Goal: Communication & Community: Answer question/provide support

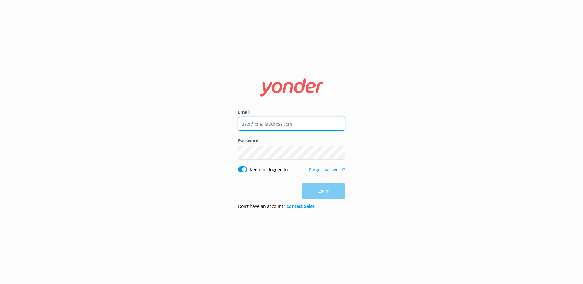
type input "reservations@shotoverjet.co.nz"
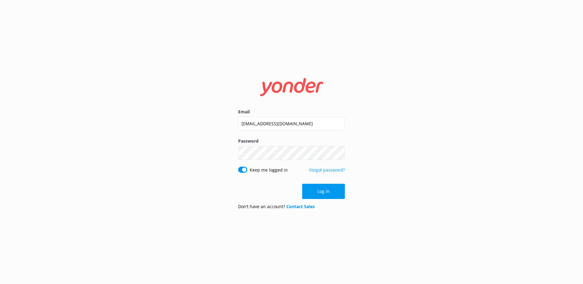
click at [272, 184] on div "Log in" at bounding box center [291, 191] width 107 height 15
click at [325, 190] on button "Log in" at bounding box center [323, 191] width 43 height 15
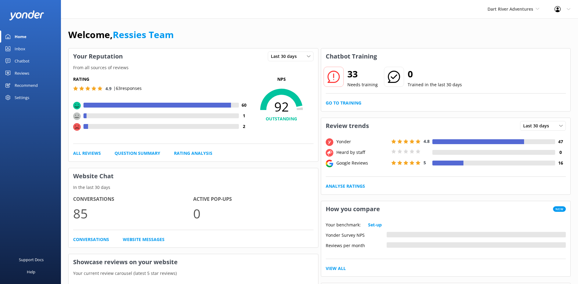
click at [31, 72] on link "Reviews" at bounding box center [30, 73] width 61 height 12
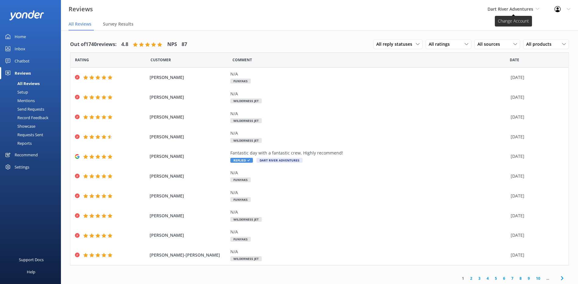
click at [537, 9] on icon at bounding box center [538, 9] width 4 height 4
click at [496, 23] on link "Shotover Jet" at bounding box center [510, 25] width 61 height 15
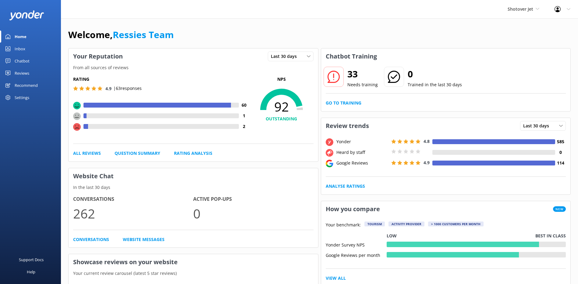
click at [31, 70] on link "Reviews" at bounding box center [30, 73] width 61 height 12
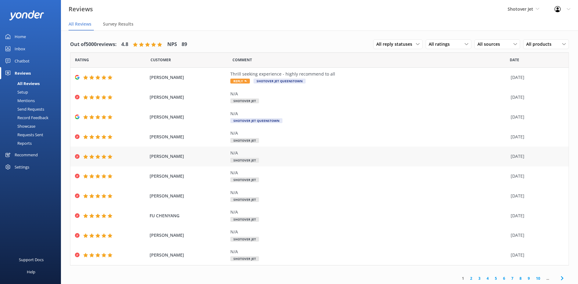
scroll to position [1, 0]
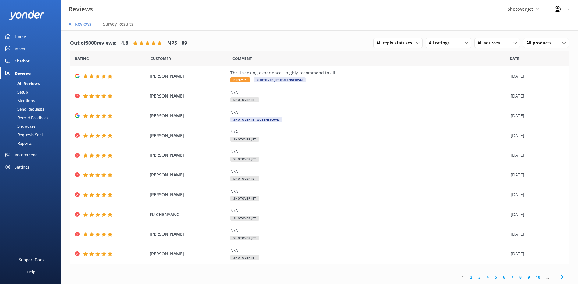
click at [468, 277] on link "2" at bounding box center [471, 277] width 8 height 6
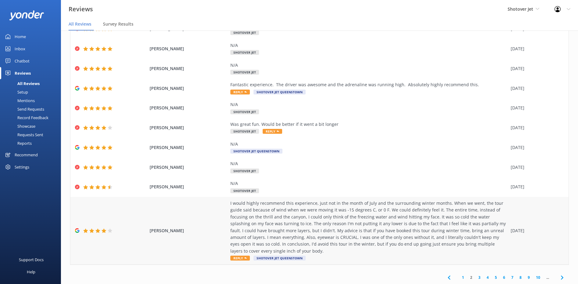
scroll to position [49, 0]
click at [476, 278] on link "3" at bounding box center [480, 277] width 8 height 6
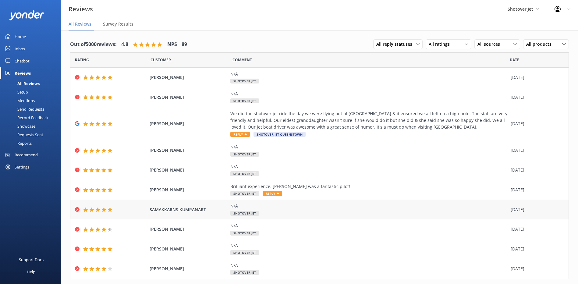
scroll to position [15, 0]
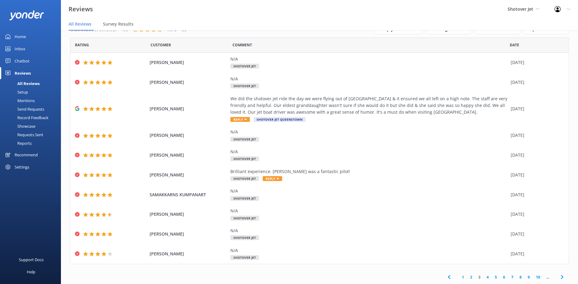
click at [484, 276] on link "4" at bounding box center [488, 277] width 8 height 6
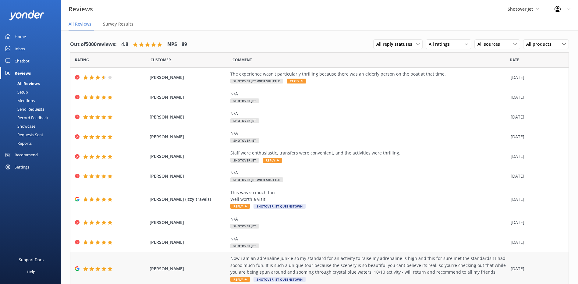
scroll to position [22, 0]
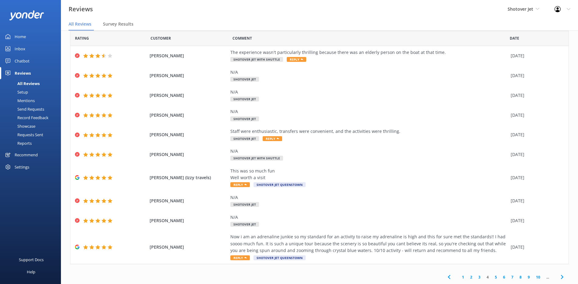
click at [492, 278] on link "5" at bounding box center [496, 277] width 8 height 6
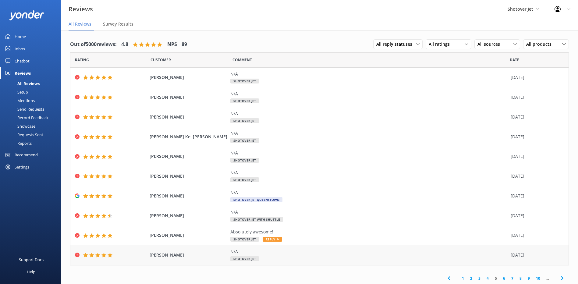
scroll to position [1, 0]
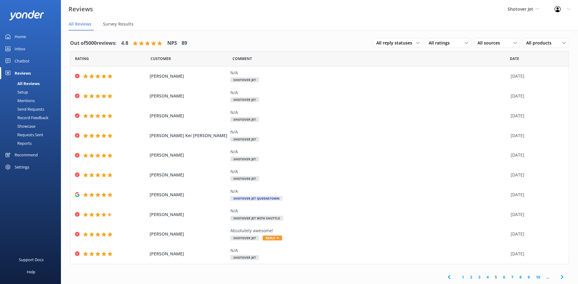
click at [534, 275] on link "10" at bounding box center [538, 277] width 10 height 6
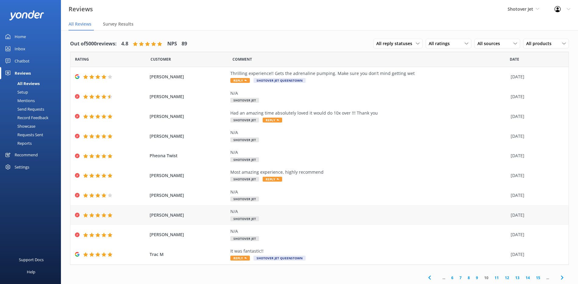
scroll to position [1, 0]
click at [33, 61] on link "Chatbot" at bounding box center [30, 61] width 61 height 12
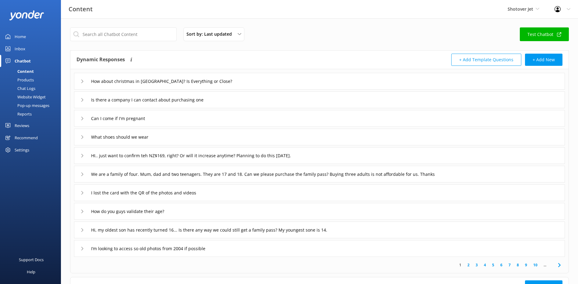
click at [80, 78] on div "How about christmas in Queenstown? Is Everything or Close?" at bounding box center [319, 81] width 491 height 17
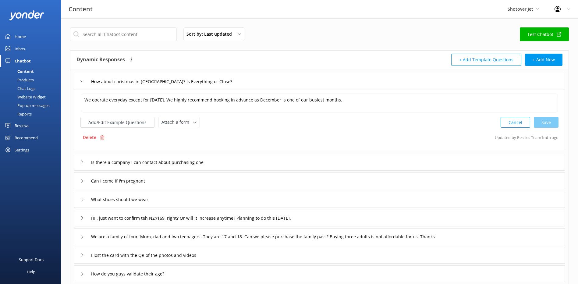
click at [80, 78] on div "How about christmas in Queenstown? Is Everything or Close?" at bounding box center [319, 81] width 491 height 17
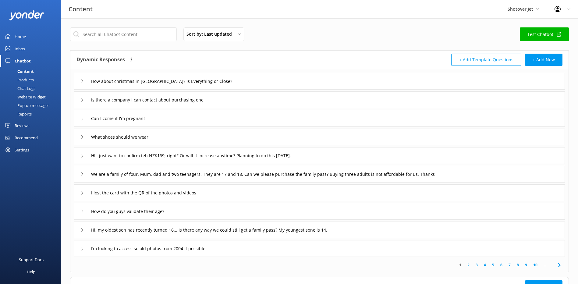
click at [82, 228] on div "Hi, my oldest son has recently turned 16... Is there any way we could still get…" at bounding box center [227, 230] width 295 height 10
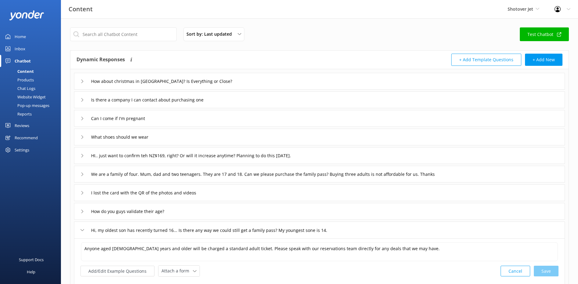
click at [82, 228] on div "Hi, my oldest son has recently turned 16... Is there any way we could still get…" at bounding box center [227, 230] width 295 height 10
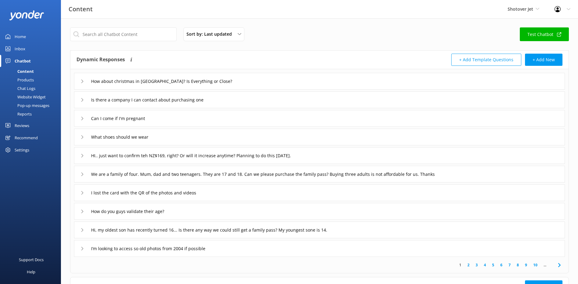
click at [82, 248] on icon at bounding box center [82, 249] width 4 height 4
click at [27, 123] on div "Reviews" at bounding box center [22, 126] width 15 height 12
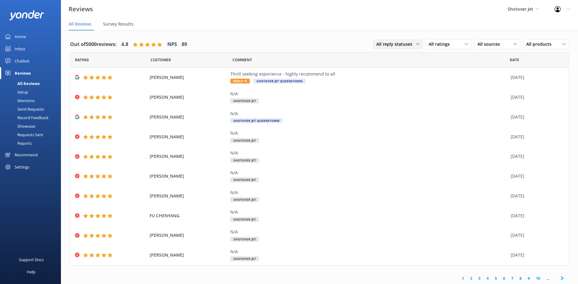
click at [402, 45] on span "All reply statuses" at bounding box center [397, 44] width 40 height 7
click at [385, 71] on div "Needs a reply" at bounding box center [388, 69] width 23 height 6
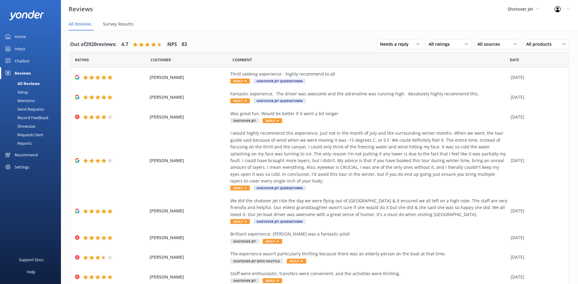
click at [15, 47] on div "Inbox" at bounding box center [20, 49] width 11 height 12
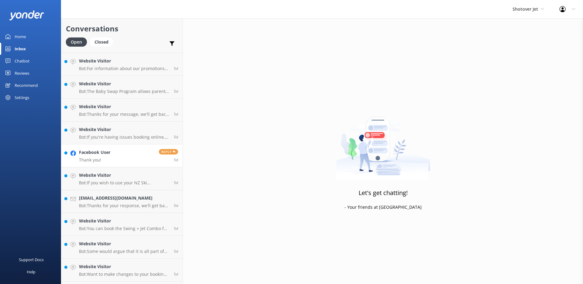
scroll to position [1254, 0]
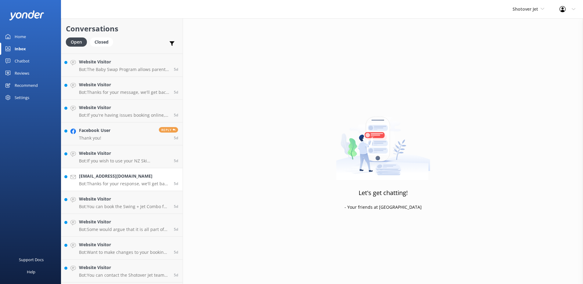
click at [126, 178] on h4 "Tukminh.030998@gmail.com" at bounding box center [124, 176] width 90 height 7
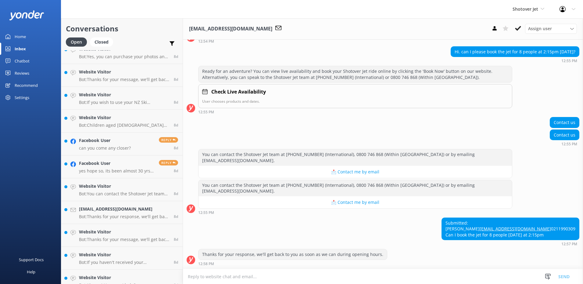
scroll to position [2077, 0]
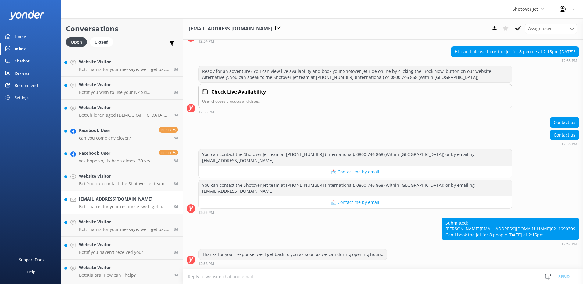
click at [121, 204] on p "Bot: Thanks for your response, we'll get back to you as soon as we can during o…" at bounding box center [124, 206] width 90 height 5
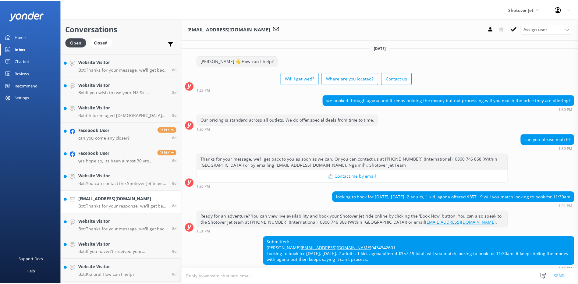
scroll to position [37, 0]
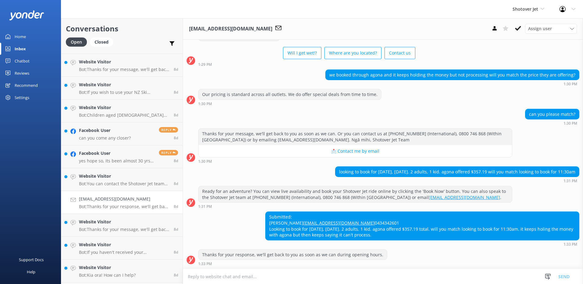
click at [27, 71] on div "Reviews" at bounding box center [22, 73] width 15 height 12
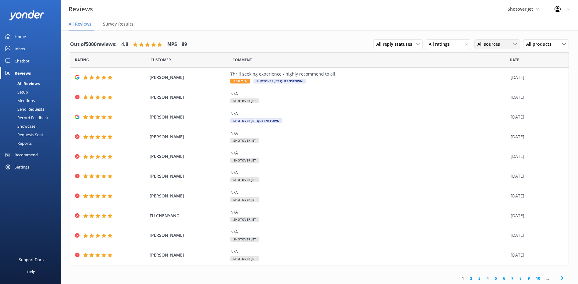
click at [514, 46] on icon at bounding box center [516, 44] width 4 height 4
click at [500, 91] on div "Google reviews" at bounding box center [502, 94] width 36 height 6
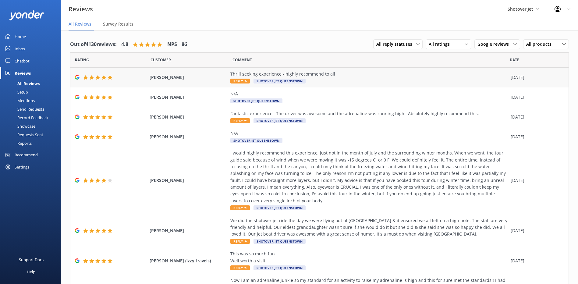
click at [382, 77] on div "Thrill seeking experience - highly recommend to all" at bounding box center [369, 74] width 277 height 7
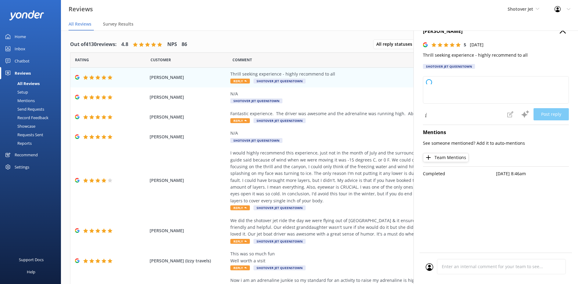
type textarea "Thank you so much for your fantastic review! We're thrilled to hear you had suc…"
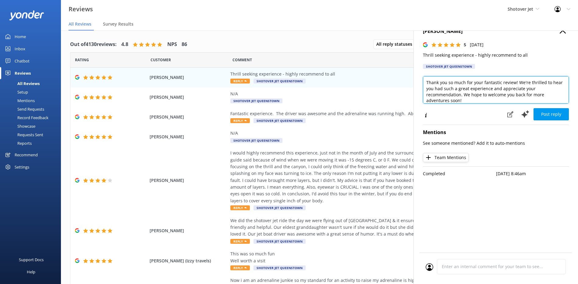
click at [474, 97] on textarea "Thank you so much for your fantastic review! We're thrilled to hear you had suc…" at bounding box center [496, 89] width 146 height 27
click at [366, 151] on div "I would highly recommend this experience, just not in the month of July and the…" at bounding box center [369, 177] width 277 height 55
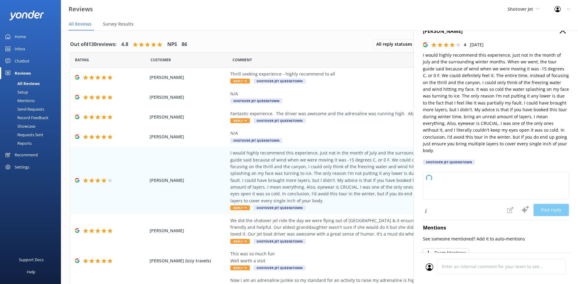
type textarea "Thank you so much for your honest and detailed feedback! We’re glad to hear you…"
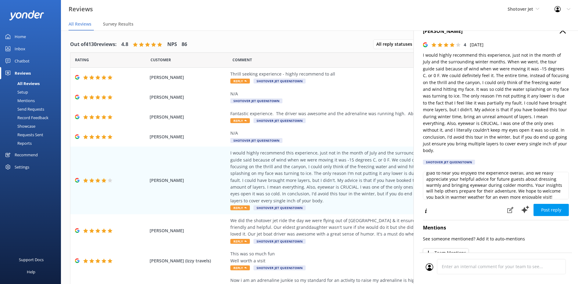
scroll to position [21, 0]
click at [332, 139] on div "N/A Shotover Jet Queenstown" at bounding box center [369, 137] width 277 height 14
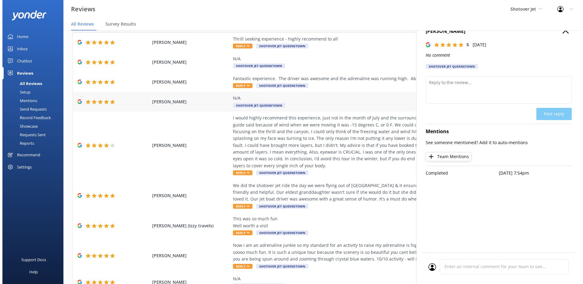
scroll to position [0, 0]
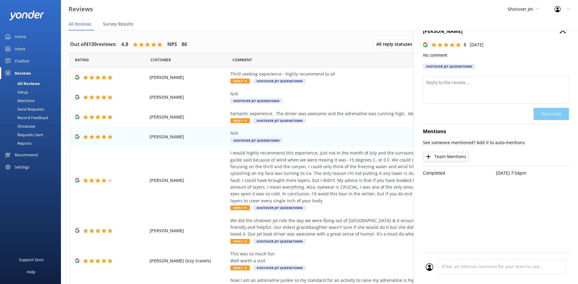
click at [25, 35] on div "Home" at bounding box center [20, 36] width 11 height 12
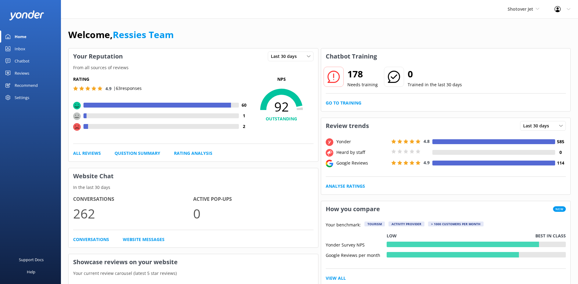
click at [357, 110] on div "178 Needs training 0 Trained in the last 30 days Go to Training" at bounding box center [446, 87] width 250 height 47
click at [356, 104] on link "Go to Training" at bounding box center [344, 103] width 36 height 7
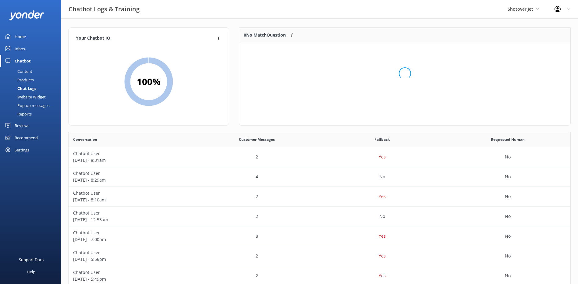
scroll to position [72, 327]
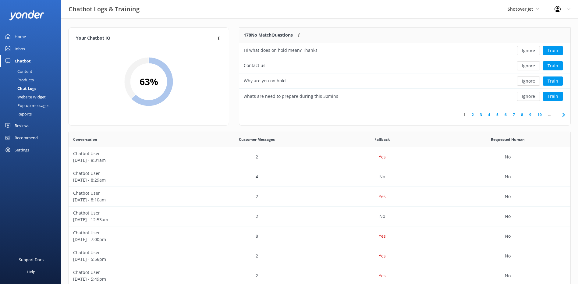
click at [475, 116] on link "2" at bounding box center [473, 115] width 8 height 6
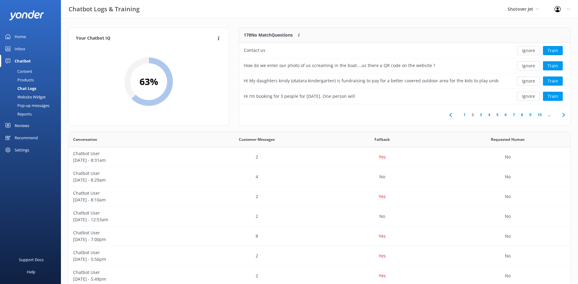
click at [482, 116] on link "3" at bounding box center [481, 115] width 8 height 6
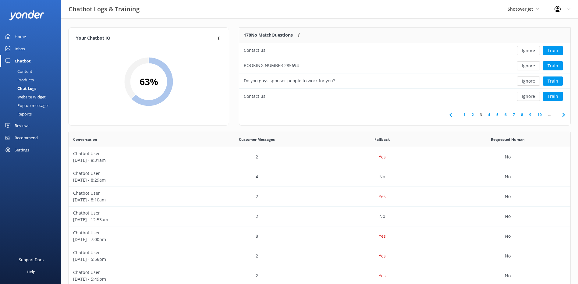
click at [493, 116] on link "4" at bounding box center [489, 115] width 8 height 6
click at [496, 116] on link "5" at bounding box center [498, 115] width 8 height 6
click at [507, 114] on link "6" at bounding box center [506, 115] width 8 height 6
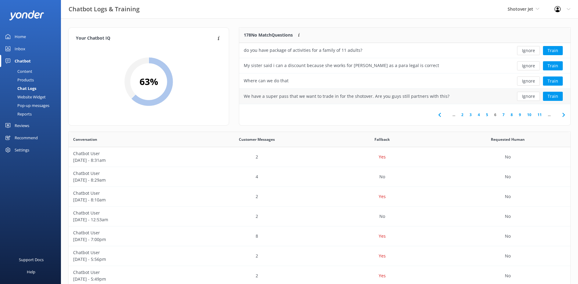
click at [413, 97] on div "We have a super pass that we want to trade in for the shotover. Are you guys st…" at bounding box center [347, 96] width 206 height 7
click at [561, 95] on button "Train" at bounding box center [553, 96] width 20 height 9
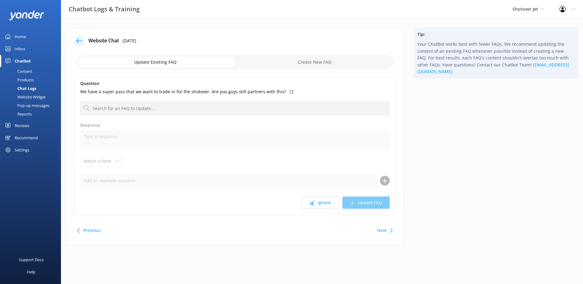
click at [298, 61] on input "checkbox" at bounding box center [235, 62] width 319 height 15
checkbox input "true"
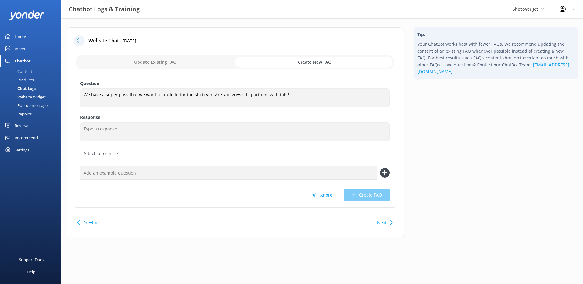
click at [123, 175] on input "text" at bounding box center [228, 173] width 297 height 14
click at [27, 122] on div "Reviews" at bounding box center [22, 126] width 15 height 12
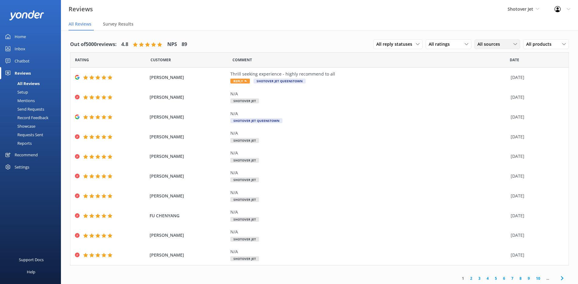
click at [491, 43] on span "All sources" at bounding box center [491, 44] width 26 height 7
click at [488, 91] on div "Google reviews" at bounding box center [502, 94] width 36 height 6
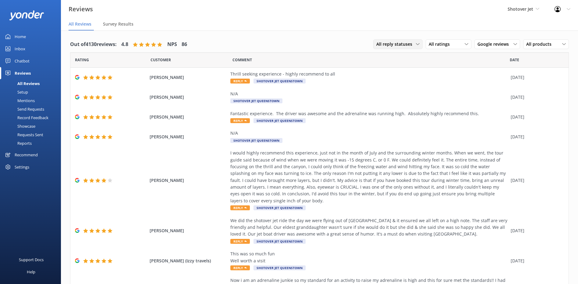
click at [414, 41] on div "All reply statuses" at bounding box center [398, 44] width 46 height 7
click at [393, 68] on div "Needs a reply" at bounding box center [388, 69] width 23 height 6
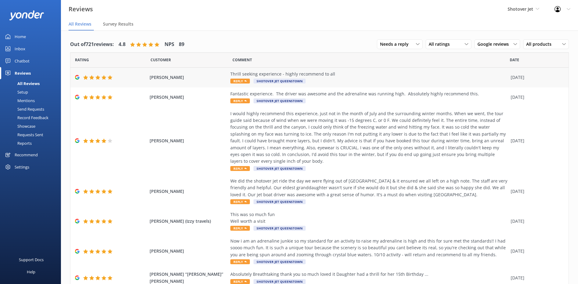
click at [495, 80] on div "Thrill seeking experience - highly recommend to all Reply Shotover Jet Queensto…" at bounding box center [369, 78] width 277 height 14
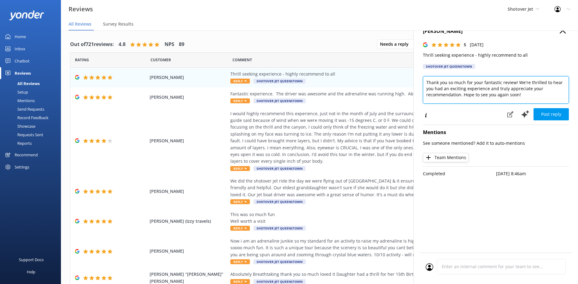
click at [427, 82] on textarea "Thank you so much for your fantastic review! We're thrilled to hear you had an …" at bounding box center [496, 89] width 146 height 27
click at [544, 94] on textarea "Kia Ora Emma, Thank you so much for your fantastic review! We're thrilled to he…" at bounding box center [496, 89] width 146 height 27
click at [536, 94] on textarea "Kia Ora Emma, Thank you so much for your fantastic review! We're thrilled to he…" at bounding box center [496, 89] width 146 height 27
drag, startPoint x: 536, startPoint y: 96, endPoint x: 517, endPoint y: 86, distance: 21.4
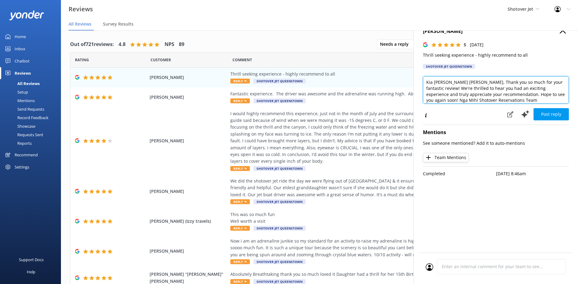
click at [517, 86] on textarea "Kia Ora Emma, Thank you so much for your fantastic review! We're thrilled to he…" at bounding box center [496, 89] width 146 height 27
click at [531, 92] on textarea "Kia Ora Emma, Thank you so much for your fantastic review! We're thrilled to he…" at bounding box center [496, 89] width 146 height 27
click at [458, 81] on textarea "Kia Ora Emma, Thank you so much for your fantastic review! We're thrilled to he…" at bounding box center [496, 89] width 146 height 27
type textarea "Kia Ora Emma, Thank you so much for your fantastic review! We're thrilled to he…"
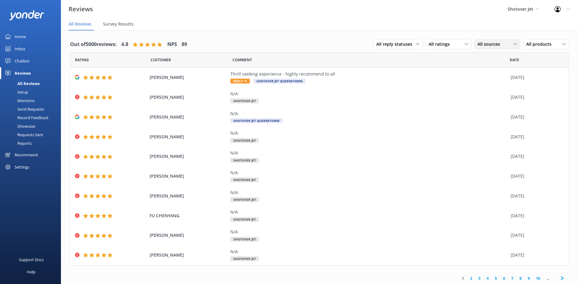
click at [478, 46] on span "All sources" at bounding box center [491, 44] width 26 height 7
click at [484, 95] on div "Google reviews" at bounding box center [502, 94] width 36 height 6
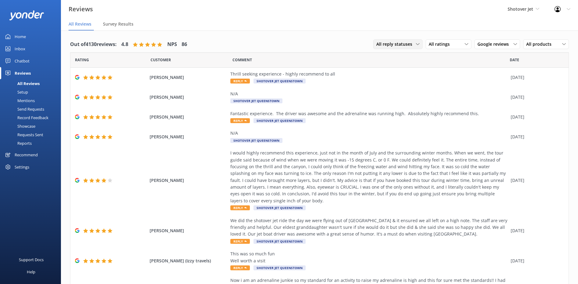
click at [406, 45] on span "All reply statuses" at bounding box center [397, 44] width 40 height 7
click at [403, 70] on link "Needs a reply" at bounding box center [401, 69] width 54 height 12
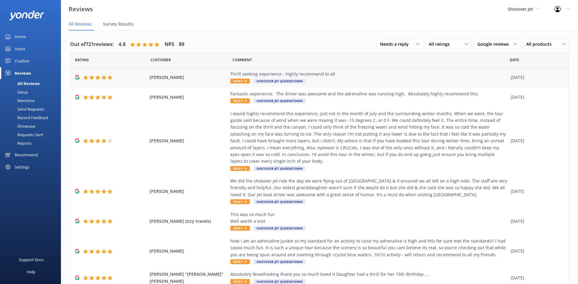
click at [293, 80] on span "Shotover Jet Queenstown" at bounding box center [280, 81] width 52 height 5
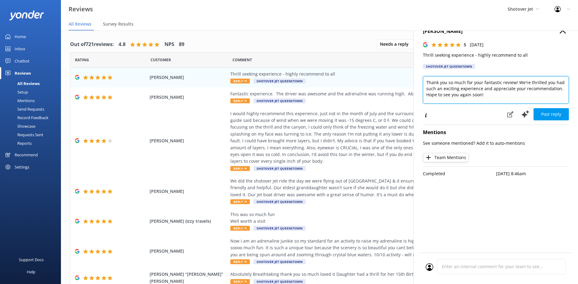
click at [495, 95] on textarea "Thank you so much for your fantastic review! We're thrilled you had such an exc…" at bounding box center [496, 89] width 146 height 27
paste textarea "ā"
click at [464, 100] on textarea "Thank you so much for your fantastic review! We're thrilled you had such an exc…" at bounding box center [496, 89] width 146 height 27
click at [425, 80] on textarea "Thank you so much for your fantastic review! We're thrilled you had such an exc…" at bounding box center [496, 89] width 146 height 27
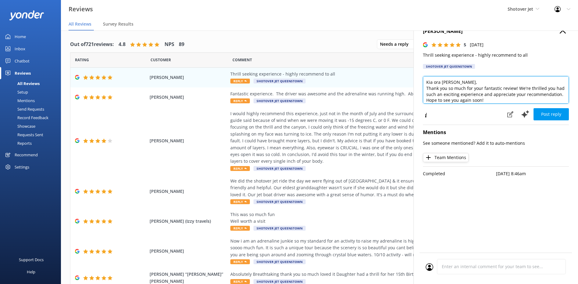
click at [476, 83] on textarea "Kia ora [PERSON_NAME], Thank you so much for your fantastic review! We're thril…" at bounding box center [496, 89] width 146 height 27
drag, startPoint x: 510, startPoint y: 95, endPoint x: 425, endPoint y: 99, distance: 85.5
click at [425, 99] on textarea "Kia ora [PERSON_NAME], Thank you so much for your fantastic review! We're thril…" at bounding box center [496, 89] width 146 height 27
click at [559, 84] on textarea "Kia ora [PERSON_NAME], Thank you so much for your fantastic review! We're thril…" at bounding box center [496, 89] width 146 height 27
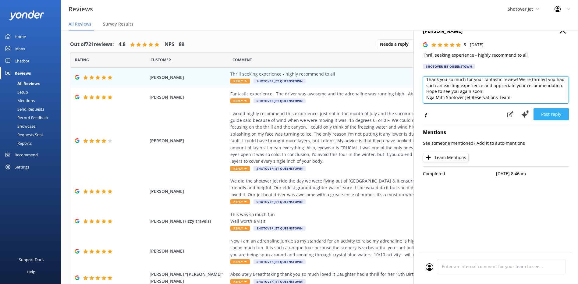
type textarea "Kia ora [PERSON_NAME], Thank you so much for your fantastic review! We're thril…"
click at [552, 116] on button "Post reply" at bounding box center [551, 114] width 35 height 12
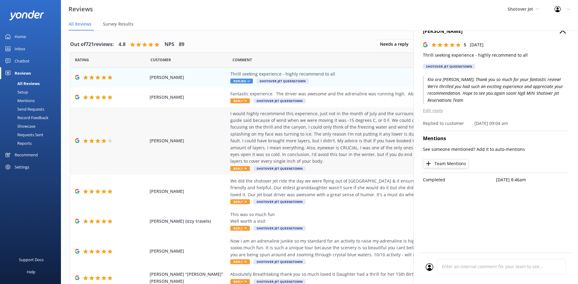
click at [328, 133] on div "I would highly recommend this experience, just not in the month of July and the…" at bounding box center [369, 137] width 277 height 55
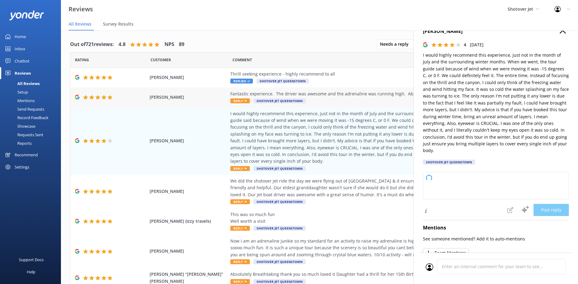
click at [317, 95] on div "Fantastic experience. The driver was awesome and the adrenaline was running hig…" at bounding box center [369, 94] width 277 height 7
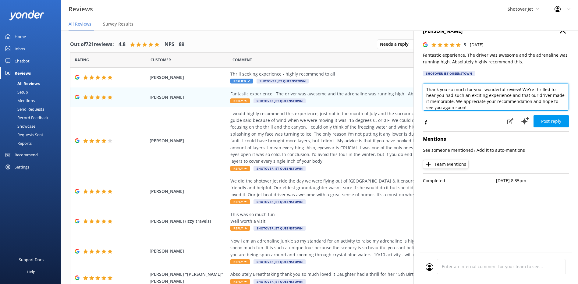
click at [427, 88] on textarea "Thank you so much for your wonderful review! We're thrilled to hear you had suc…" at bounding box center [496, 96] width 146 height 27
click at [477, 102] on textarea "Kia [PERSON_NAME], Thank you so much for your wonderful review! We're thrilled …" at bounding box center [496, 96] width 146 height 27
paste textarea "Ngā Mihi Shotover Jet Reservations Team"
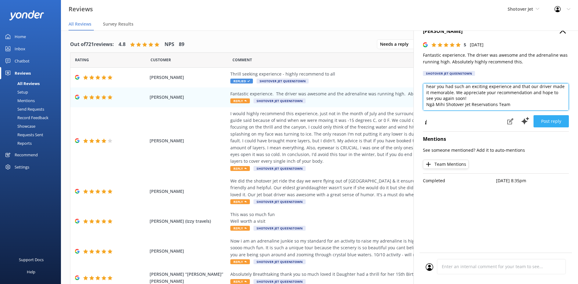
type textarea "Kia [PERSON_NAME], Thank you so much for your wonderful review! We're thrilled …"
click at [552, 120] on button "Post reply" at bounding box center [551, 121] width 35 height 12
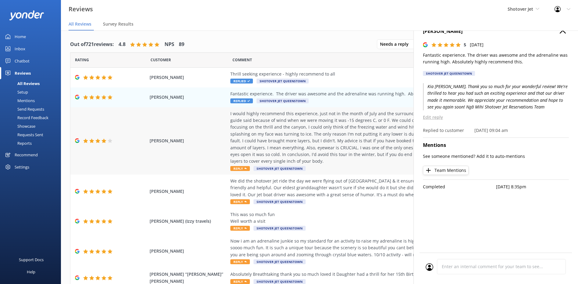
click at [343, 134] on div "I would highly recommend this experience, just not in the month of July and the…" at bounding box center [369, 137] width 277 height 55
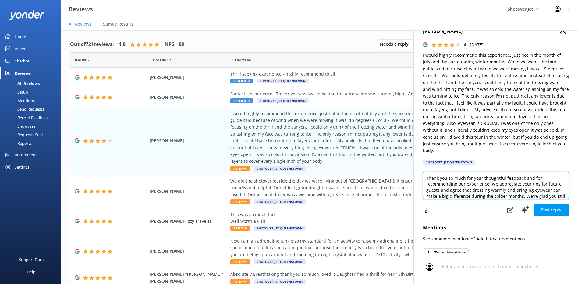
click at [425, 176] on textarea "Thank you so much for your thoughtful feedback and for recommending our experie…" at bounding box center [496, 185] width 146 height 27
click at [435, 178] on textarea "[PERSON_NAME] Thank you so much for your thoughtful feedback and for recommendi…" at bounding box center [496, 185] width 146 height 27
click at [435, 177] on textarea "[PERSON_NAME] Thank you so much for your thoughtful feedback and for recommendi…" at bounding box center [496, 185] width 146 height 27
click at [469, 179] on textarea "Kia [PERSON_NAME] Thank you so much for your thoughtful feedback and for recomm…" at bounding box center [496, 185] width 146 height 27
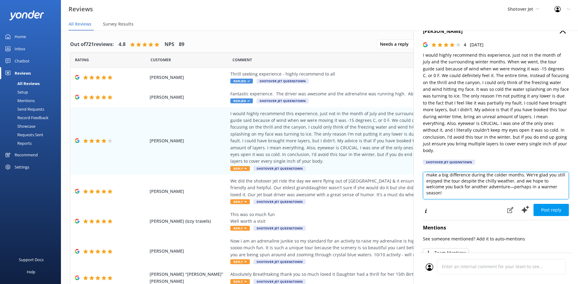
click at [491, 192] on textarea "Kia [PERSON_NAME], Thank you so much for your thoughtful feedback and for recom…" at bounding box center [496, 185] width 146 height 27
paste textarea "Ngā Mihi Shotover Jet Reservations Team"
drag, startPoint x: 544, startPoint y: 184, endPoint x: 540, endPoint y: 182, distance: 4.1
click at [540, 182] on textarea "Kia [PERSON_NAME], Thank you so much for your thoughtful feedback and for recom…" at bounding box center [496, 185] width 146 height 27
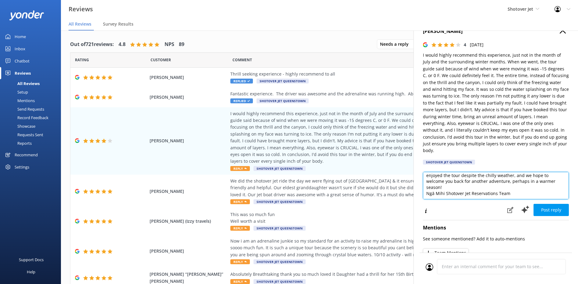
scroll to position [33, 0]
type textarea "Kia [PERSON_NAME], Thank you so much for your thoughtful feedback and for recom…"
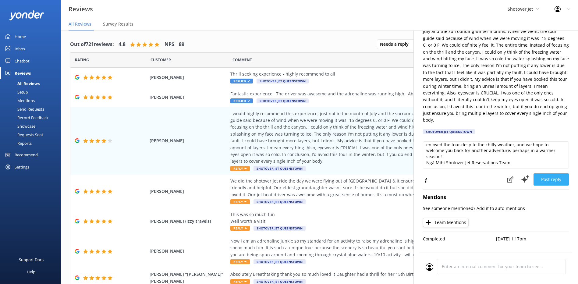
click at [542, 177] on button "Post reply" at bounding box center [551, 180] width 35 height 12
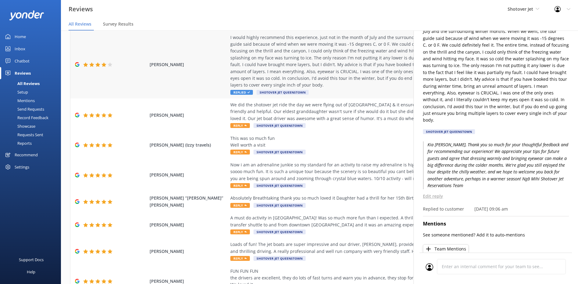
scroll to position [91, 0]
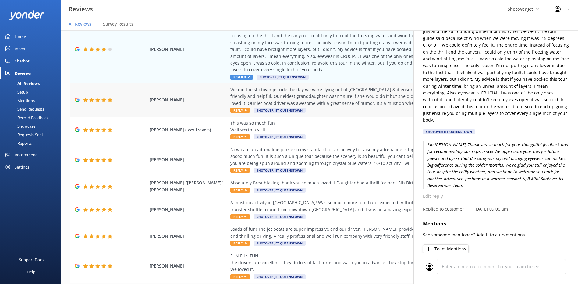
click at [362, 110] on div "We did the shotover jet ride the day we were flying out of [GEOGRAPHIC_DATA] & …" at bounding box center [369, 99] width 277 height 27
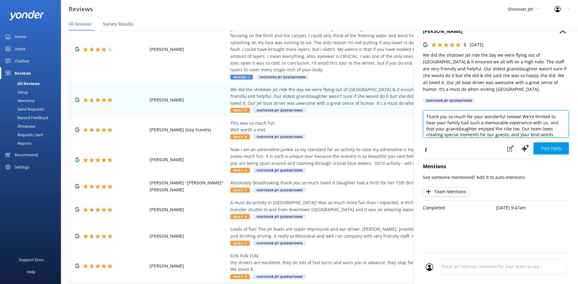
click at [425, 116] on textarea "Thank you so much for your wonderful review! We're thrilled to hear your family…" at bounding box center [496, 123] width 146 height 27
click at [427, 122] on textarea "Kia ora [PERSON_NAME], Thank you so much for your wonderful review! We're thril…" at bounding box center [496, 123] width 146 height 27
click at [469, 132] on textarea "Kia ora [PERSON_NAME], Thank you so much for your wonderful review! We're thril…" at bounding box center [496, 123] width 146 height 27
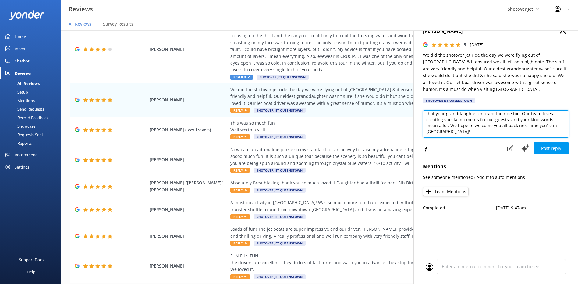
paste textarea "Ngā Mihi Shotover Jet Reservations Team"
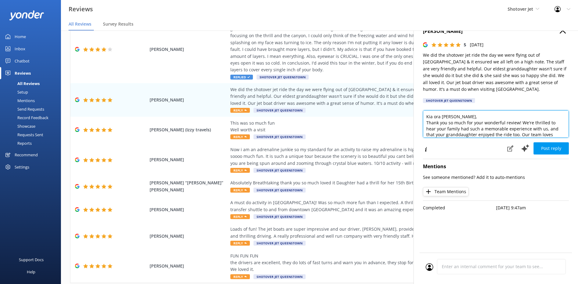
scroll to position [27, 0]
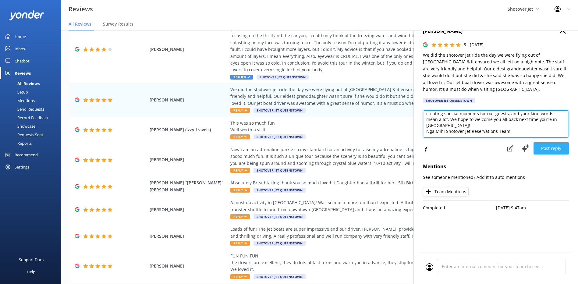
type textarea "Kia ora [PERSON_NAME], Thank you so much for your wonderful review! We're thril…"
click at [542, 146] on button "Post reply" at bounding box center [551, 148] width 35 height 12
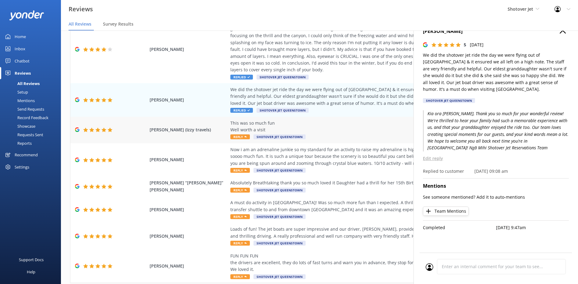
click at [334, 131] on div "This was so much fun Well worth a visit" at bounding box center [369, 127] width 277 height 14
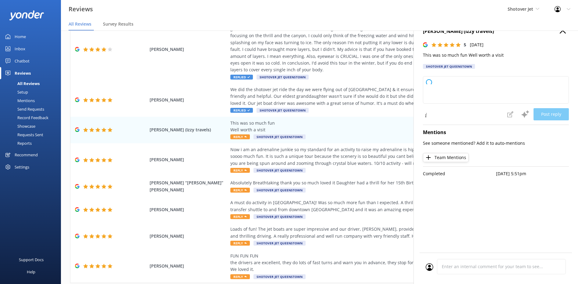
type textarea "Thank you so much for your wonderful review! We're delighted to hear you had a …"
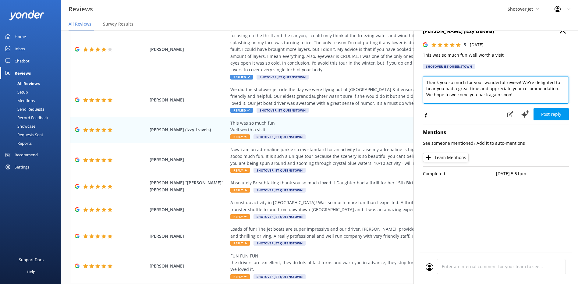
click at [426, 79] on textarea "Thank you so much for your wonderful review! We're delighted to hear you had a …" at bounding box center [496, 89] width 146 height 27
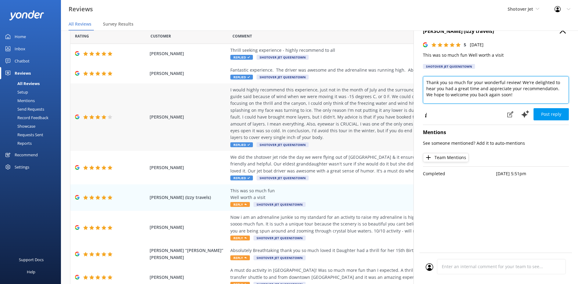
scroll to position [0, 0]
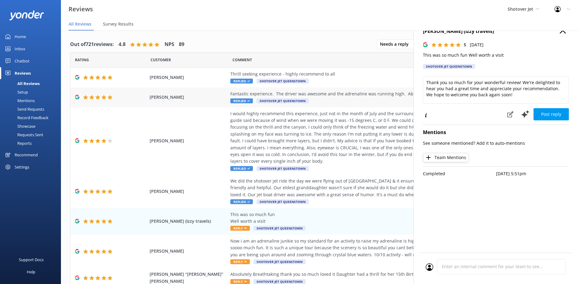
click at [343, 100] on div "Fantastic experience. The driver was awesome and the adrenaline was running hig…" at bounding box center [369, 98] width 277 height 14
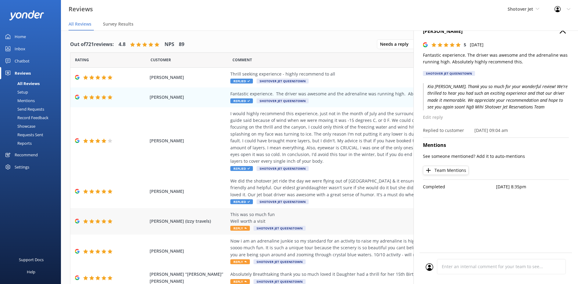
click at [327, 216] on div "This was so much fun Well worth a visit" at bounding box center [369, 218] width 277 height 14
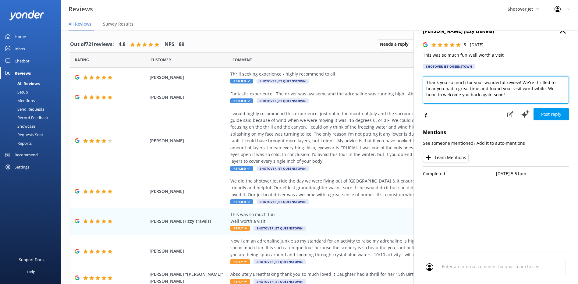
click at [427, 81] on textarea "Thank you so much for your wonderful review! We're thrilled to hear you had a g…" at bounding box center [496, 89] width 146 height 27
click at [507, 96] on textarea "Kia ora [PERSON_NAME], Thank you so much for your wonderful review! We're thril…" at bounding box center [496, 89] width 146 height 27
paste textarea "Ngā Mihi Shotover Jet Reservations Team"
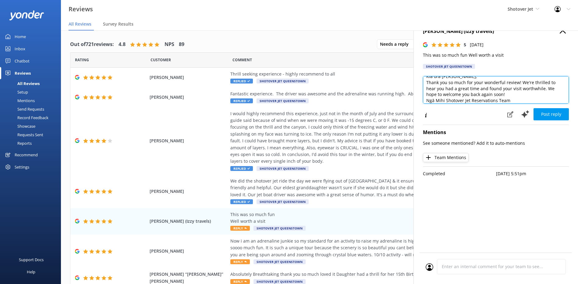
drag, startPoint x: 515, startPoint y: 93, endPoint x: 417, endPoint y: 84, distance: 98.9
click at [417, 84] on div "[PERSON_NAME] ([PERSON_NAME] travels) 5 [DATE] This was so much fun Well worth …" at bounding box center [496, 160] width 165 height 284
drag, startPoint x: 471, startPoint y: 93, endPoint x: 407, endPoint y: 64, distance: 70.5
click at [407, 64] on div "Out of 721 reviews: 4.8 NPS 89 Needs a reply All reply statuses Needs a reply D…" at bounding box center [319, 163] width 517 height 266
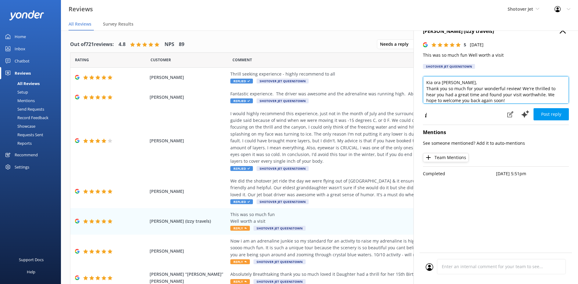
paste textarea ", Thank you so much for your wonderful review! We're thrilled to hear you had a…"
click at [440, 80] on textarea "Kia ora, Thank you so much for your wonderful review! We're thrilled to hear yo…" at bounding box center [496, 89] width 146 height 27
click at [543, 100] on textarea "Kia ora [PERSON_NAME], Thank you so much for your wonderful review! We're thril…" at bounding box center [496, 89] width 146 height 27
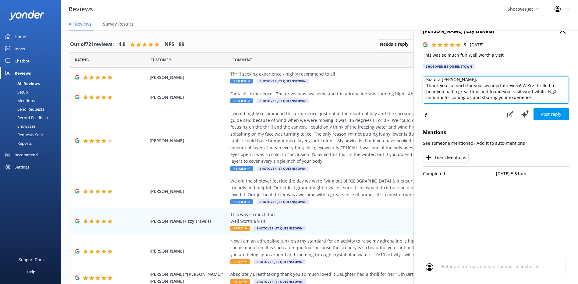
click at [531, 94] on textarea "Kia ora Isabel, Thank you so much for your wonderful review! We're thrilled to …" at bounding box center [496, 89] width 146 height 27
click at [540, 99] on textarea "Kia ora Isabel, Thank you so much for your wonderful review! We're thrilled to …" at bounding box center [496, 89] width 146 height 27
drag, startPoint x: 553, startPoint y: 90, endPoint x: 545, endPoint y: 90, distance: 7.9
click at [545, 90] on textarea "Kia ora Isabel, Thank you so much for your wonderful review! We're thrilled to …" at bounding box center [496, 89] width 146 height 27
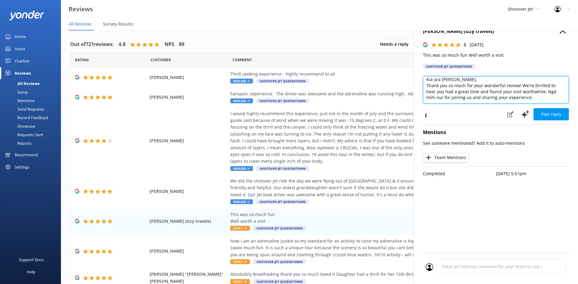
click at [454, 100] on textarea "Kia ora Isabel, Thank you so much for your wonderful review! We're thrilled to …" at bounding box center [496, 89] width 146 height 27
paste textarea "Ngā"
type textarea "Kia ora Isabel, Thank you so much for your wonderful review! We're thrilled to …"
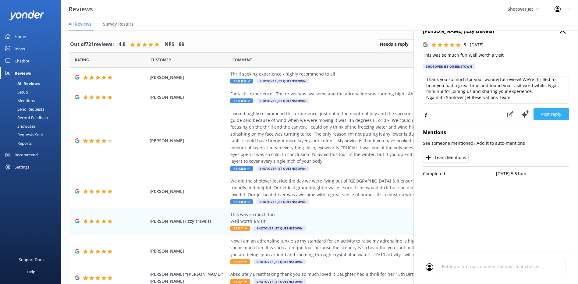
click at [550, 115] on button "Post reply" at bounding box center [551, 114] width 35 height 12
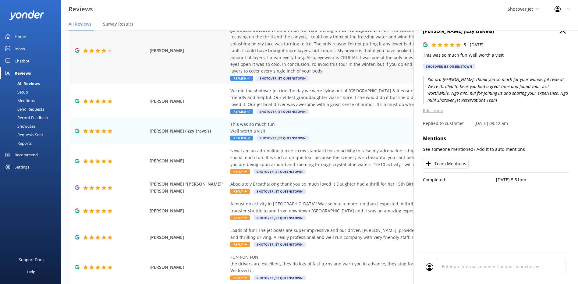
scroll to position [91, 0]
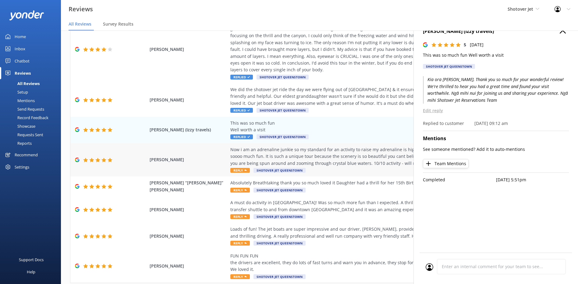
click at [349, 158] on div "Now i am an adrenaline junkie so my standard for an activity to raise my adrena…" at bounding box center [369, 156] width 277 height 20
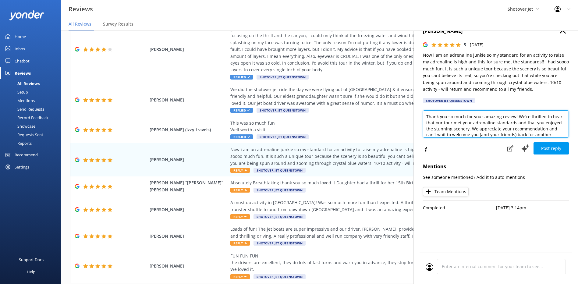
click at [427, 116] on textarea "Thank you so much for your amazing review! We're thrilled to hear that our tour…" at bounding box center [496, 123] width 146 height 27
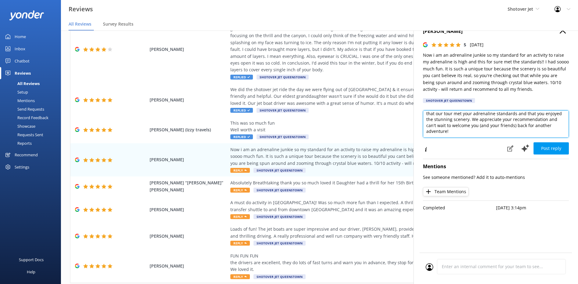
click at [480, 131] on textarea "Kia ora Arman, Thank you so much for your amazing review! We're thrilled to hea…" at bounding box center [496, 123] width 146 height 27
paste textarea "Ngā"
drag, startPoint x: 510, startPoint y: 134, endPoint x: 407, endPoint y: 147, distance: 103.9
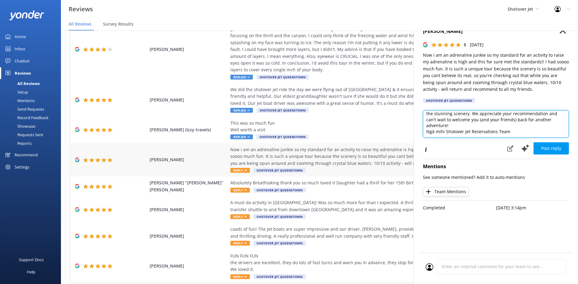
click at [407, 147] on div "Out of 721 reviews: 4.8 NPS 89 Needs a reply All reply statuses Needs a reply D…" at bounding box center [319, 163] width 517 height 266
click at [538, 131] on textarea "Kia ora Arman, Thank you so much for your amazing review! We're thrilled to hea…" at bounding box center [496, 123] width 146 height 27
drag, startPoint x: 528, startPoint y: 133, endPoint x: 427, endPoint y: 134, distance: 101.2
click at [427, 134] on textarea "Kia ora Arman, Thank you so much for your amazing review! We're thrilled to hea…" at bounding box center [496, 123] width 146 height 27
type textarea "Kia ora Arman, Thank you so much for your amazing review! We're thrilled to hea…"
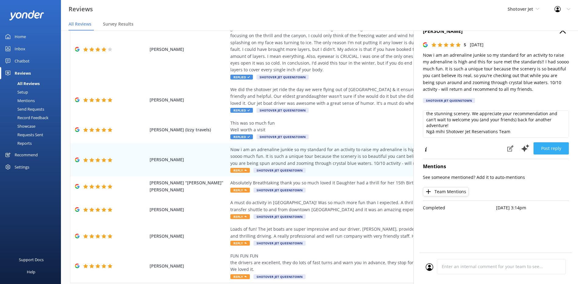
click at [556, 151] on button "Post reply" at bounding box center [551, 148] width 35 height 12
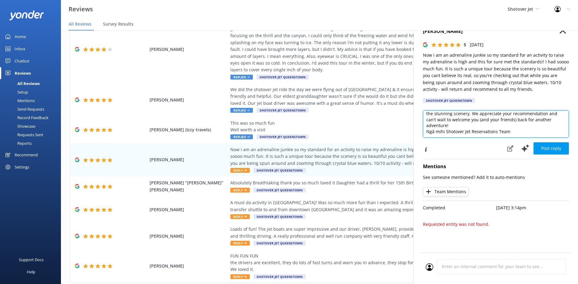
click at [513, 131] on textarea "Kia ora Arman, Thank you so much for your amazing review! We're thrilled to hea…" at bounding box center [496, 123] width 146 height 27
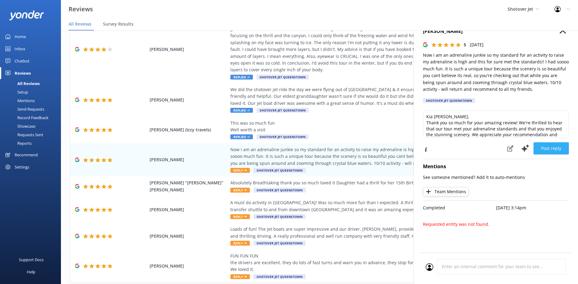
click at [542, 148] on button "Post reply" at bounding box center [551, 148] width 35 height 12
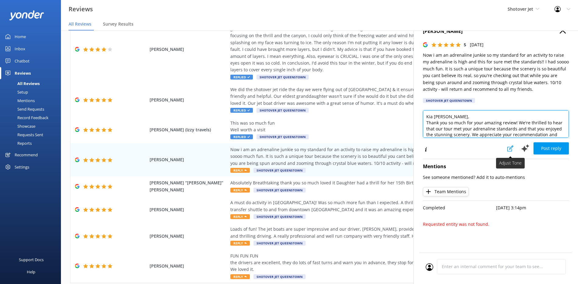
scroll to position [21, 0]
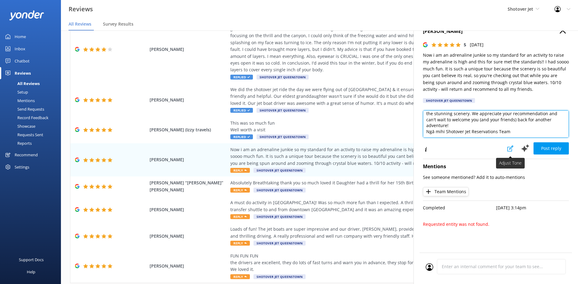
drag, startPoint x: 427, startPoint y: 115, endPoint x: 515, endPoint y: 147, distance: 93.9
click at [515, 147] on div "Kia ora Arman, Thank you so much for your amazing review! We're thrilled to hea…" at bounding box center [496, 132] width 146 height 45
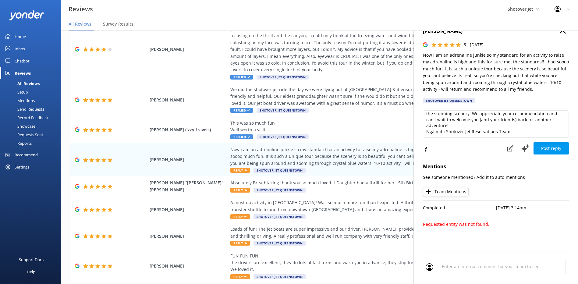
click at [563, 32] on icon "button" at bounding box center [563, 30] width 6 height 6
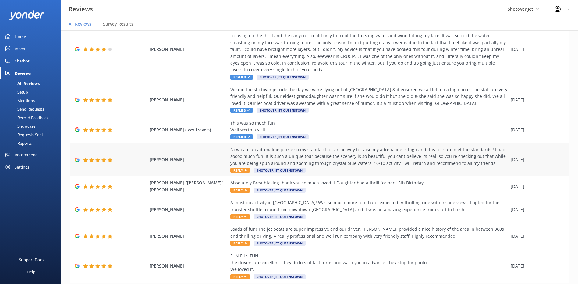
click at [332, 158] on div "Now i am an adrenaline junkie so my standard for an activity to raise my adrena…" at bounding box center [369, 156] width 277 height 20
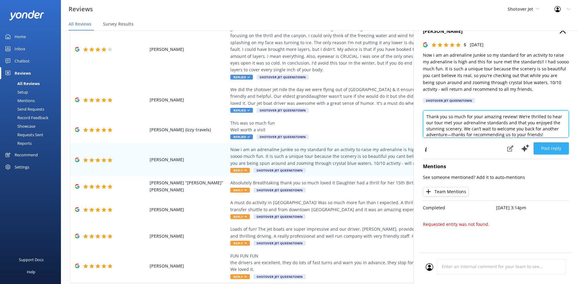
scroll to position [3, 0]
drag, startPoint x: 426, startPoint y: 114, endPoint x: 558, endPoint y: 148, distance: 135.7
click at [558, 148] on div "Thank you so much for your amazing review! We’re thrilled to hear our tour met …" at bounding box center [496, 132] width 146 height 45
paste textarea "Kia ora Arman, Thank you so much for your amazing review! We're thrilled to hea…"
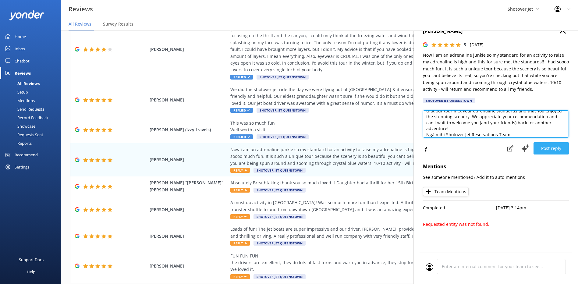
type textarea "Kia ora Arman, Thank you so much for your amazing review! We're thrilled to hea…"
click at [558, 148] on button "Post reply" at bounding box center [551, 148] width 35 height 12
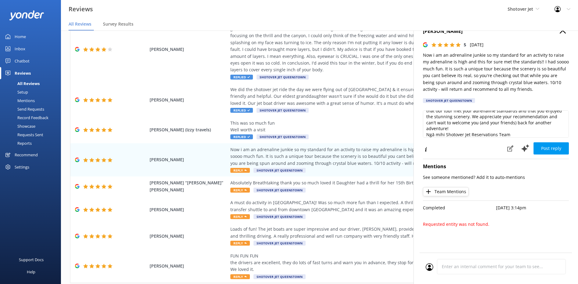
click at [562, 32] on use "button" at bounding box center [563, 30] width 6 height 6
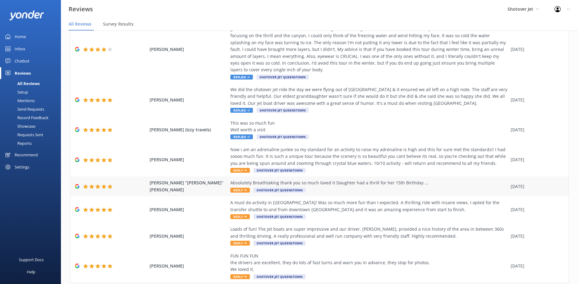
click at [385, 183] on div "Absolutely Breathtaking thank you so much loved it Daughter had a thrill for he…" at bounding box center [369, 183] width 277 height 7
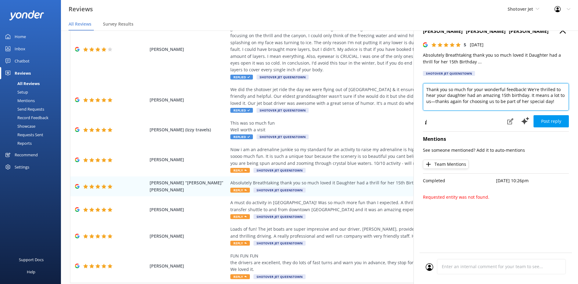
click at [431, 101] on textarea "Thank you so much for your wonderful feedback! We're thrilled to hear your daug…" at bounding box center [496, 96] width 146 height 27
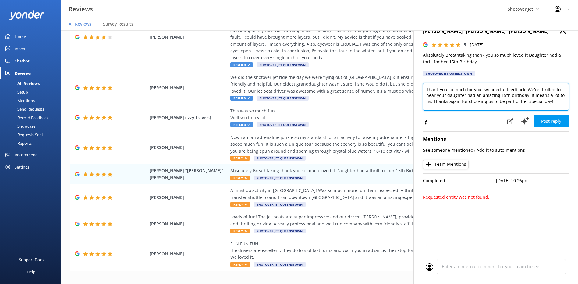
scroll to position [0, 0]
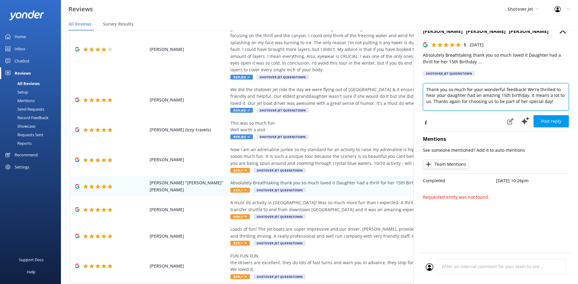
click at [428, 88] on textarea "Thank you so much for your wonderful feedback! We're thrilled to hear your daug…" at bounding box center [496, 96] width 146 height 27
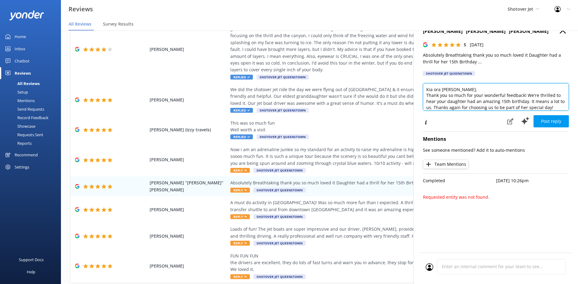
scroll to position [3, 0]
click at [558, 105] on textarea "Kia ora Jared, Thank you so much for your wonderful feedback! We're thrilled to…" at bounding box center [496, 96] width 146 height 27
paste textarea "Kia ora Arman, Thank you so much for your amazing review! We're thrilled to hea…"
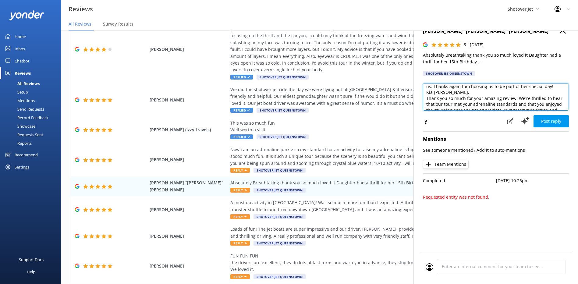
drag, startPoint x: 452, startPoint y: 101, endPoint x: 422, endPoint y: 94, distance: 30.4
click at [422, 94] on div "Jared “Jarry” Frear 5 Mon, 18th Aug 2025 Absolutely Breathtaking thank you so m…" at bounding box center [496, 160] width 165 height 284
click at [517, 104] on textarea "Kia ora Jared, Thank you so much for your wonderful feedback! We're thrilled to…" at bounding box center [496, 96] width 146 height 27
drag, startPoint x: 517, startPoint y: 104, endPoint x: 428, endPoint y: 107, distance: 89.1
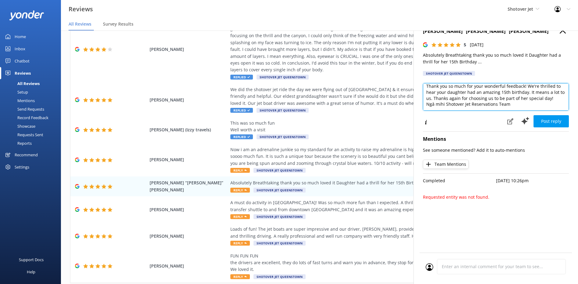
click at [428, 107] on textarea "Kia ora Jared, Thank you so much for your wonderful feedback! We're thrilled to…" at bounding box center [496, 96] width 146 height 27
type textarea "Kia ora Jared, Thank you so much for your wonderful feedback! We're thrilled to…"
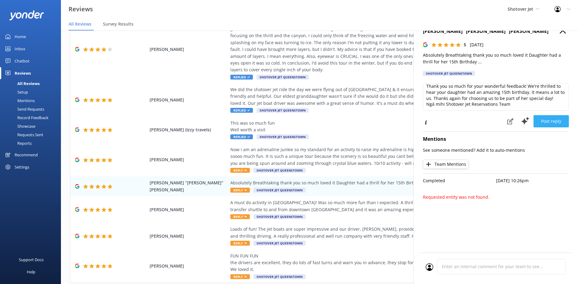
click at [557, 120] on button "Post reply" at bounding box center [551, 121] width 35 height 12
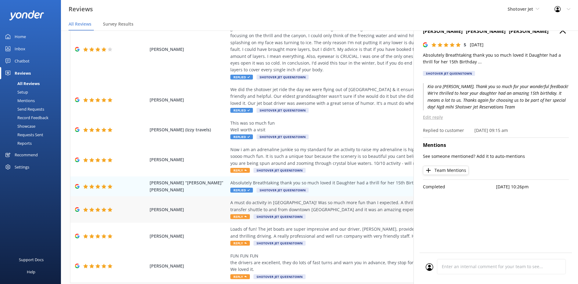
click at [336, 210] on div "A must do activity in Queenstown! Was so much more fun than I expected. A thril…" at bounding box center [369, 206] width 277 height 14
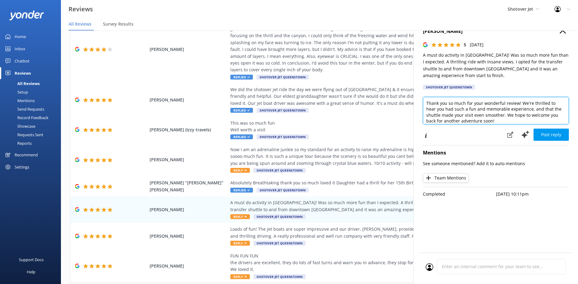
click at [523, 121] on textarea "Thank you so much for your wonderful review! We're thrilled to hear you had suc…" at bounding box center [496, 110] width 146 height 27
paste textarea "Ngā mihi Shotover Jet Reservations Team"
click at [427, 102] on textarea "Thank you so much for your wonderful review! We're thrilled to hear you had suc…" at bounding box center [496, 110] width 146 height 27
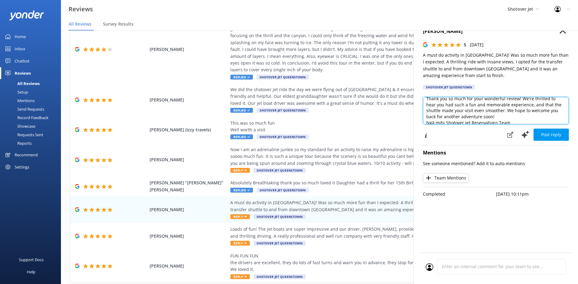
scroll to position [15, 0]
type textarea "Kia ora Jordan, Thank you so much for your wonderful review! We're thrilled to …"
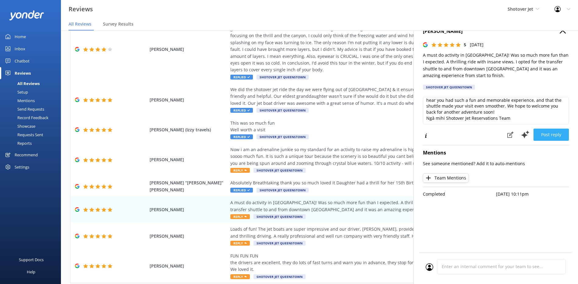
click at [544, 135] on button "Post reply" at bounding box center [551, 135] width 35 height 12
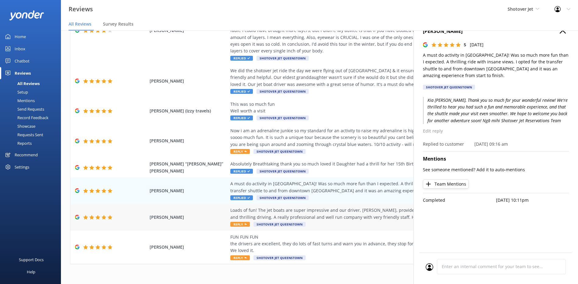
click at [342, 211] on div "Loads of fun! The jet boats are super impressive and our driver, Hamish, provid…" at bounding box center [369, 214] width 277 height 14
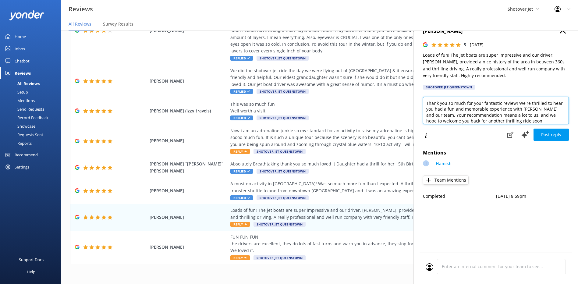
click at [427, 102] on textarea "Thank you so much for your fantastic review! We're thrilled to hear you had a f…" at bounding box center [496, 110] width 146 height 27
click at [533, 119] on textarea "Kia ora Craig, Thank you so much for your fantastic review! We're thrilled to h…" at bounding box center [496, 110] width 146 height 27
paste textarea "Ngā mihi Shotover Jet Reservations Team"
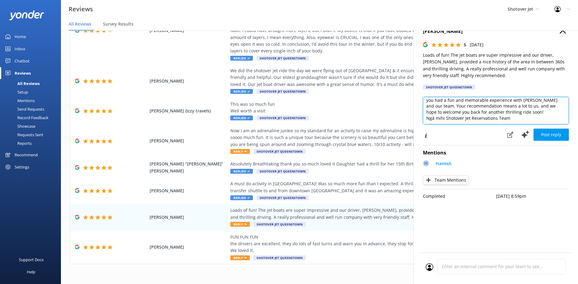
scroll to position [0, 0]
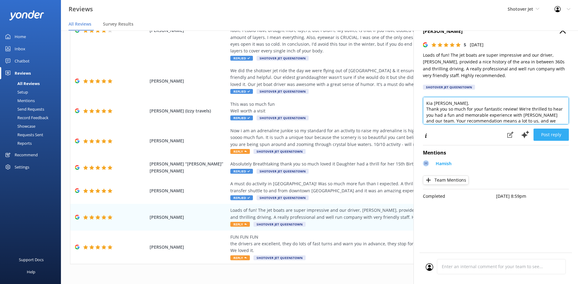
type textarea "Kia ora Craig, Thank you so much for your fantastic review! We're thrilled to h…"
click at [552, 134] on button "Post reply" at bounding box center [551, 135] width 35 height 12
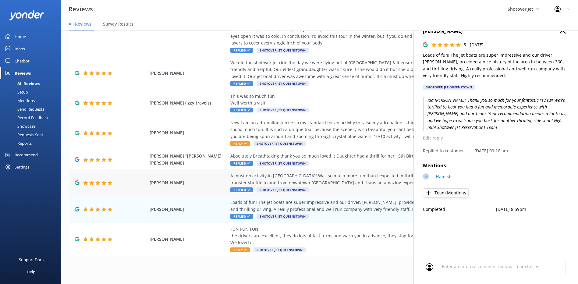
scroll to position [12, 0]
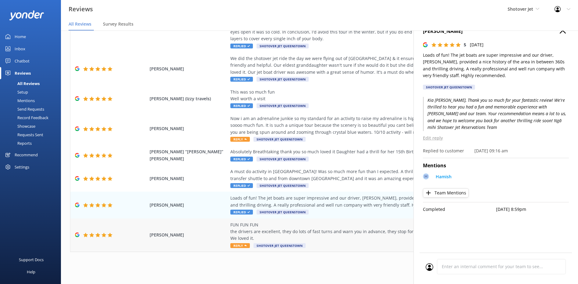
click at [343, 229] on div "FUN FUN FUN the drivers are excellent, they do lots of fast turns and warn you …" at bounding box center [369, 232] width 277 height 20
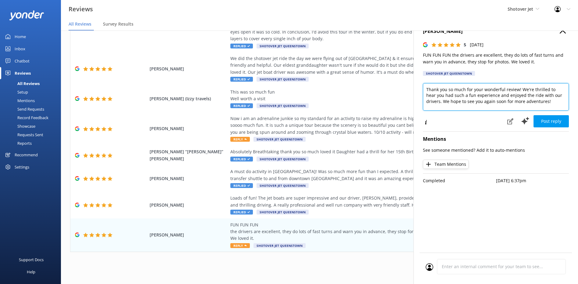
drag, startPoint x: 555, startPoint y: 106, endPoint x: 423, endPoint y: 90, distance: 133.6
click at [423, 90] on div "joss Blackburn 5 Mon, 18th Aug 2025 FUN FUN FUN the drivers are excellent, they…" at bounding box center [496, 160] width 165 height 284
paste textarea "a great time and found your visit worthwhile. We’re so glad you made lasting me…"
click at [427, 88] on textarea "Thank you so much for your wonderful review! We're thrilled to hear you had a g…" at bounding box center [496, 96] width 146 height 27
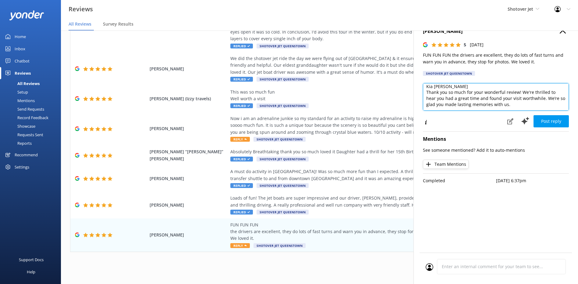
click at [523, 102] on textarea "Kia ora Joss Thank you so much for your wonderful review! We're thrilled to hea…" at bounding box center [496, 96] width 146 height 27
paste textarea "Thank you so much for your wonderful review! We're thrilled to hear you had a g…"
drag, startPoint x: 516, startPoint y: 106, endPoint x: 427, endPoint y: 95, distance: 89.7
click at [427, 95] on textarea "Kia ora Joss Thank you so much for your wonderful review! We're thrilled to hea…" at bounding box center [496, 96] width 146 height 27
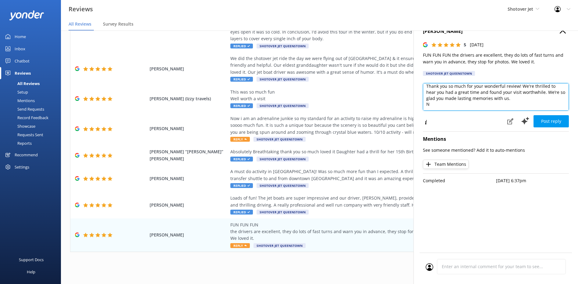
scroll to position [9, 0]
drag, startPoint x: 435, startPoint y: 102, endPoint x: 514, endPoint y: 108, distance: 79.1
click at [513, 108] on textarea "Kia ora Joss Thank you so much for your wonderful review! We're thrilled to hea…" at bounding box center [496, 96] width 146 height 27
click at [516, 107] on textarea "Kia ora Joss Thank you so much for your wonderful review! We're thrilled to hea…" at bounding box center [496, 96] width 146 height 27
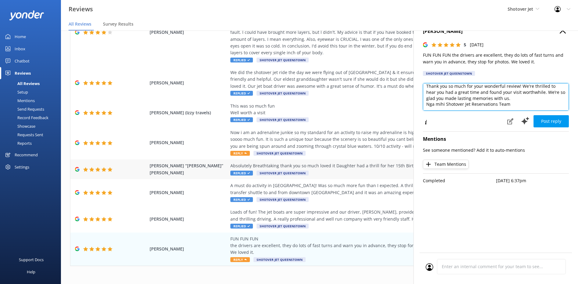
scroll to position [110, 0]
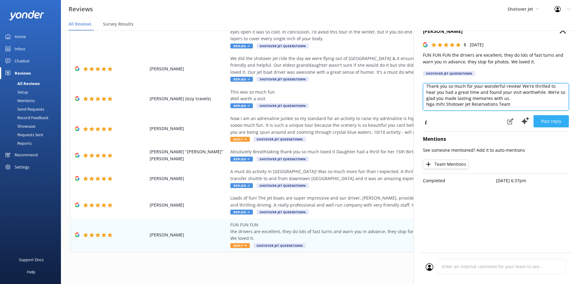
type textarea "Kia ora Joss Thank you so much for your wonderful review! We're thrilled to hea…"
click at [552, 122] on button "Post reply" at bounding box center [551, 121] width 35 height 12
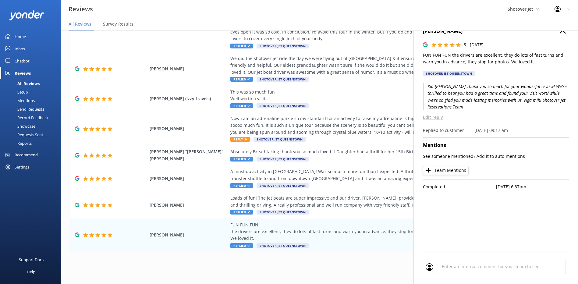
click at [563, 34] on h4 "joss Blackburn" at bounding box center [496, 31] width 146 height 8
click at [563, 33] on icon "button" at bounding box center [563, 30] width 6 height 6
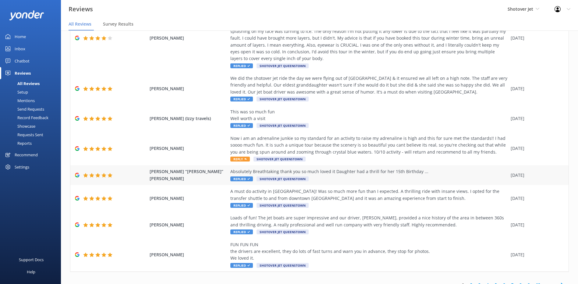
scroll to position [80, 0]
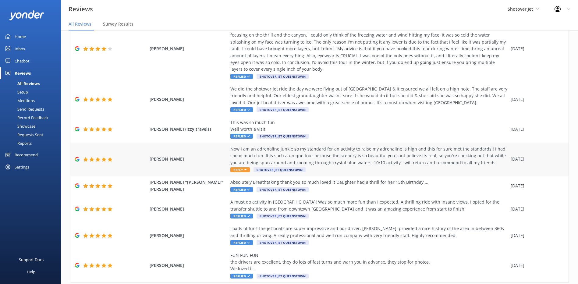
click at [400, 165] on div "Now i am an adrenaline junkie so my standard for an activity to raise my adrena…" at bounding box center [369, 156] width 277 height 20
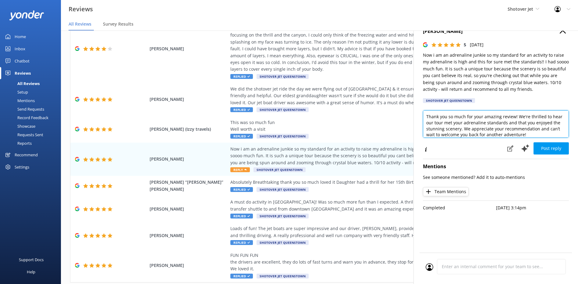
click at [425, 113] on textarea "Thank you so much for your amazing review! We're thrilled to hear our tour met …" at bounding box center [496, 123] width 146 height 27
click at [538, 131] on textarea "Kia ora Arman, Thank you so much for your amazing review! We're thrilled to hea…" at bounding box center [496, 123] width 146 height 27
click at [433, 134] on textarea "Kia ora Arman, Thank you so much for your amazing review! We're thrilled to hea…" at bounding box center [496, 123] width 146 height 27
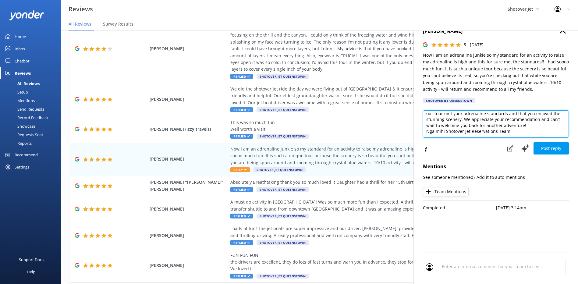
click at [431, 131] on textarea "Kia ora Arman, Thank you so much for your amazing review! We're thrilled to hea…" at bounding box center [496, 123] width 146 height 27
drag, startPoint x: 445, startPoint y: 131, endPoint x: 424, endPoint y: 131, distance: 20.1
click at [424, 131] on textarea "Kia ora Arman, Thank you so much for your amazing review! We're thrilled to hea…" at bounding box center [496, 123] width 146 height 27
click at [442, 129] on textarea "Kia ora Arman, Thank you so much for your amazing review! We're thrilled to hea…" at bounding box center [496, 123] width 146 height 27
click at [432, 131] on textarea "Kia ora Arman, Thank you so much for your amazing review! We're thrilled to hea…" at bounding box center [496, 123] width 146 height 27
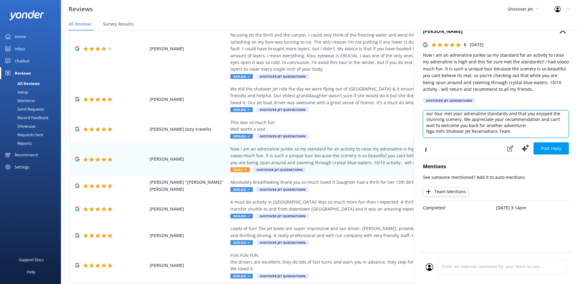
paste textarea "ā"
click at [503, 128] on textarea "Kia ora Arman, Thank you so much for your amazing review! We're thrilled to hea…" at bounding box center [496, 123] width 146 height 27
drag, startPoint x: 513, startPoint y: 136, endPoint x: 425, endPoint y: 139, distance: 87.9
click at [425, 139] on div "Kia ora Arman, Thank you so much for your amazing review! We're thrilled to hea…" at bounding box center [496, 125] width 146 height 30
type textarea "Kia ora Arman, Thank you so much for your amazing review! We're thrilled to hea…"
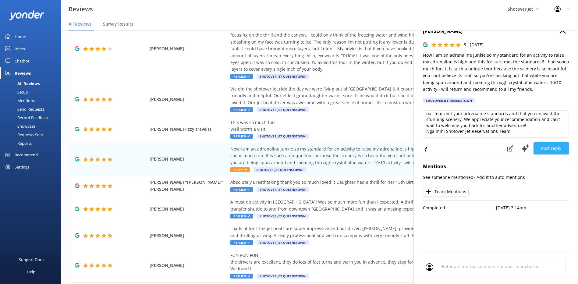
click at [549, 147] on button "Post reply" at bounding box center [551, 148] width 35 height 12
click at [564, 31] on use "button" at bounding box center [563, 30] width 6 height 6
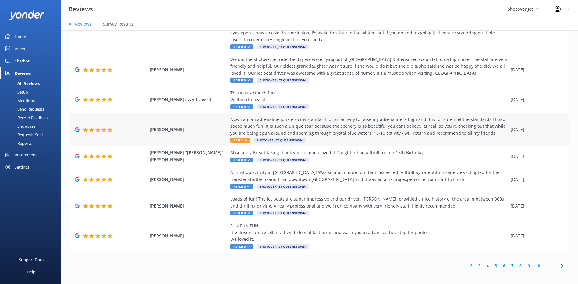
scroll to position [110, 0]
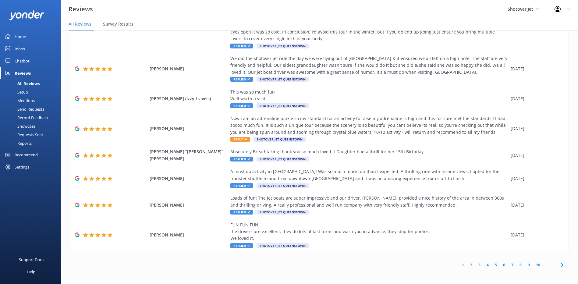
click at [467, 267] on link "2" at bounding box center [471, 265] width 8 height 6
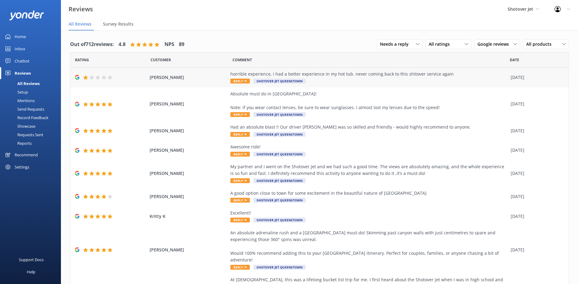
click at [414, 76] on div "horrible experience, i had a better experience in my hot tub. never coming back…" at bounding box center [369, 74] width 277 height 7
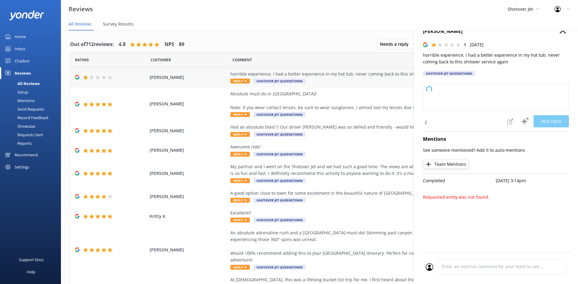
type textarea "Thank you for your feedback. We're truly sorry to hear about your experience an…"
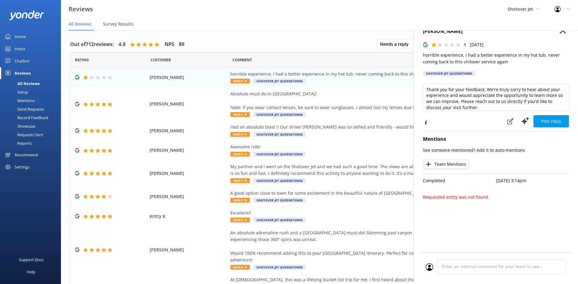
click at [561, 32] on icon "button" at bounding box center [563, 30] width 6 height 6
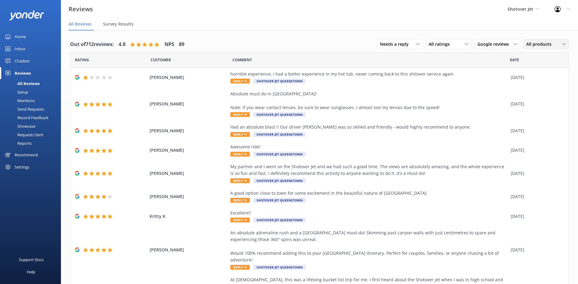
click at [532, 45] on span "All products" at bounding box center [541, 44] width 29 height 7
click at [435, 45] on span "All ratings" at bounding box center [441, 44] width 25 height 7
click at [354, 107] on div "Absolute must do in Queenstown! Note: if you wear contact lenses, be sure to we…" at bounding box center [369, 101] width 277 height 20
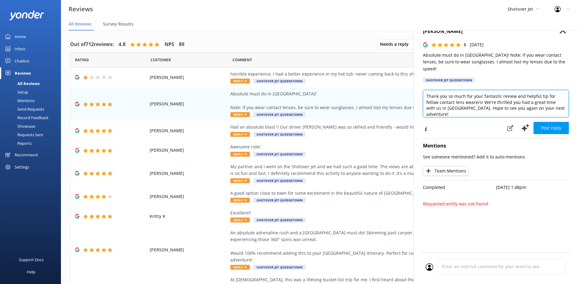
click at [428, 90] on textarea "Thank you so much for your fantastic review and helpful tip for fellow contact …" at bounding box center [496, 103] width 146 height 27
click at [427, 90] on textarea "Thank you so much for your fantastic review and helpful tip for fellow contact …" at bounding box center [496, 103] width 146 height 27
click at [560, 106] on textarea "Kia ora Steve, Thank you so much for your fantastic review and helpful tip for …" at bounding box center [496, 103] width 146 height 27
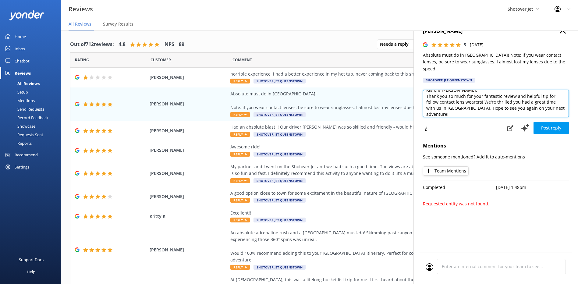
paste textarea "Ngā mihi Shotover Jet Reservations Team"
type textarea "Kia ora Steve, Thank you so much for your fantastic review and helpful tip for …"
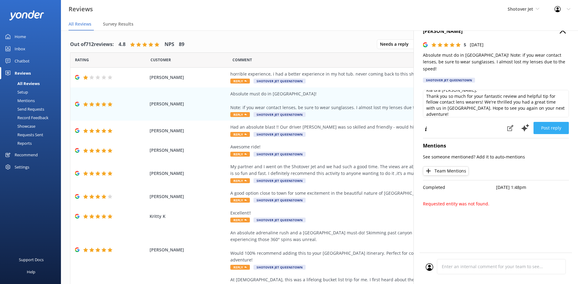
click at [551, 123] on button "Post reply" at bounding box center [551, 128] width 35 height 12
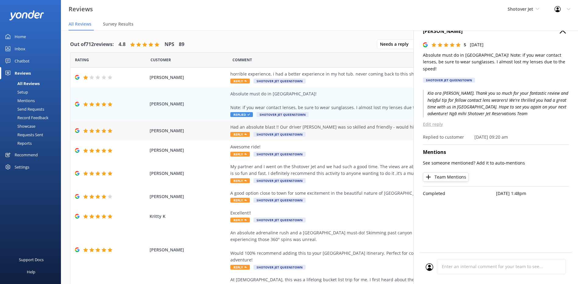
click at [328, 127] on div "Had an absolute blast !! Our driver Paul was so skilled and friendly - would hi…" at bounding box center [369, 127] width 277 height 7
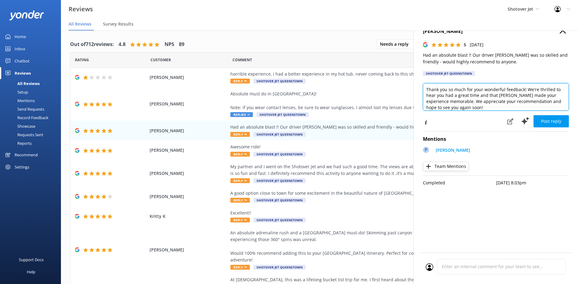
click at [467, 107] on textarea "Thank you so much for your wonderful feedback! We're thrilled to hear you had a…" at bounding box center [496, 96] width 146 height 27
paste textarea "Ngā mihi Shotover Jet Reservations Team"
click at [425, 89] on textarea "Thank you so much for your wonderful feedback! We're thrilled to hear you had a…" at bounding box center [496, 96] width 146 height 27
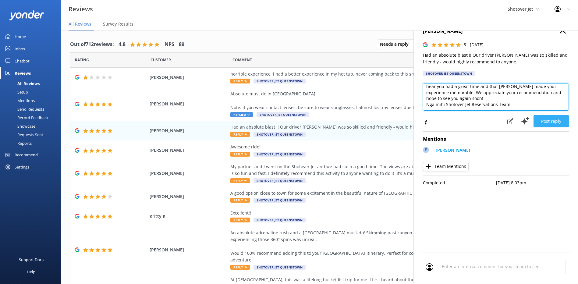
type textarea "Kia ora Lauren, Thank you so much for your wonderful feedback! We're thrilled t…"
click at [549, 120] on button "Post reply" at bounding box center [551, 121] width 35 height 12
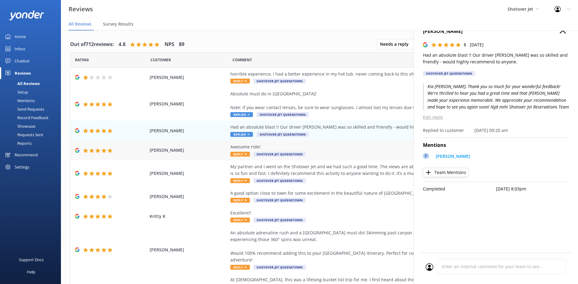
click at [366, 149] on div "Awesome ride!" at bounding box center [369, 147] width 277 height 7
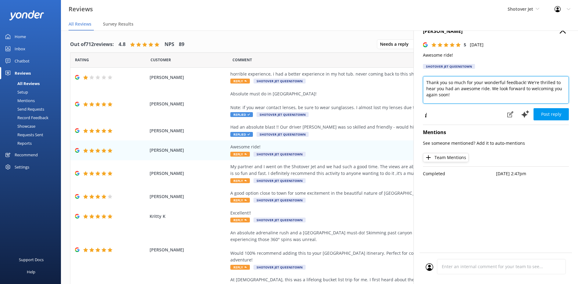
click at [428, 81] on textarea "Thank you so much for your wonderful feedback! We're thrilled to hear you had a…" at bounding box center [496, 89] width 146 height 27
click at [425, 80] on textarea "Thank you so much for your wonderful feedback! We're thrilled to hear you had a…" at bounding box center [496, 89] width 146 height 27
click at [456, 98] on textarea "Kia ora Jodie, Thank you so much for your wonderful feedback! We're thrilled to…" at bounding box center [496, 89] width 146 height 27
paste textarea "Ngā mihi Shotover Jet Reservations Team"
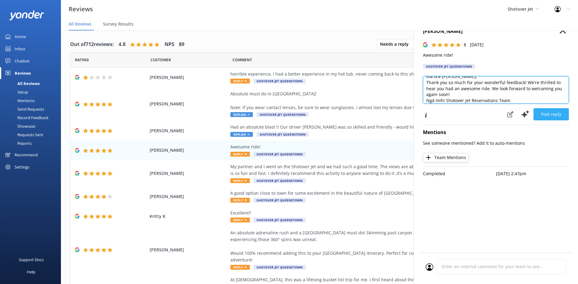
type textarea "Kia ora Jodie, Thank you so much for your wonderful feedback! We're thrilled to…"
click at [548, 112] on button "Post reply" at bounding box center [551, 114] width 35 height 12
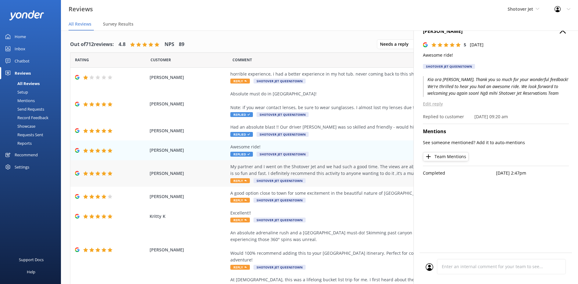
click at [349, 170] on div "My partner and I went on the Shotover Jet and we had such a good time. The view…" at bounding box center [369, 170] width 277 height 14
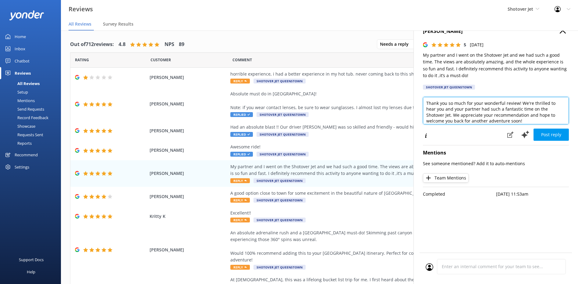
click at [425, 101] on textarea "Thank you so much for your wonderful review! We're thrilled to hear you and you…" at bounding box center [496, 110] width 146 height 27
click at [529, 116] on textarea "Kia ora Kayla, Thank you so much for your wonderful review! We're thrilled to h…" at bounding box center [496, 110] width 146 height 27
paste textarea "Ngā mihi Shotover Jet Reservations Team"
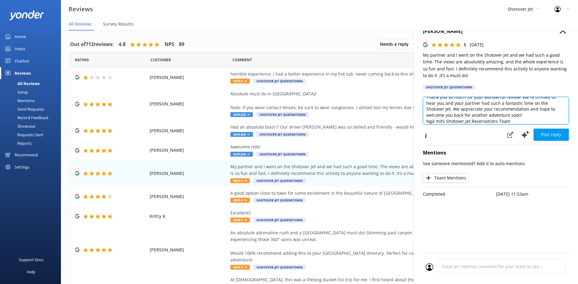
scroll to position [0, 0]
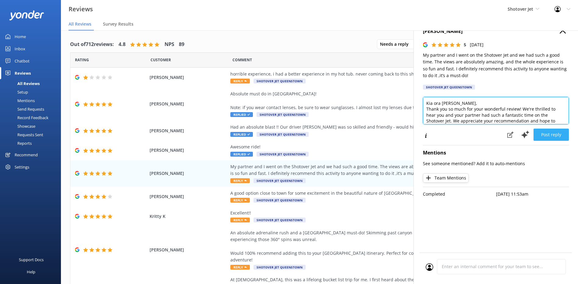
type textarea "Kia ora Kayla, Thank you so much for your wonderful review! We're thrilled to h…"
click at [553, 132] on button "Post reply" at bounding box center [551, 135] width 35 height 12
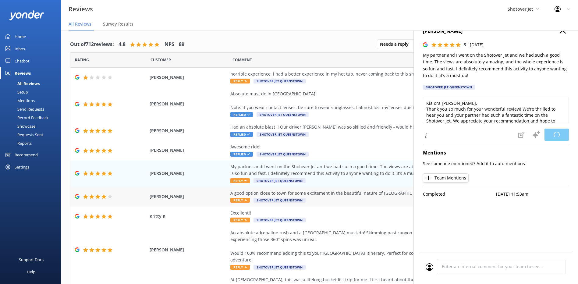
scroll to position [30, 0]
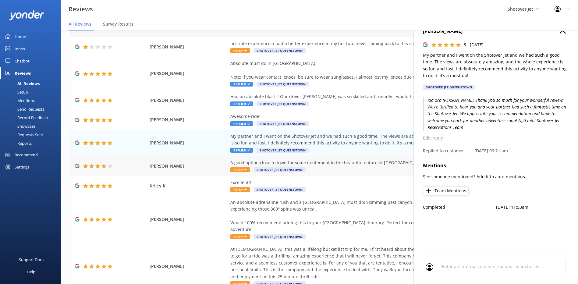
click at [352, 170] on div "A good option close to town for some excitement in the beautiful nature of Quee…" at bounding box center [369, 166] width 277 height 14
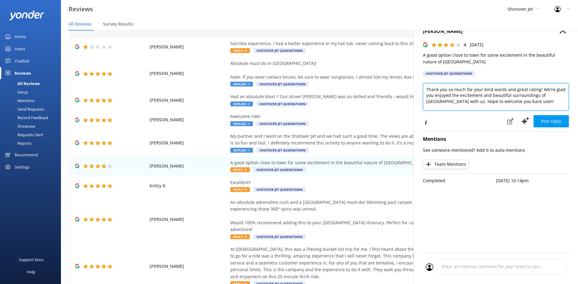
click at [426, 89] on textarea "Thank you so much for your kind words and great rating! We're glad you enjoyed …" at bounding box center [496, 96] width 146 height 27
click at [541, 106] on textarea "Kia ora Ali, Thank you so much for your kind words and great rating! We're glad…" at bounding box center [496, 96] width 146 height 27
paste textarea "Ngā mihi Shotover Jet Reservations Team"
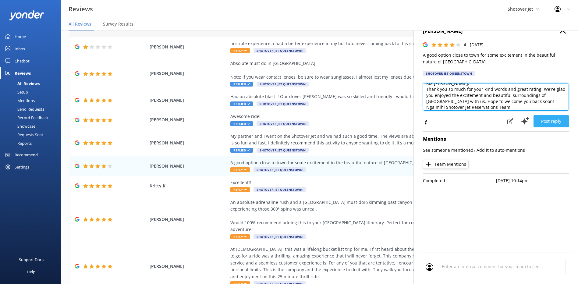
type textarea "Kia ora Ali, Thank you so much for your kind words and great rating! We're glad…"
click at [542, 118] on button "Post reply" at bounding box center [551, 121] width 35 height 12
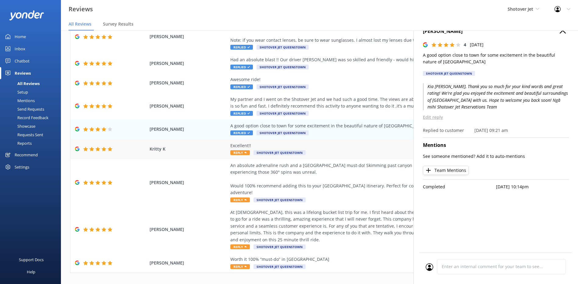
scroll to position [70, 0]
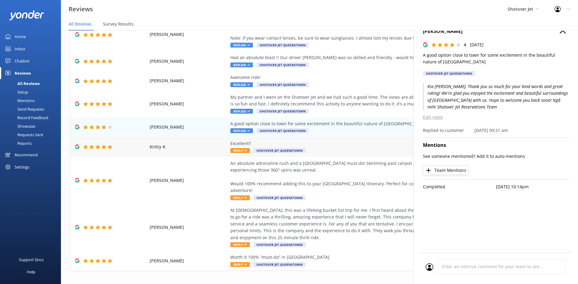
click at [335, 149] on div "Excellent!! Reply Shotover Jet Queenstown" at bounding box center [369, 147] width 277 height 14
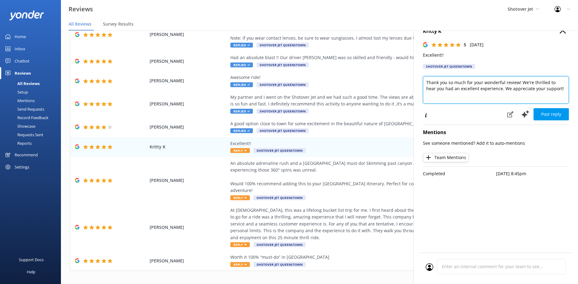
click at [424, 84] on textarea "Thank you so much for your wonderful review! We're thrilled to hear you had an …" at bounding box center [496, 89] width 146 height 27
click at [551, 95] on textarea "Kia ora Kritty, Thank you so much for your wonderful review! We're thrilled to …" at bounding box center [496, 89] width 146 height 27
paste textarea "Ngā mihi Shotover Jet Reservations Team"
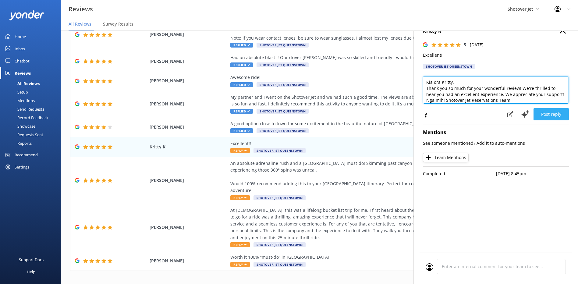
type textarea "Kia ora Kritty, Thank you so much for your wonderful review! We're thrilled to …"
click at [551, 115] on button "Post reply" at bounding box center [551, 114] width 35 height 12
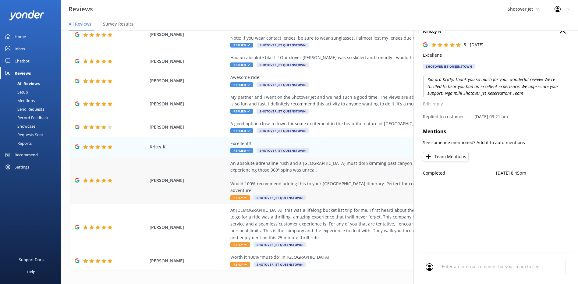
click at [367, 172] on div "An absolute adrenaline rush and a Queenstown must-do! Skimming past canyon wall…" at bounding box center [369, 177] width 277 height 34
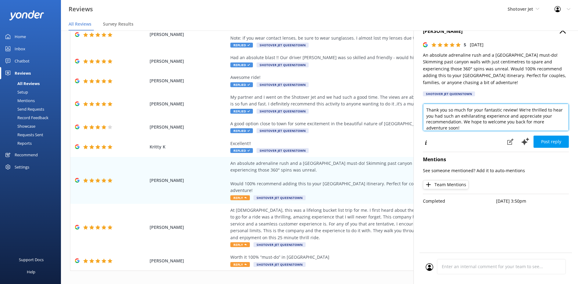
click at [427, 108] on textarea "Thank you so much for your fantastic review! We're thrilled to hear you had suc…" at bounding box center [496, 117] width 146 height 27
click at [476, 124] on textarea "Kis ora Jason, Thank you so much for your fantastic review! We're thrilled to h…" at bounding box center [496, 117] width 146 height 27
paste textarea "Ngā mihi Shotover Jet Reservations Team"
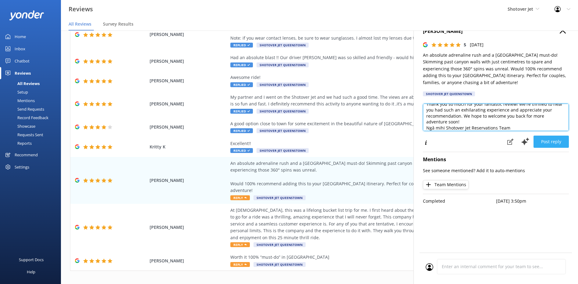
type textarea "Kis ora Jason, Thank you so much for your fantastic review! We're thrilled to h…"
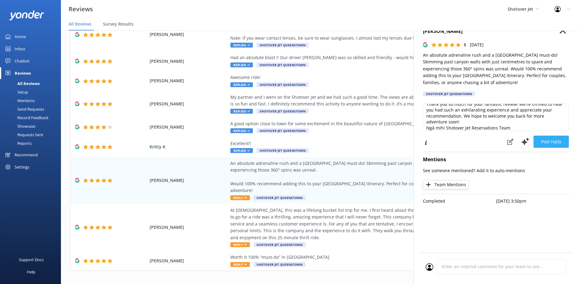
click at [550, 141] on button "Post reply" at bounding box center [551, 142] width 35 height 12
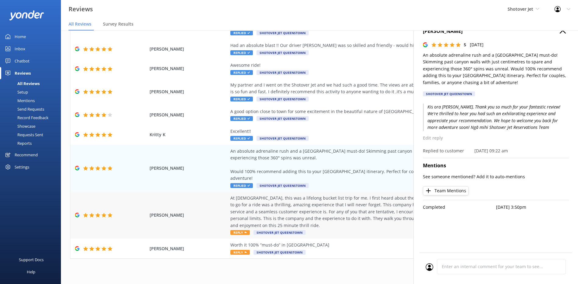
click at [368, 206] on div "At 61 years old, this was a lifelong bucket list trip for me. I first heard abo…" at bounding box center [369, 212] width 277 height 34
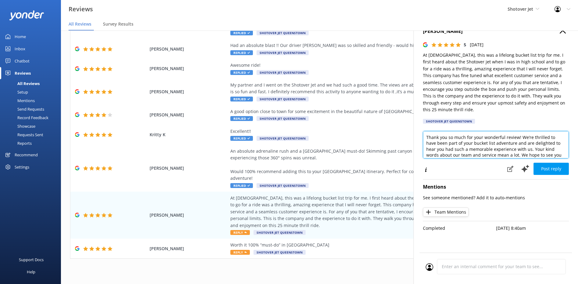
click at [427, 131] on textarea "Thank you so much for your wonderful review! We’re thrilled to have been part o…" at bounding box center [496, 144] width 146 height 27
click at [539, 149] on textarea "Kia ora Mike, Thank you so much for your wonderful review! We’re thrilled to ha…" at bounding box center [496, 144] width 146 height 27
paste textarea "Ngā mihi Shotover Jet Reservations Team"
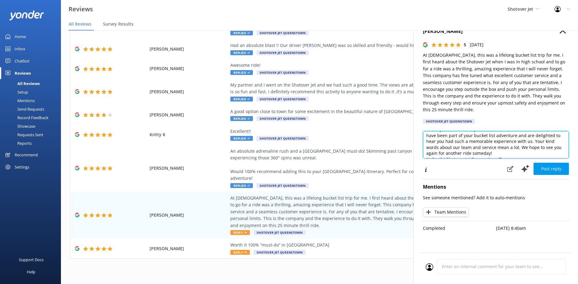
scroll to position [21, 0]
type textarea "Kia ora Mike, Thank you so much for your wonderful review! We’re thrilled to ha…"
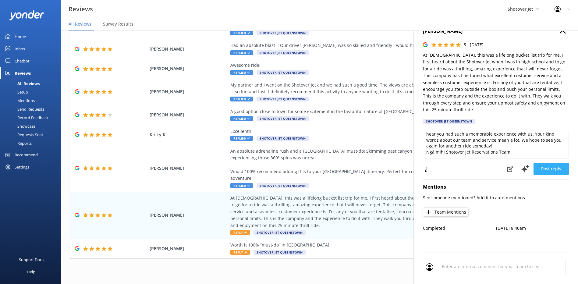
click at [546, 164] on button "Post reply" at bounding box center [551, 169] width 35 height 12
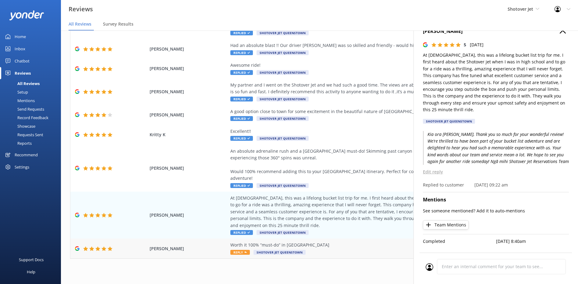
click at [357, 242] on div "Worth it 100% “must-do” in Queenstown" at bounding box center [369, 245] width 277 height 7
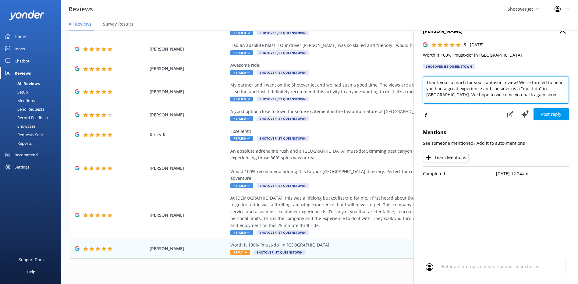
click at [427, 80] on textarea "Thank you so much for your fantastic review! We're thrilled to hear you had a g…" at bounding box center [496, 89] width 146 height 27
click at [547, 100] on textarea "Kia ora Santiago, Thank you so much for your fantastic review! We're thrilled t…" at bounding box center [496, 89] width 146 height 27
paste textarea "Ngā mihi Shotover Jet Reservations Team"
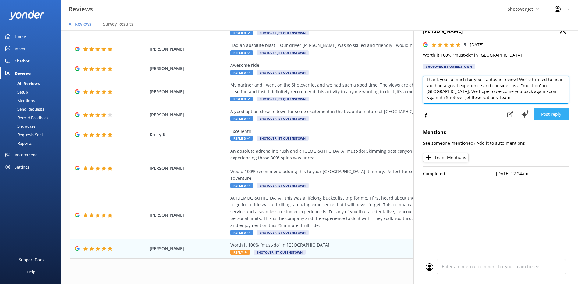
type textarea "Kia ora Santiago, Thank you so much for your fantastic review! We're thrilled t…"
click at [547, 116] on button "Post reply" at bounding box center [551, 114] width 35 height 12
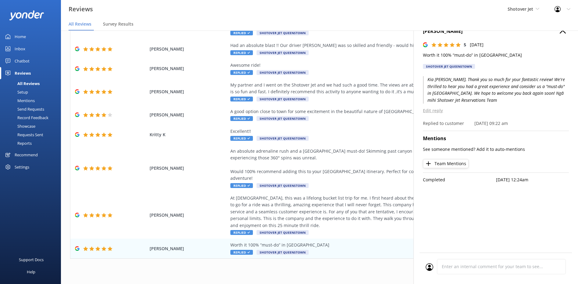
click at [338, 273] on div "Out of 712 reviews: 4.8 NPS 89 Needs a reply All reply statuses Needs a reply D…" at bounding box center [319, 117] width 517 height 336
click at [559, 33] on h4 "Santiago Rubio" at bounding box center [496, 31] width 146 height 8
click at [564, 30] on nav "All Reviews Survey Results" at bounding box center [319, 24] width 517 height 12
click at [564, 31] on icon "button" at bounding box center [563, 30] width 6 height 6
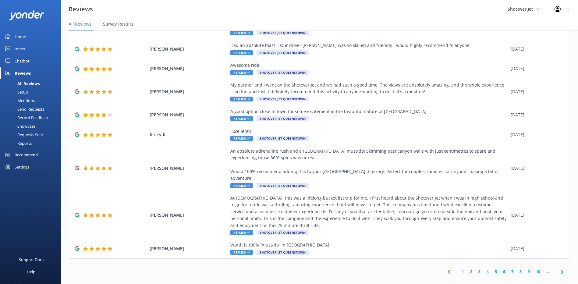
click at [476, 269] on link "3" at bounding box center [480, 272] width 8 height 6
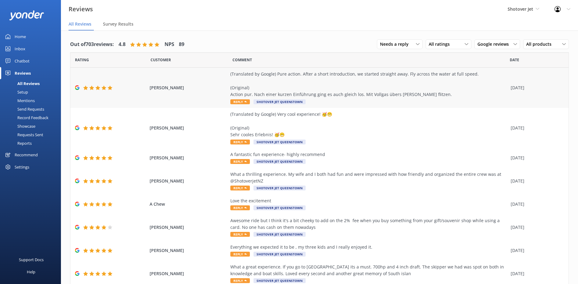
click at [413, 80] on div "(Translated by Google) Pure action. After a short introduction, we started stra…" at bounding box center [369, 84] width 277 height 27
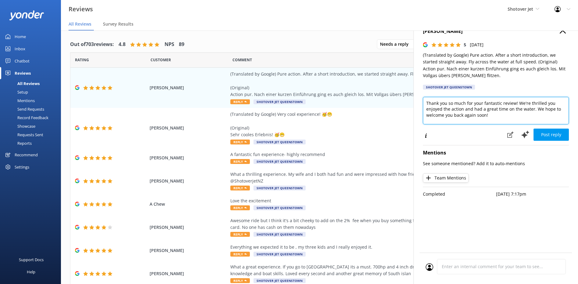
click at [425, 101] on textarea "Thank you so much for your fantastic review! We're thrilled you enjoyed the act…" at bounding box center [496, 110] width 146 height 27
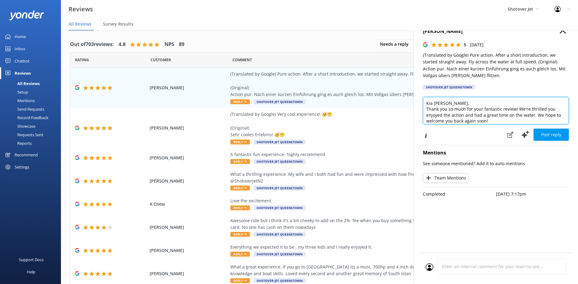
click at [493, 121] on textarea "Kia ora Andreas, Thank you so much for your fantastic review! We're thrilled yo…" at bounding box center [496, 110] width 146 height 27
paste textarea "Ngā mihi Shotover Jet Reservations Team"
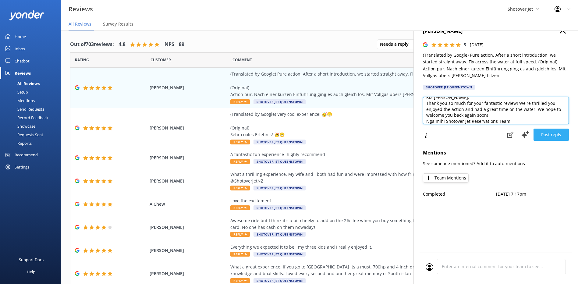
type textarea "Kia ora Andreas, Thank you so much for your fantastic review! We're thrilled yo…"
click at [554, 136] on button "Post reply" at bounding box center [551, 135] width 35 height 12
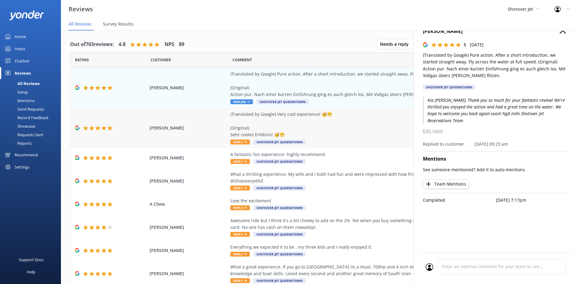
click at [351, 127] on div "(Translated by Google) Very cool experience! 🥳😁 (Original) Sehr cooles Erlebnis…" at bounding box center [369, 124] width 277 height 27
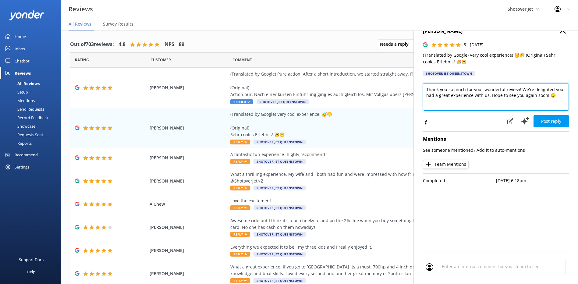
click at [426, 87] on textarea "Thank you so much for your wonderful review! We're delighted you had a great ex…" at bounding box center [496, 96] width 146 height 27
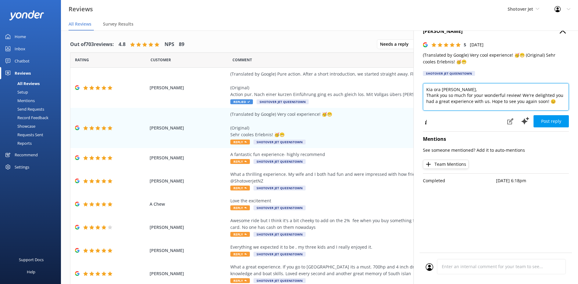
click at [560, 102] on textarea "Kia ora Kurt, Thank you so much for your wonderful review! We're delighted you …" at bounding box center [496, 96] width 146 height 27
paste textarea "Ngā mihi Shotover Jet Reservations Team"
type textarea "Kia ora Kurt, Thank you so much for your wonderful review! We're delighted you …"
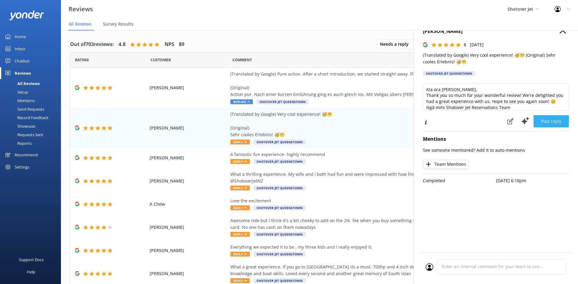
click at [548, 122] on button "Post reply" at bounding box center [551, 121] width 35 height 12
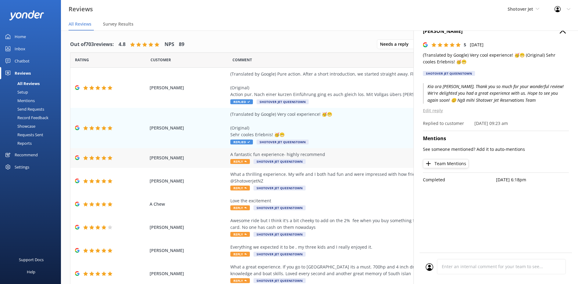
click at [339, 157] on div "A fantastic fun experience- highly recommend" at bounding box center [369, 154] width 277 height 7
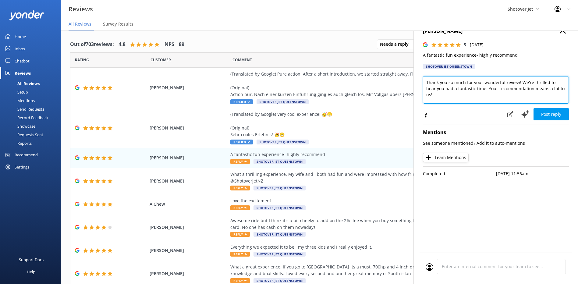
click at [427, 80] on textarea "Thank you so much for your wonderful review! We're thrilled to hear you had a f…" at bounding box center [496, 89] width 146 height 27
click at [563, 97] on textarea "Kia ora Darren, Thank you so much for your wonderful review! We're thrilled to …" at bounding box center [496, 89] width 146 height 27
paste textarea "Ngā mihi Shotover Jet Reservations Team"
type textarea "Kia ora Darren, Thank you so much for your wonderful review! We're thrilled to …"
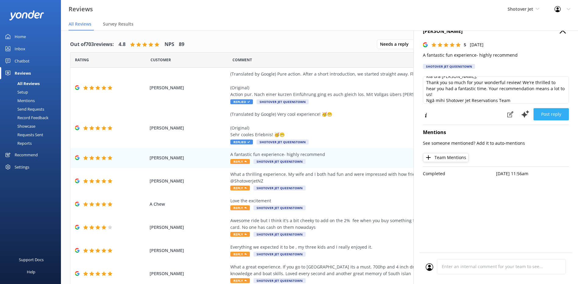
click at [563, 116] on button "Post reply" at bounding box center [551, 114] width 35 height 12
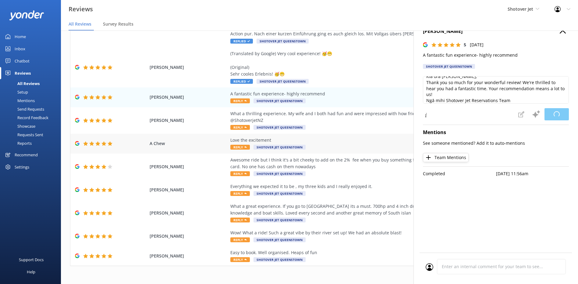
scroll to position [61, 0]
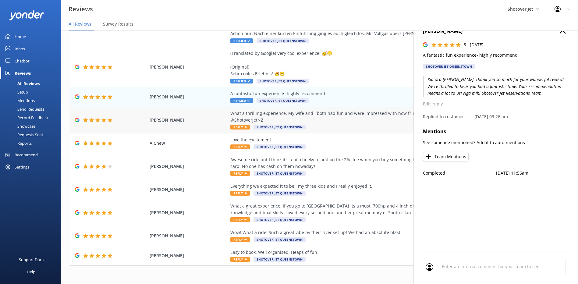
click at [364, 118] on div "What a thrilling experience. My wife and I both had fun and were impressed with…" at bounding box center [369, 117] width 277 height 14
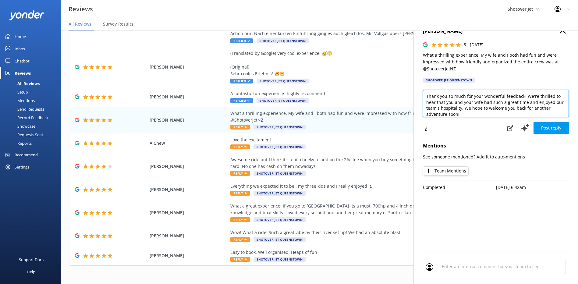
drag, startPoint x: 426, startPoint y: 92, endPoint x: 426, endPoint y: 96, distance: 3.7
click at [426, 94] on textarea "Thank you so much for your wonderful feedback! We're thrilled to hear that you …" at bounding box center [496, 103] width 146 height 27
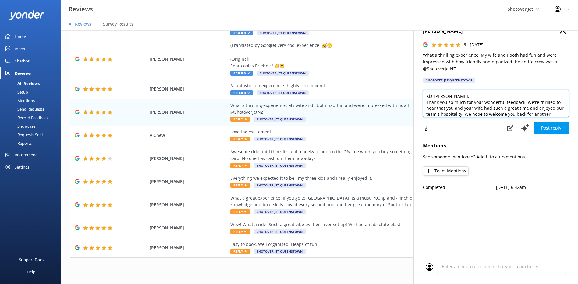
scroll to position [12, 0]
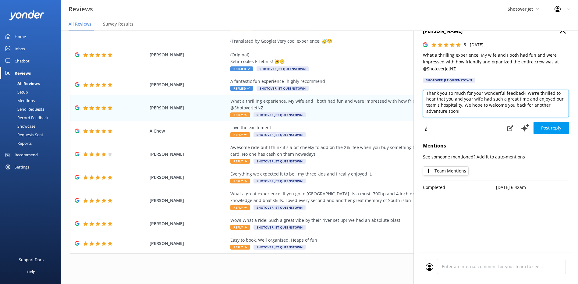
click at [545, 110] on textarea "Kia ora Keith, Thank you so much for your wonderful feedback! We're thrilled to…" at bounding box center [496, 103] width 146 height 27
paste textarea "Ngā mihi Shotover Jet Reservations Team"
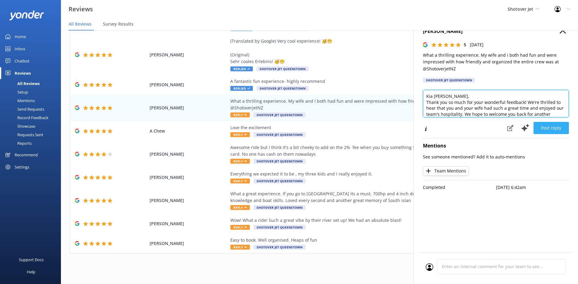
type textarea "Kia ora Keith, Thank you so much for your wonderful feedback! We're thrilled to…"
click at [546, 131] on button "Post reply" at bounding box center [551, 128] width 35 height 12
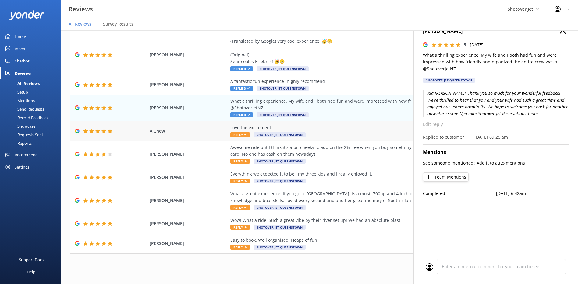
click at [338, 129] on div "Love the excitement" at bounding box center [369, 127] width 277 height 7
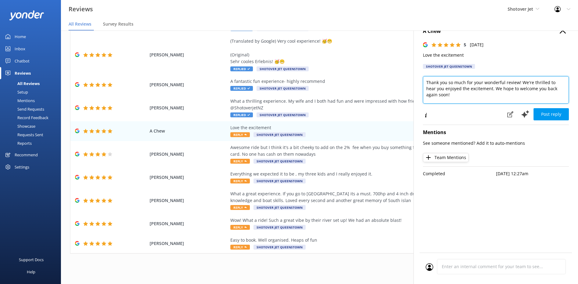
click at [427, 82] on textarea "Thank you so much for your wonderful review! We're thrilled to hear you enjoyed…" at bounding box center [496, 89] width 146 height 27
click at [456, 98] on textarea "Kia ora A Chew, Thank you so much for your wonderful review! We're thrilled to …" at bounding box center [496, 89] width 146 height 27
paste textarea "Ngā mihi Shotover Jet Reservations Team"
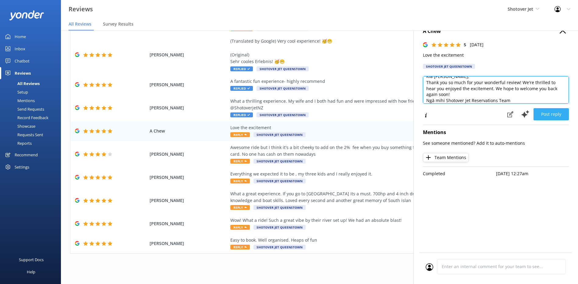
type textarea "Kia ora A Chew, Thank you so much for your wonderful review! We're thrilled to …"
click at [559, 115] on button "Post reply" at bounding box center [551, 114] width 35 height 12
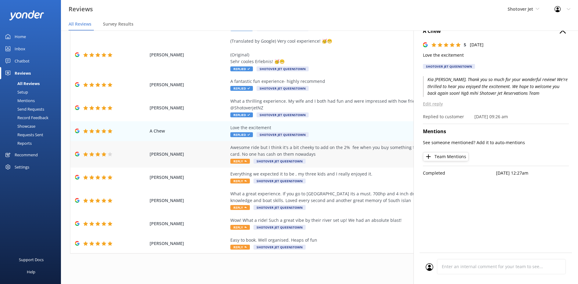
click at [366, 150] on div "Awesome ride but I think it's a bit cheeky to add on the 2% fee when you buy so…" at bounding box center [369, 151] width 277 height 14
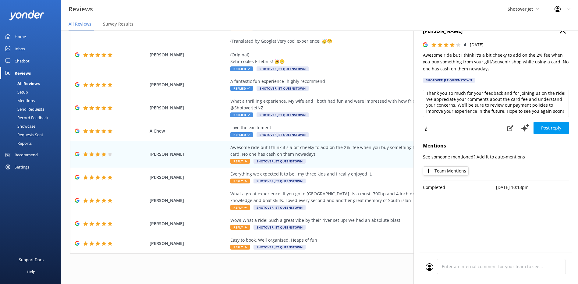
scroll to position [0, 0]
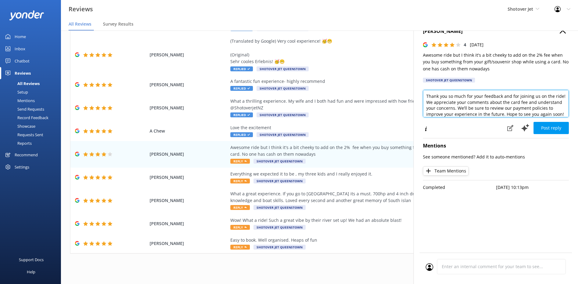
click at [426, 95] on textarea "Thank you so much for your feedback and for joining us on the ride! We apprecia…" at bounding box center [496, 103] width 146 height 27
drag, startPoint x: 426, startPoint y: 95, endPoint x: 606, endPoint y: 124, distance: 182.9
click at [578, 124] on html "Reviews Shotover Jet Shotover Jet Dart River Adventures Profile Settings Logout…" at bounding box center [289, 130] width 578 height 284
paste textarea "Ngā mihi Shotover Jet Reservations Team"
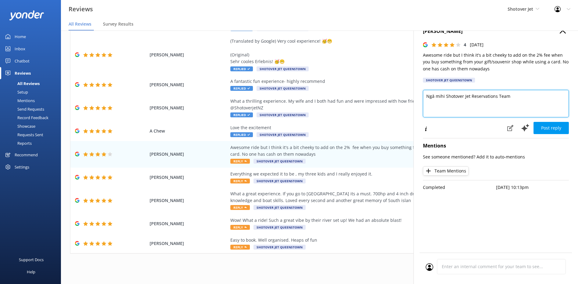
scroll to position [0, 0]
type textarea "Ngā mihi Shotover Jet Reservations Team"
click at [560, 32] on icon "button" at bounding box center [563, 30] width 6 height 6
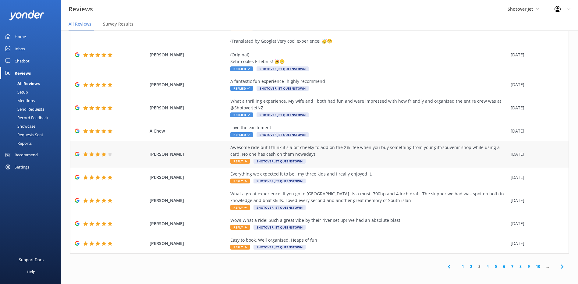
click at [342, 149] on div "Awesome ride but I think it's a bit cheeky to add on the 2% fee when you buy so…" at bounding box center [369, 151] width 277 height 14
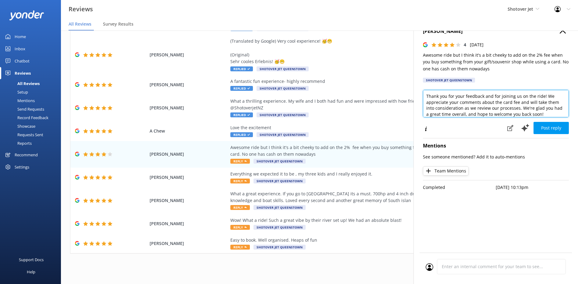
drag, startPoint x: 543, startPoint y: 113, endPoint x: 420, endPoint y: 93, distance: 124.8
click at [420, 93] on div "shane turner 4 Sat, 18th Jan 2025 Awesome ride but I think it's a bit cheeky to…" at bounding box center [496, 160] width 165 height 284
paste textarea "thanks so much for your feedback and for joining us on the ride! We really appr…"
click at [426, 95] on textarea "thanks so much for your feedback and for joining us on the ride! We really appr…" at bounding box center [496, 103] width 146 height 27
click at [427, 97] on textarea "Thanks so much for your feedback and for joining us on the ride! We really appr…" at bounding box center [496, 103] width 146 height 27
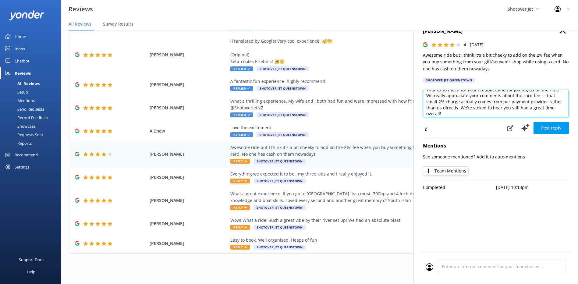
scroll to position [15, 0]
click at [472, 114] on textarea "Kia ora Shane, Thanks so much for your feedback and for joining us on the ride!…" at bounding box center [496, 103] width 146 height 27
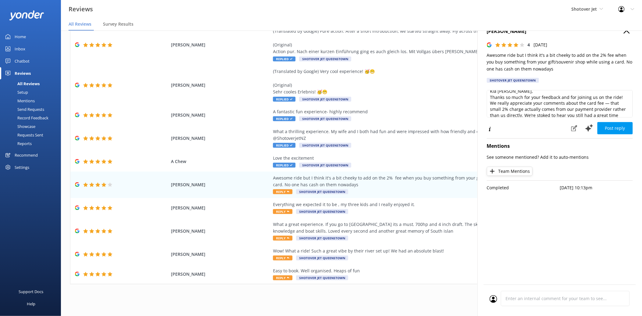
scroll to position [21, 0]
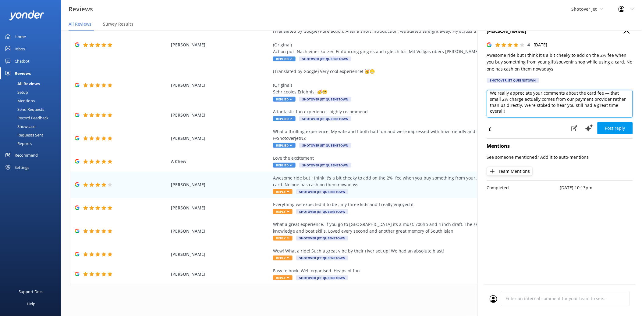
click at [578, 109] on textarea "Kia ora Shane, Thanks so much for your feedback and for joining us on the ride!…" at bounding box center [560, 103] width 146 height 27
paste textarea "Ngā mihi Shotover Jet Reservations Team"
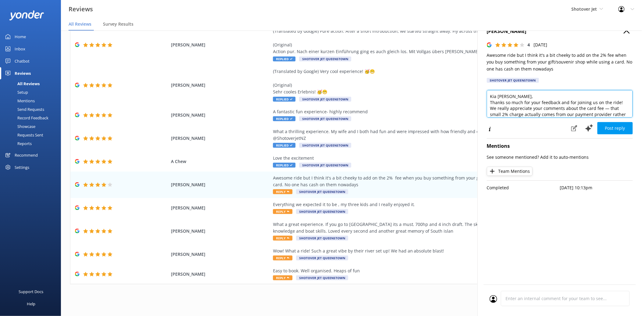
click at [578, 108] on textarea "Kia ora Shane, Thanks so much for your feedback and for joining us on the ride!…" at bounding box center [560, 103] width 146 height 27
drag, startPoint x: 624, startPoint y: 107, endPoint x: 614, endPoint y: 106, distance: 10.1
click at [578, 106] on textarea "Kia ora Shane, Thanks so much for your feedback and for joining us on the ride!…" at bounding box center [560, 103] width 146 height 27
drag, startPoint x: 520, startPoint y: 99, endPoint x: 506, endPoint y: 99, distance: 14.6
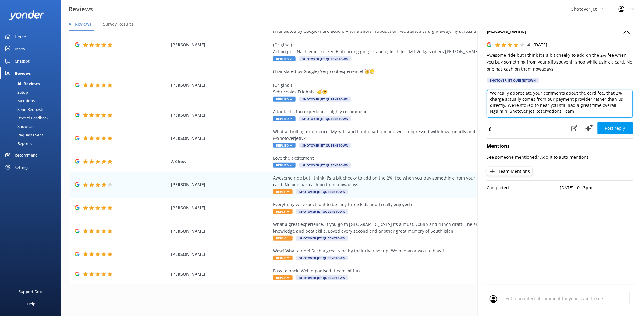
click at [506, 99] on textarea "Kia ora Shane, Thanks so much for your feedback and for joining us on the ride!…" at bounding box center [560, 103] width 146 height 27
drag, startPoint x: 513, startPoint y: 107, endPoint x: 486, endPoint y: 101, distance: 27.7
click at [486, 101] on div "shane turner 4 Sat, 18th Jan 2025 Awesome ride but I think it's a bit cheeky to…" at bounding box center [560, 176] width 165 height 316
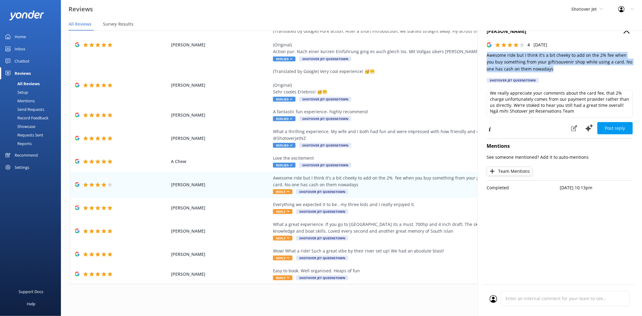
drag, startPoint x: 551, startPoint y: 66, endPoint x: 479, endPoint y: 53, distance: 73.1
click at [479, 53] on div "shane turner 4 Sat, 18th Jan 2025 Awesome ride but I think it's a bit cheeky to…" at bounding box center [560, 176] width 165 height 316
copy p "Awesome ride but I think it's a bit cheeky to add on the 2% fee when you buy so…"
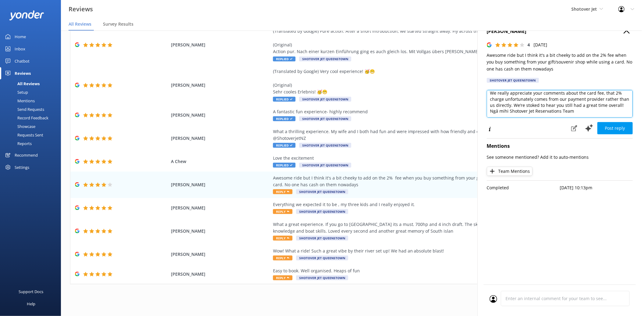
click at [546, 109] on textarea "Kia ora Shane, Thanks so much for your feedback and for joining us on the ride!…" at bounding box center [560, 103] width 146 height 27
drag, startPoint x: 508, startPoint y: 106, endPoint x: 487, endPoint y: 104, distance: 20.5
click at [487, 104] on textarea "Kia ora Shane, Thanks so much for your feedback and for joining us on the ride!…" at bounding box center [560, 103] width 146 height 27
paste textarea "thanks for your feedback and for joining us! We’re thrilled you had an awesome …"
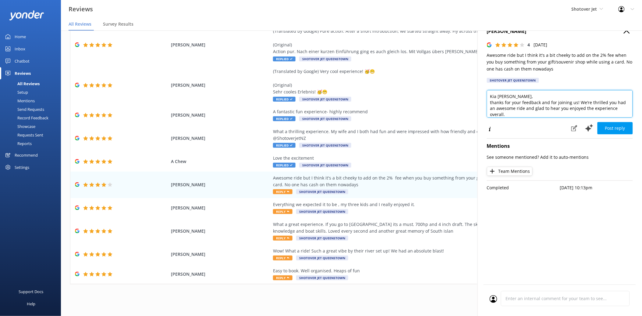
scroll to position [0, 0]
click at [492, 102] on textarea "Kia ora Shane, thanks for your feedback and for joining us! We’re thrilled you …" at bounding box center [560, 103] width 146 height 27
click at [503, 101] on textarea "Kia ora Shane, Thanks for your feedback and for joining us! We’re thrilled you …" at bounding box center [560, 103] width 146 height 27
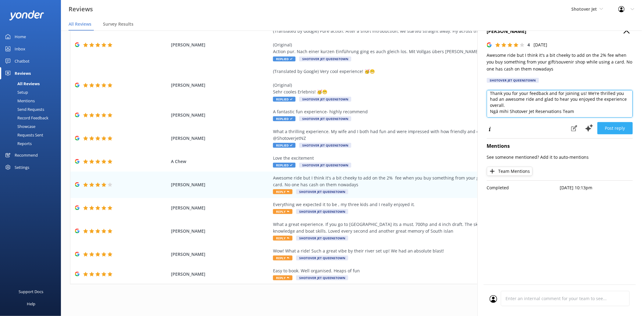
type textarea "Kia ora Shane, Thank you for your feedback and for joining us! We’re thrilled y…"
click at [578, 130] on button "Post reply" at bounding box center [615, 128] width 35 height 12
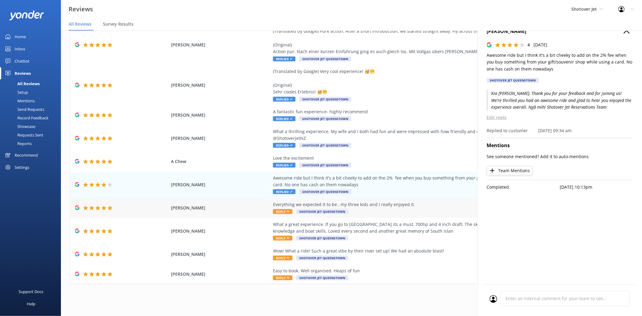
click at [402, 210] on div "Everything we expected it to be , my three kids and I really enjoyed it. Reply …" at bounding box center [411, 208] width 277 height 14
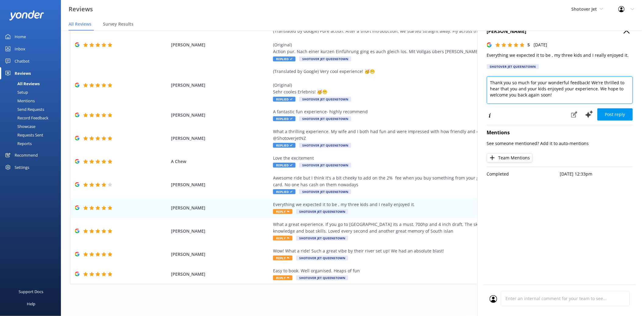
click at [492, 82] on textarea "Thank you so much for your wonderful feedback! We're thrilled to hear that you …" at bounding box center [560, 89] width 146 height 27
click at [490, 82] on textarea "Thank you so much for your wonderful feedback! We're thrilled to hear that you …" at bounding box center [560, 89] width 146 height 27
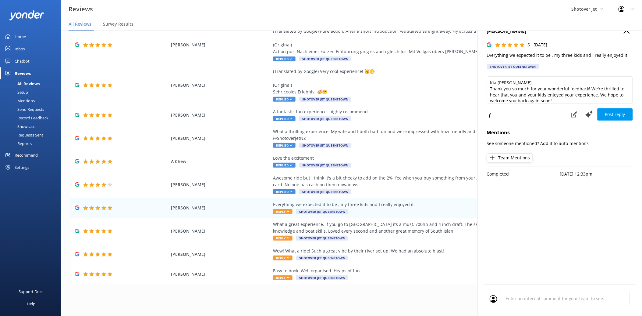
scroll to position [3, 0]
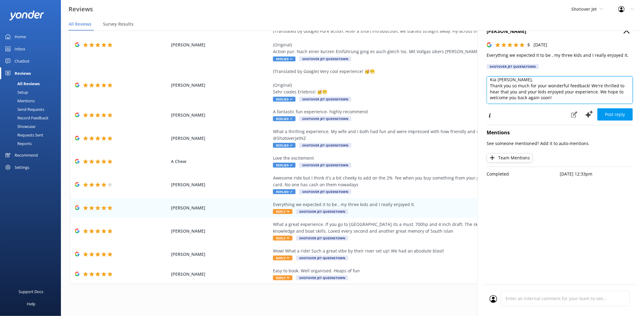
click at [560, 100] on textarea "Kia ora Nicholas, Thank you so much for your wonderful feedback! We're thrilled…" at bounding box center [560, 89] width 146 height 27
paste textarea "Ngā mihi Shotover Jet Reservations Team"
type textarea "Kia ora Nicholas, Thank you so much for your wonderful feedback! We're thrilled…"
click at [578, 116] on button "Post reply" at bounding box center [615, 114] width 35 height 12
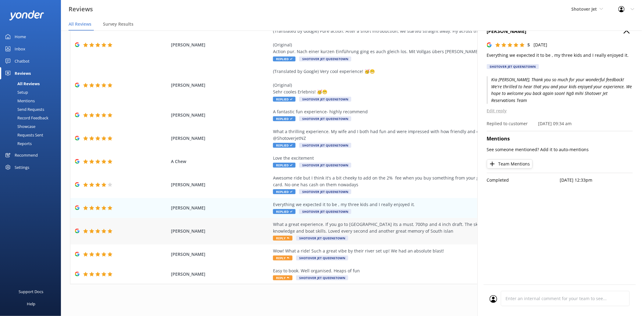
click at [385, 234] on div "What a great experience. If you go to South island its a must. 700hp and 4 inch…" at bounding box center [411, 231] width 277 height 20
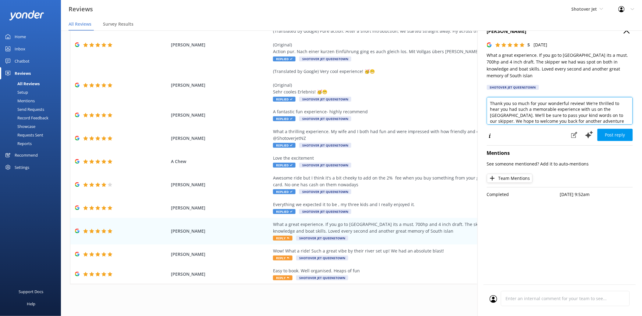
click at [492, 97] on textarea "Thank you so much for your wonderful review! We're thrilled to hear you had suc…" at bounding box center [560, 110] width 146 height 27
click at [578, 111] on textarea "Kia ora Jon, Thank you so much for your wonderful review! We're thrilled to hea…" at bounding box center [560, 110] width 146 height 27
paste textarea "Ngā mihi Shotover Jet Reservations Team"
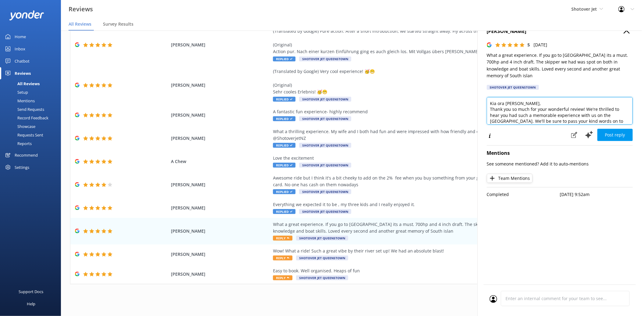
scroll to position [15, 0]
click at [578, 98] on textarea "Kia ora Jon, Thank you so much for your wonderful review! We're thrilled to hea…" at bounding box center [560, 110] width 146 height 27
drag, startPoint x: 614, startPoint y: 98, endPoint x: 506, endPoint y: 100, distance: 108.0
click at [506, 100] on textarea "Kia ora Jon, Thank you so much for your wonderful review! We're thrilled to hea…" at bounding box center [560, 110] width 146 height 27
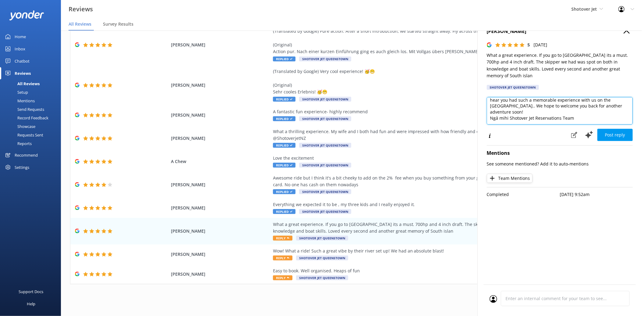
scroll to position [9, 0]
click at [578, 109] on textarea "Kia ora Jon, Thank you so much for your wonderful review! We're thrilled to hea…" at bounding box center [560, 110] width 146 height 27
type textarea "Kia ora Jon, Thank you so much for your wonderful review! We're thrilled to hea…"
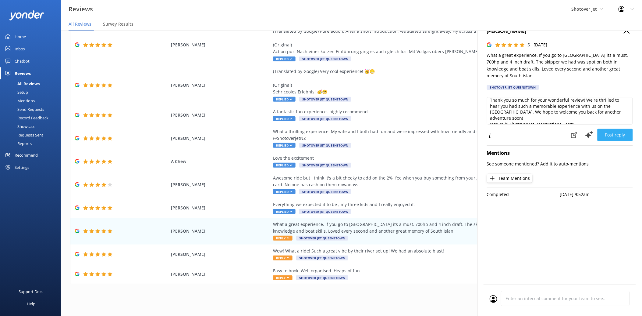
click at [578, 129] on button "Post reply" at bounding box center [615, 135] width 35 height 12
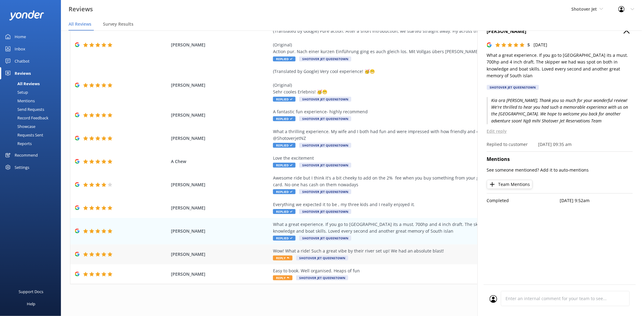
click at [419, 252] on div "Wow! What a ride! Such a great vibe by their river set up! We had an absolute b…" at bounding box center [411, 250] width 277 height 7
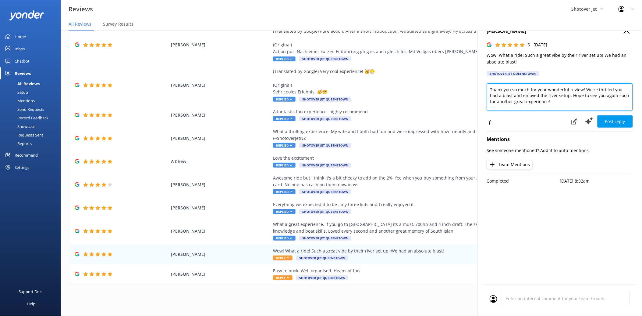
click at [492, 89] on textarea "Thank you so much for your wonderful review! We're thrilled you had a blast and…" at bounding box center [560, 96] width 146 height 27
click at [570, 105] on textarea "Kia ora Natalie, Thank you so much for your wonderful review! We're thrilled yo…" at bounding box center [560, 96] width 146 height 27
paste textarea "Ngā mihi Shotover Jet Reservations Team"
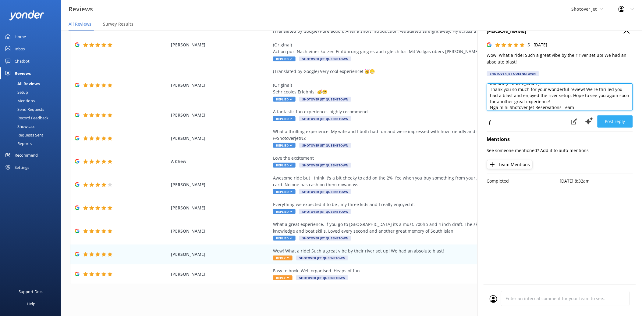
type textarea "Kia ora Natalie, Thank you so much for your wonderful review! We're thrilled yo…"
click at [578, 121] on button "Post reply" at bounding box center [615, 121] width 35 height 12
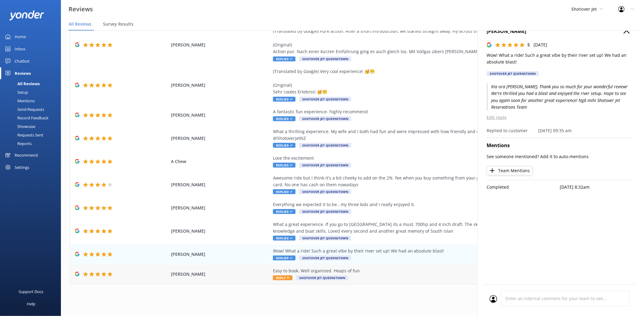
click at [428, 274] on div "Easy to book. Well organised. Heaps of fun Reply Shotover Jet Queenstown" at bounding box center [411, 274] width 277 height 14
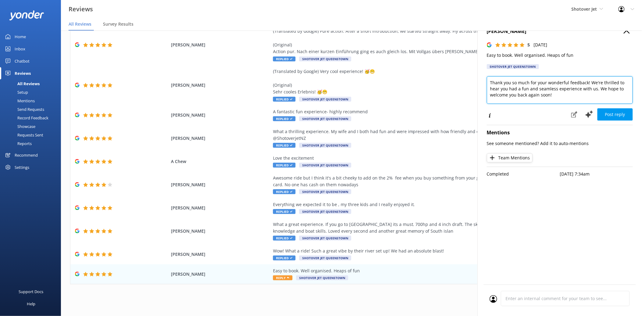
click at [491, 82] on textarea "Thank you so much for your wonderful feedback! We're thrilled to hear you had a…" at bounding box center [560, 89] width 146 height 27
click at [559, 102] on textarea "Kia ora Ben, Thank you so much for your wonderful feedback! We're thrilled to h…" at bounding box center [560, 89] width 146 height 27
paste textarea "Ngā mihi Shotover Jet Reservations Team"
type textarea "Kia ora Ben, Thank you so much for your wonderful feedback! We're thrilled to h…"
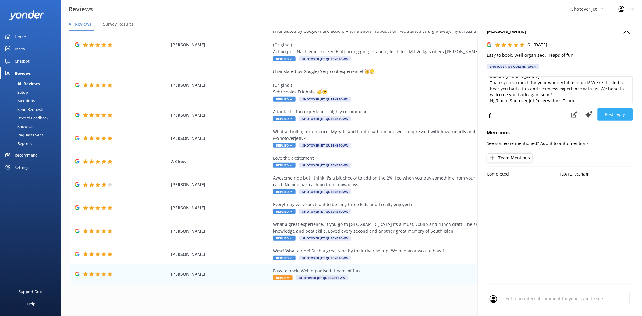
click at [578, 112] on button "Post reply" at bounding box center [615, 114] width 35 height 12
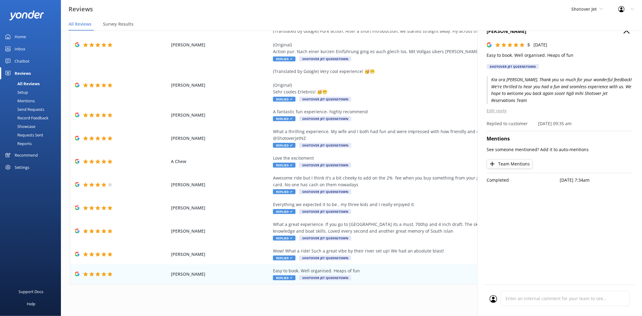
click at [447, 284] on div "Out of 703 reviews: 4.8 NPS 89 Needs a reply All reply statuses Needs a reply D…" at bounding box center [351, 148] width 581 height 322
click at [578, 32] on use "button" at bounding box center [627, 30] width 6 height 6
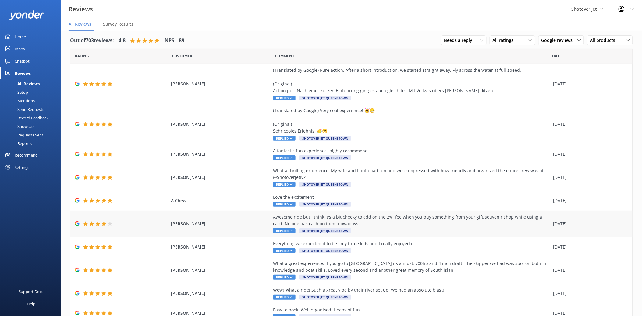
scroll to position [0, 0]
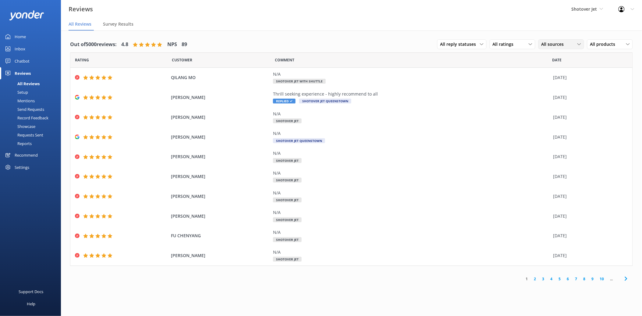
click at [564, 46] on span "All sources" at bounding box center [555, 44] width 26 height 7
click at [564, 93] on div "Google reviews" at bounding box center [566, 94] width 36 height 6
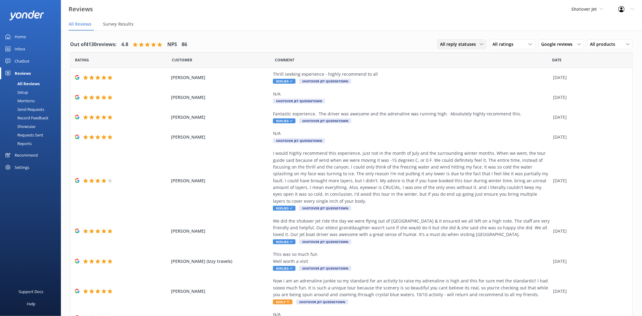
click at [470, 45] on span "All reply statuses" at bounding box center [461, 44] width 40 height 7
click at [467, 68] on link "Needs a reply" at bounding box center [465, 69] width 54 height 12
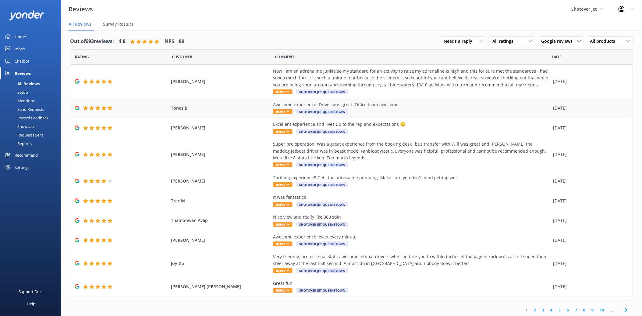
scroll to position [4, 0]
click at [477, 108] on div "Awesome experience. Driver was great. Office team awesome... Reply Shotover Jet…" at bounding box center [411, 108] width 277 height 14
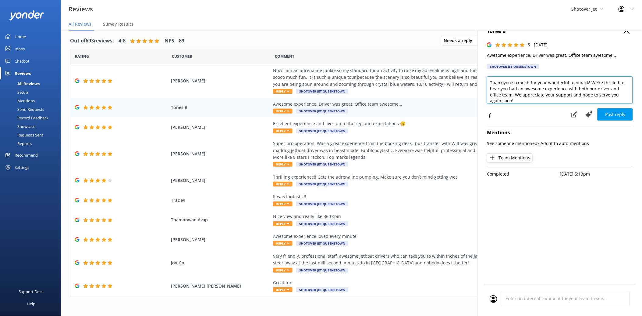
click at [492, 83] on textarea "Thank you so much for your wonderful feedback! We're thrilled to hear you had a…" at bounding box center [560, 89] width 146 height 27
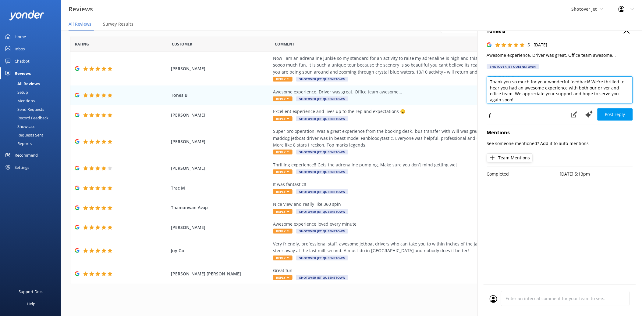
scroll to position [9, 0]
click at [569, 98] on textarea "Kia ora Tones, Thank you so much for your wonderful feedback! We're thrilled to…" at bounding box center [560, 89] width 146 height 27
paste textarea "Ngā mihi Shotover Jet Reservations Team"
type textarea "Kia ora Tones, Thank you so much for your wonderful feedback! We're thrilled to…"
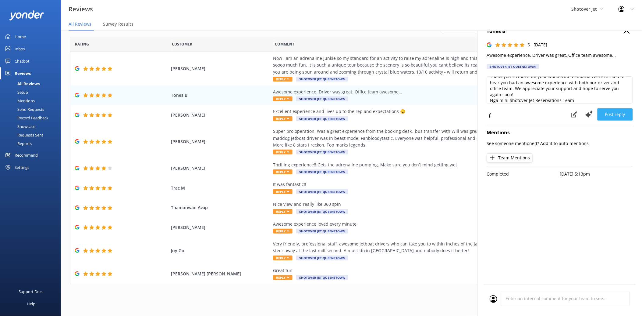
click at [609, 120] on button "Post reply" at bounding box center [615, 114] width 35 height 12
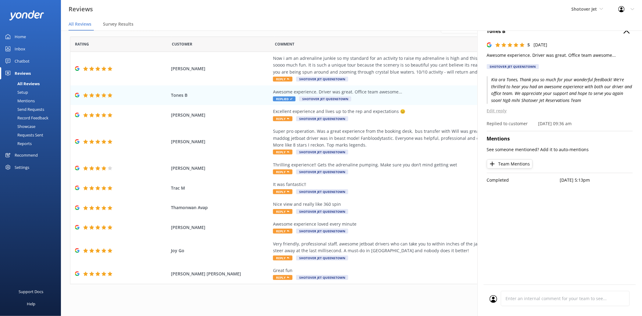
click at [627, 32] on icon "button" at bounding box center [627, 30] width 6 height 6
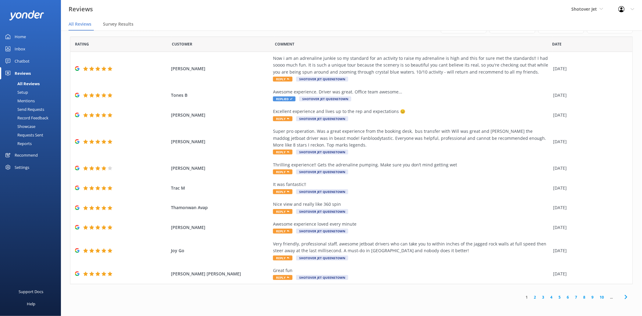
click at [623, 297] on icon at bounding box center [626, 296] width 7 height 7
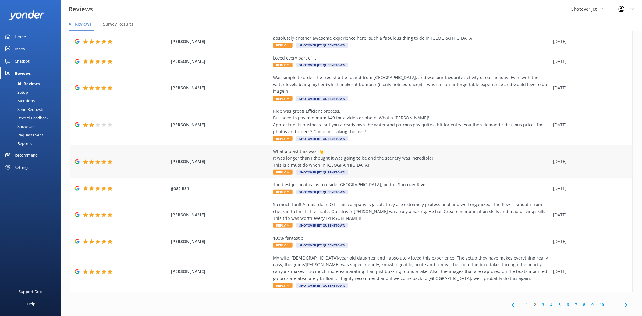
scroll to position [45, 0]
click at [510, 300] on icon at bounding box center [513, 303] width 7 height 7
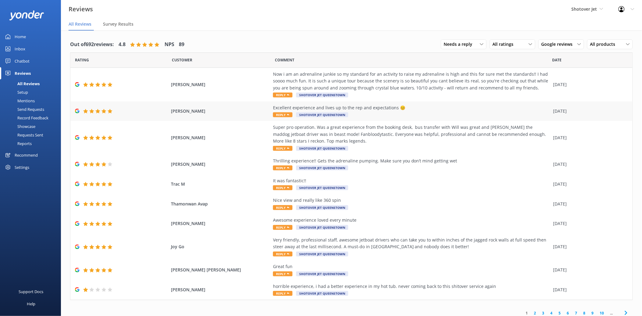
click at [446, 114] on div "Excellent experience and lives up to the rep and expectations 😊 Reply Shotover …" at bounding box center [411, 111] width 277 height 14
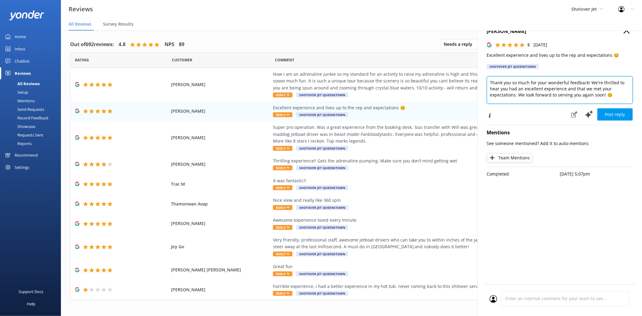
click at [490, 82] on textarea "Thank you so much for your wonderful feedback! We're thrilled to hear you had a…" at bounding box center [560, 89] width 146 height 27
click at [618, 96] on textarea "Kia ora Jim, Thank you so much for your wonderful feedback! We're thrilled to h…" at bounding box center [560, 89] width 146 height 27
paste textarea "Ngā mihi Shotover Jet Reservations Team"
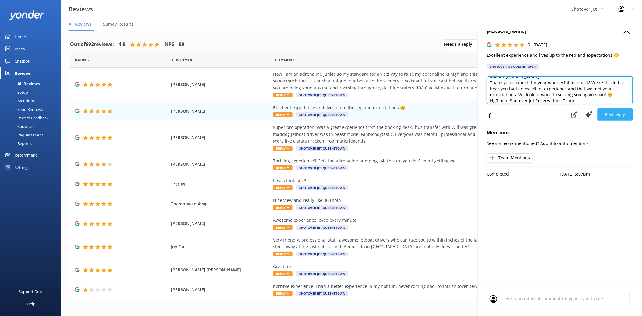
type textarea "Kia ora Jim, Thank you so much for your wonderful feedback! We're thrilled to h…"
click at [623, 112] on button "Post reply" at bounding box center [615, 114] width 35 height 12
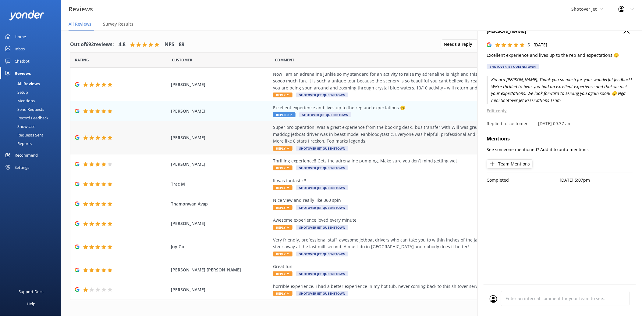
click at [388, 140] on div "Super pro operation. Was a great experience from the booking desk, bus transfer…" at bounding box center [411, 134] width 277 height 20
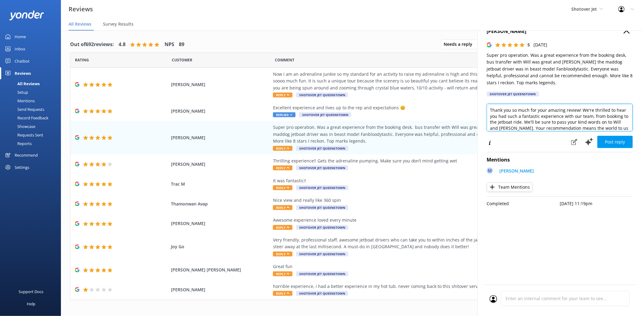
click at [491, 108] on textarea "Thank you so much for your amazing review! We're thrilled to hear you had such …" at bounding box center [560, 117] width 146 height 27
click at [544, 127] on textarea "Kia ora Adam, Thank you so much for your amazing review! We're thrilled to hear…" at bounding box center [560, 117] width 146 height 27
drag, startPoint x: 607, startPoint y: 118, endPoint x: 603, endPoint y: 118, distance: 3.7
click at [603, 118] on textarea "Kia ora Adam, Thank you so much for your amazing review! We're thrilled to hear…" at bounding box center [560, 117] width 146 height 27
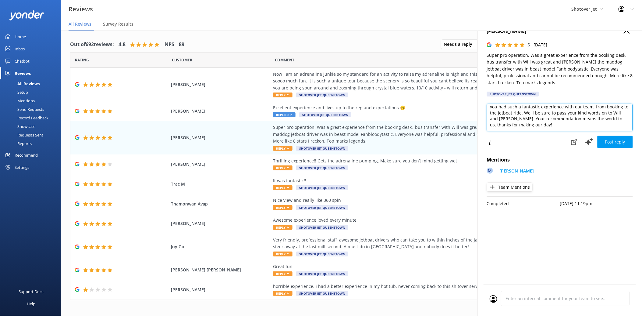
click at [578, 127] on textarea "Kia ora Adam, Thank you so much for your amazing review! We're thrilled to hear…" at bounding box center [560, 117] width 146 height 27
paste textarea "Ngā mihi Shotover Jet Reservations Team"
type textarea "Kia ora Adam, Thank you so much for your amazing review! We're thrilled to hear…"
click at [612, 142] on button "Post reply" at bounding box center [615, 142] width 35 height 12
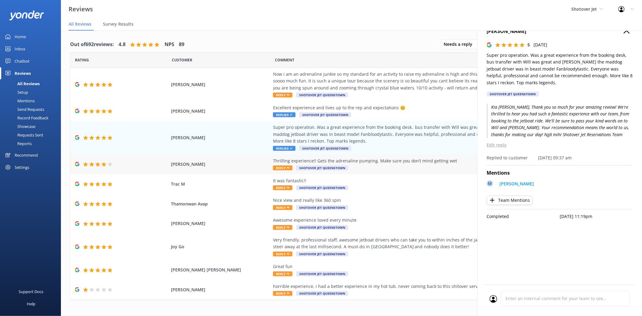
click at [456, 165] on div "Thrilling experience!! Gets the adrenaline pumping. Make sure you don’t mind ge…" at bounding box center [411, 164] width 277 height 14
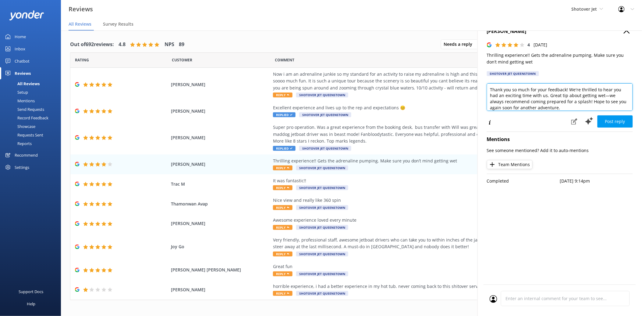
click at [492, 89] on textarea "Thank you so much for your feedback! We're thrilled to hear you had an exciting…" at bounding box center [560, 96] width 146 height 27
click at [583, 105] on textarea "Kia ora Reuben, Thank you so much for your feedback! We're thrilled to hear you…" at bounding box center [560, 96] width 146 height 27
paste textarea "Ngā mihi Shotover Jet Reservations Team"
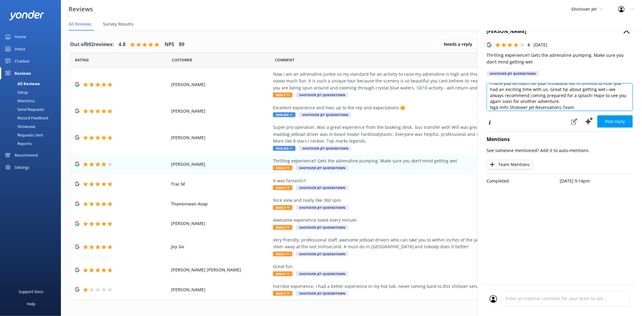
click at [606, 89] on textarea "Kia ora Reuben, Thank you so much for your feedback! We're thrilled to hear you…" at bounding box center [560, 96] width 146 height 27
type textarea "Kia ora Reuben, Thank you so much for your feedback! We're thrilled to hear you…"
click at [618, 120] on button "Post reply" at bounding box center [615, 121] width 35 height 12
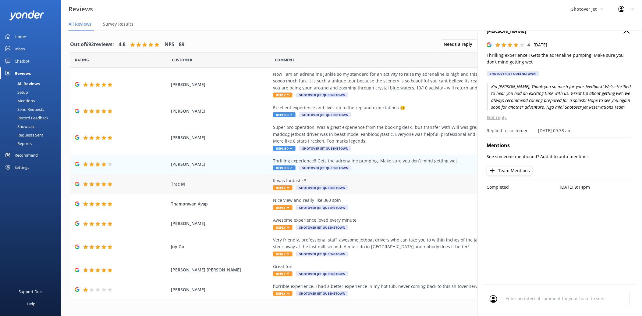
click at [392, 185] on div "It was fantastic!! Reply Shotover Jet Queenstown" at bounding box center [411, 184] width 277 height 14
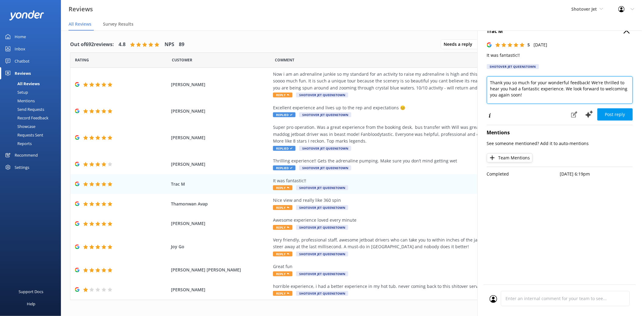
click at [490, 82] on textarea "Thank you so much for your wonderful feedback! We're thrilled to hear you had a…" at bounding box center [560, 89] width 146 height 27
click at [544, 97] on textarea "Kia ora Trac, Thank you so much for your wonderful feedback! We're thrilled to …" at bounding box center [560, 89] width 146 height 27
click at [542, 99] on textarea "Kia ora Trac, Thank you so much for your wonderful feedback! We're thrilled to …" at bounding box center [560, 89] width 146 height 27
paste textarea "Ngā mihi Shotover Jet Reservations Team"
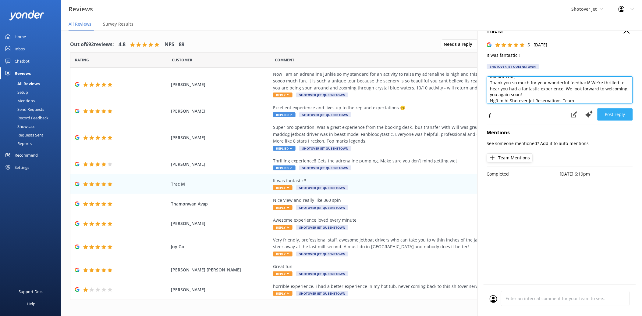
type textarea "Kia ora Trac, Thank you so much for your wonderful feedback! We're thrilled to …"
click at [608, 112] on button "Post reply" at bounding box center [615, 114] width 35 height 12
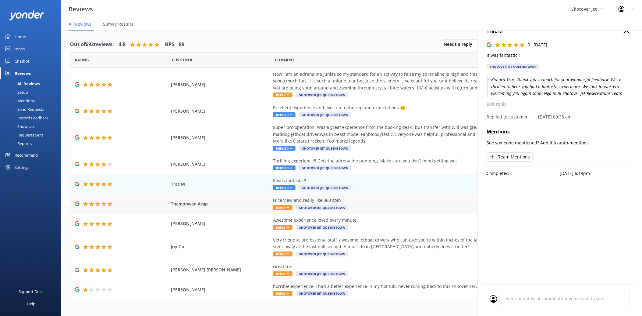
click at [401, 203] on div "Nice view and really like 360 spin Reply Shotover Jet Queenstown" at bounding box center [411, 204] width 277 height 14
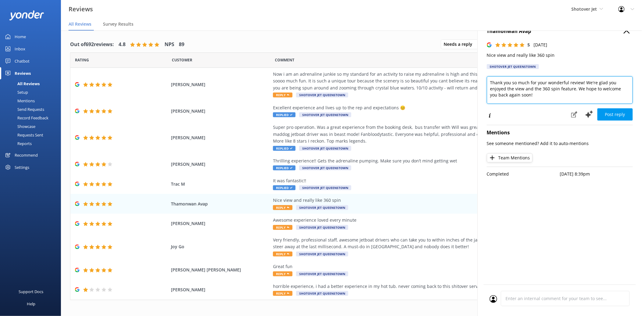
click at [492, 81] on textarea "Thank you so much for your wonderful review! We're glad you enjoyed the view an…" at bounding box center [560, 89] width 146 height 27
click at [538, 98] on textarea "Kia ora Thamonwan, Thank you so much for your wonderful review! We're glad you …" at bounding box center [560, 89] width 146 height 27
paste textarea "Ngā mihi Shotover Jet Reservations Team"
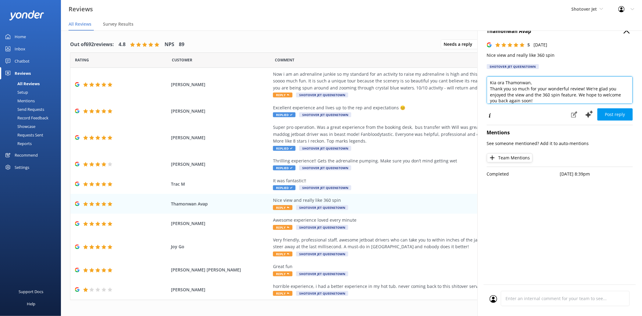
scroll to position [9, 0]
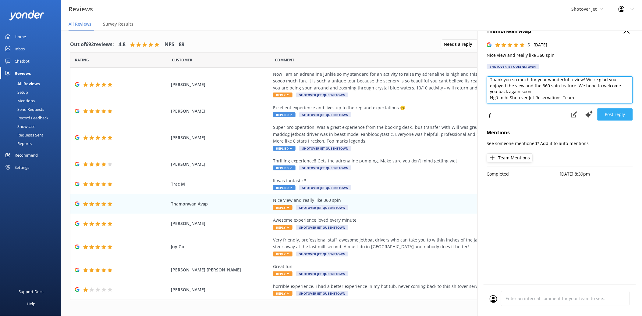
type textarea "Kia ora Thamonwan, Thank you so much for your wonderful review! We're glad you …"
click at [617, 116] on button "Post reply" at bounding box center [615, 114] width 35 height 12
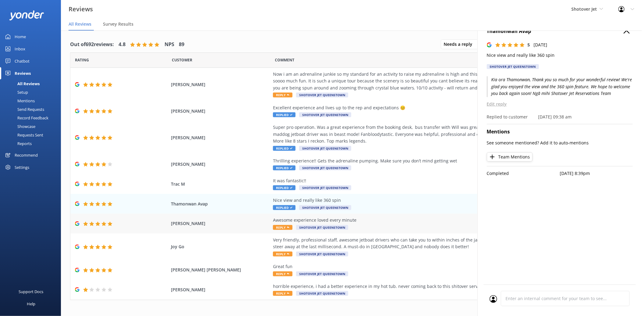
click at [446, 224] on div "Awesome experience loved every minute Reply Shotover Jet Queenstown" at bounding box center [411, 223] width 277 height 14
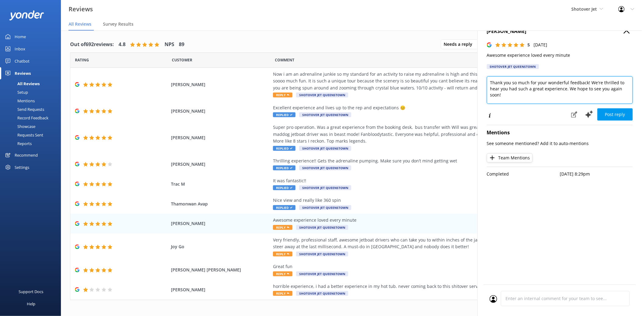
click at [491, 82] on textarea "Thank you so much for your wonderful feedback! We're thrilled to hear you had s…" at bounding box center [560, 89] width 146 height 27
click at [510, 98] on textarea "Kia ora Mellissa, Thank you so much for your wonderful feedback! We're thrilled…" at bounding box center [560, 89] width 146 height 27
paste textarea "Ngā mihi Shotover Jet Reservations Team"
type textarea "Kia ora Mellissa, Thank you so much for your wonderful feedback! We're thrilled…"
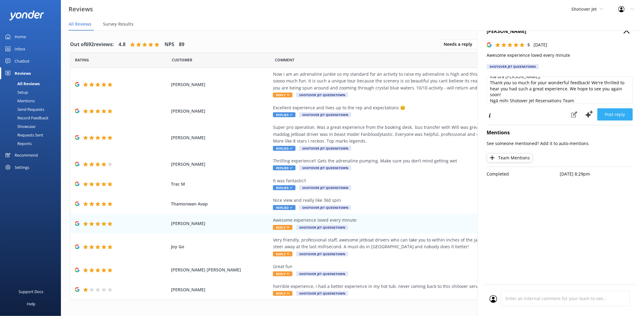
click at [620, 117] on button "Post reply" at bounding box center [615, 114] width 35 height 12
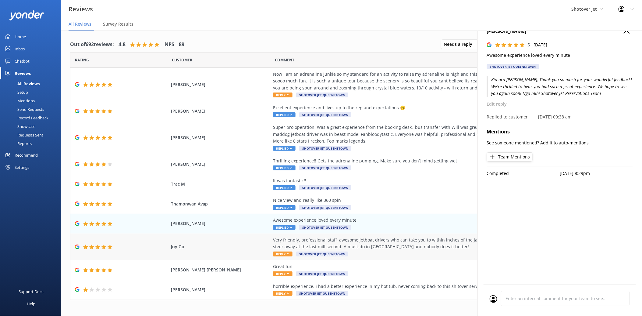
scroll to position [4, 0]
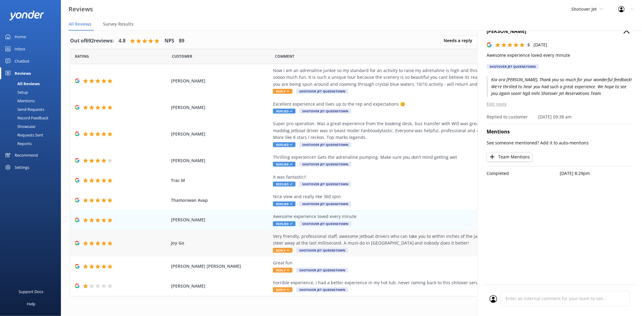
click at [361, 242] on div "Very friendly, professional staff, awesome jetboat drivers who can take you to …" at bounding box center [411, 240] width 277 height 14
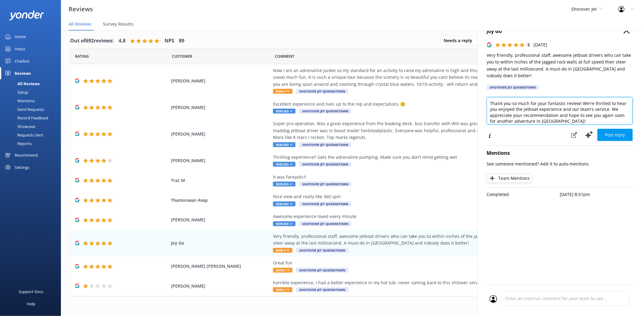
click at [490, 101] on textarea "Thank you so much for your fantastic review! We're thrilled to hear you enjoyed…" at bounding box center [560, 110] width 146 height 27
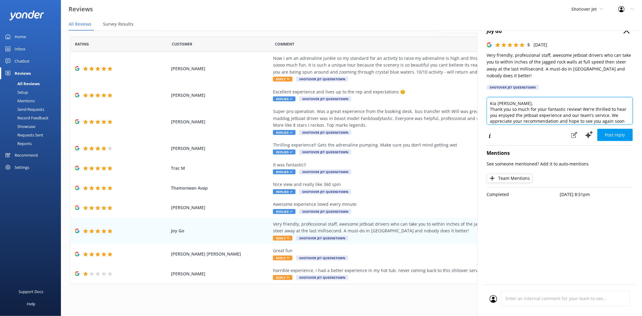
scroll to position [9, 0]
click at [580, 120] on textarea "Kia ora Joy, Thank you so much for your fantastic review! We're thrilled to hea…" at bounding box center [560, 110] width 146 height 27
paste textarea "Ngā mihi Shotover Jet Reservations Team"
type textarea "Kia ora Joy, Thank you so much for your fantastic review! We're thrilled to hea…"
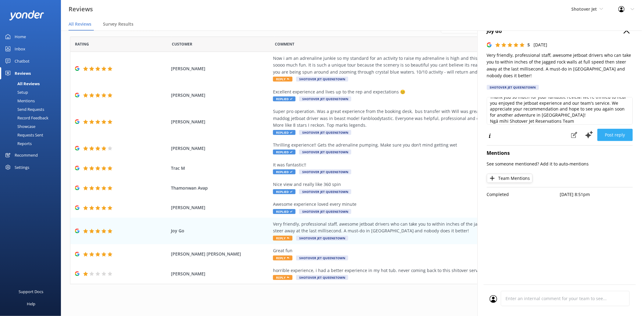
click at [617, 134] on button "Post reply" at bounding box center [615, 135] width 35 height 12
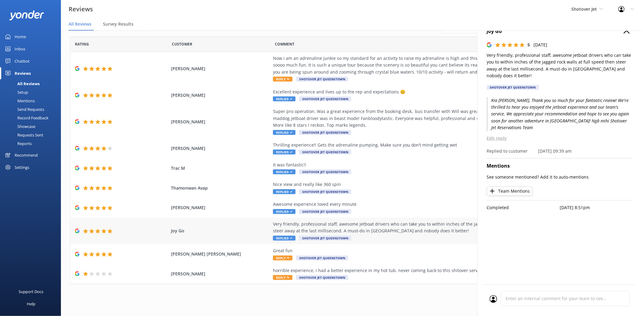
click at [423, 243] on div "Joy Go Very friendly, professional staff, awesome jetboat drivers who can take …" at bounding box center [351, 230] width 563 height 27
click at [418, 259] on div "Great fun Reply Shotover Jet Queenstown" at bounding box center [411, 254] width 277 height 14
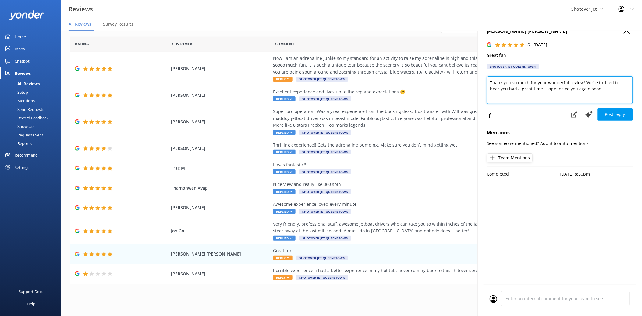
click at [490, 82] on textarea "Thank you so much for your wonderful review! We're thrilled to hear you had a g…" at bounding box center [560, 89] width 146 height 27
click at [614, 98] on textarea "Kia ora Paul Thank you so much for your wonderful review! We're thrilled to hea…" at bounding box center [560, 89] width 146 height 27
paste textarea "Ngā mihi Shotover Jet Reservations Team"
type textarea "Kia ora Paul Thank you so much for your wonderful review! We're thrilled to hea…"
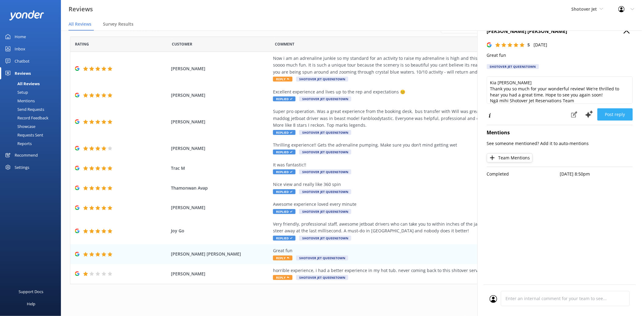
click at [615, 114] on button "Post reply" at bounding box center [615, 114] width 35 height 12
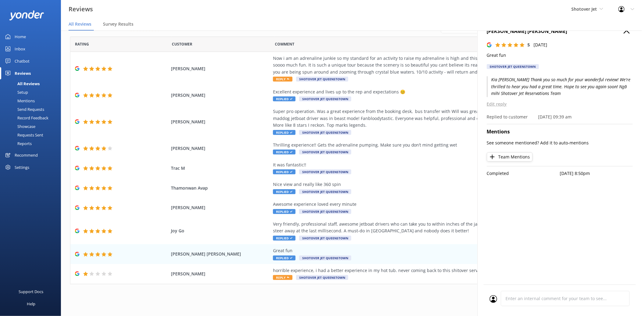
click at [626, 32] on use "button" at bounding box center [627, 30] width 6 height 6
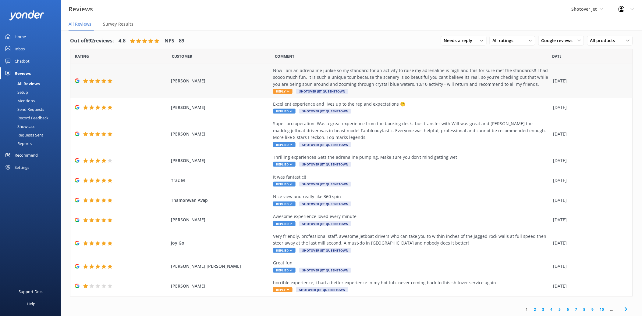
scroll to position [0, 0]
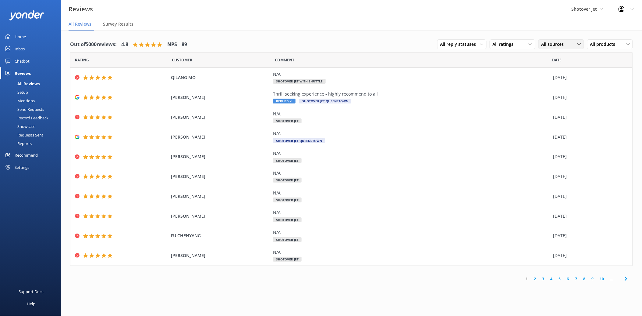
click at [547, 43] on span "All sources" at bounding box center [555, 44] width 26 height 7
click at [559, 93] on div "Google reviews" at bounding box center [566, 94] width 36 height 6
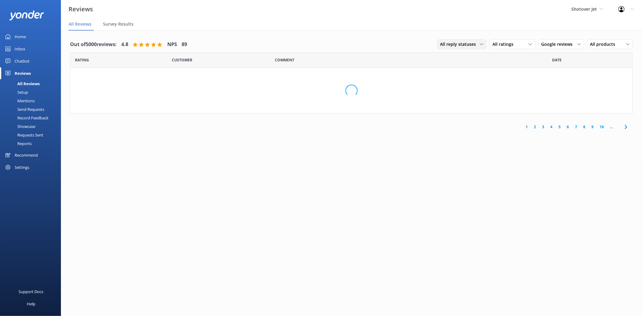
click at [475, 44] on span "All reply statuses" at bounding box center [461, 44] width 40 height 7
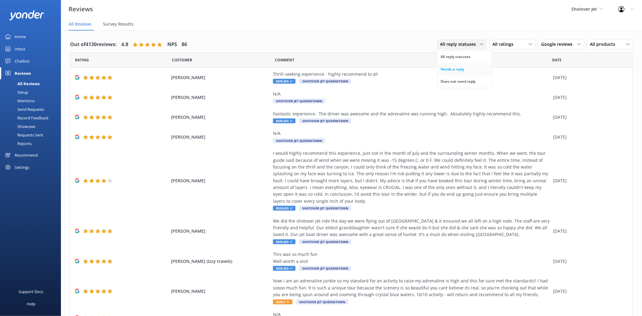
click at [462, 66] on link "Needs a reply" at bounding box center [465, 69] width 54 height 12
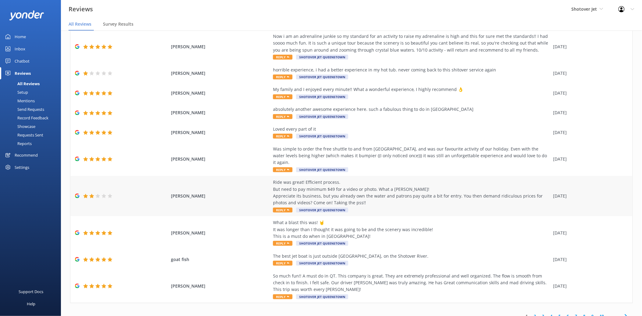
scroll to position [4, 0]
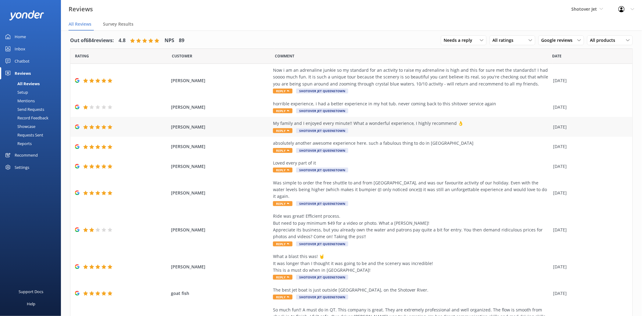
click at [385, 135] on div "Danielle Newman My family and I enjoyed every minute!! What a wonderful experie…" at bounding box center [351, 127] width 563 height 20
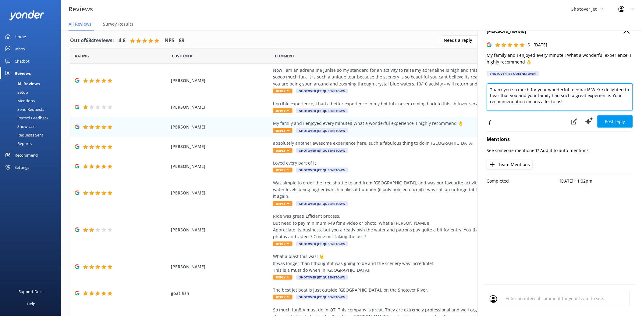
click at [490, 89] on textarea "Thank you so much for your wonderful feedback! We're delighted to hear that you…" at bounding box center [560, 96] width 146 height 27
click at [581, 106] on textarea "Kia ora Danielle, Thank you so much for your wonderful feedback! We're delighte…" at bounding box center [560, 96] width 146 height 27
paste textarea "Ngā mihi Shotover Jet Reservations Team"
type textarea "Kia ora Danielle, Thank you so much for your wonderful feedback! We're delighte…"
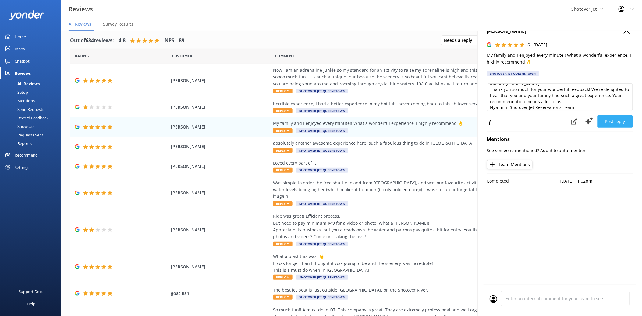
click at [616, 120] on button "Post reply" at bounding box center [615, 121] width 35 height 12
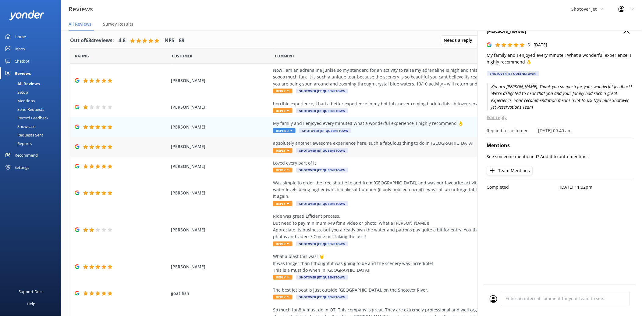
click at [372, 151] on div "absolutely another awesome experience here. such a fabulous thing to do in Quee…" at bounding box center [411, 147] width 277 height 14
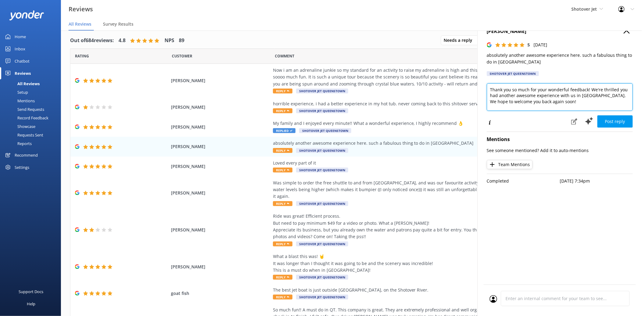
click at [490, 87] on textarea "Thank you so much for your wonderful feedback! We're thrilled you had another a…" at bounding box center [560, 96] width 146 height 27
click at [586, 106] on textarea "Kia ora Antony, Thank you so much for your wonderful feedback! We're thrilled y…" at bounding box center [560, 96] width 146 height 27
paste textarea "Ngā mihi Shotover Jet Reservations Team"
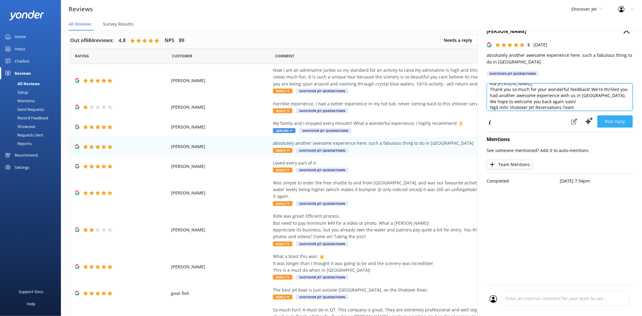
type textarea "Kia ora Antony, Thank you so much for your wonderful feedback! We're thrilled y…"
click at [621, 121] on button "Post reply" at bounding box center [615, 121] width 35 height 12
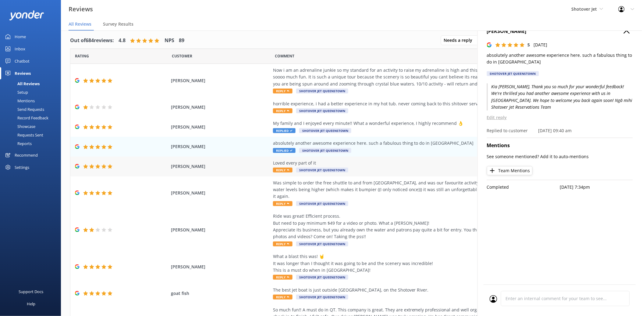
click at [390, 165] on div "Loved every part of it" at bounding box center [411, 162] width 277 height 7
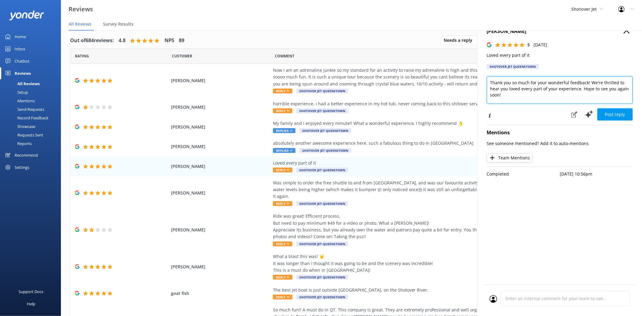
click at [491, 84] on textarea "Thank you so much for your wonderful feedback! We're thrilled to hear you loved…" at bounding box center [560, 89] width 146 height 27
click at [529, 102] on textarea "Kia ora Justine, Thank you so much for your wonderful feedback! We're thrilled …" at bounding box center [560, 89] width 146 height 27
paste textarea "Ngā mihi Shotover Jet Reservations Team"
type textarea "Kia ora Justine, Thank you so much for your wonderful feedback! We're thrilled …"
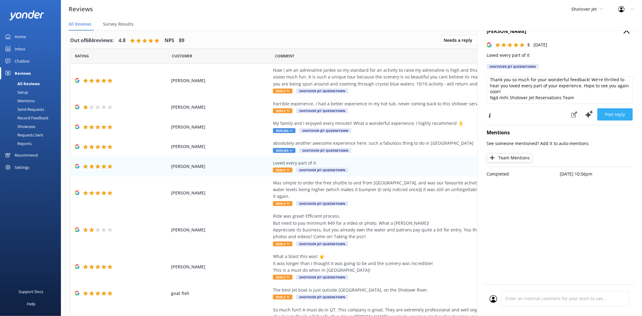
click at [618, 116] on button "Post reply" at bounding box center [615, 114] width 35 height 12
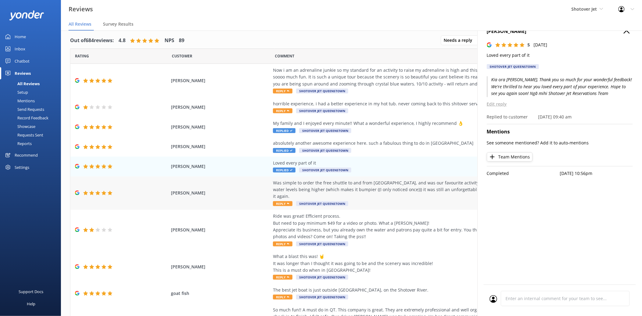
click at [398, 188] on div "Was simple to order the free shuttle to and from Queenstown, and was our favour…" at bounding box center [411, 189] width 277 height 20
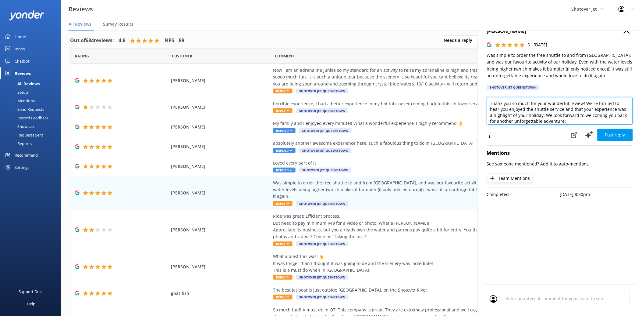
click at [492, 103] on textarea "Thank you so much for your wonderful review! We're thrilled to hear you enjoyed…" at bounding box center [560, 110] width 146 height 27
click at [566, 119] on textarea "Kia ora Ashley, Thank you so much for your wonderful review! We're thrilled to …" at bounding box center [560, 110] width 146 height 27
paste textarea "Ngā mihi Shotover Jet Reservations Team"
type textarea "Kia ora Ashley, Thank you so much for your wonderful review! We're thrilled to …"
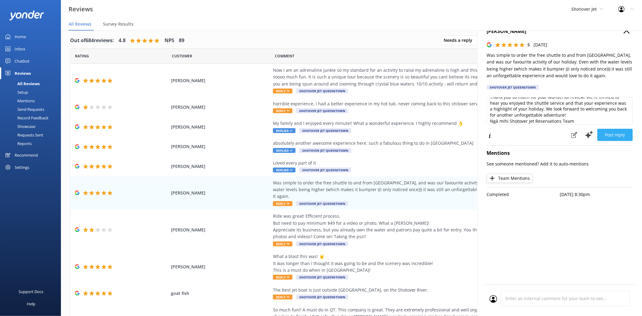
click at [617, 134] on button "Post reply" at bounding box center [615, 135] width 35 height 12
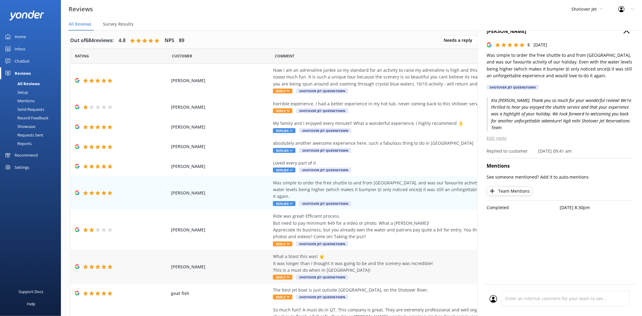
click at [427, 253] on div "What a blast this was! 🤘 It was longer than I thought it was going to be and th…" at bounding box center [411, 263] width 277 height 20
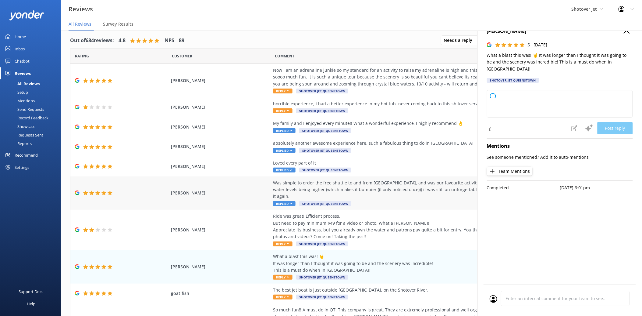
scroll to position [38, 0]
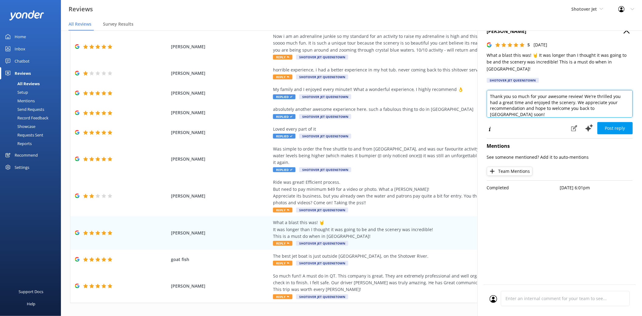
click at [489, 90] on textarea "Thank you so much for your awesome review! We're thrilled you had a great time …" at bounding box center [560, 103] width 146 height 27
click at [556, 107] on textarea "Kia ora Jeremy, Thank you so much for your awesome review! We're thrilled you h…" at bounding box center [560, 103] width 146 height 27
paste textarea "Ngā mihi Shotover Jet Reservations Team"
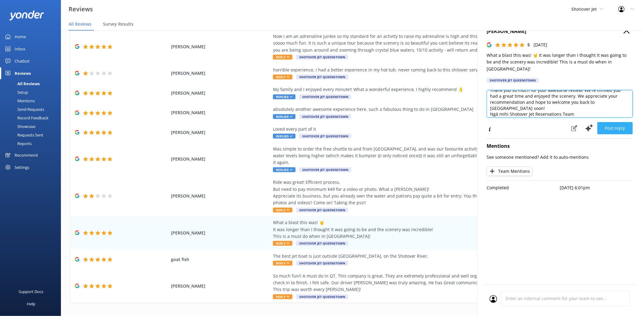
type textarea "Kia ora Jeremy, Thank you so much for your awesome review! We're thrilled you h…"
click at [617, 123] on button "Post reply" at bounding box center [615, 128] width 35 height 12
click at [559, 201] on p "Requested entity was not found." at bounding box center [560, 204] width 146 height 7
click at [625, 31] on icon "button" at bounding box center [627, 30] width 6 height 6
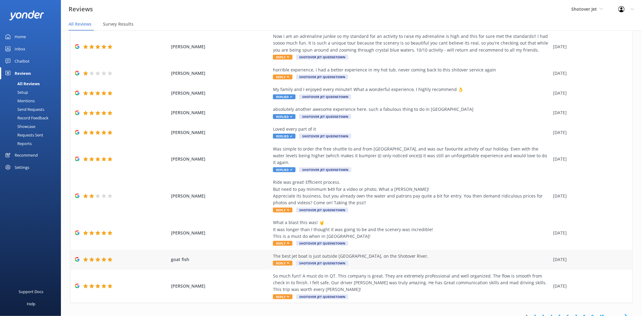
click at [397, 256] on div "The best jet boat is just outside Queenstown, on the Shotover River. Reply Shot…" at bounding box center [411, 259] width 277 height 14
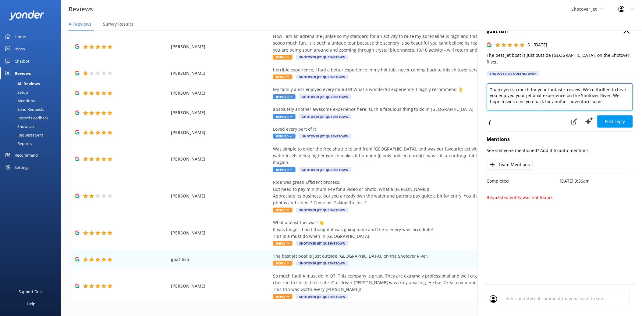
click at [491, 83] on textarea "Thank you so much for your fantastic review! We're thrilled to hear you enjoyed…" at bounding box center [560, 96] width 146 height 27
click at [612, 99] on textarea "Kia ora, Thank you so much for your fantastic review! We're thrilled to hear yo…" at bounding box center [560, 96] width 146 height 27
paste textarea "Ngā mihi Shotover Jet Reservations Team"
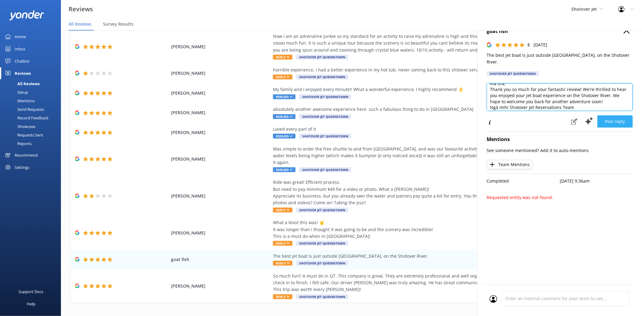
type textarea "Kia ora, Thank you so much for your fantastic review! We're thrilled to hear yo…"
click at [611, 115] on button "Post reply" at bounding box center [615, 121] width 35 height 12
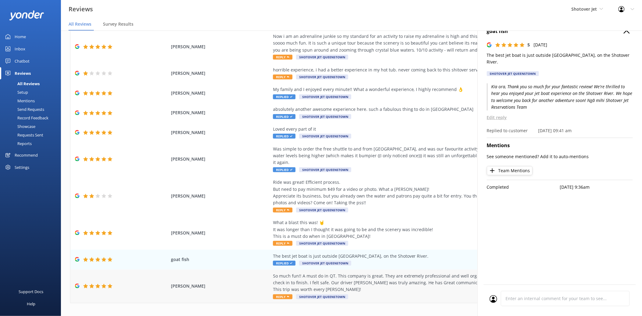
click at [431, 275] on div "So much fun!! A must do in QT. This company is great. They are extremely profes…" at bounding box center [411, 282] width 277 height 20
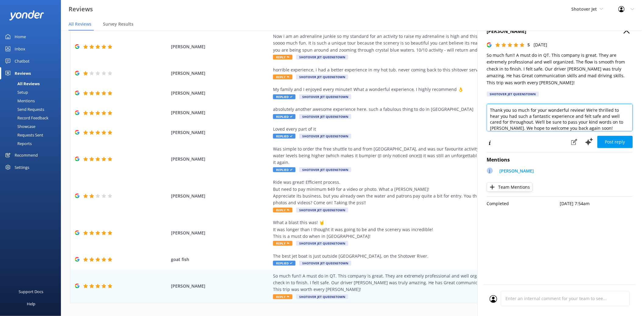
click at [491, 110] on textarea "Thank you so much for your wonderful review! We’re thrilled to hear you had suc…" at bounding box center [560, 117] width 146 height 27
click at [592, 126] on textarea "Kia ora Julie, Thank you so much for your wonderful review! We’re thrilled to h…" at bounding box center [560, 117] width 146 height 27
paste textarea "Ngā mihi Shotover Jet Reservations Team"
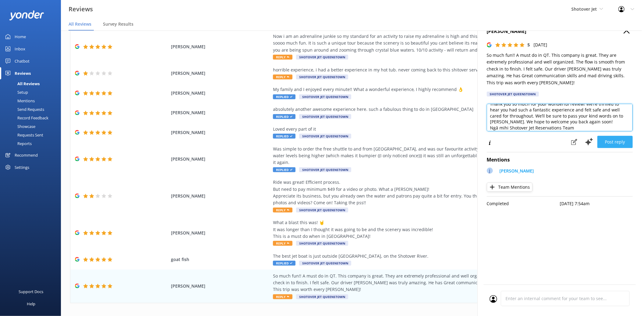
type textarea "Kia ora Julie, Thank you so much for your wonderful review! We’re thrilled to h…"
click at [617, 139] on button "Post reply" at bounding box center [615, 142] width 35 height 12
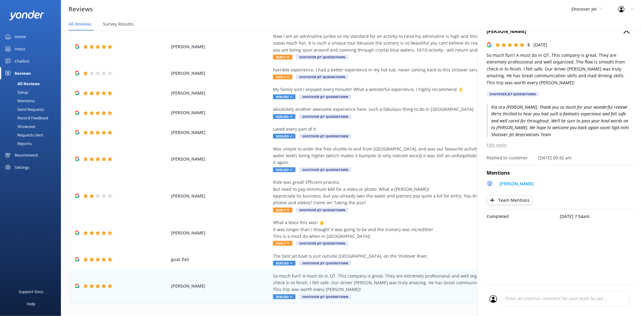
click at [627, 32] on icon "button" at bounding box center [627, 30] width 6 height 6
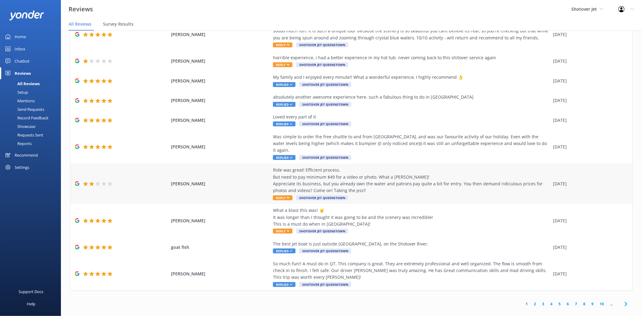
scroll to position [4, 0]
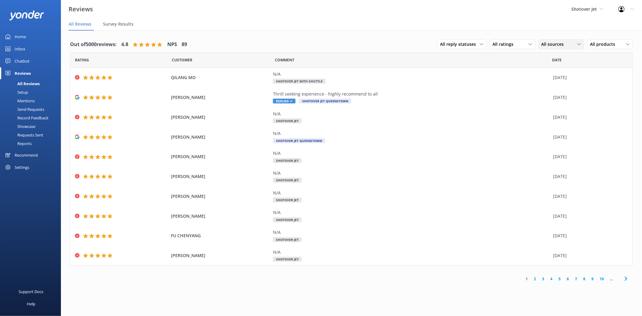
click at [565, 41] on span "All sources" at bounding box center [555, 44] width 26 height 7
click at [575, 95] on div "Google reviews" at bounding box center [566, 94] width 36 height 6
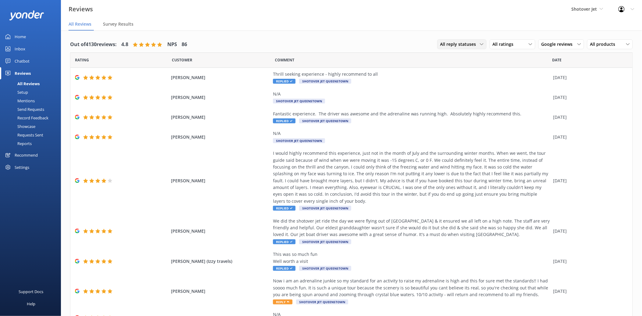
click at [471, 43] on span "All reply statuses" at bounding box center [461, 44] width 40 height 7
click at [467, 69] on link "Needs a reply" at bounding box center [465, 69] width 54 height 12
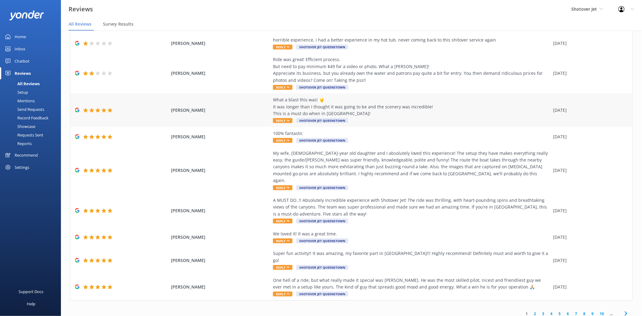
scroll to position [12, 0]
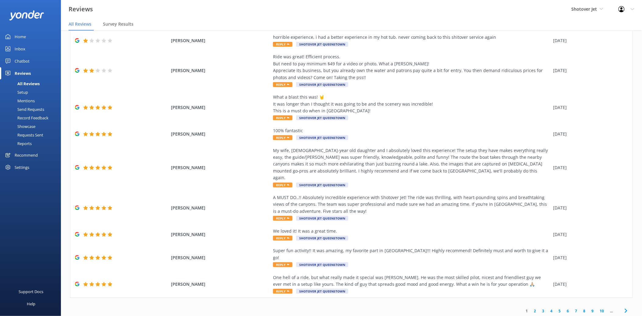
click at [599, 308] on link "10" at bounding box center [602, 311] width 10 height 6
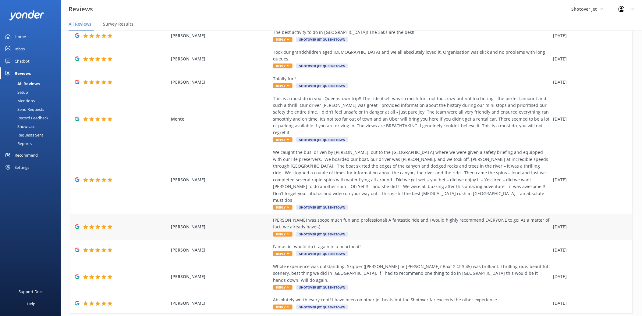
scroll to position [51, 0]
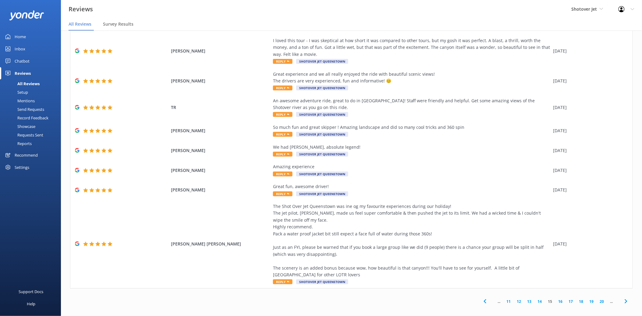
scroll to position [72, 0]
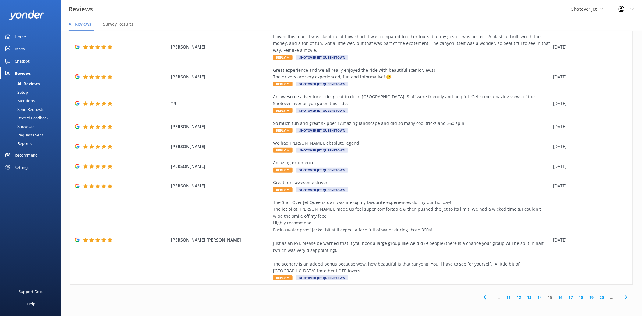
click at [599, 297] on link "20" at bounding box center [602, 297] width 10 height 6
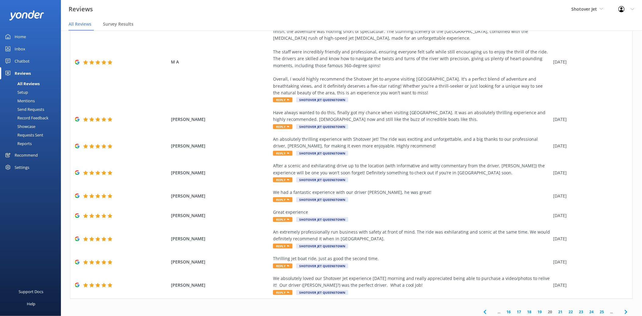
scroll to position [72, 0]
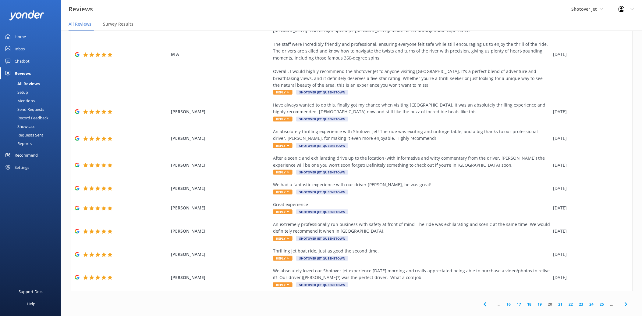
click at [599, 301] on link "25" at bounding box center [602, 304] width 10 height 6
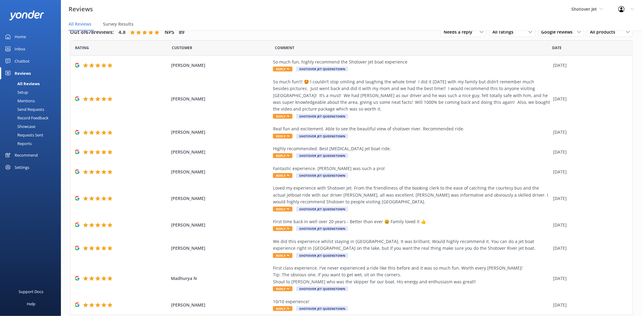
scroll to position [31, 0]
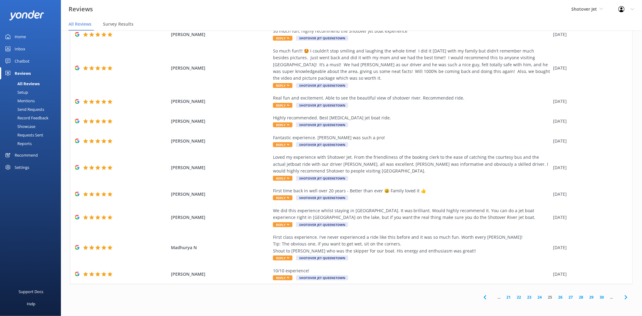
click at [599, 297] on link "30" at bounding box center [602, 297] width 10 height 6
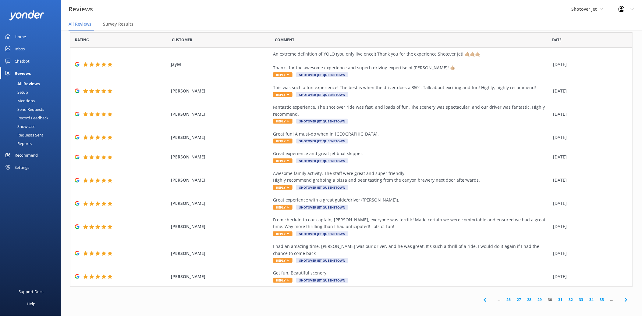
scroll to position [10, 0]
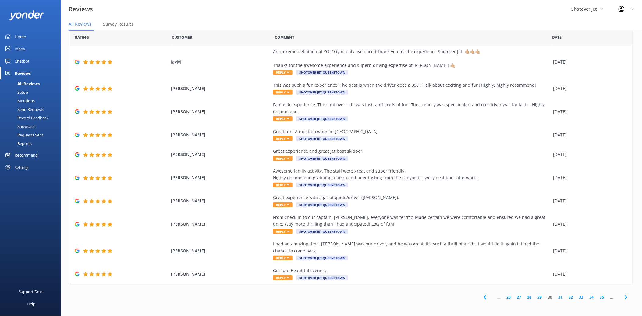
click at [599, 297] on link "35" at bounding box center [602, 297] width 10 height 6
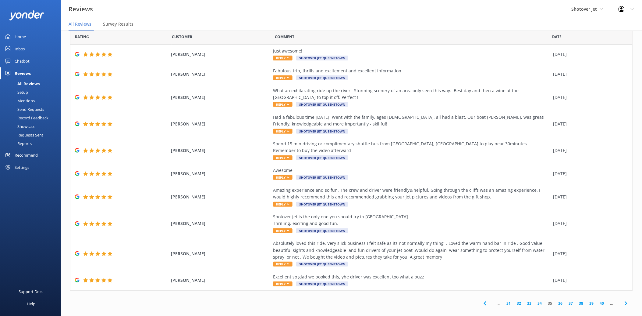
scroll to position [17, 0]
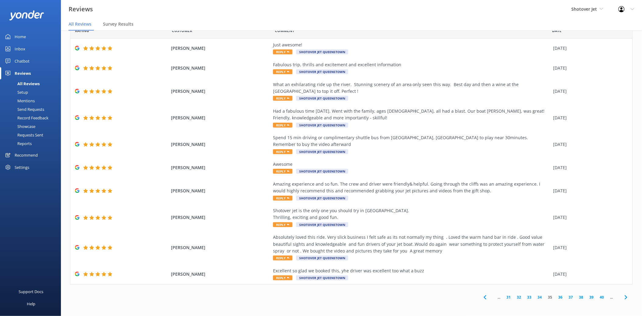
click at [599, 297] on link "40" at bounding box center [602, 297] width 10 height 6
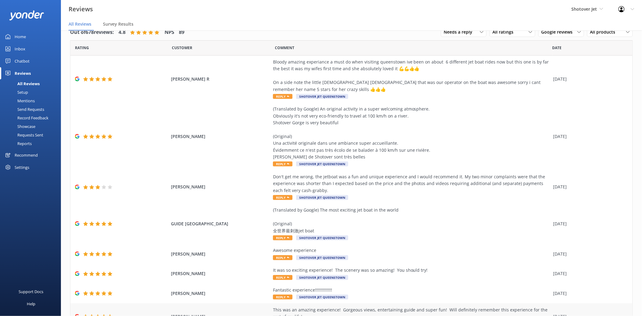
scroll to position [92, 0]
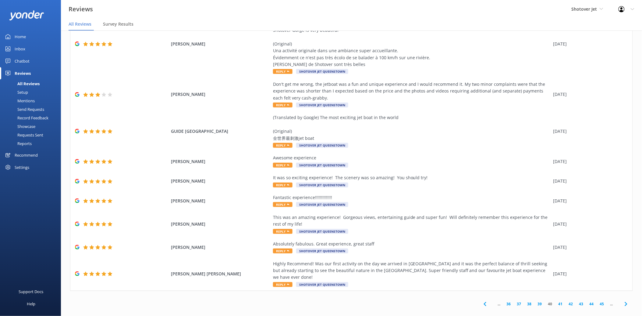
click at [597, 301] on link "45" at bounding box center [602, 304] width 10 height 6
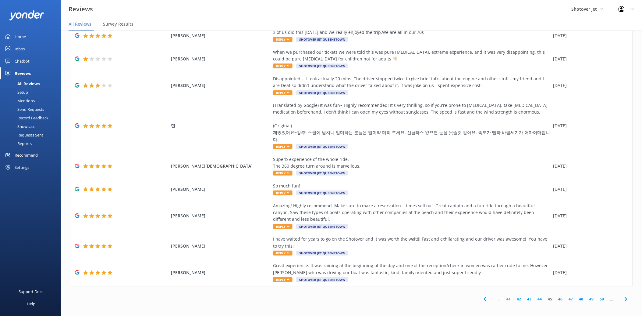
scroll to position [51, 0]
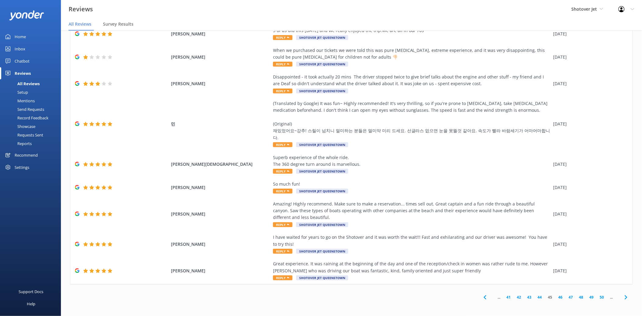
click at [597, 298] on link "50" at bounding box center [602, 297] width 10 height 6
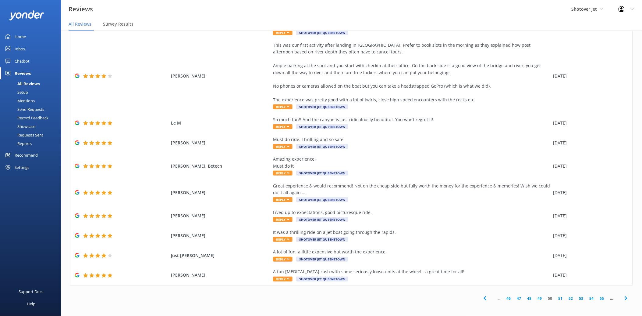
scroll to position [58, 0]
click at [597, 298] on link "55" at bounding box center [602, 297] width 10 height 6
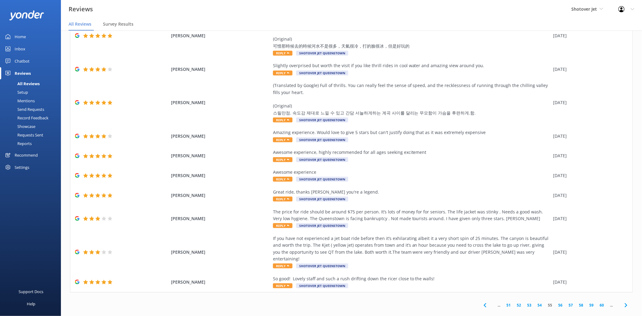
scroll to position [45, 0]
click at [597, 301] on link "60" at bounding box center [602, 304] width 10 height 6
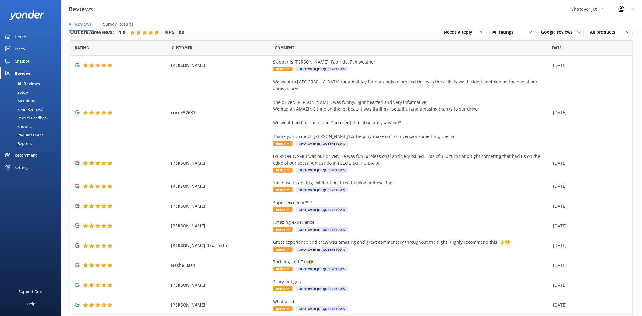
scroll to position [24, 0]
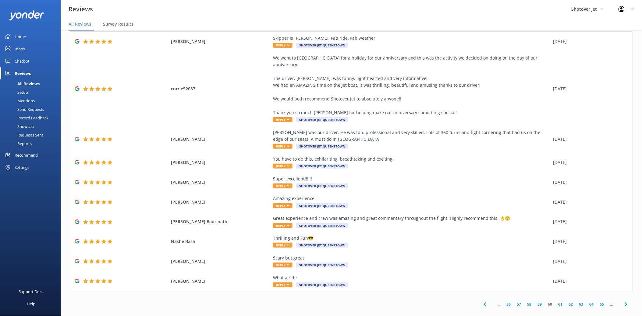
click at [597, 301] on link "65" at bounding box center [602, 304] width 10 height 6
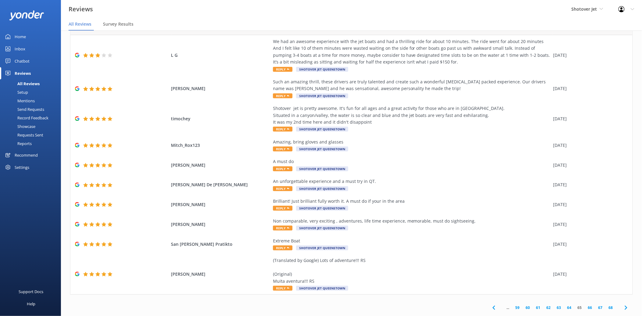
scroll to position [31, 0]
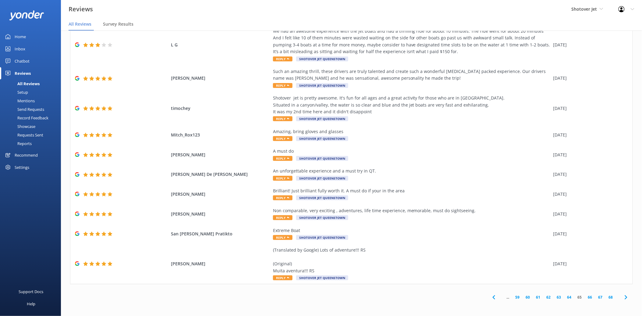
click at [607, 297] on link "68" at bounding box center [611, 297] width 10 height 6
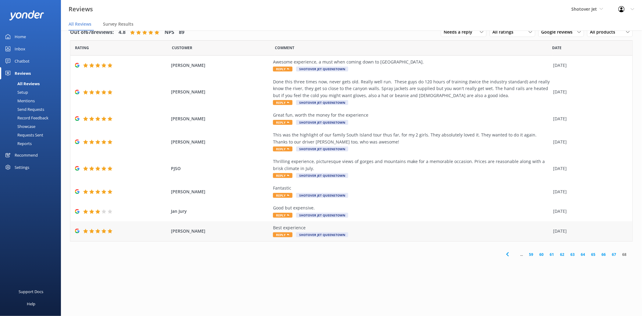
click at [416, 233] on div "Best experience Reply Shotover Jet Queenstown" at bounding box center [411, 231] width 277 height 14
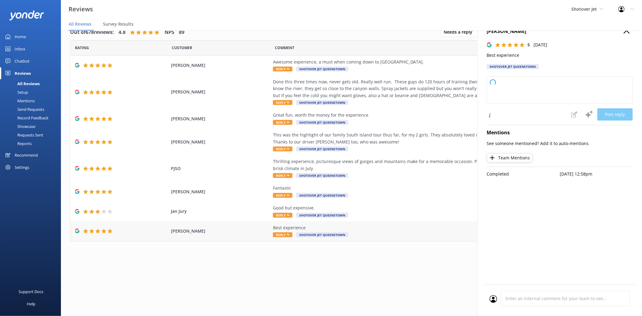
type textarea "Thank you so much for your wonderful feedback! We’re thrilled to hear you had t…"
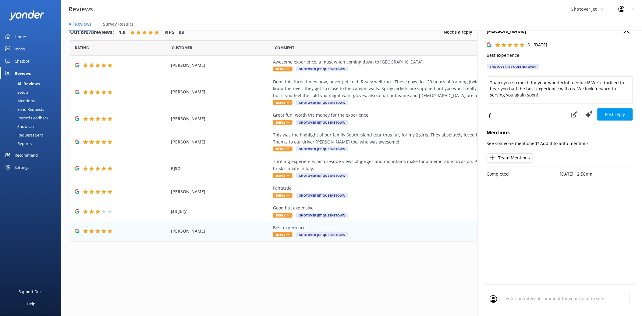
click at [626, 31] on use "button" at bounding box center [627, 30] width 6 height 6
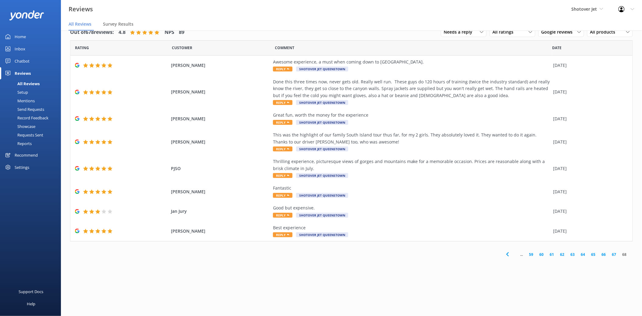
click at [508, 252] on use at bounding box center [507, 254] width 2 height 4
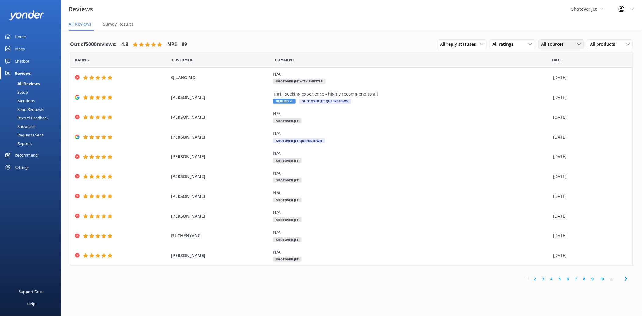
click at [555, 48] on div "All sources All sources Yonder survey Heard by staff Google reviews" at bounding box center [562, 44] width 46 height 10
click at [555, 93] on div "Google reviews" at bounding box center [566, 94] width 36 height 6
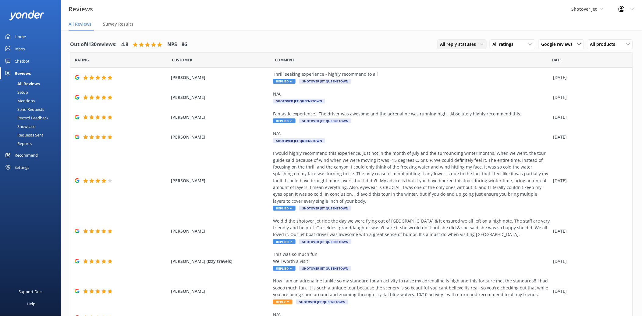
click at [458, 43] on span "All reply statuses" at bounding box center [461, 44] width 40 height 7
click at [460, 70] on div "Needs a reply" at bounding box center [452, 69] width 23 height 6
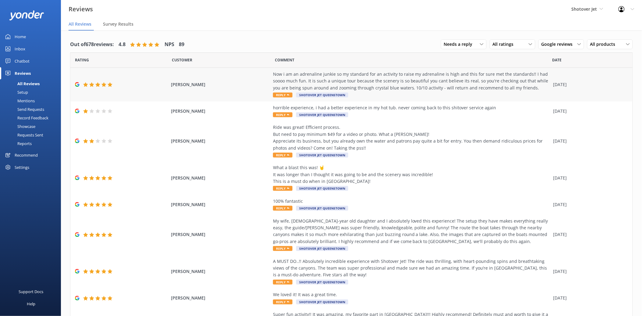
click at [404, 83] on div "Now i am an adrenaline junkie so my standard for an activity to raise my adrena…" at bounding box center [411, 81] width 277 height 20
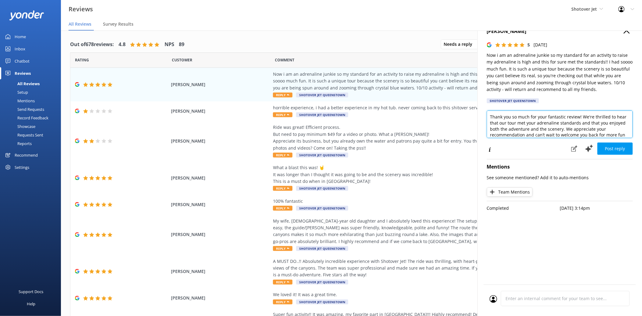
click at [489, 114] on textarea "Thank you so much for your fantastic review! We're thrilled to hear that our to…" at bounding box center [560, 123] width 146 height 27
click at [607, 136] on textarea "Kia [PERSON_NAME], Thank you so much for your fantastic review! We're thrilled …" at bounding box center [560, 123] width 146 height 27
paste textarea "Ngā mihi Shotover Jet Reservations Team"
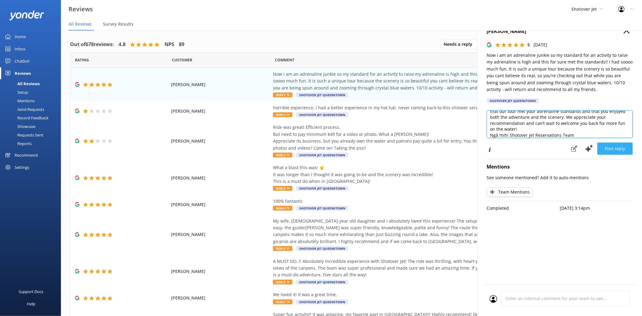
type textarea "Kia [PERSON_NAME], Thank you so much for your fantastic review! We're thrilled …"
click at [612, 145] on button "Post reply" at bounding box center [615, 148] width 35 height 12
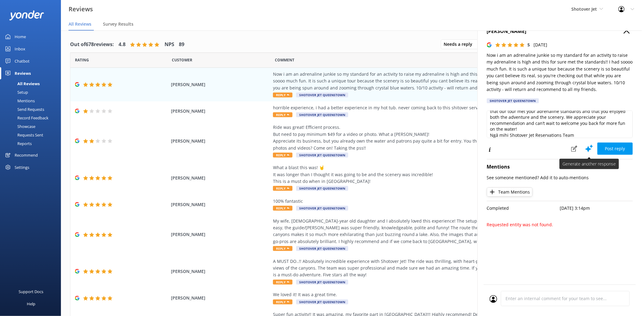
click at [590, 153] on icon at bounding box center [589, 148] width 9 height 9
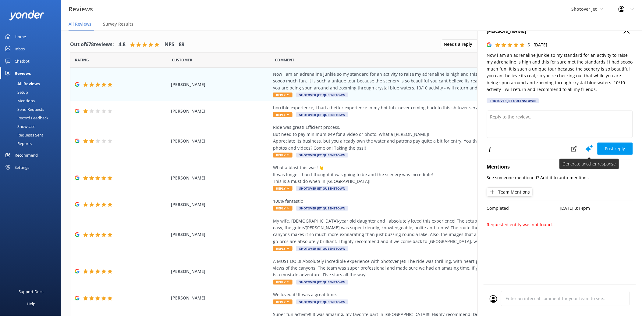
scroll to position [0, 0]
type textarea "Thank you so much for your amazing review! We’re thrilled to hear our tour met …"
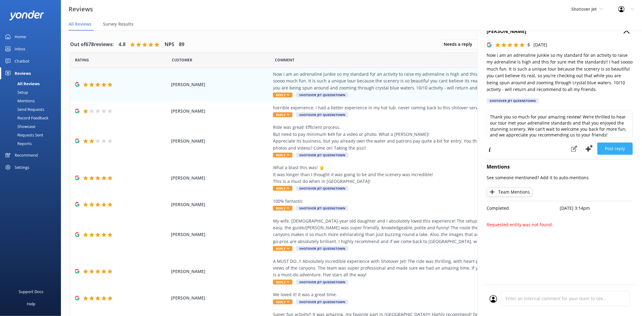
click at [613, 147] on button "Post reply" at bounding box center [615, 148] width 35 height 12
click at [628, 32] on icon "button" at bounding box center [627, 30] width 6 height 6
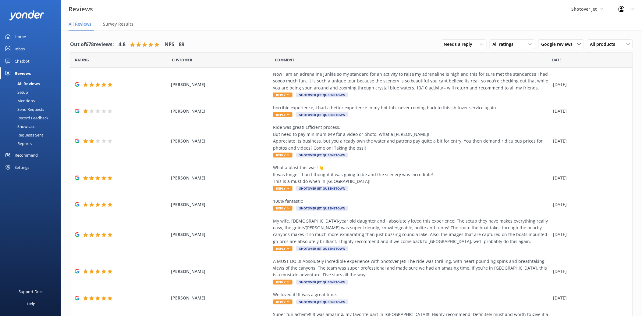
click at [25, 63] on div "Chatbot" at bounding box center [22, 61] width 15 height 12
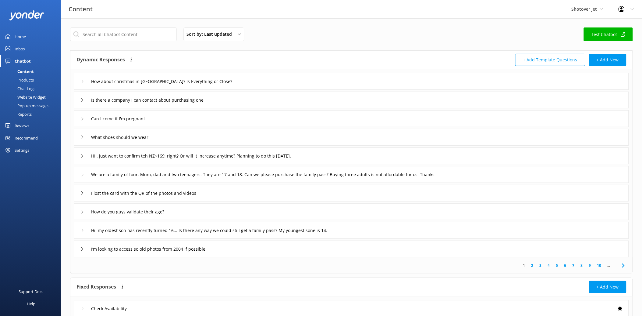
click at [27, 48] on link "Inbox" at bounding box center [30, 49] width 61 height 12
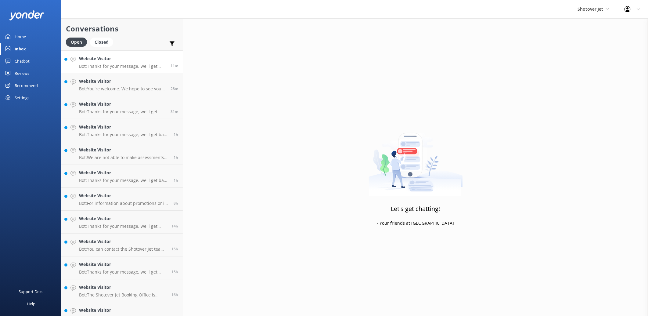
click at [102, 64] on p "Bot: Thanks for your message, we'll get back to you as soon as we can. Or you c…" at bounding box center [122, 65] width 87 height 5
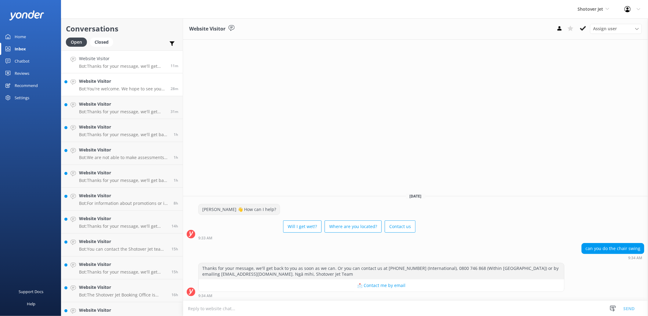
click at [123, 86] on div "Website Visitor Bot: You're welcome. We hope to see you at Shotover Jet soon!" at bounding box center [122, 84] width 87 height 13
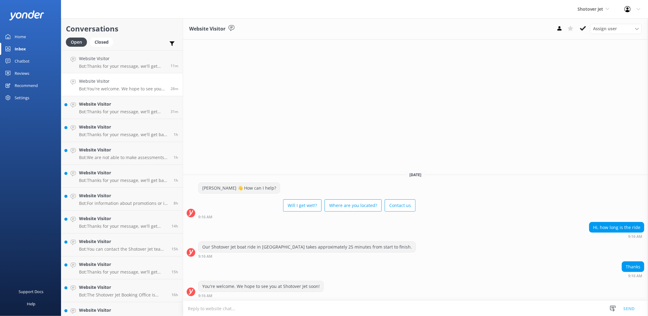
click at [131, 93] on link "Website Visitor Bot: You're welcome. We hope to see you at Shotover Jet soon! 2…" at bounding box center [121, 84] width 121 height 23
click at [109, 109] on p "Bot: Thanks for your message, we'll get back to you as soon as we can. Or you c…" at bounding box center [122, 111] width 87 height 5
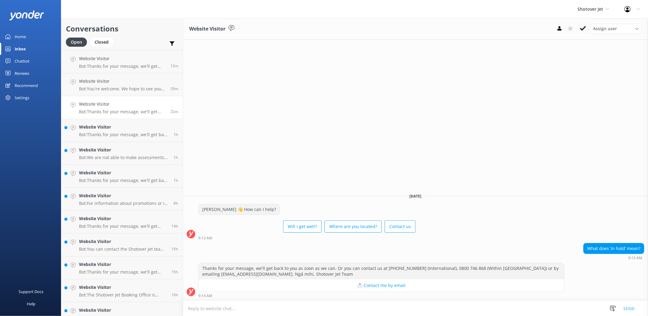
click at [302, 312] on textarea at bounding box center [415, 308] width 465 height 15
paste textarea "Ngā mihi Shotover Jet Reservations Team"
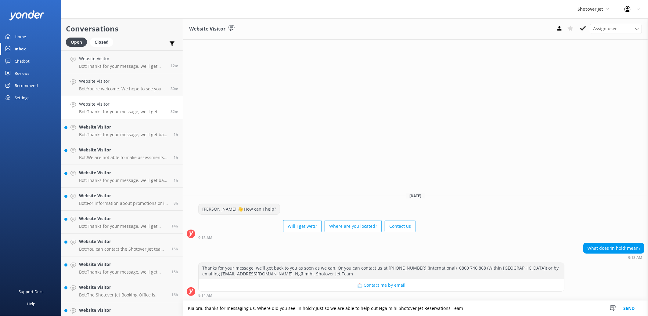
click at [370, 308] on textarea "Kia ora, thanks for messaging us. Where did you see 'in hold'? Just so we are a…" at bounding box center [415, 307] width 465 height 15
drag, startPoint x: 369, startPoint y: 307, endPoint x: 365, endPoint y: 308, distance: 4.0
click at [365, 308] on textarea "Kia ora, thanks for messaging us. Where did you see 'in hold'? Just so we are a…" at bounding box center [415, 307] width 465 height 15
drag, startPoint x: 370, startPoint y: 307, endPoint x: 354, endPoint y: 307, distance: 16.2
click at [354, 307] on textarea "Kia ora, thanks for messaging us. Where did you see 'in hold'? Just so we are a…" at bounding box center [415, 307] width 465 height 15
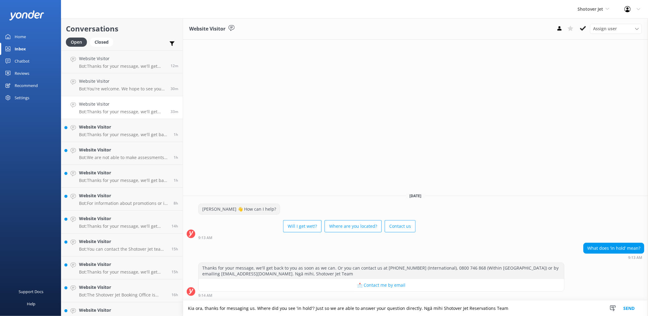
click at [520, 307] on textarea "Kia ora, thanks for messaging us. Where did you see 'in hold'? Just so we are a…" at bounding box center [415, 307] width 465 height 15
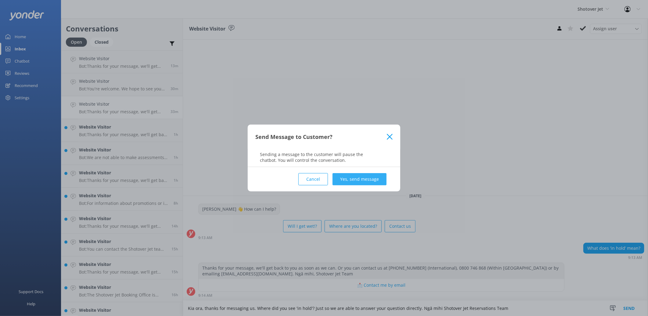
type textarea "Kia ora, thanks for messaging us. Where did you see 'in hold'? Just so we are a…"
click at [361, 181] on button "Yes, send message" at bounding box center [359, 179] width 54 height 12
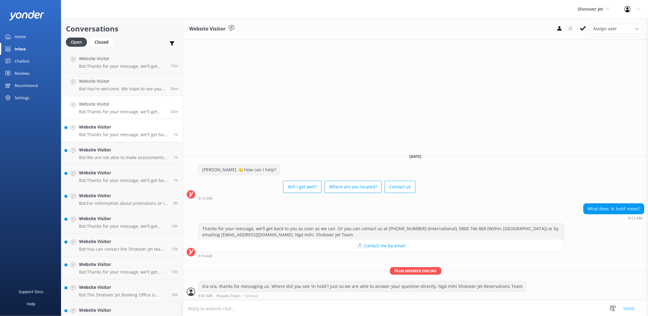
click at [130, 133] on p "Bot: Thanks for your message, we'll get back to you as soon as we can. Or you c…" at bounding box center [124, 134] width 90 height 5
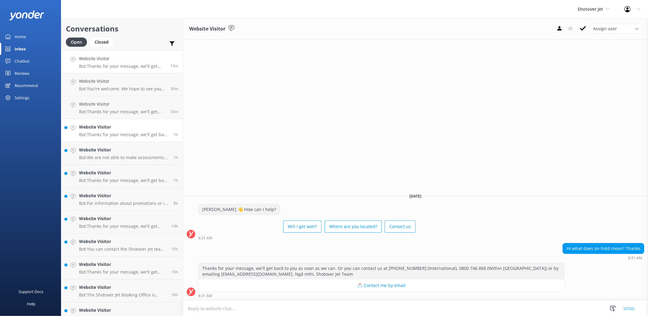
click at [123, 65] on p "Bot: Thanks for your message, we'll get back to you as soon as we can. Or you c…" at bounding box center [122, 65] width 87 height 5
click at [198, 304] on textarea at bounding box center [415, 308] width 465 height 15
drag, startPoint x: 634, startPoint y: 247, endPoint x: 586, endPoint y: 251, distance: 48.3
click at [586, 251] on div "can you do the chair swing" at bounding box center [612, 248] width 62 height 10
copy div "can you do the chair swing"
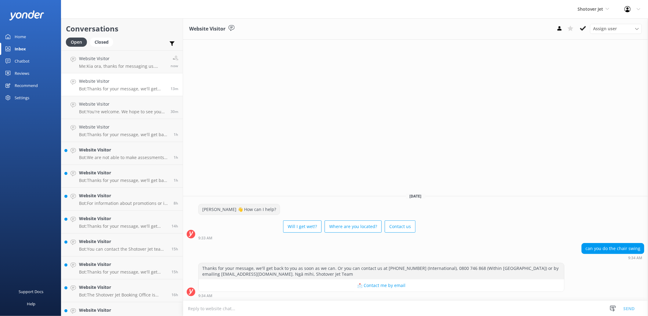
click at [531, 235] on div "Kia Ora 👋 How can I help? Will I get wet!? Where are you located? Contact us 9:…" at bounding box center [415, 222] width 465 height 36
click at [229, 309] on textarea at bounding box center [415, 308] width 465 height 15
paste textarea "Kia ora! Yes, you can do the chair swing, but bookings need to be made directly…"
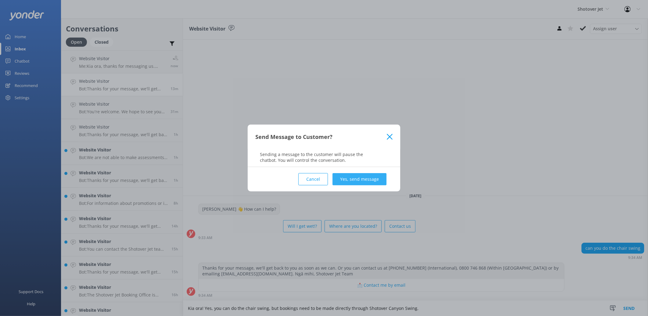
type textarea "Kia ora! Yes, you can do the chair swing, but bookings need to be made directly…"
click at [359, 174] on button "Yes, send message" at bounding box center [359, 179] width 54 height 12
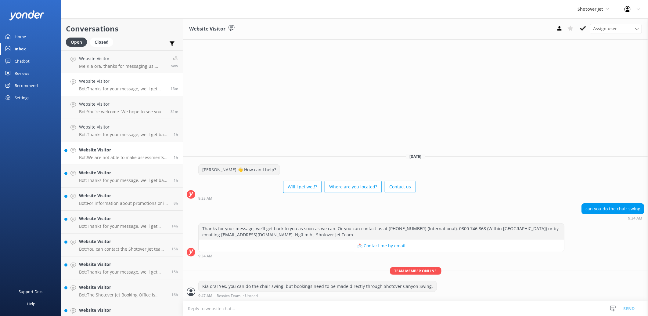
click at [114, 153] on h4 "Website Visitor" at bounding box center [124, 149] width 90 height 7
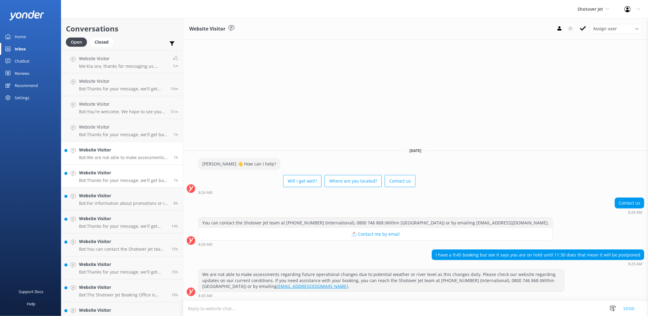
click at [107, 171] on h4 "Website Visitor" at bounding box center [124, 172] width 90 height 7
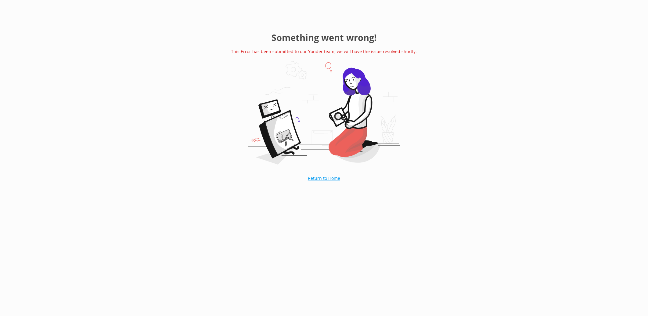
click at [319, 178] on link "Return to Home" at bounding box center [323, 177] width 63 height 15
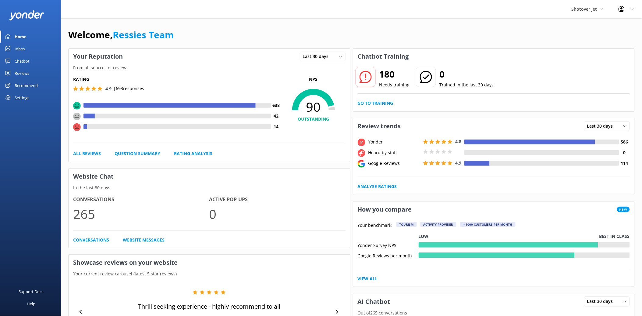
drag, startPoint x: 389, startPoint y: 67, endPoint x: 386, endPoint y: 74, distance: 7.7
click at [386, 74] on h2 "180" at bounding box center [395, 74] width 30 height 15
drag, startPoint x: 386, startPoint y: 74, endPoint x: 386, endPoint y: 79, distance: 4.3
click at [386, 79] on h2 "180" at bounding box center [395, 74] width 30 height 15
click at [376, 102] on link "Go to Training" at bounding box center [376, 103] width 36 height 7
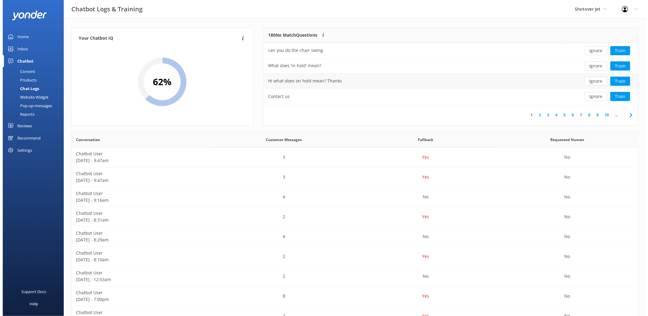
scroll to position [5, 5]
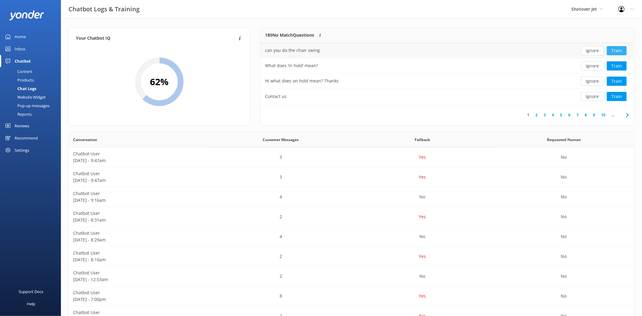
click at [617, 49] on button "Train" at bounding box center [617, 50] width 20 height 9
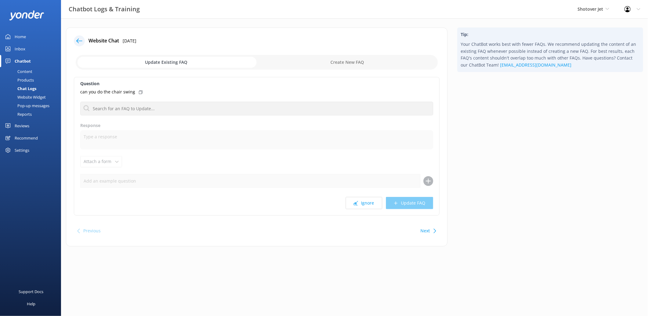
click at [379, 63] on input "checkbox" at bounding box center [257, 62] width 362 height 15
checkbox input "true"
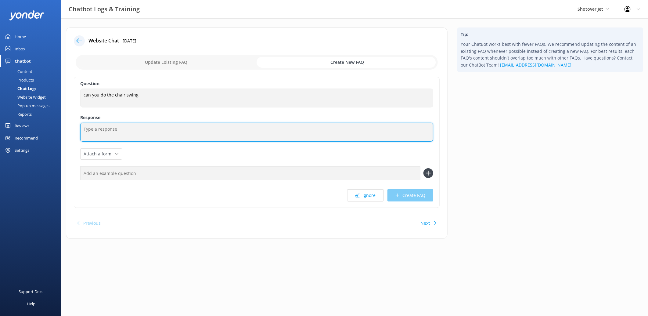
click at [131, 128] on textarea at bounding box center [256, 132] width 353 height 19
click at [191, 139] on textarea at bounding box center [256, 132] width 353 height 19
paste textarea "Kia ora! Yes, you can do the canyon swing. You can either book just the canyon …"
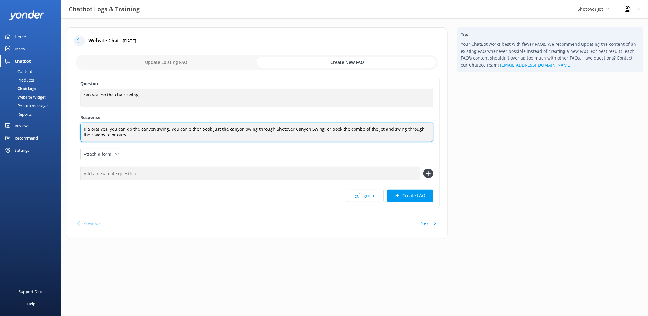
type textarea "Kia ora! Yes, you can do the canyon swing. You can either book just the canyon …"
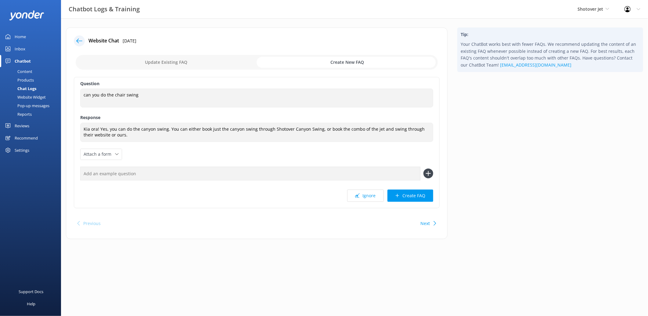
click at [122, 174] on input "text" at bounding box center [250, 173] width 340 height 14
click at [110, 173] on input "Can I book thr canyon swing through you?" at bounding box center [250, 173] width 340 height 14
click at [183, 171] on input "Can I book the canyon swing through you?" at bounding box center [250, 173] width 340 height 14
type input "Can I book the canyon swing through you?"
click at [404, 195] on button "Create FAQ" at bounding box center [410, 195] width 46 height 12
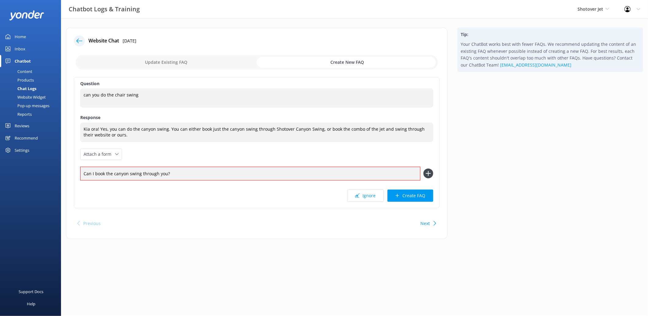
click at [424, 174] on icon at bounding box center [428, 173] width 10 height 10
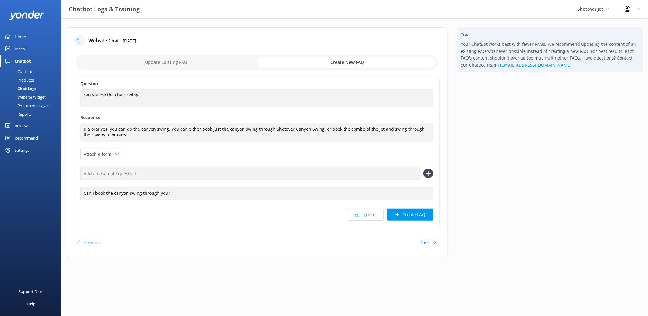
click at [181, 171] on input "text" at bounding box center [250, 173] width 340 height 14
click at [190, 190] on div "Can I book the canyon swing through you?" at bounding box center [256, 193] width 353 height 13
click at [412, 214] on button "Create FAQ" at bounding box center [410, 214] width 46 height 12
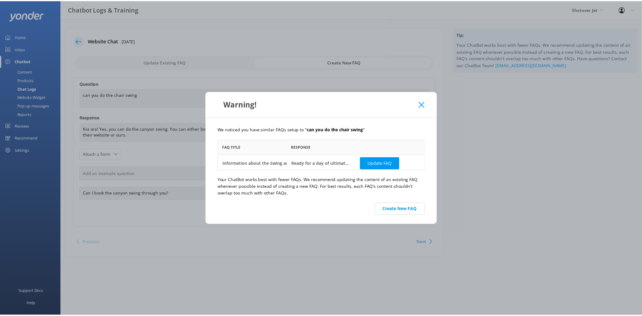
scroll to position [26, 203]
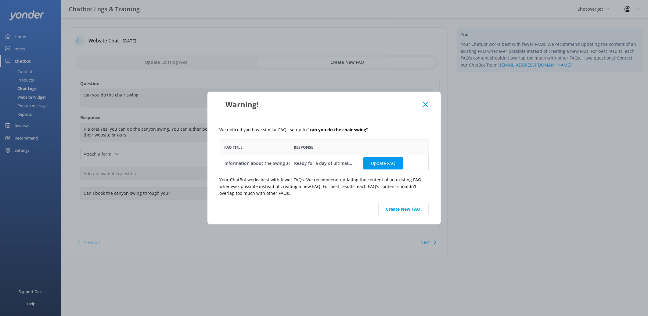
click at [299, 162] on div "Ready for a day of ultimate canyon action?! Then do we have the combo for you! …" at bounding box center [324, 162] width 60 height 7
click at [374, 163] on button "Update FAQ" at bounding box center [383, 163] width 40 height 12
checkbox input "false"
type textarea "Ready for a day of ultimate canyon action?! Then do we have the combo for you! …"
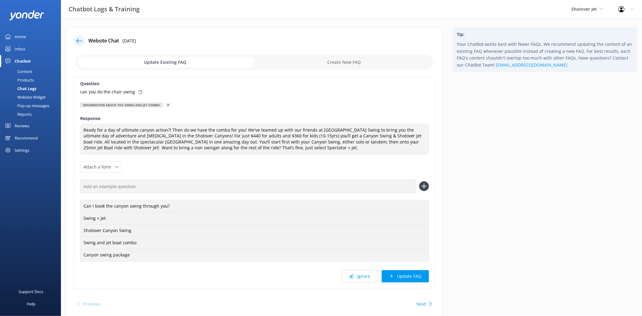
click at [274, 185] on input "text" at bounding box center [248, 186] width 336 height 14
click at [407, 279] on button "Update FAQ" at bounding box center [405, 276] width 47 height 12
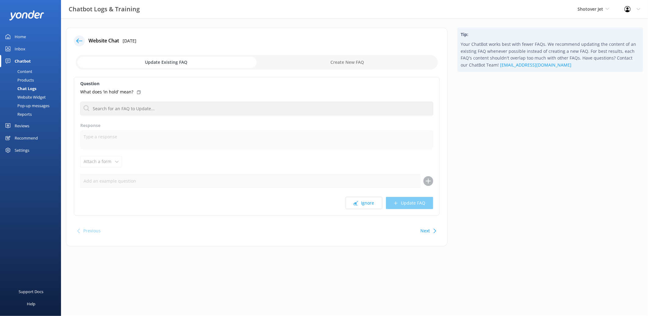
click at [77, 40] on icon at bounding box center [79, 41] width 6 height 6
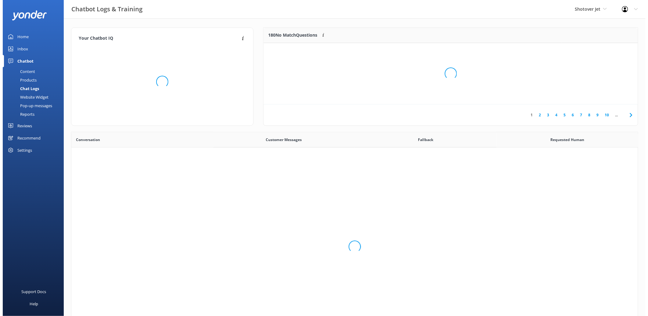
scroll to position [209, 561]
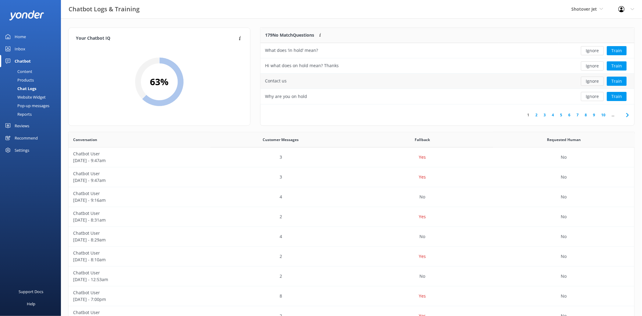
click at [601, 78] on button "Ignore" at bounding box center [592, 81] width 23 height 9
click at [370, 98] on div "whats are need to prepare during this 30mins" at bounding box center [410, 96] width 298 height 15
click at [623, 97] on button "Train" at bounding box center [617, 96] width 20 height 9
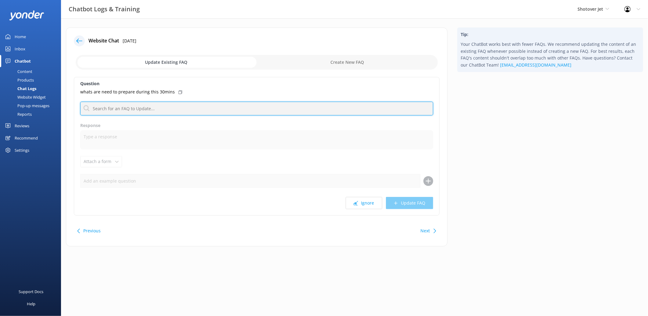
click at [175, 108] on input "text" at bounding box center [256, 109] width 353 height 14
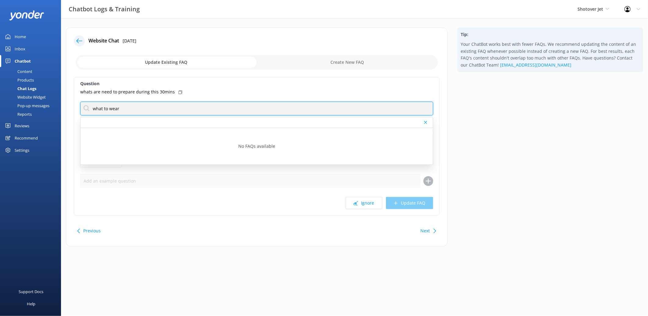
drag, startPoint x: 166, startPoint y: 110, endPoint x: 74, endPoint y: 106, distance: 92.5
click at [74, 106] on div "Question whats are need to prepare during this 30mins what to wear No FAQs avai…" at bounding box center [257, 146] width 366 height 138
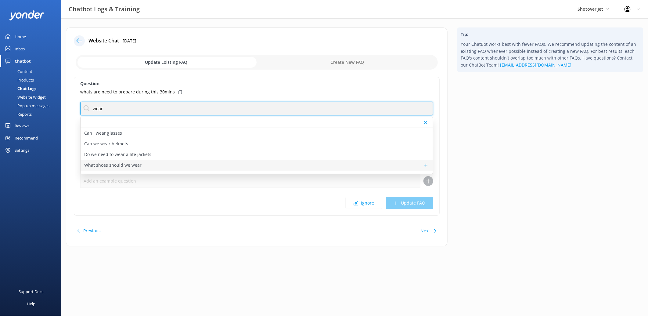
type input "wear"
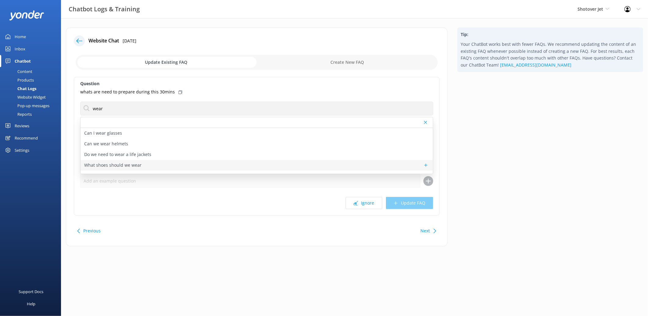
click at [135, 163] on p "What shoes should we wear" at bounding box center [112, 165] width 57 height 7
type textarea "We require shoes to be worn on the boat. Sandals are acceptable."
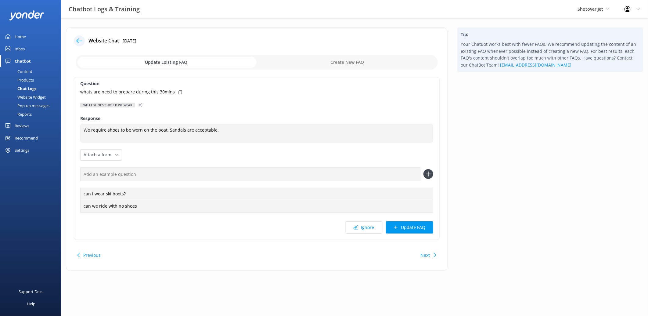
click at [139, 105] on use at bounding box center [140, 104] width 3 height 3
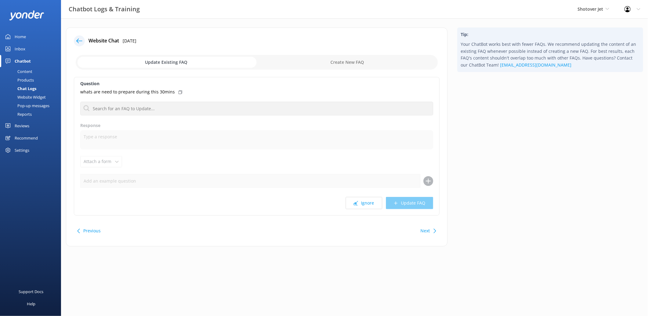
click at [346, 65] on input "checkbox" at bounding box center [257, 62] width 362 height 15
checkbox input "true"
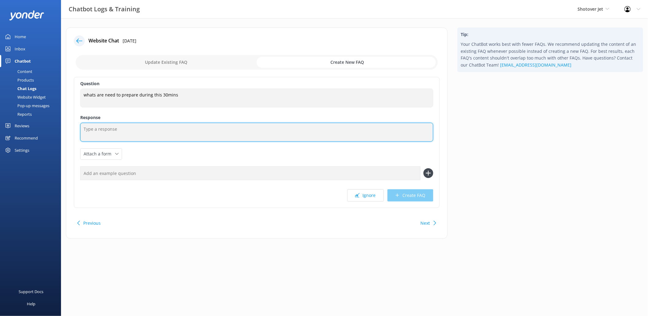
click at [172, 130] on textarea at bounding box center [256, 132] width 353 height 19
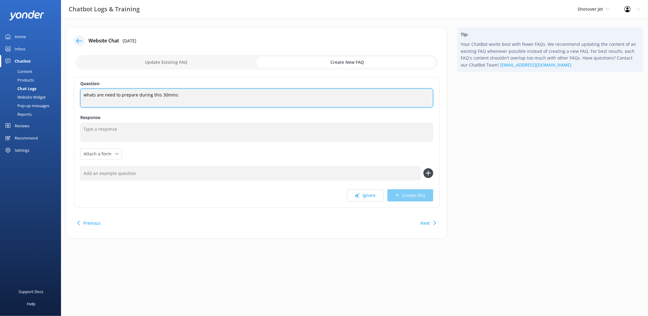
drag, startPoint x: 188, startPoint y: 97, endPoint x: 82, endPoint y: 95, distance: 105.5
click at [82, 95] on textarea "whats are need to prepare during this 30mins" at bounding box center [256, 97] width 353 height 19
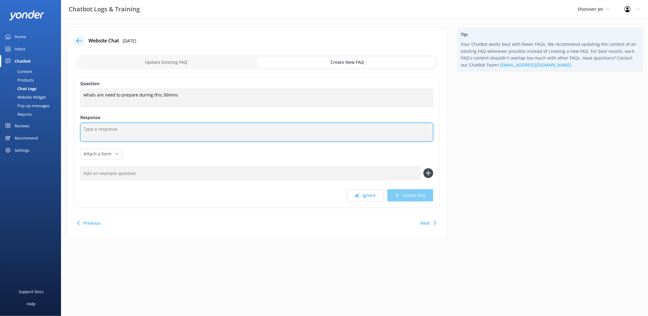
click at [116, 132] on textarea at bounding box center [256, 132] width 353 height 19
paste textarea "Kia ora! For the 30 minutes before your ride, we recommend checking our website…"
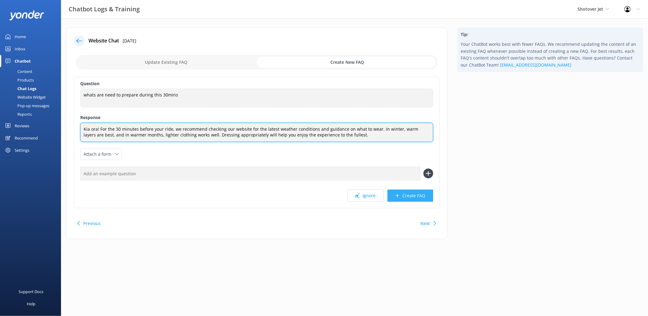
type textarea "Kia ora! For the 30 minutes before your ride, we recommend checking our website…"
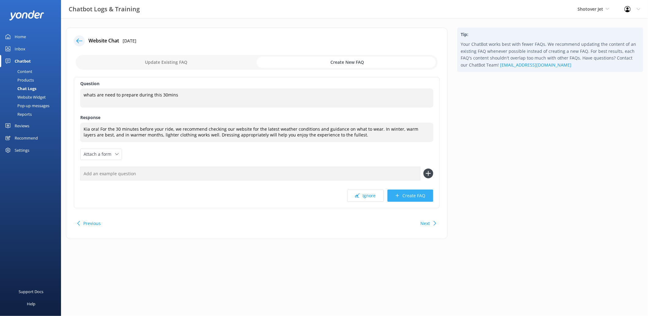
click at [420, 197] on button "Create FAQ" at bounding box center [410, 195] width 46 height 12
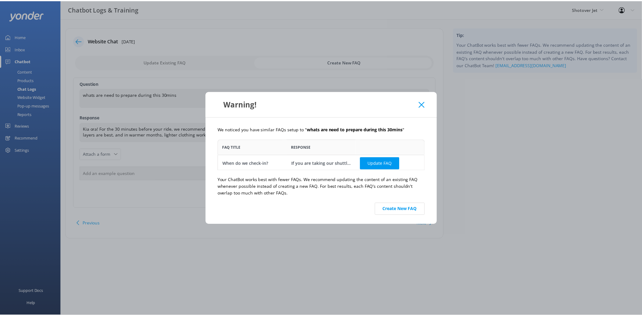
scroll to position [26, 203]
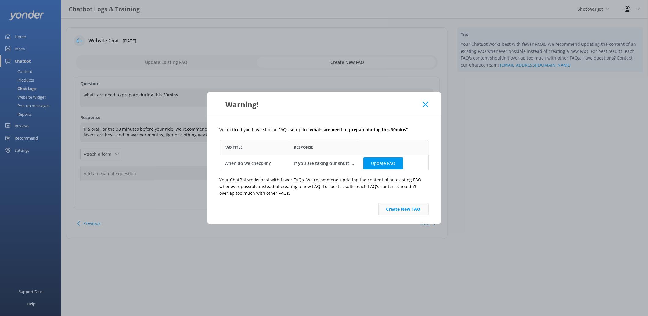
click at [403, 211] on button "Create New FAQ" at bounding box center [403, 209] width 50 height 12
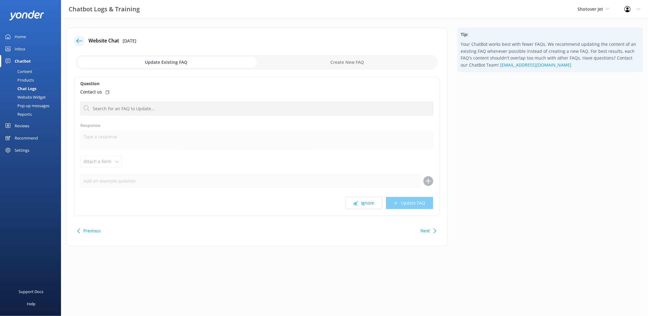
click at [77, 40] on icon at bounding box center [79, 41] width 6 height 6
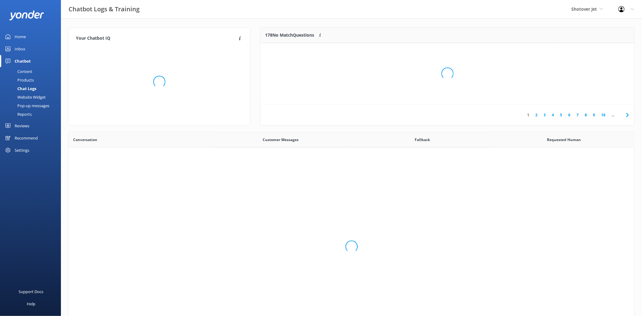
scroll to position [209, 561]
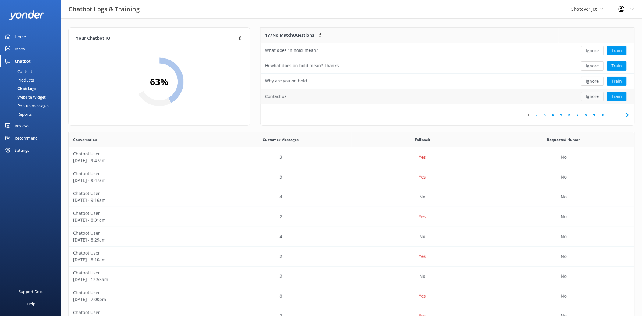
click at [589, 99] on button "Ignore" at bounding box center [592, 96] width 23 height 9
click at [614, 96] on button "Train" at bounding box center [617, 96] width 20 height 9
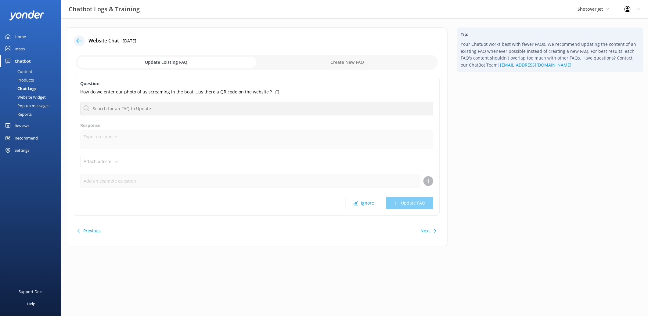
click at [83, 40] on div at bounding box center [79, 40] width 11 height 11
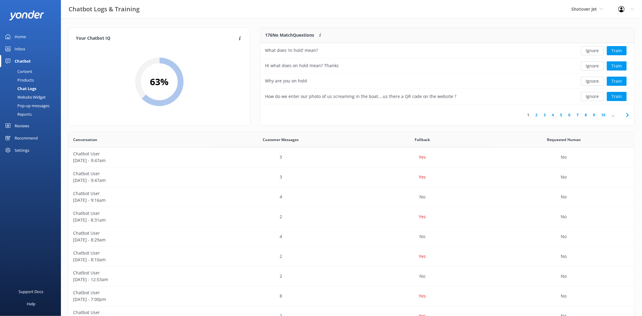
click at [538, 115] on link "2" at bounding box center [537, 115] width 8 height 6
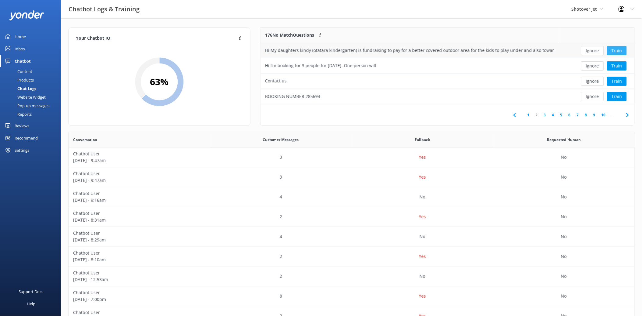
click at [618, 52] on button "Train" at bounding box center [617, 50] width 20 height 9
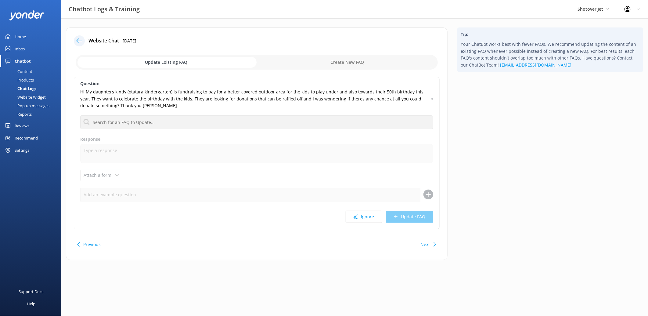
click at [20, 48] on div "Inbox" at bounding box center [20, 49] width 11 height 12
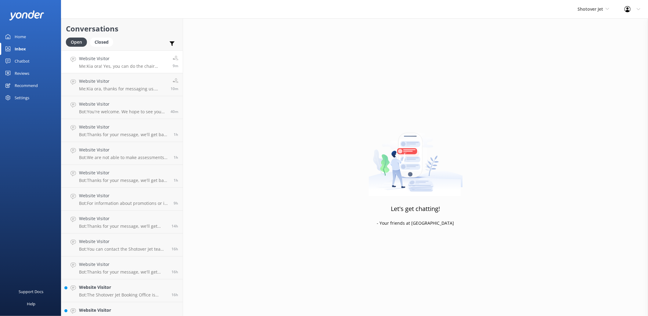
click at [116, 66] on p "Me: Kia ora! Yes, you can do the chair swing, but bookings need to be made dire…" at bounding box center [123, 65] width 89 height 5
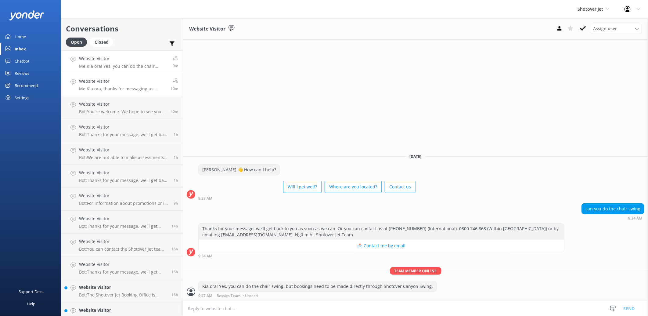
click at [113, 80] on h4 "Website Visitor" at bounding box center [122, 81] width 87 height 7
click at [125, 105] on h4 "Website Visitor" at bounding box center [122, 104] width 87 height 7
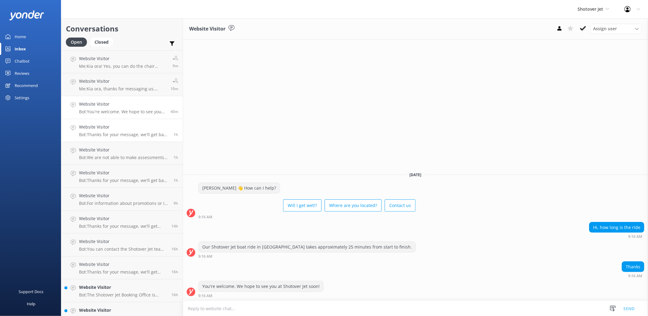
click at [138, 131] on div "Website Visitor Bot: Thanks for your message, we'll get back to you as soon as …" at bounding box center [124, 129] width 90 height 13
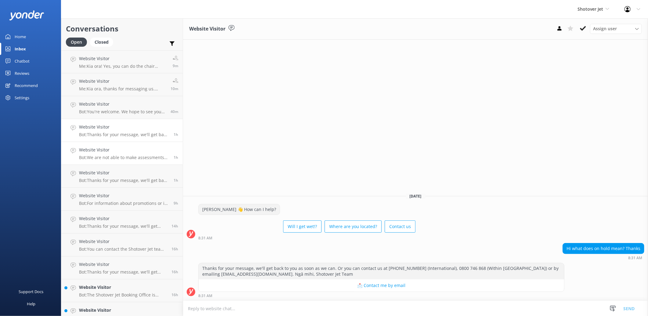
click at [141, 151] on h4 "Website Visitor" at bounding box center [124, 149] width 90 height 7
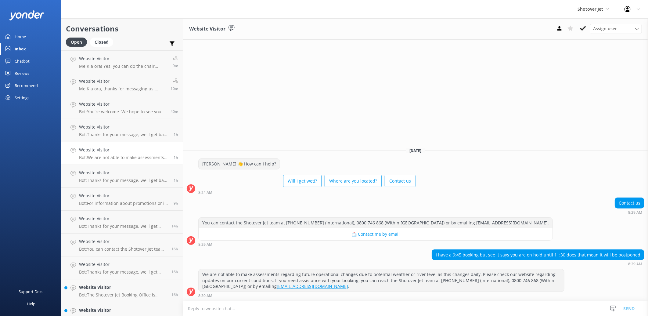
scroll to position [34, 0]
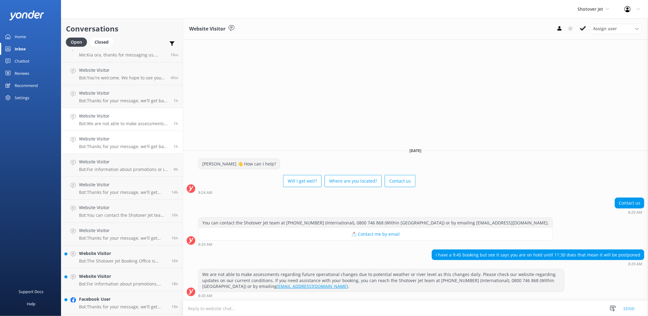
click at [141, 148] on p "Bot: Thanks for your message, we'll get back to you as soon as we can. Or you c…" at bounding box center [124, 146] width 90 height 5
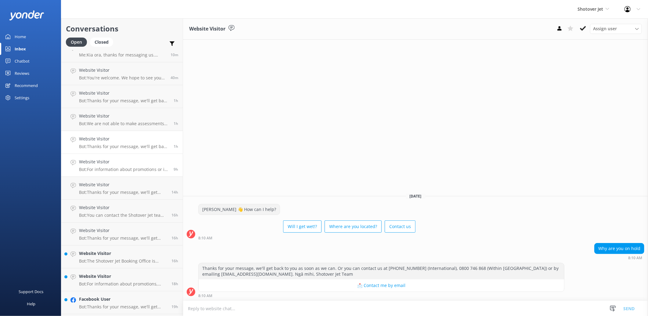
click at [145, 166] on div "Website Visitor Bot: For information about promotions or if you are having issu…" at bounding box center [124, 164] width 90 height 13
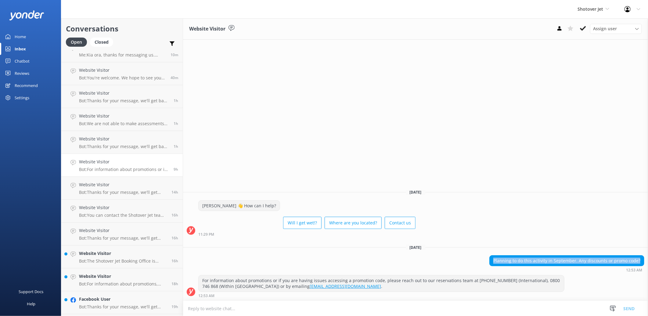
drag, startPoint x: 642, startPoint y: 260, endPoint x: 495, endPoint y: 261, distance: 146.7
click at [495, 261] on div "Planning to do this activity in September. Any discounts or promo code?" at bounding box center [566, 260] width 154 height 10
copy div "Planning to do this activity in September. Any discounts or promo code?"
click at [224, 307] on textarea at bounding box center [415, 308] width 465 height 15
paste textarea "Kia ora! Thanks for your message. Unfortunately, we don’t have any discounts or…"
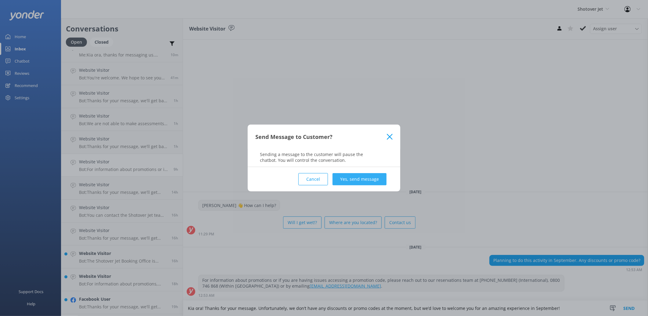
type textarea "Kia ora! Thanks for your message. Unfortunately, we don’t have any discounts or…"
click at [373, 180] on button "Yes, send message" at bounding box center [359, 179] width 54 height 12
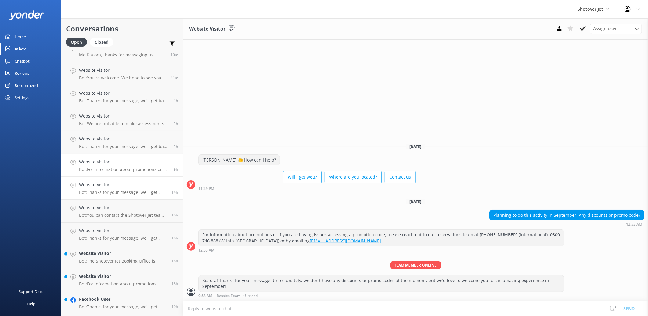
click at [119, 188] on h4 "Website Visitor" at bounding box center [123, 184] width 88 height 7
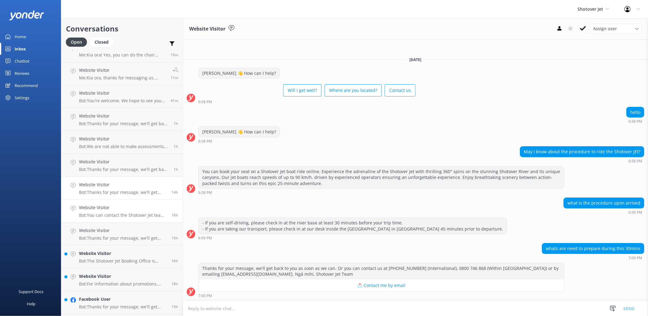
click at [129, 212] on div "Website Visitor Bot: You can contact the Shotover Jet team at [PHONE_NUMBER] (I…" at bounding box center [123, 210] width 88 height 13
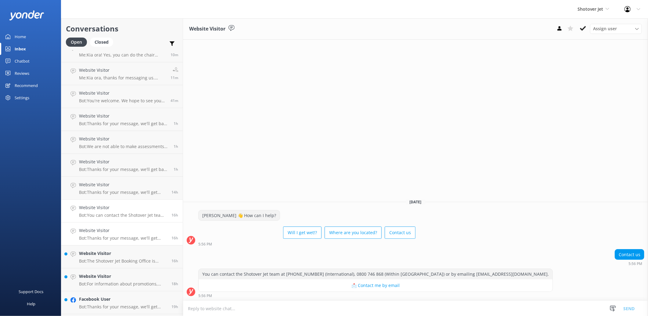
click at [130, 233] on h4 "Website Visitor" at bounding box center [123, 230] width 88 height 7
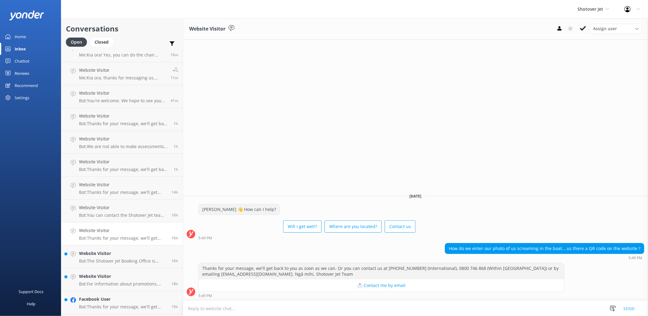
click at [268, 309] on textarea at bounding box center [415, 308] width 465 height 15
drag, startPoint x: 453, startPoint y: 246, endPoint x: 651, endPoint y: 249, distance: 198.5
click at [642, 249] on html "Shotover Jet Shotover Jet Dart River Adventures Profile Settings Logout Home In…" at bounding box center [324, 158] width 648 height 316
copy div "How do we enter our photo of us screaming in the boat....us there a QR code on …"
drag, startPoint x: 238, startPoint y: 306, endPoint x: 172, endPoint y: 303, distance: 66.6
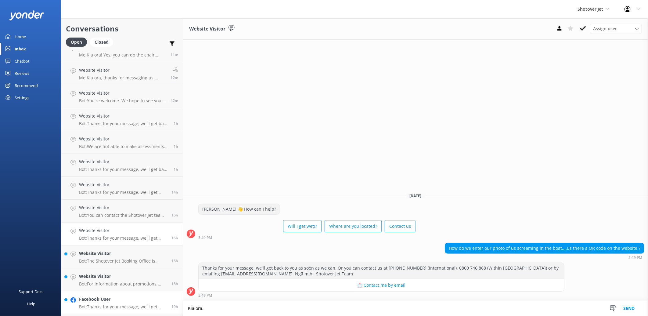
click at [172, 303] on div "Conversations Open Closed Important Assigned to me Unassigned Website Visitor M…" at bounding box center [354, 166] width 587 height 297
paste textarea "! Are you wanting to purchase your photo from the ride, or share it on social m…"
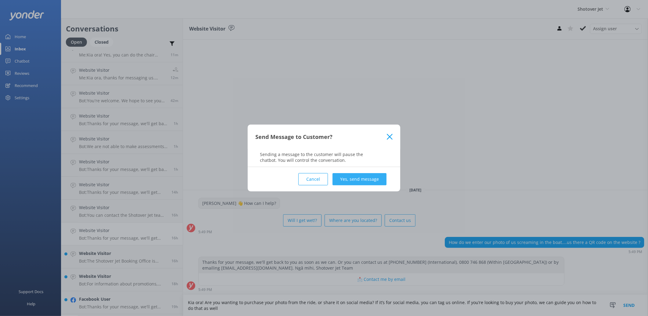
type textarea "Kia ora! Are you wanting to purchase your photo from the ride, or share it on s…"
click at [355, 177] on button "Yes, send message" at bounding box center [359, 179] width 54 height 12
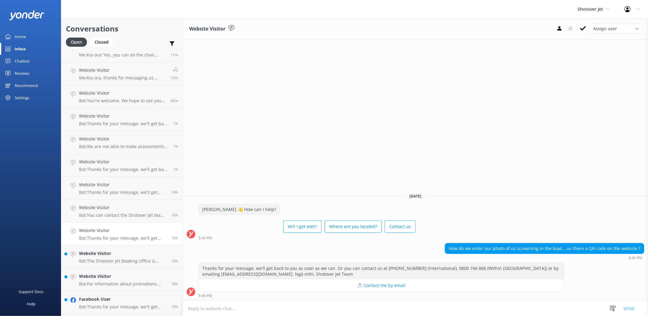
scroll to position [102, 0]
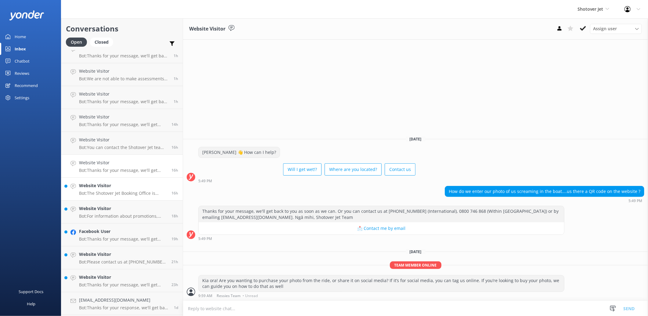
click at [117, 194] on p "Bot: The Shotover Jet Booking Office is located inside the [GEOGRAPHIC_DATA] at…" at bounding box center [123, 192] width 88 height 5
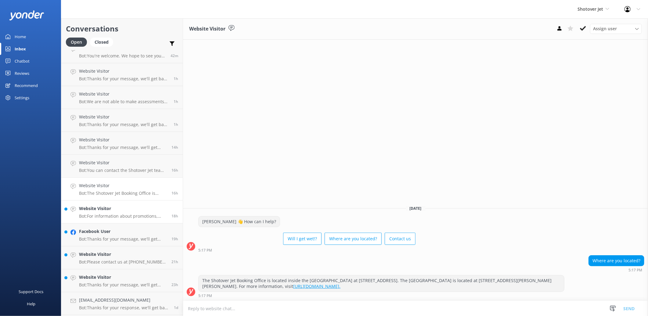
click at [117, 212] on div "Website Visitor Bot: For information about promotions, please reach out to our …" at bounding box center [123, 211] width 88 height 13
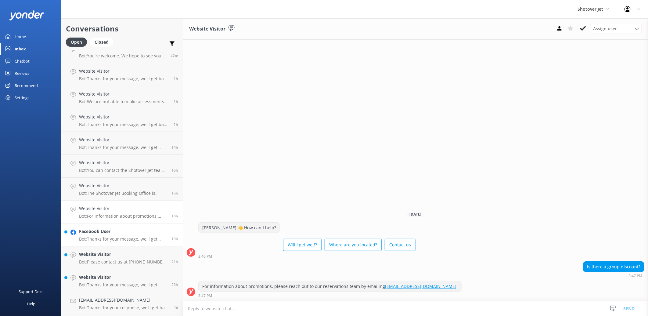
click at [120, 237] on p "Bot: Thanks for your message, we'll get back to you as soon as we can. Or you c…" at bounding box center [123, 238] width 88 height 5
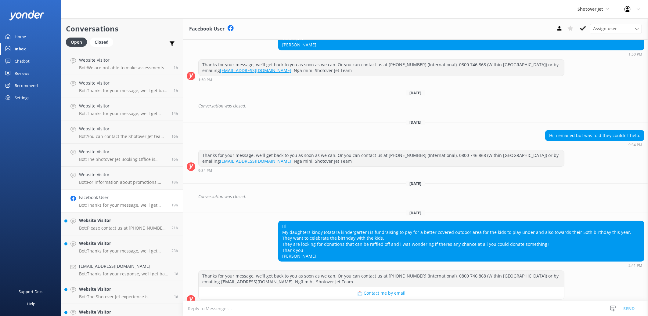
scroll to position [54, 0]
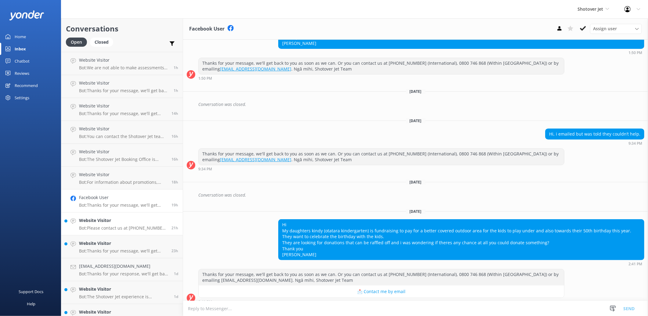
click at [112, 218] on h4 "Website Visitor" at bounding box center [123, 220] width 88 height 7
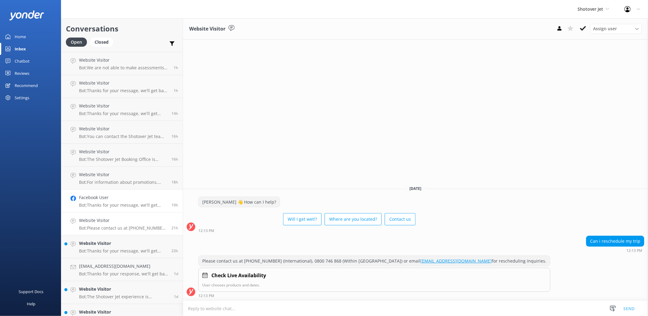
click at [116, 201] on div "Facebook User Bot: Thanks for your message, we'll get back to you as soon as we…" at bounding box center [123, 200] width 88 height 13
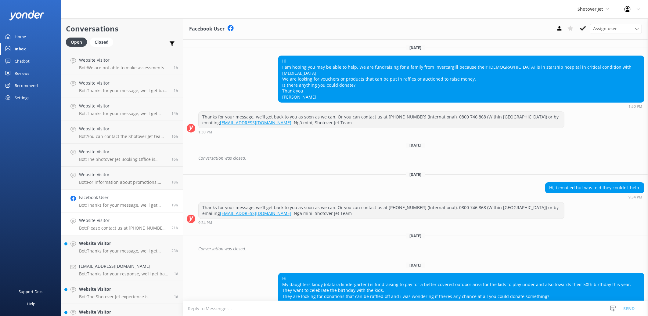
scroll to position [54, 0]
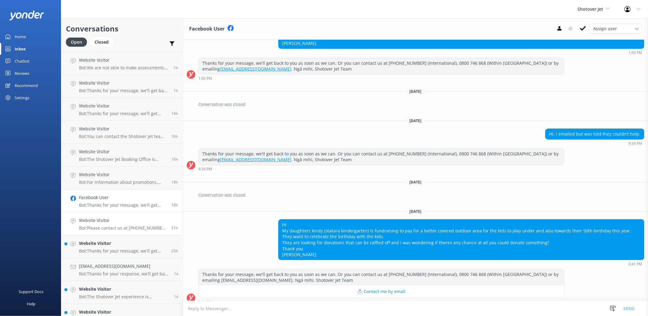
click at [117, 215] on link "Website Visitor Bot: Please contact us at [PHONE_NUMBER] (International), 0800 …" at bounding box center [121, 223] width 121 height 23
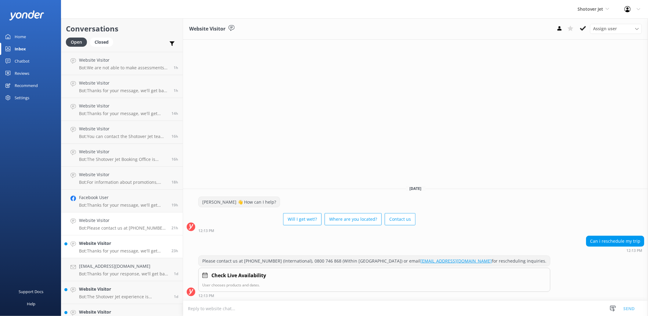
click at [117, 242] on h4 "Website Visitor" at bounding box center [123, 243] width 88 height 7
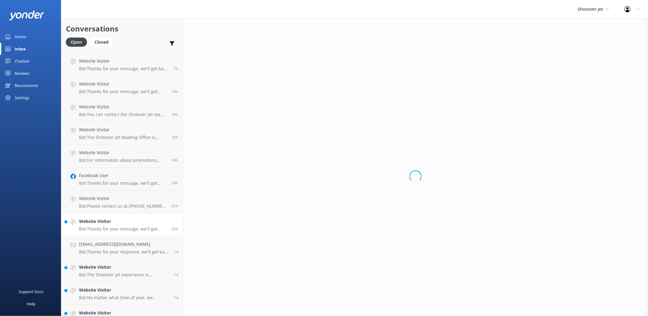
scroll to position [169, 0]
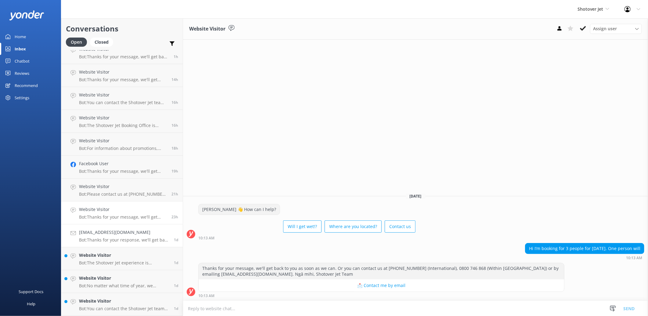
click at [117, 236] on div "[EMAIL_ADDRESS][DOMAIN_NAME] Bot: Thanks for your response, we'll get back to y…" at bounding box center [124, 235] width 90 height 13
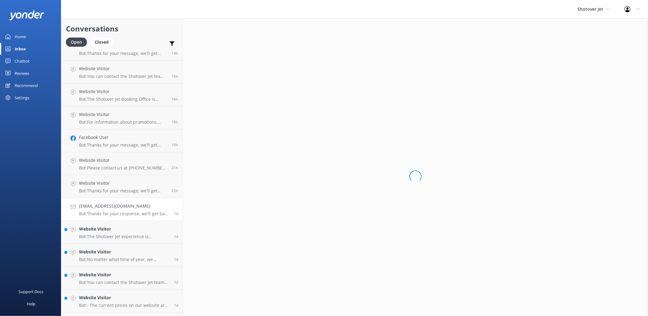
scroll to position [216, 0]
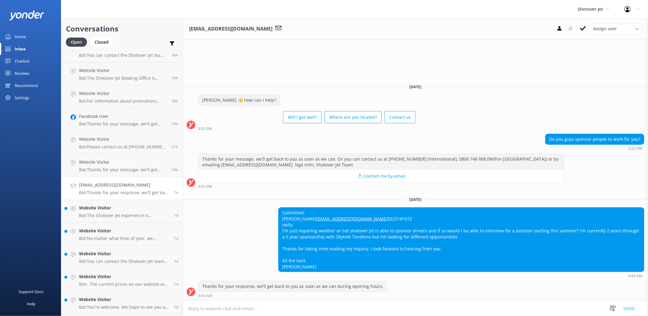
drag, startPoint x: 319, startPoint y: 266, endPoint x: 268, endPoint y: 195, distance: 87.3
click at [268, 207] on div "Submitted: [PERSON_NAME] [EMAIL_ADDRESS][DOMAIN_NAME] 0223181072 Hello I'm just…" at bounding box center [415, 242] width 465 height 70
copy div "Submitted: [PERSON_NAME] [EMAIL_ADDRESS][DOMAIN_NAME] 0223181072 Hello I'm just…"
click at [234, 226] on div "Submitted: [PERSON_NAME] [EMAIL_ADDRESS][DOMAIN_NAME] 0223181072 Hello I'm just…" at bounding box center [415, 242] width 465 height 70
click at [117, 210] on h4 "Website Visitor" at bounding box center [124, 207] width 90 height 7
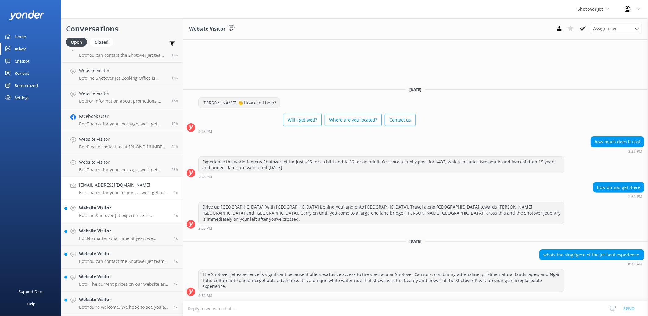
click at [127, 192] on p "Bot: Thanks for your response, we'll get back to you as soon as we can during o…" at bounding box center [124, 192] width 90 height 5
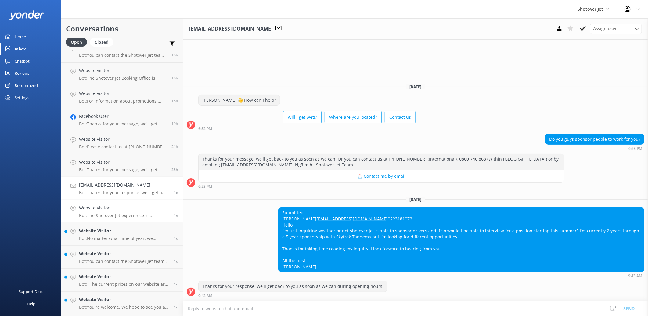
click at [125, 216] on p "Bot: The Shotover Jet experience is significant because it offers exclusive acc…" at bounding box center [124, 215] width 90 height 5
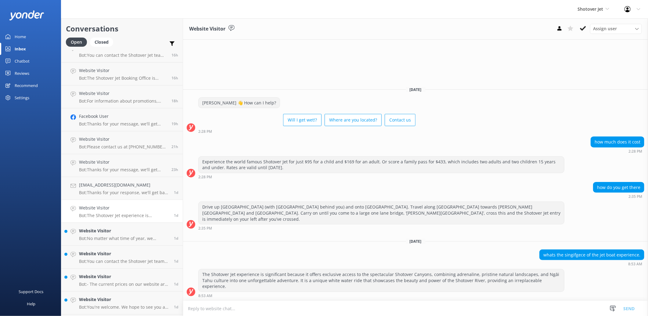
scroll to position [250, 0]
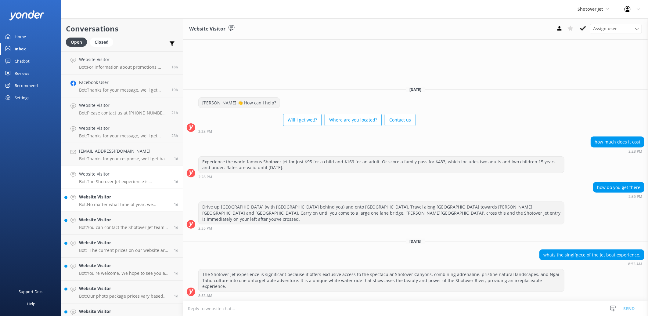
click at [114, 204] on p "Bot: No matter what time of year, we recommend you pre-book, especially during …" at bounding box center [124, 204] width 90 height 5
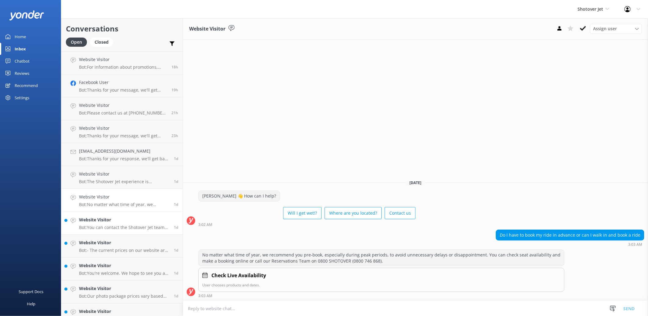
click at [120, 216] on h4 "Website Visitor" at bounding box center [124, 219] width 90 height 7
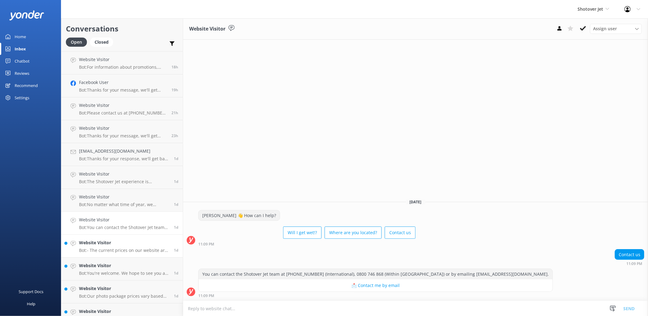
click at [133, 245] on h4 "Website Visitor" at bounding box center [124, 242] width 90 height 7
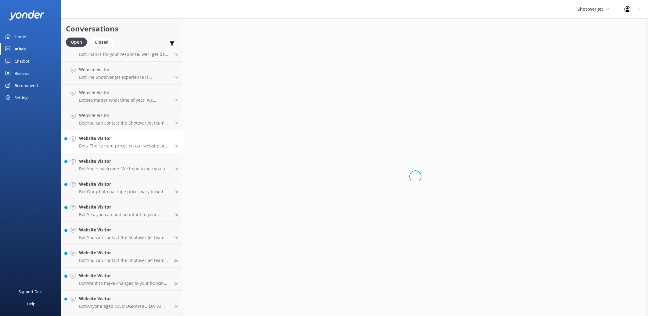
scroll to position [386, 0]
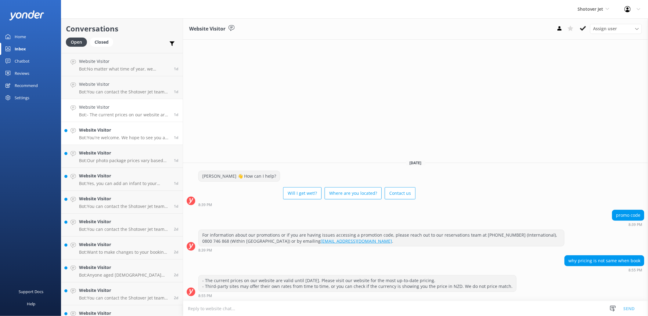
click at [115, 134] on div "Website Visitor Bot: You're welcome. We hope to see you at Shotover Jet soon!" at bounding box center [124, 133] width 90 height 13
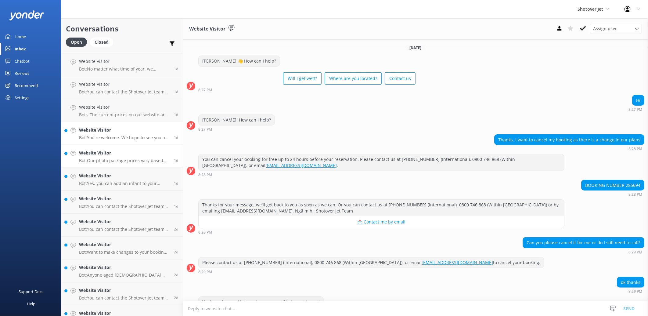
scroll to position [16, 0]
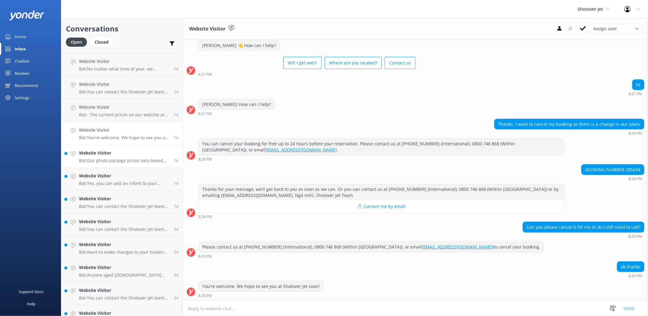
click at [120, 158] on p "Bot: Our photo package prices vary based on the memories you wish to keep. Afte…" at bounding box center [124, 160] width 90 height 5
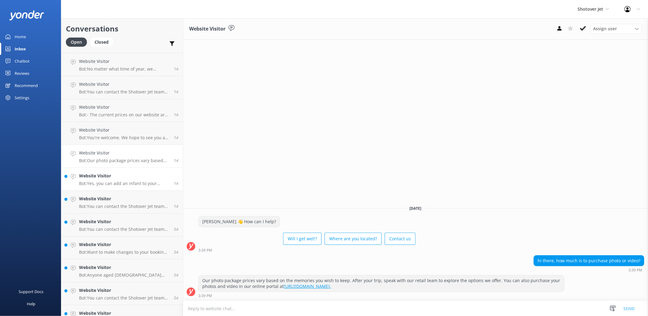
click at [131, 177] on h4 "Website Visitor" at bounding box center [124, 175] width 90 height 7
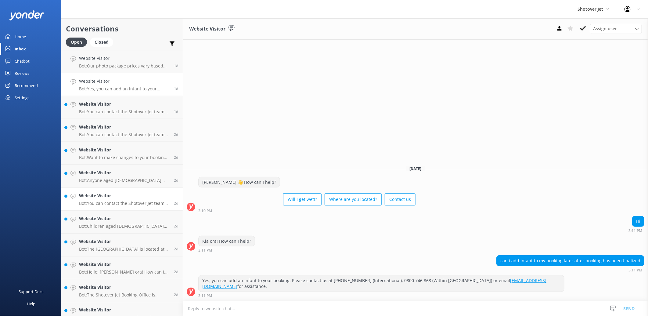
scroll to position [487, 0]
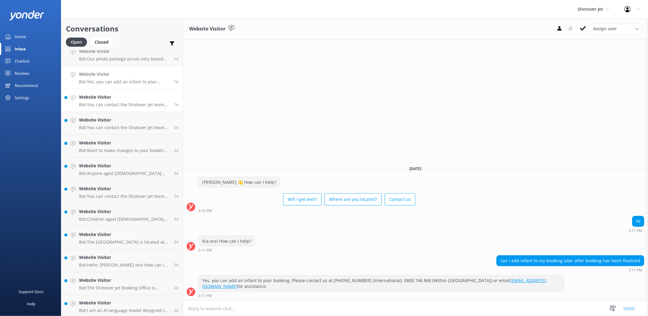
click at [136, 102] on p "Bot: You can contact the Shotover Jet team at [PHONE_NUMBER] (International), 0…" at bounding box center [124, 104] width 90 height 5
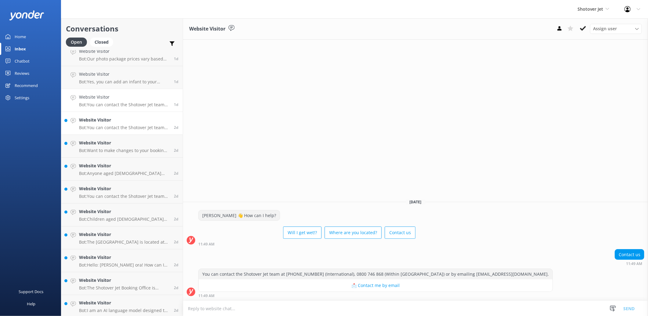
click at [141, 120] on h4 "Website Visitor" at bounding box center [124, 119] width 90 height 7
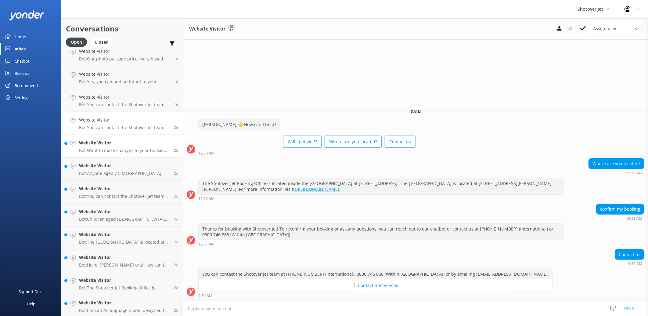
click at [139, 140] on h4 "Website Visitor" at bounding box center [124, 142] width 90 height 7
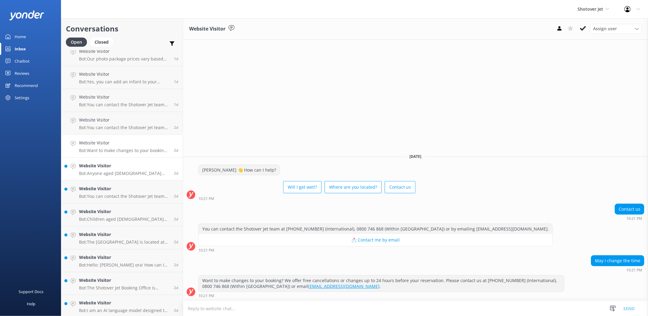
click at [129, 169] on h4 "Website Visitor" at bounding box center [124, 165] width 90 height 7
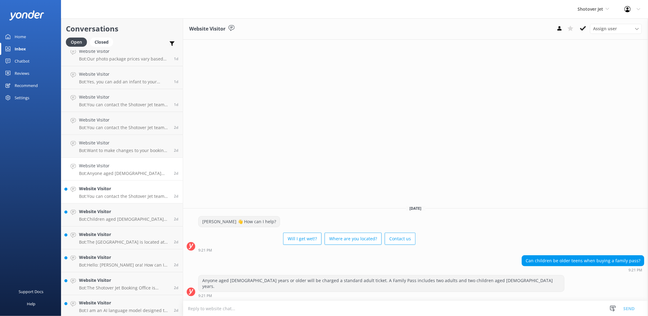
click at [149, 190] on h4 "Website Visitor" at bounding box center [124, 188] width 90 height 7
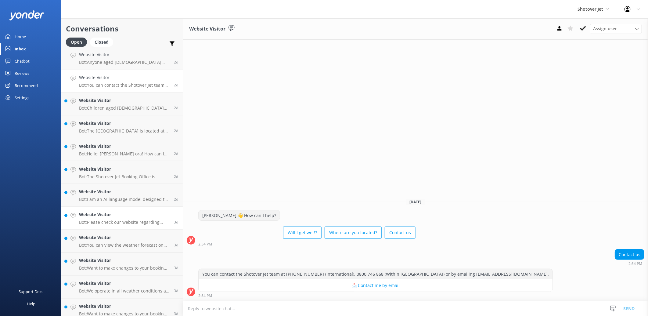
scroll to position [623, 0]
click at [145, 84] on p "Bot: Children aged [DEMOGRAPHIC_DATA] years can ride the Jet Boat, and infants …" at bounding box center [124, 82] width 90 height 5
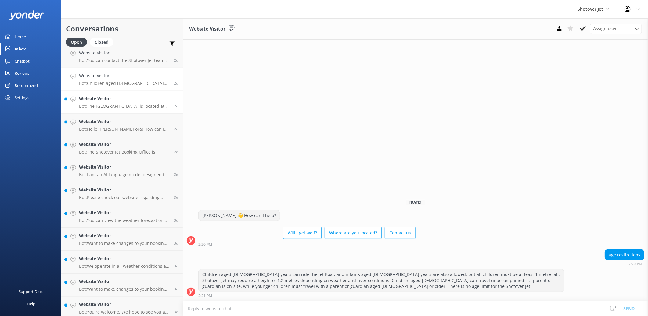
click at [137, 104] on p "Bot: The [GEOGRAPHIC_DATA] is located at [STREET_ADDRESS][PERSON_NAME][PERSON_N…" at bounding box center [124, 105] width 90 height 5
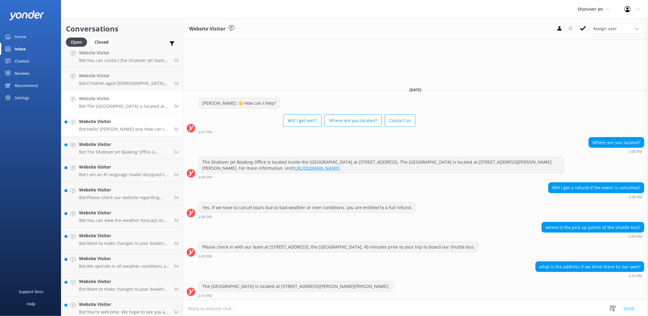
click at [142, 130] on p "Bot: Hello: Kia ora! How can I help?" at bounding box center [124, 128] width 90 height 5
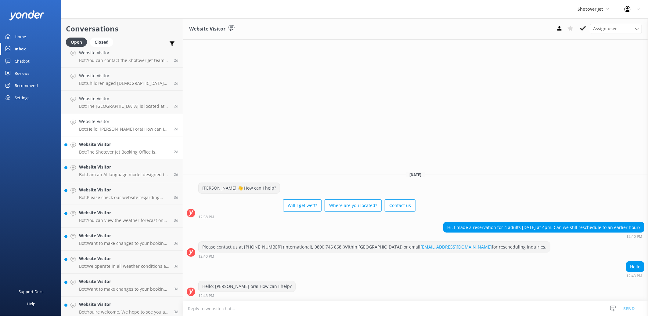
click at [147, 144] on h4 "Website Visitor" at bounding box center [124, 144] width 90 height 7
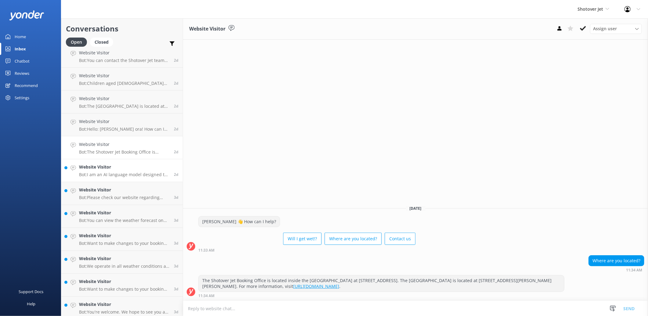
click at [139, 171] on div "Website Visitor Bot: I am an AI language model designed to answer your question…" at bounding box center [124, 170] width 90 height 13
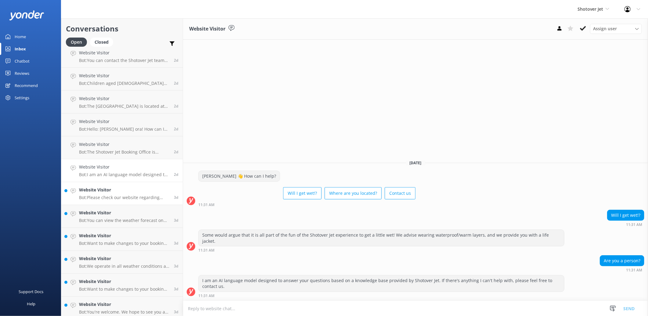
click at [147, 194] on div "Website Visitor Bot: Please check our website regarding updates on our current …" at bounding box center [124, 193] width 90 height 13
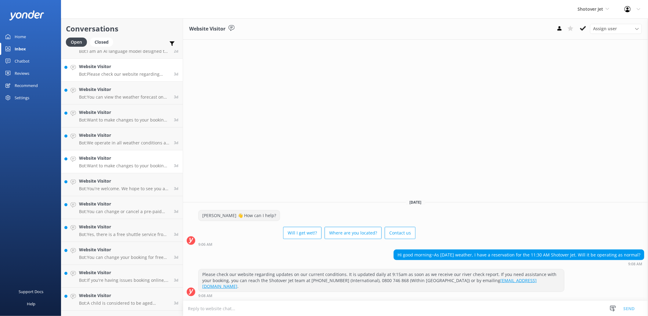
scroll to position [758, 0]
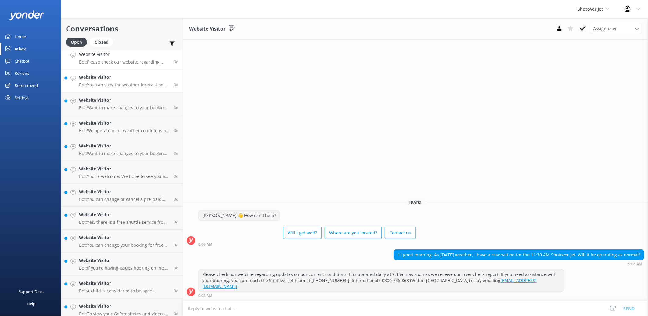
click at [132, 78] on h4 "Website Visitor" at bounding box center [124, 77] width 90 height 7
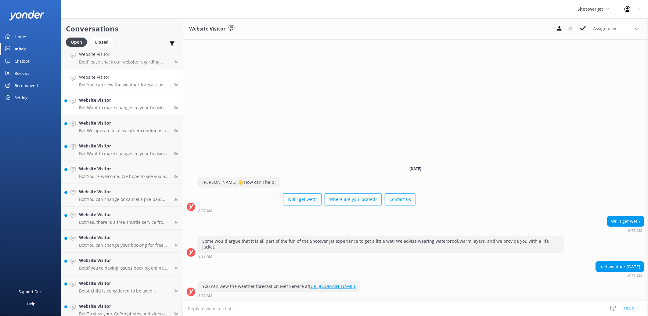
click at [127, 99] on h4 "Website Visitor" at bounding box center [124, 100] width 90 height 7
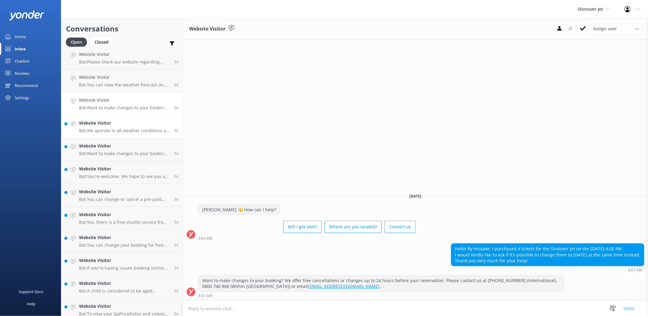
click at [130, 123] on h4 "Website Visitor" at bounding box center [124, 123] width 90 height 7
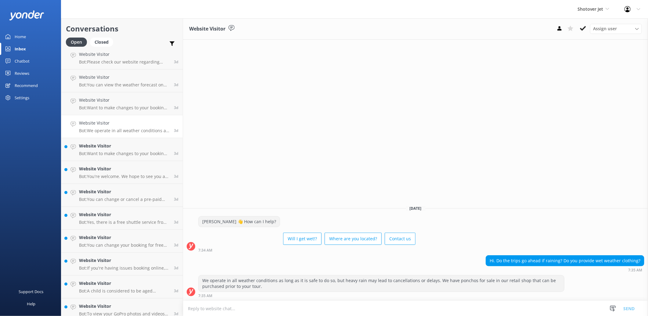
click at [132, 132] on p "Bot: We operate in all weather conditions as long as it is safe to do so, but h…" at bounding box center [124, 130] width 90 height 5
click at [146, 151] on p "Bot: Want to make changes to your booking? We offer free cancellations or chang…" at bounding box center [124, 153] width 90 height 5
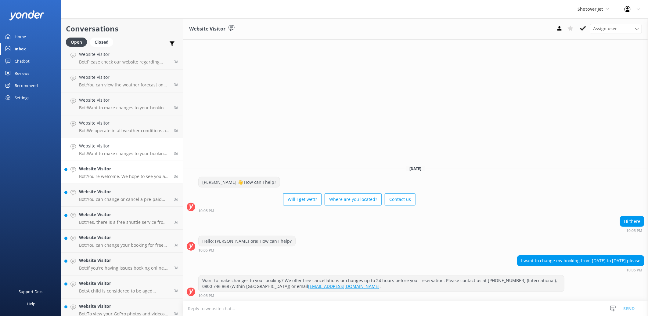
click at [148, 171] on h4 "Website Visitor" at bounding box center [124, 169] width 90 height 7
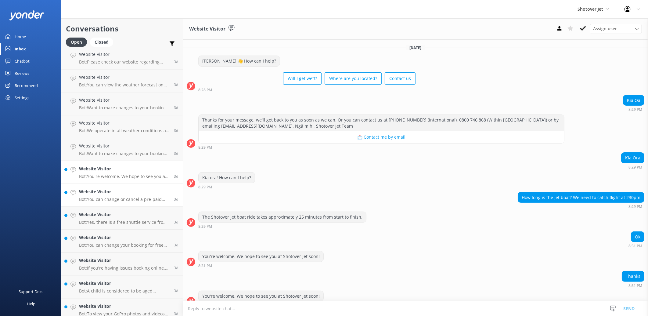
scroll to position [10, 0]
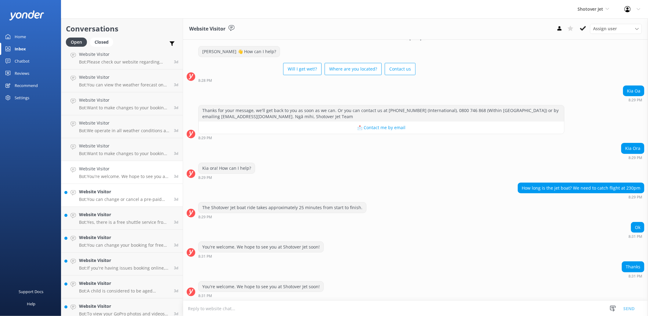
click at [150, 197] on p "Bot: You can change or cancel a pre-paid booking free of charge up to 24 hours …" at bounding box center [124, 199] width 90 height 5
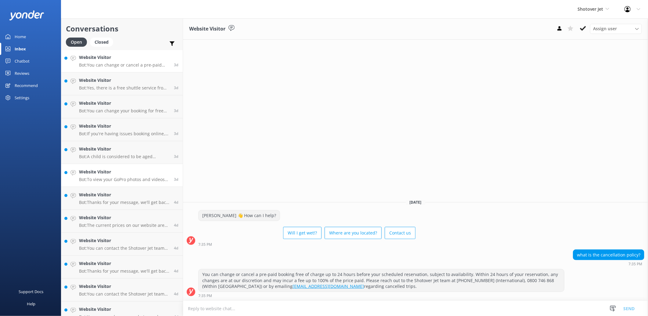
scroll to position [894, 0]
click at [123, 80] on h4 "Website Visitor" at bounding box center [124, 79] width 90 height 7
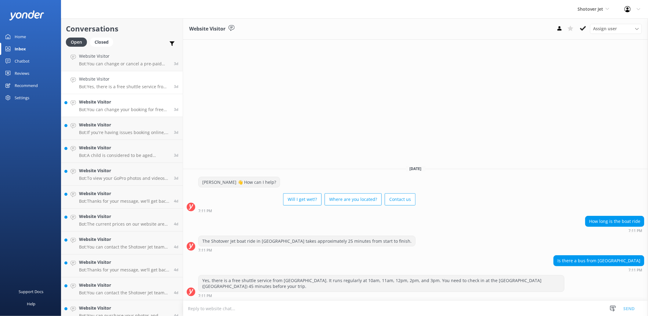
click at [138, 104] on h4 "Website Visitor" at bounding box center [124, 101] width 90 height 7
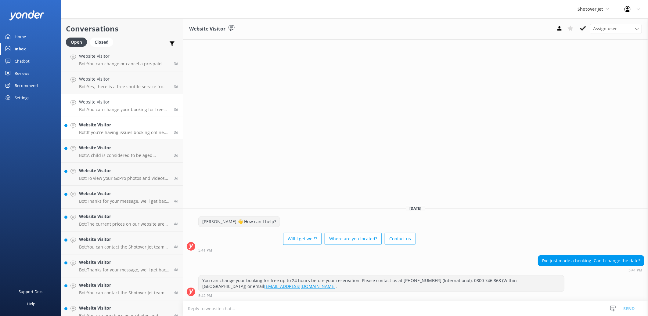
click at [138, 130] on p "Bot: If you're having issues booking online, please contact the team at [PHONE_…" at bounding box center [124, 132] width 90 height 5
click at [138, 152] on div "Website Visitor Bot: A child is considered to be aged [DEMOGRAPHIC_DATA] years …" at bounding box center [124, 150] width 90 height 13
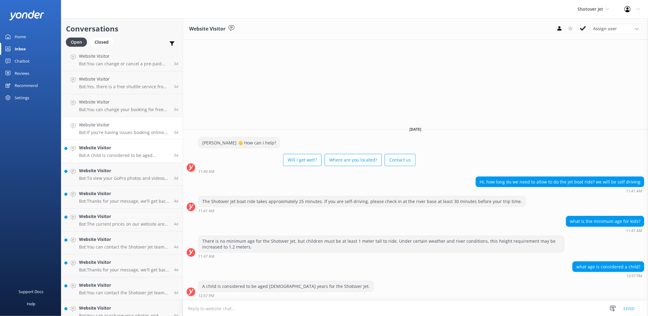
click at [136, 125] on h4 "Website Visitor" at bounding box center [124, 124] width 90 height 7
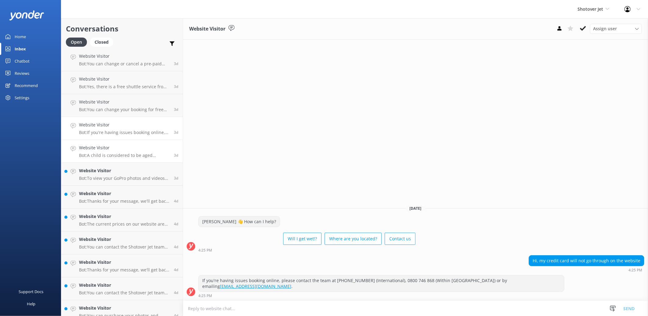
click at [136, 141] on link "Website Visitor Bot: A child is considered to be aged [DEMOGRAPHIC_DATA] years …" at bounding box center [121, 151] width 121 height 23
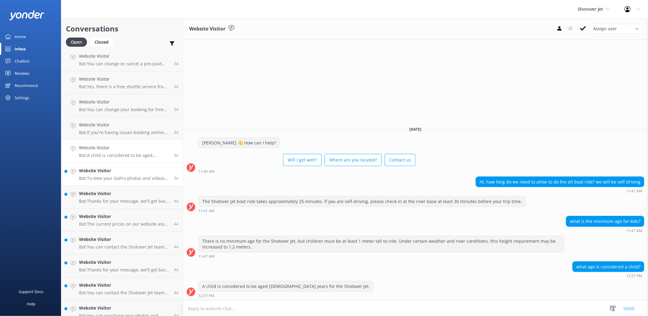
click at [142, 175] on p "Bot: To view your GoPro photos and videos from your trip, please visit [URL][DO…" at bounding box center [124, 177] width 90 height 5
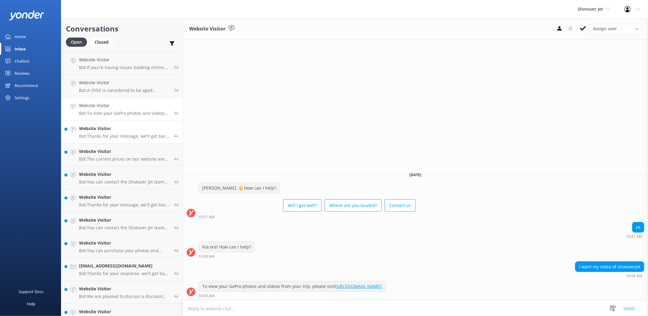
scroll to position [962, 0]
click at [129, 136] on link "Website Visitor Bot: Thanks for your message, we'll get back to you as soon as …" at bounding box center [121, 129] width 121 height 23
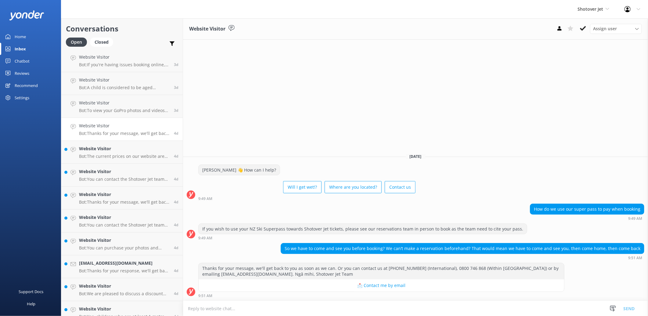
click at [211, 305] on textarea at bounding box center [415, 308] width 465 height 15
click at [131, 150] on h4 "Website Visitor" at bounding box center [124, 148] width 90 height 7
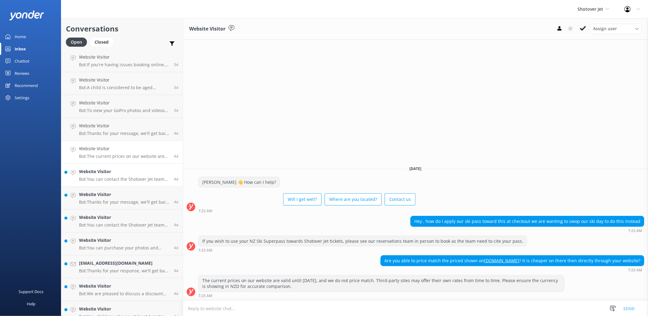
click at [131, 180] on p "Bot: You can contact the Shotover Jet team at [PHONE_NUMBER] (International), 0…" at bounding box center [124, 178] width 90 height 5
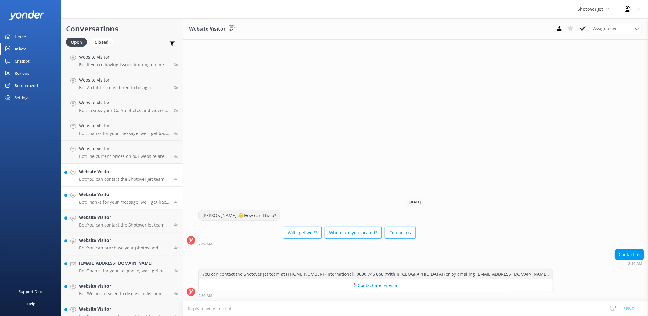
click at [129, 192] on h4 "Website Visitor" at bounding box center [124, 194] width 90 height 7
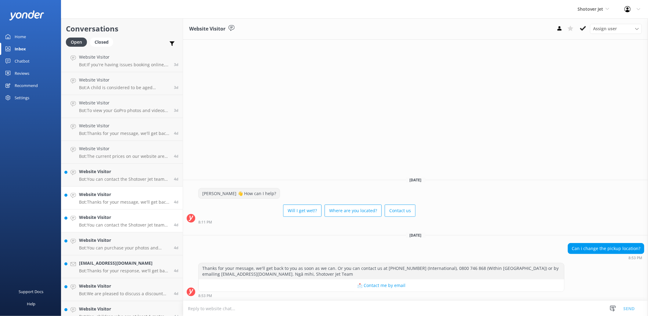
click at [126, 220] on h4 "Website Visitor" at bounding box center [124, 217] width 90 height 7
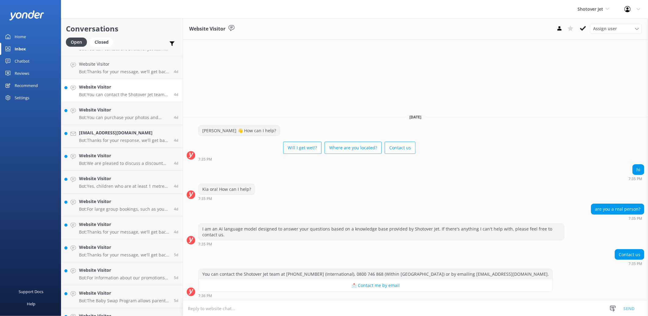
scroll to position [1046, 0]
click at [94, 160] on p "Bot: You can purchase your photos and video from your Shotover Jet experience i…" at bounding box center [124, 162] width 90 height 5
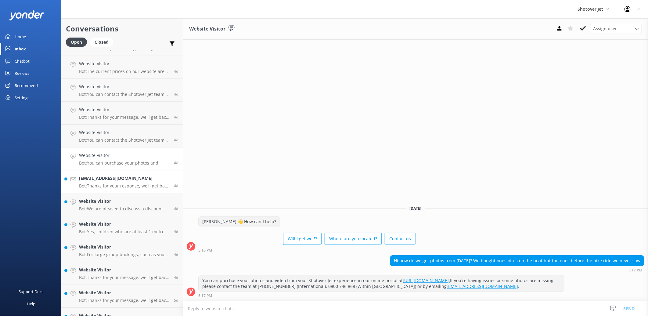
click at [93, 179] on h4 "[EMAIL_ADDRESS][DOMAIN_NAME]" at bounding box center [124, 178] width 90 height 7
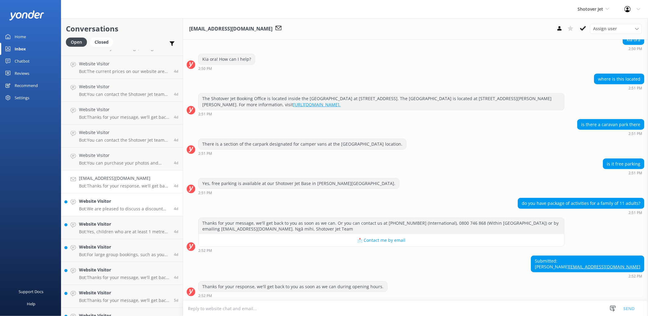
scroll to position [1080, 0]
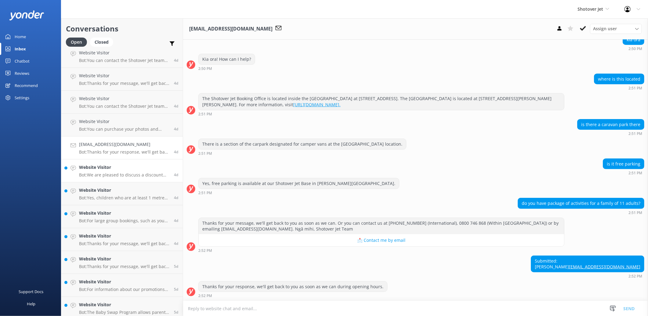
click at [119, 173] on p "Bot: We are pleased to discuss a discount for registered Iwi members. To explor…" at bounding box center [124, 174] width 90 height 5
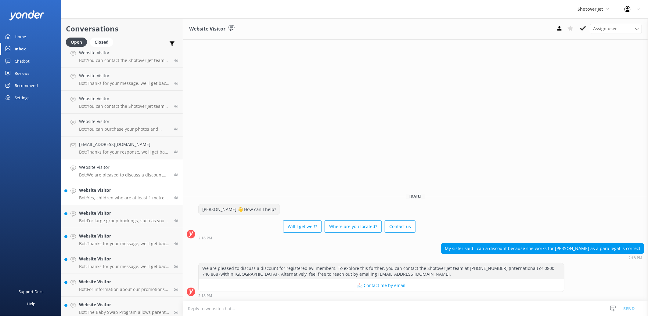
click at [123, 195] on p "Bot: Yes, children who are at least 1 metre tall can ride the Jet Boat, even if…" at bounding box center [124, 197] width 90 height 5
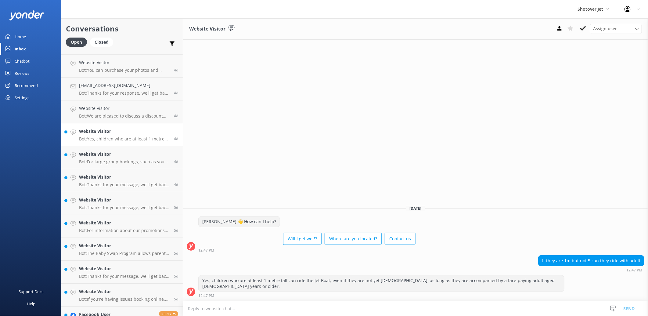
scroll to position [1148, 0]
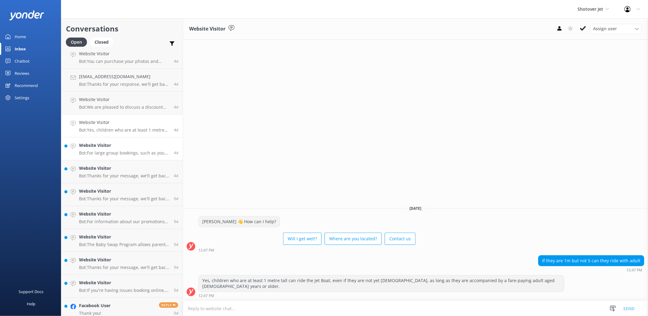
click at [139, 152] on p "Bot: For large group bookings, such as your rugby trip, please reach out to our…" at bounding box center [124, 152] width 90 height 5
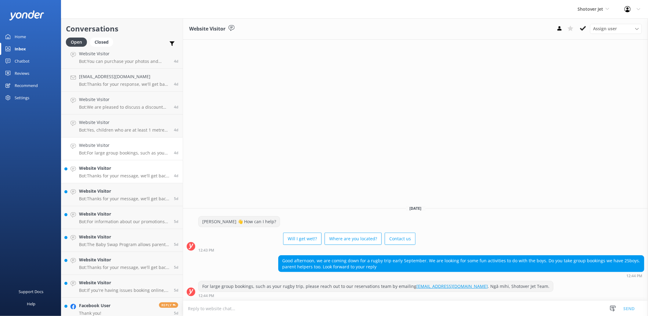
click at [145, 176] on p "Bot: Thanks for your message, we'll get back to you as soon as we can. Or you c…" at bounding box center [124, 175] width 90 height 5
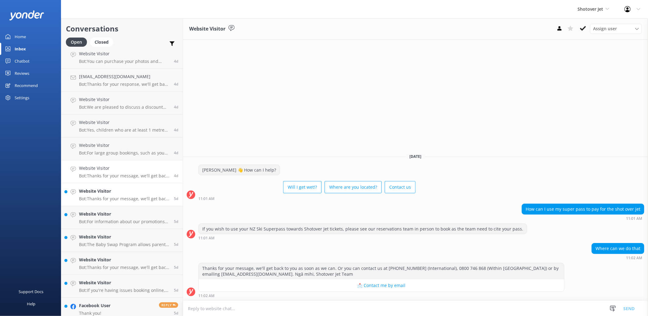
click at [139, 199] on p "Bot: Thanks for your message, we'll get back to you as soon as we can. Or you c…" at bounding box center [124, 198] width 90 height 5
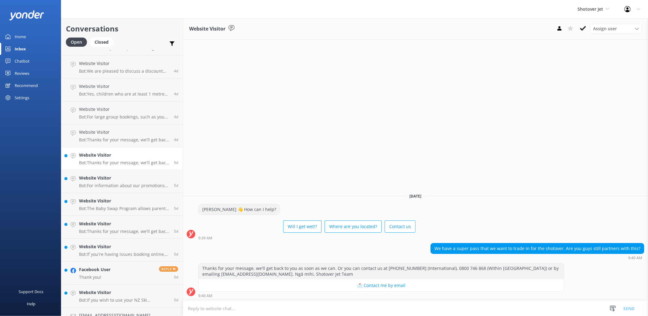
scroll to position [1216, 0]
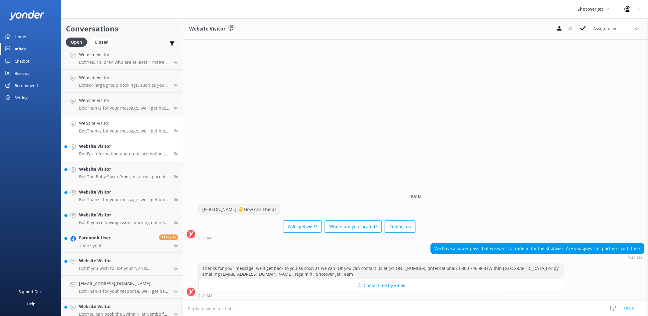
click at [143, 153] on p "Bot: For information about our promotions or if you are having issues accessing…" at bounding box center [124, 153] width 90 height 5
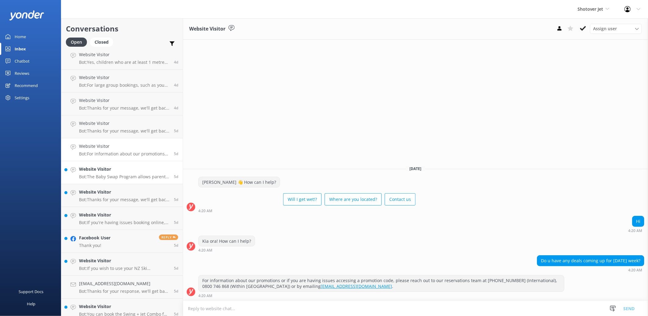
click at [117, 177] on p "Bot: The Baby Swap Program allows parents to take turns traveling while caring …" at bounding box center [124, 176] width 90 height 5
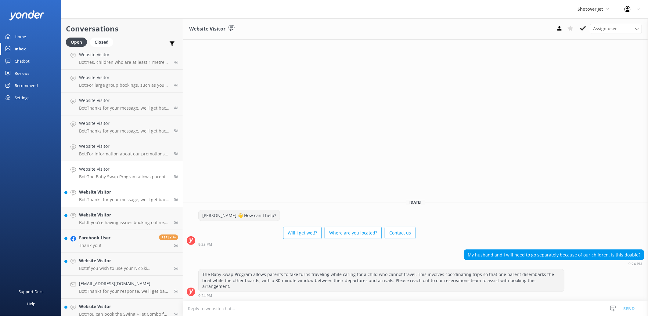
click at [126, 197] on p "Bot: Thanks for your message, we'll get back to you as soon as we can. Or you c…" at bounding box center [124, 199] width 90 height 5
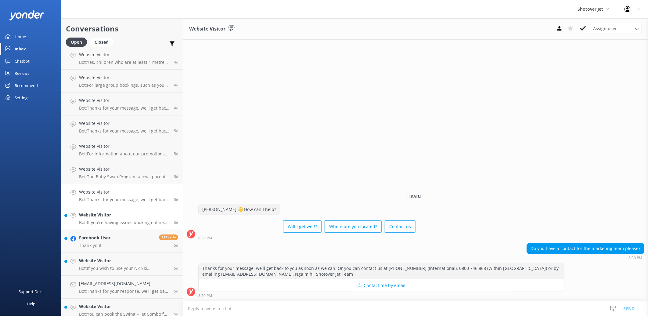
click at [133, 214] on h4 "Website Visitor" at bounding box center [124, 214] width 90 height 7
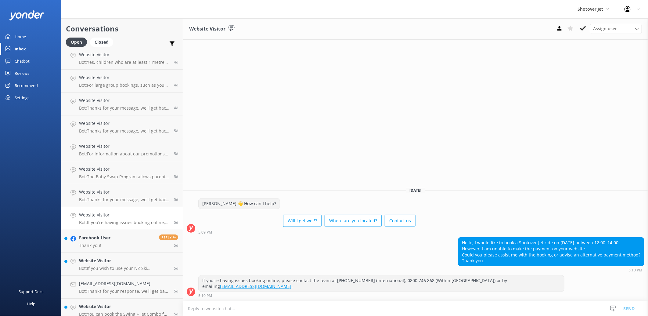
click at [133, 214] on h4 "Website Visitor" at bounding box center [124, 214] width 90 height 7
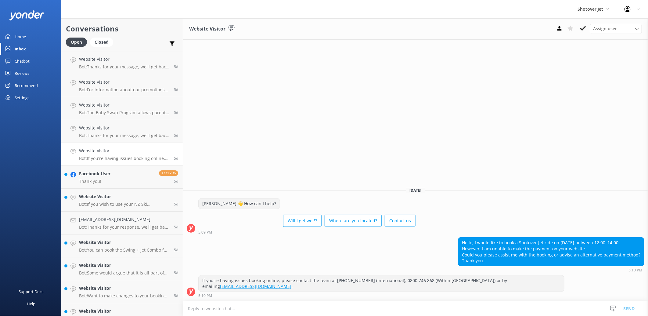
scroll to position [1284, 0]
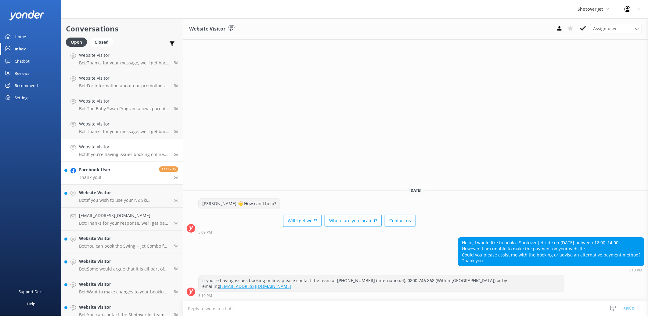
click at [130, 178] on link "Facebook User Thank you! Reply 5d" at bounding box center [121, 173] width 121 height 23
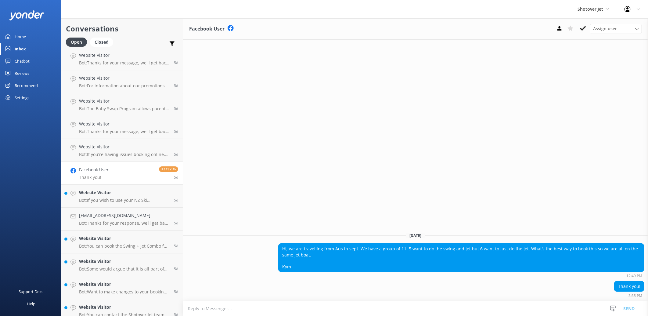
click at [231, 306] on textarea at bounding box center [415, 308] width 465 height 15
type textarea "Kia ora Kym, You are able to book the Cayon"
drag, startPoint x: 286, startPoint y: 310, endPoint x: 184, endPoint y: 313, distance: 102.2
click at [184, 313] on textarea "Kia ora Kym, You are able to book the Cayon" at bounding box center [415, 307] width 465 height 15
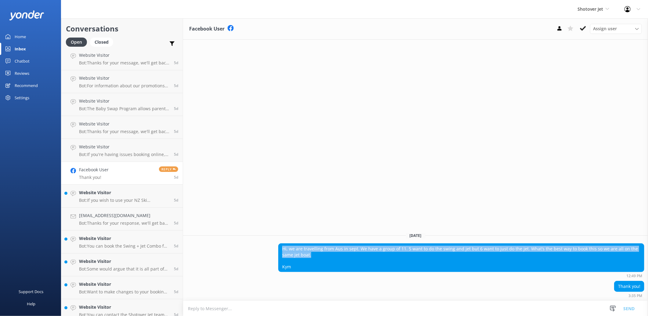
drag, startPoint x: 311, startPoint y: 257, endPoint x: 275, endPoint y: 241, distance: 39.5
click at [275, 241] on div "[DATE] Hi, we are travelling from [GEOGRAPHIC_DATA] in sept. We have a group of…" at bounding box center [415, 263] width 465 height 73
copy div "Hi, we are travelling from Aus in sept. We have a group of 11. 5 want to do the…"
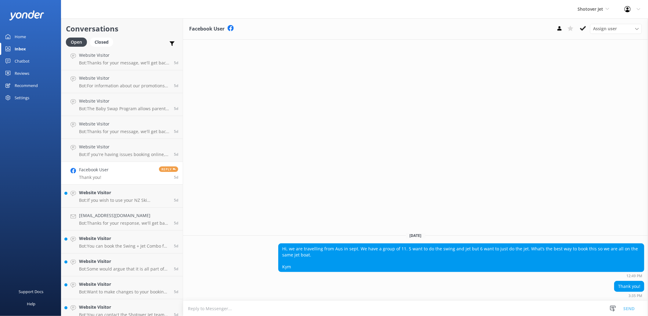
click at [281, 312] on textarea at bounding box center [415, 308] width 465 height 15
paste textarea "Kia ora Kym, Thanks for your message! For your group, those wanting to do the c…"
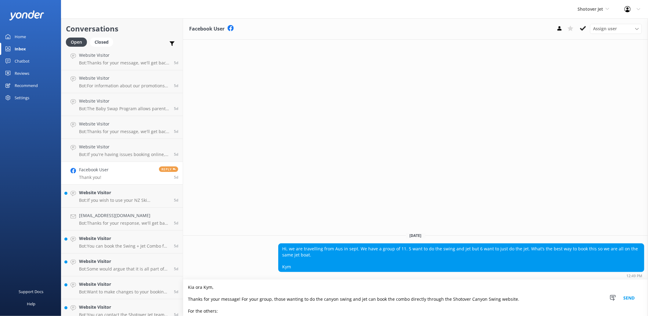
scroll to position [46, 0]
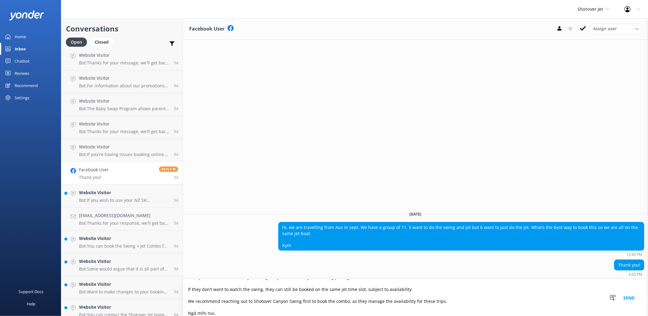
type textarea "Kia ora Kym, Thanks for your message! For your group, those wanting to do the c…"
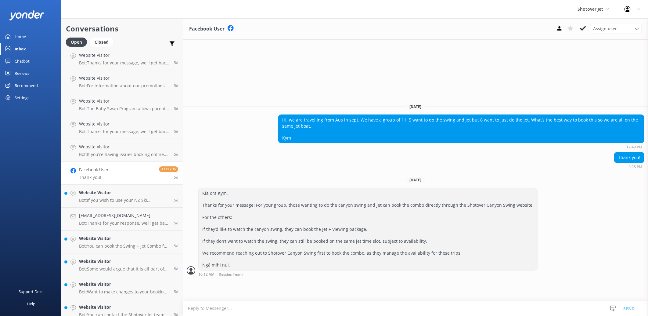
scroll to position [0, 0]
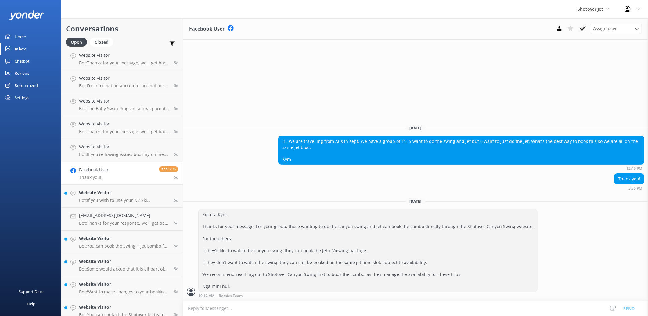
click at [295, 255] on div "Kia ora Kym, Thanks for your message! For your group, those wanting to do the c…" at bounding box center [368, 250] width 338 height 82
click at [104, 189] on h4 "Website Visitor" at bounding box center [124, 192] width 90 height 7
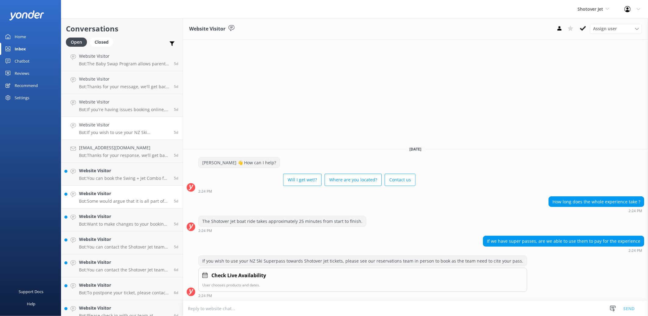
scroll to position [1385, 0]
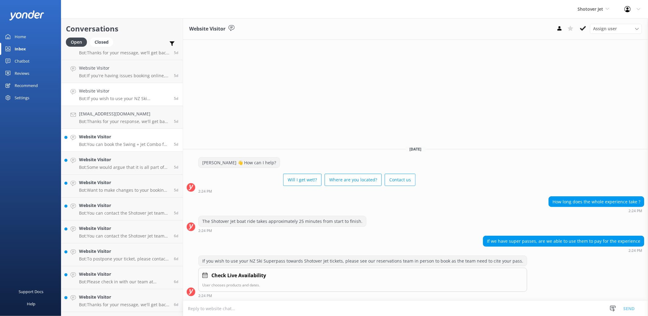
click at [109, 132] on link "Website Visitor Bot: You can book the Swing + Jet Combo for those wanting to do…" at bounding box center [121, 140] width 121 height 23
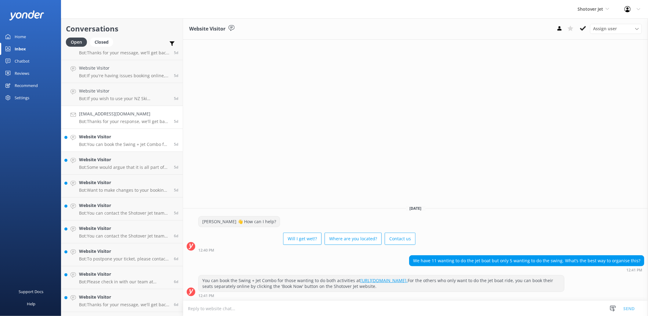
click at [102, 115] on h4 "[EMAIL_ADDRESS][DOMAIN_NAME]" at bounding box center [124, 113] width 90 height 7
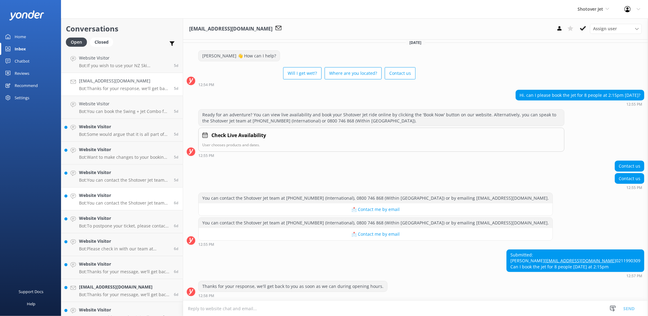
scroll to position [1385, 0]
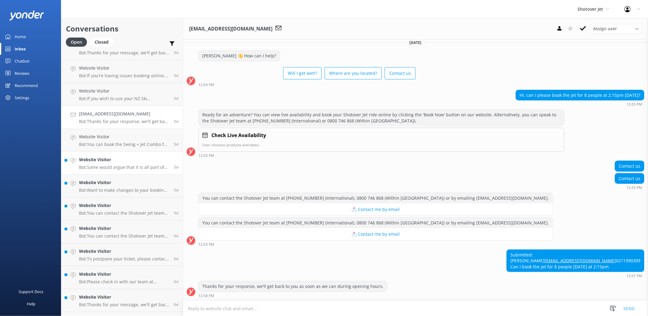
click at [115, 159] on h4 "Website Visitor" at bounding box center [124, 159] width 90 height 7
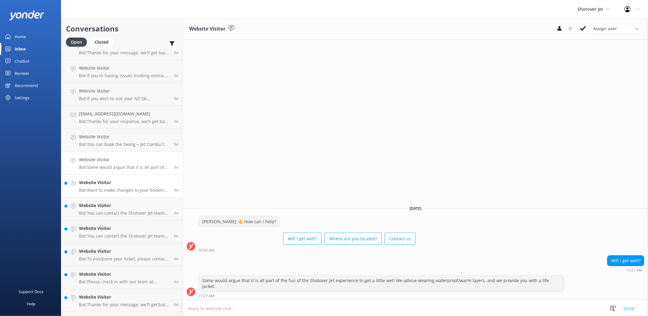
click at [123, 184] on h4 "Website Visitor" at bounding box center [124, 182] width 90 height 7
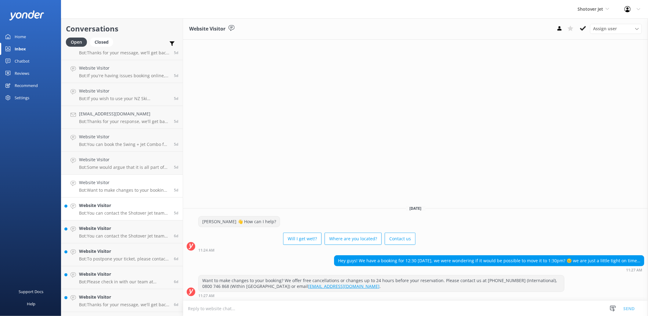
click at [131, 209] on div "Website Visitor Bot: You can contact the Shotover Jet team at [PHONE_NUMBER] (I…" at bounding box center [124, 208] width 90 height 13
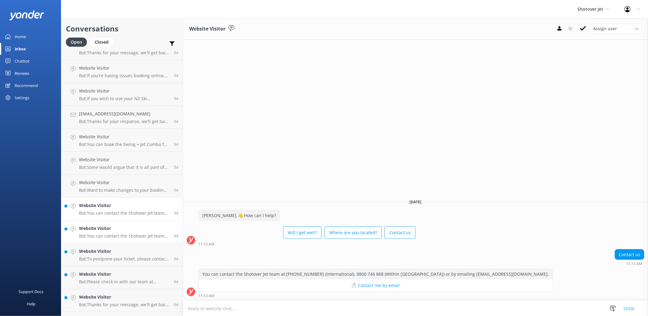
click at [130, 234] on p "Bot: You can contact the Shotover Jet team at [PHONE_NUMBER] (International), 0…" at bounding box center [124, 235] width 90 height 5
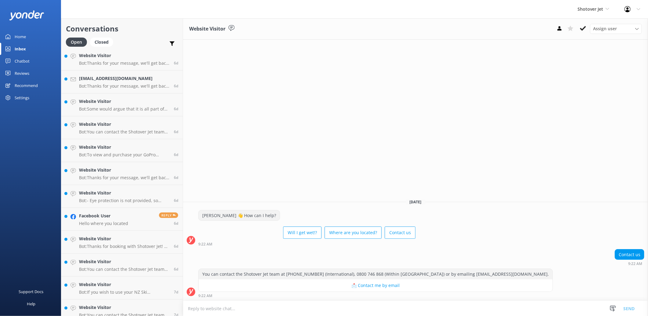
scroll to position [1690, 0]
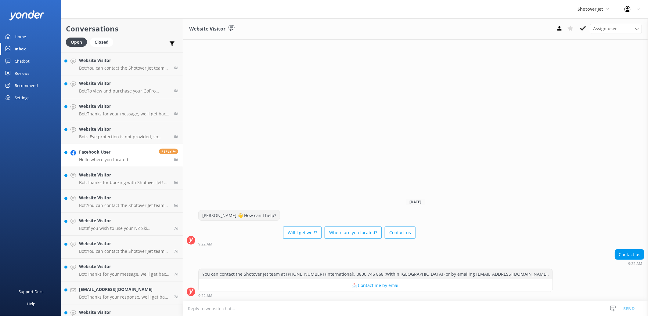
click at [118, 160] on p "Hello where you located" at bounding box center [103, 159] width 49 height 5
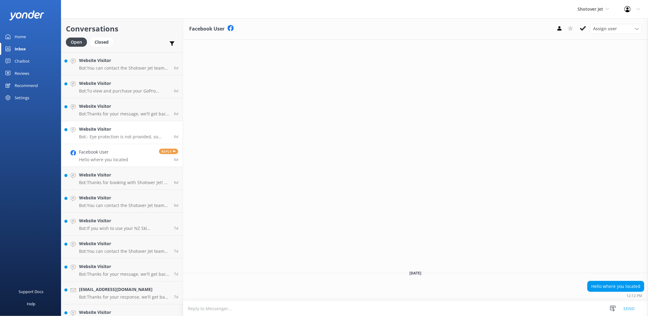
click at [110, 132] on div "Website Visitor Bot: - Eye protection is not provided, so please bring your own…" at bounding box center [124, 132] width 90 height 13
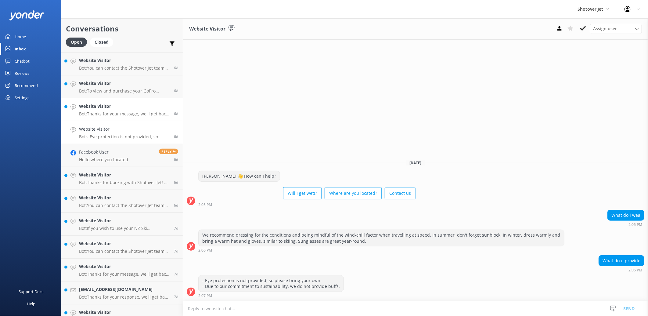
click at [112, 109] on h4 "Website Visitor" at bounding box center [124, 106] width 90 height 7
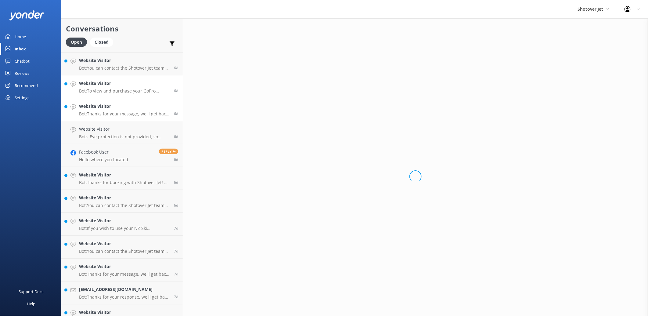
click at [107, 93] on p "Bot: To view and purchase your GoPro photos and videos from your trip, please v…" at bounding box center [124, 90] width 90 height 5
click at [108, 58] on h4 "Website Visitor" at bounding box center [124, 60] width 90 height 7
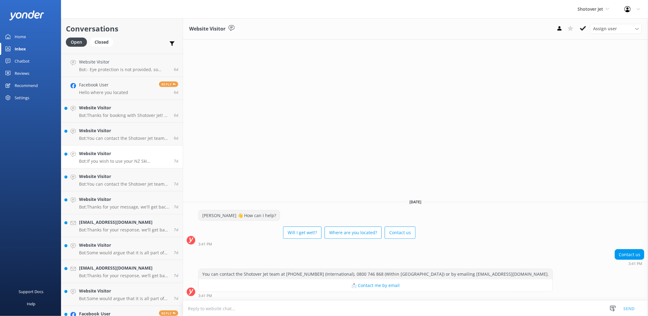
scroll to position [1758, 0]
click at [128, 224] on h4 "[EMAIL_ADDRESS][DOMAIN_NAME]" at bounding box center [124, 221] width 90 height 7
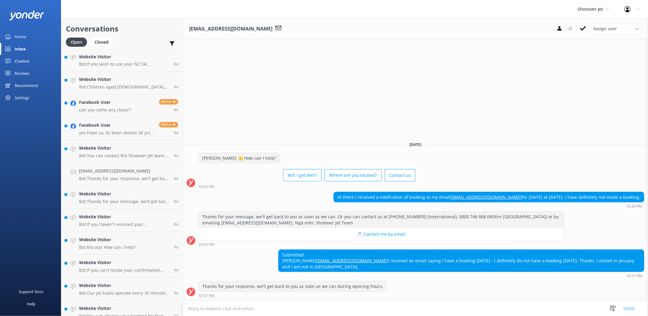
scroll to position [2181, 0]
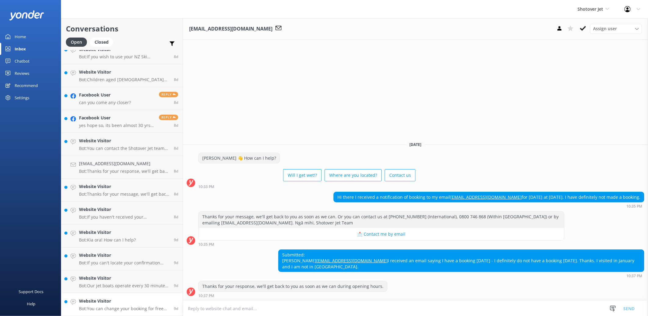
click at [139, 298] on h4 "Website Visitor" at bounding box center [124, 301] width 90 height 7
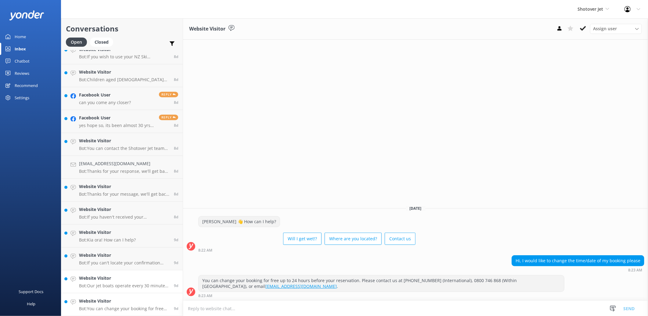
click at [112, 278] on h4 "Website Visitor" at bounding box center [124, 278] width 90 height 7
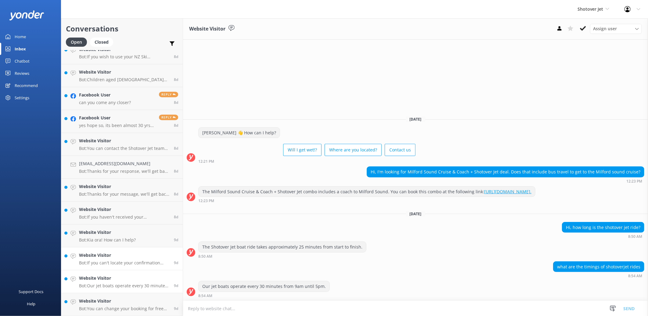
click at [117, 259] on div "Website Visitor Bot: If you can't locate your confirmation email, please email …" at bounding box center [124, 258] width 90 height 13
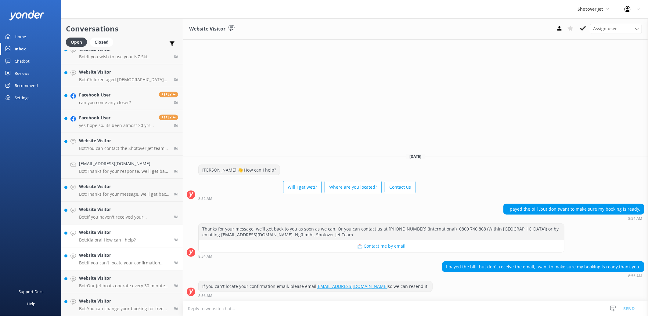
click at [118, 230] on h4 "Website Visitor" at bounding box center [107, 232] width 57 height 7
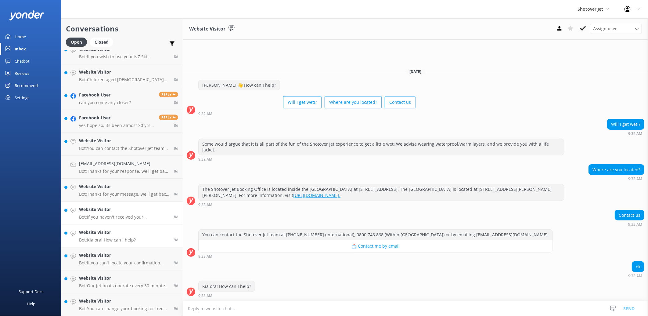
click at [119, 212] on h4 "Website Visitor" at bounding box center [124, 209] width 90 height 7
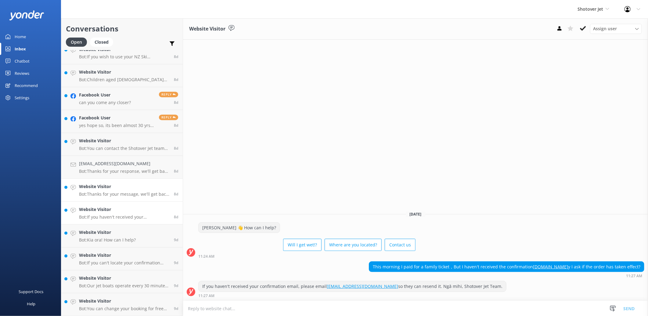
click at [118, 191] on div "Website Visitor Bot: Thanks for your message, we'll get back to you as soon as …" at bounding box center [124, 189] width 90 height 13
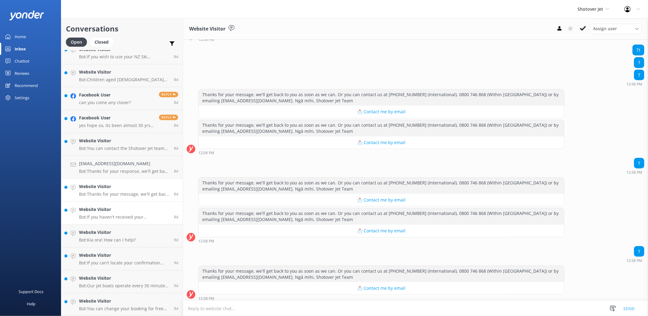
scroll to position [312, 0]
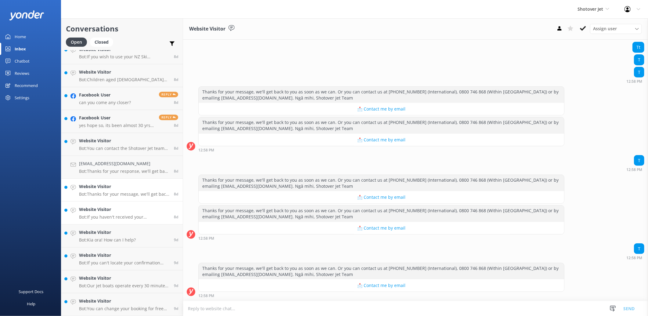
click at [118, 209] on h4 "Website Visitor" at bounding box center [124, 209] width 90 height 7
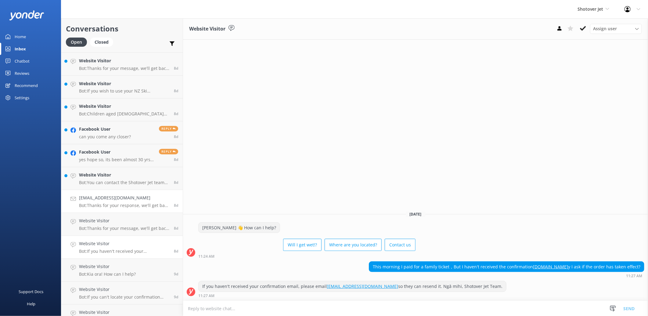
scroll to position [2114, 0]
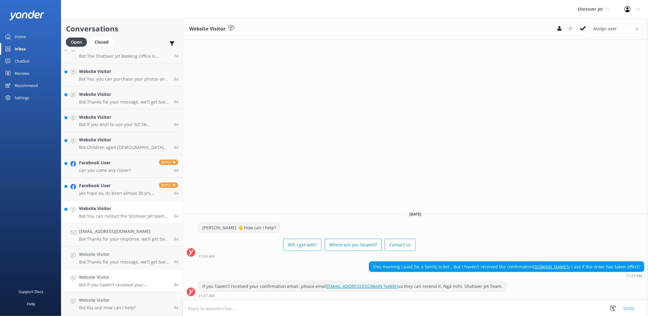
click at [113, 211] on h4 "Website Visitor" at bounding box center [124, 208] width 90 height 7
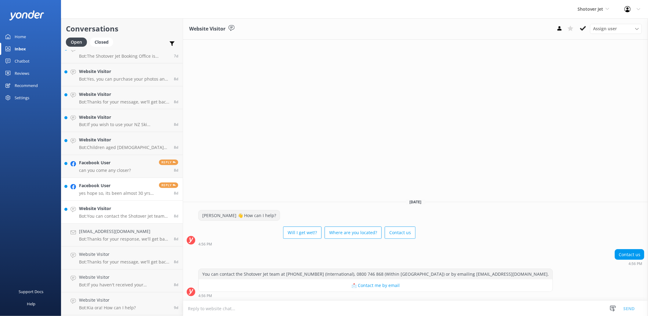
click at [113, 184] on h4 "Facebook User" at bounding box center [116, 185] width 75 height 7
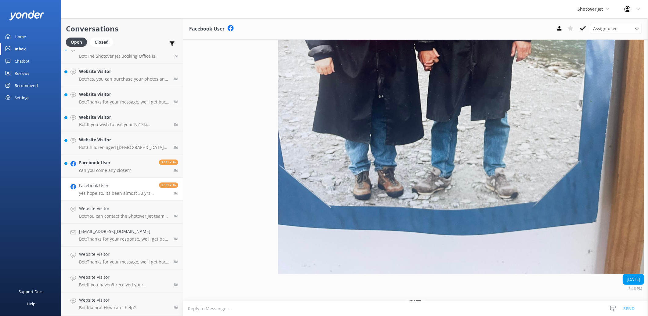
scroll to position [312, 0]
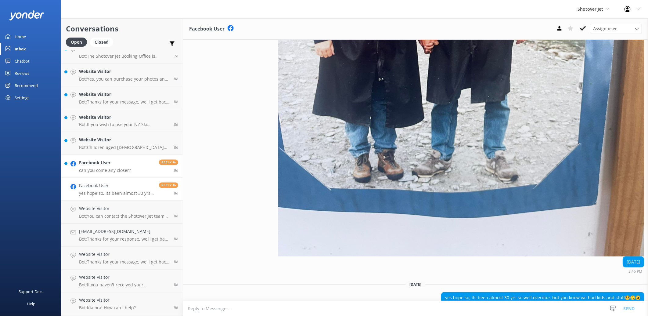
click at [89, 163] on h4 "Facebook User" at bounding box center [105, 162] width 52 height 7
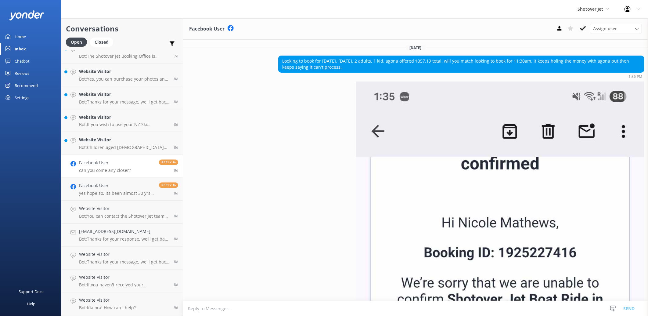
click at [119, 163] on h4 "Facebook User" at bounding box center [105, 162] width 52 height 7
click at [128, 141] on h4 "Website Visitor" at bounding box center [124, 140] width 90 height 7
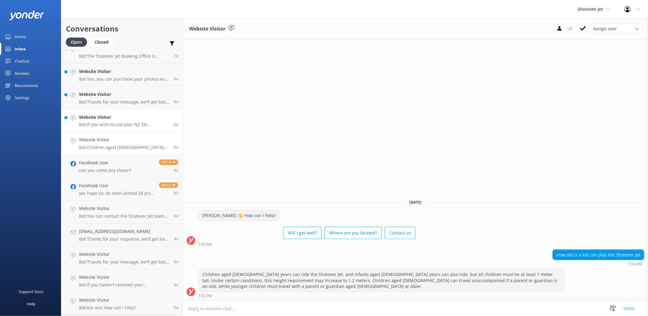
click at [129, 120] on h4 "Website Visitor" at bounding box center [124, 117] width 90 height 7
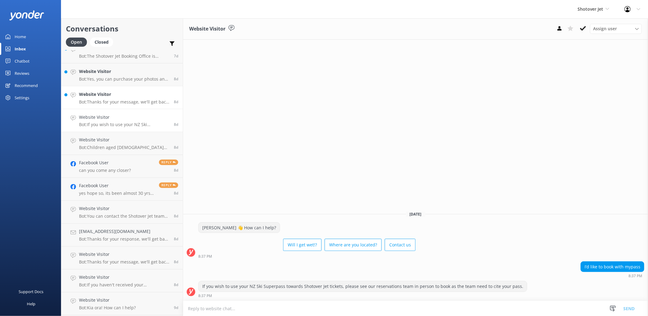
click at [124, 98] on div "Website Visitor Bot: Thanks for your message, we'll get back to you as soon as …" at bounding box center [124, 97] width 90 height 13
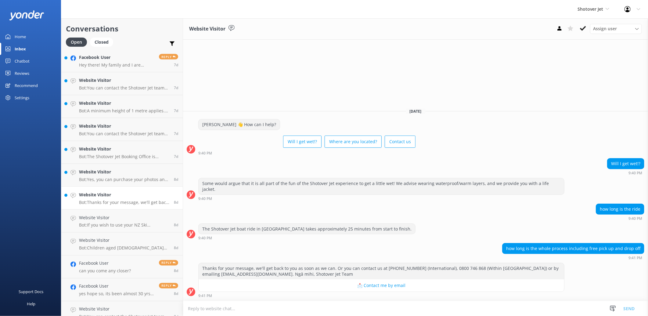
scroll to position [1978, 0]
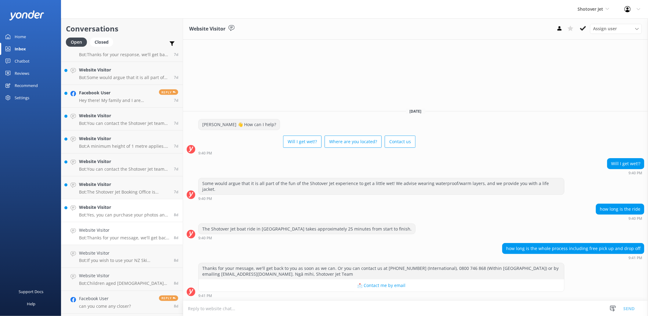
click at [115, 206] on h4 "Website Visitor" at bounding box center [124, 207] width 90 height 7
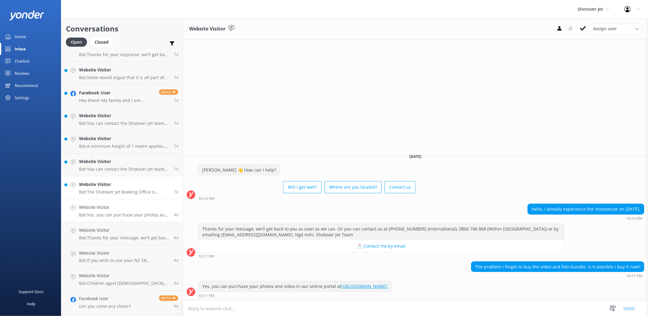
click at [117, 186] on h4 "Website Visitor" at bounding box center [124, 184] width 90 height 7
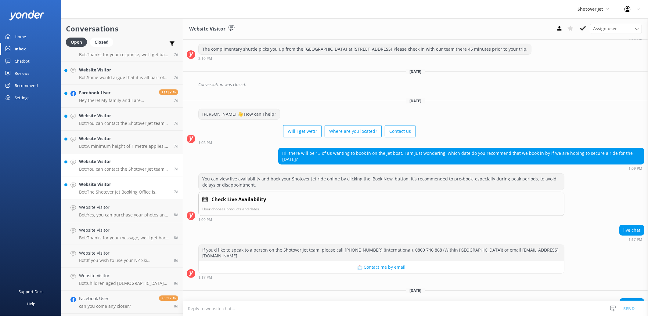
scroll to position [153, 0]
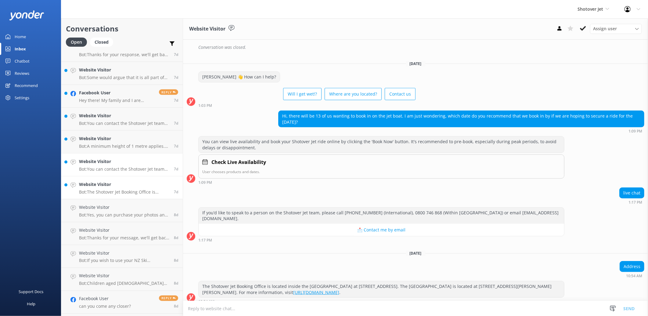
click at [120, 168] on p "Bot: You can contact the Shotover Jet team at [PHONE_NUMBER] (International), 0…" at bounding box center [124, 168] width 90 height 5
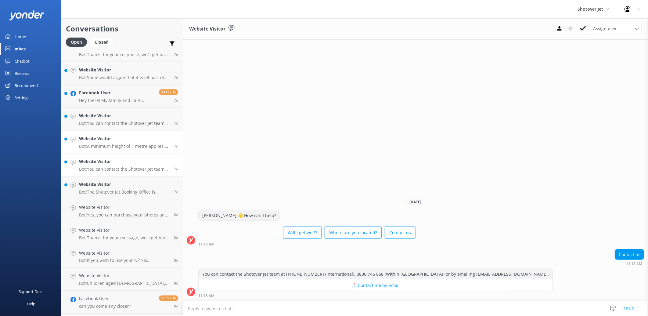
click at [130, 144] on p "Bot: A minimum height of 1 metre applies. Shotover Jet reserves the right to ex…" at bounding box center [124, 145] width 90 height 5
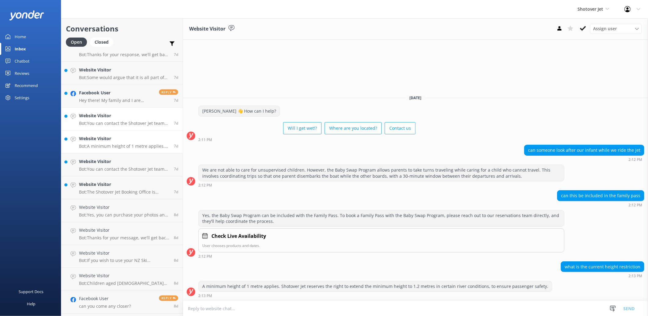
click at [130, 113] on h4 "Website Visitor" at bounding box center [124, 115] width 90 height 7
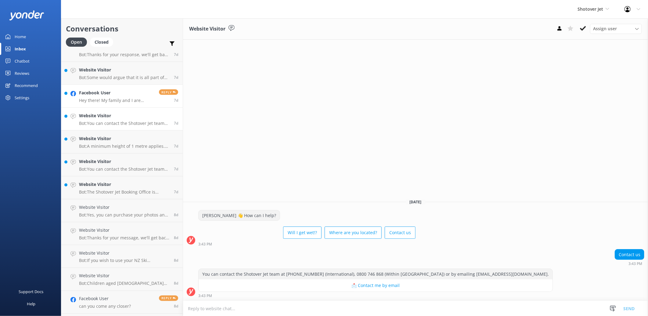
click at [130, 96] on h4 "Facebook User" at bounding box center [116, 92] width 75 height 7
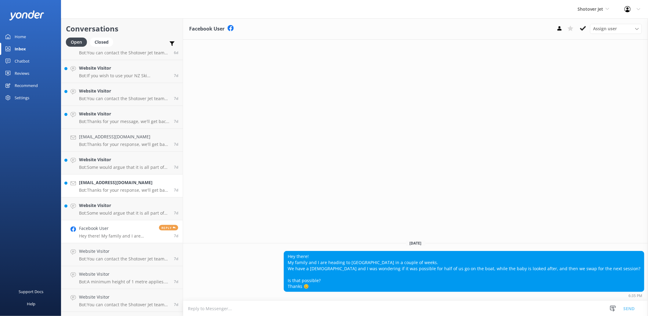
scroll to position [1809, 0]
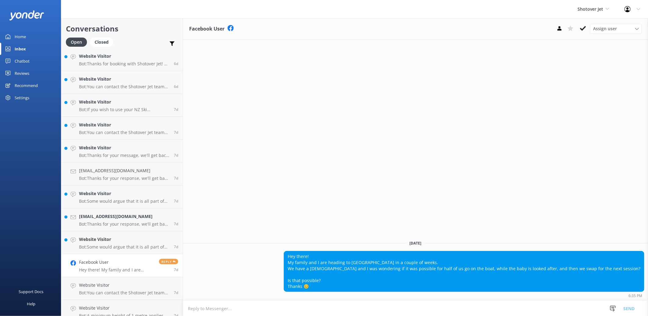
click at [294, 191] on div "Facebook User Assign user [PERSON_NAME] Ressies Team [PERSON_NAME] [PERSON_NAME…" at bounding box center [415, 166] width 465 height 297
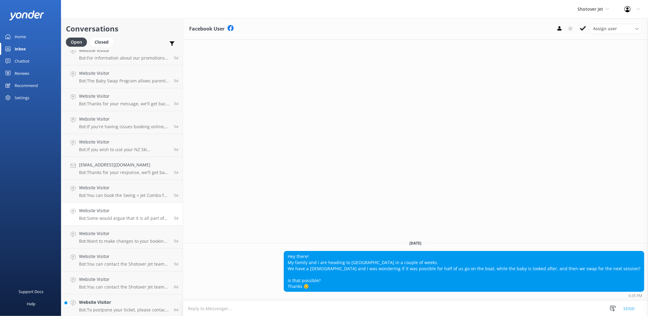
scroll to position [1300, 0]
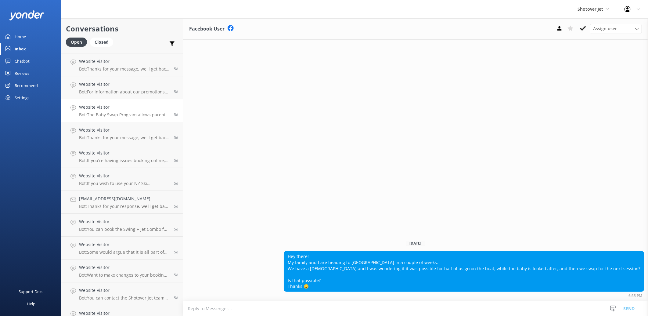
click at [123, 117] on p "Bot: The Baby Swap Program allows parents to take turns traveling while caring …" at bounding box center [124, 114] width 90 height 5
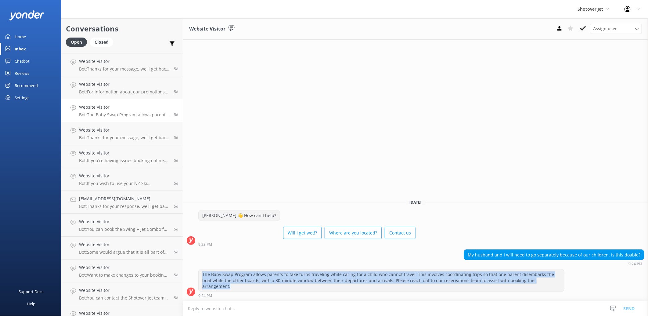
drag, startPoint x: 553, startPoint y: 284, endPoint x: 198, endPoint y: 277, distance: 355.0
click at [198, 277] on div "The Baby Swap Program allows parents to take turns traveling while caring for a…" at bounding box center [381, 280] width 366 height 23
copy div "The Baby Swap Program allows parents to take turns traveling while caring for a…"
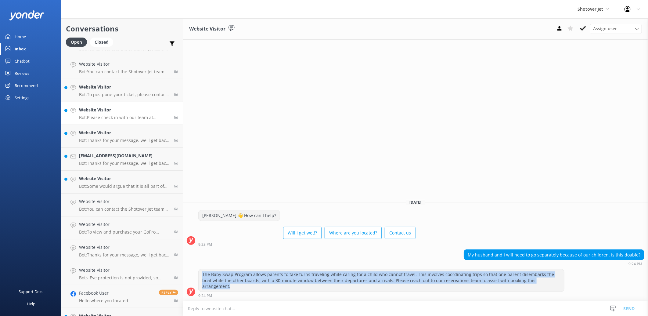
scroll to position [1605, 0]
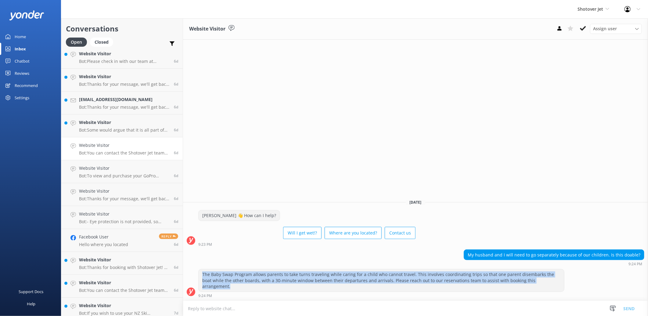
click at [130, 142] on h4 "Website Visitor" at bounding box center [124, 145] width 90 height 7
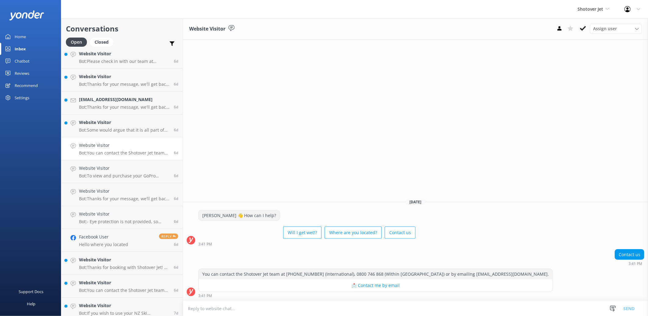
scroll to position [1572, 0]
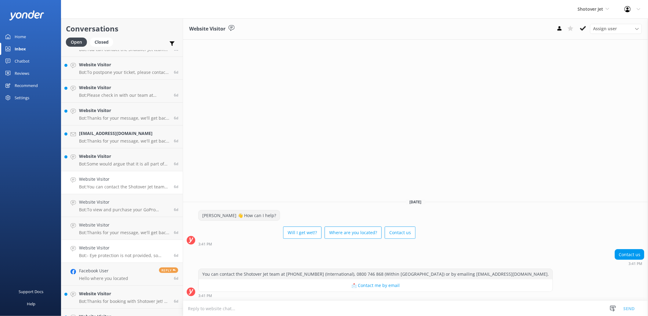
click at [129, 251] on div "Website Visitor Bot: - Eye protection is not provided, so please bring your own…" at bounding box center [124, 250] width 90 height 13
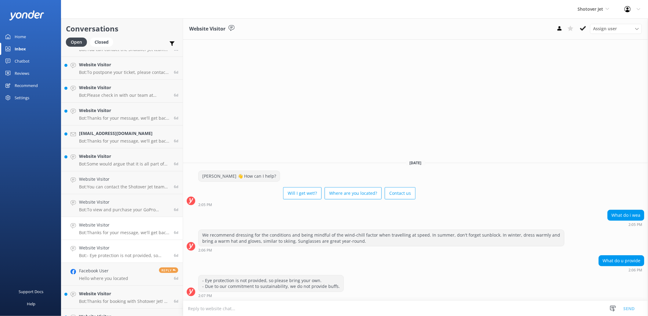
click at [130, 227] on h4 "Website Visitor" at bounding box center [124, 224] width 90 height 7
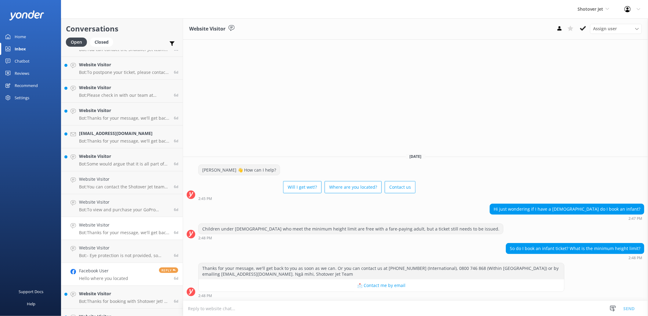
click at [126, 272] on h4 "Facebook User" at bounding box center [103, 270] width 49 height 7
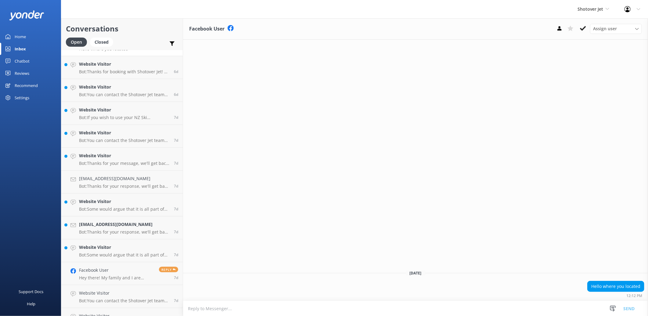
scroll to position [1843, 0]
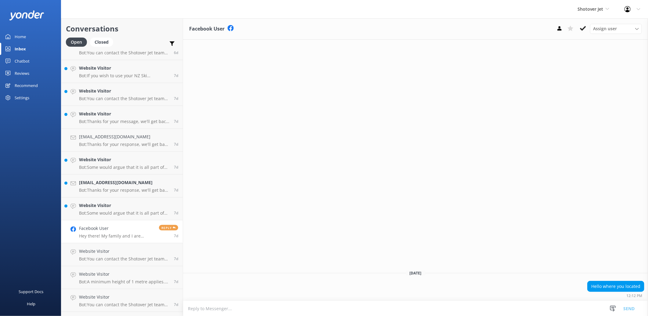
click at [114, 231] on h4 "Facebook User" at bounding box center [116, 228] width 75 height 7
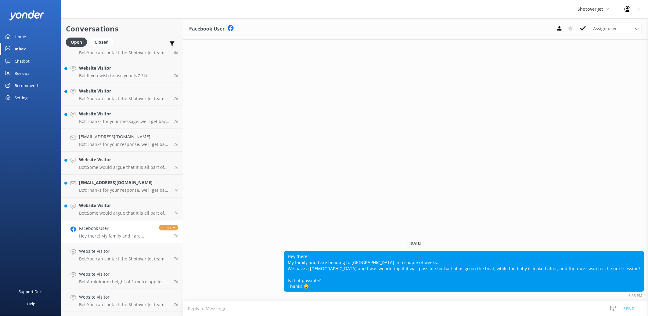
click at [258, 310] on textarea at bounding box center [415, 308] width 465 height 15
paste textarea "The Baby Swap Program allows parents to take turns traveling while caring for a…"
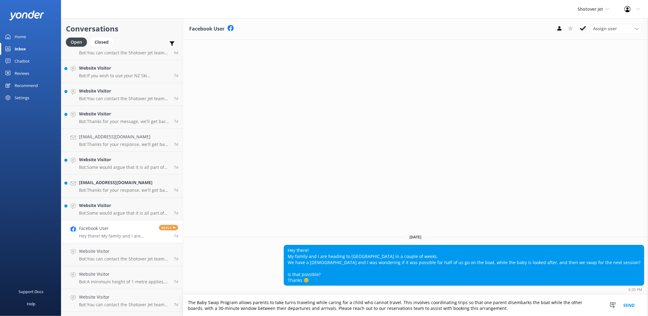
click at [188, 300] on textarea "The Baby Swap Program allows parents to take turns traveling while caring for a…" at bounding box center [415, 305] width 465 height 21
type textarea "Kia ora, The Baby Swap Program allows parents to take turns traveling while car…"
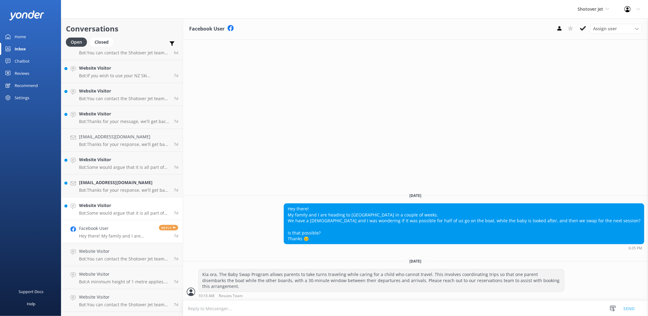
click at [104, 213] on p "Bot: Some would argue that it is all part of the fun of the Shotover Jet experi…" at bounding box center [124, 212] width 90 height 5
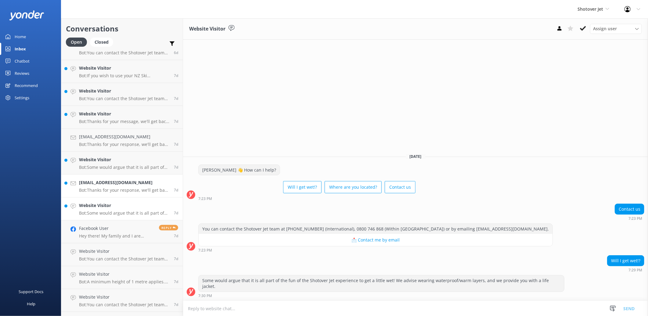
click at [101, 182] on h4 "[EMAIL_ADDRESS][DOMAIN_NAME]" at bounding box center [124, 182] width 90 height 7
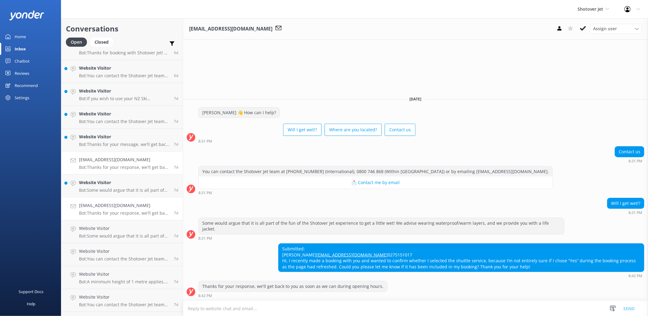
click at [102, 168] on p "Bot: Thanks for your response, we'll get back to you as soon as we can during o…" at bounding box center [124, 166] width 90 height 5
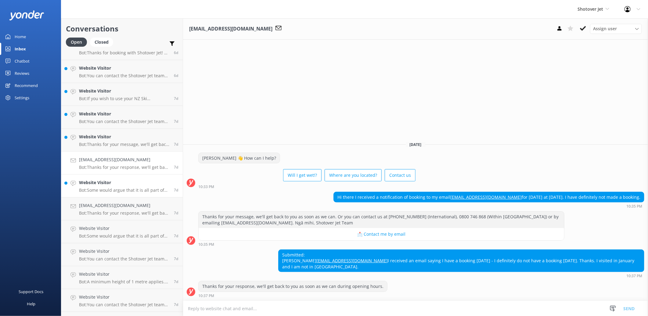
click at [104, 181] on h4 "Website Visitor" at bounding box center [124, 182] width 90 height 7
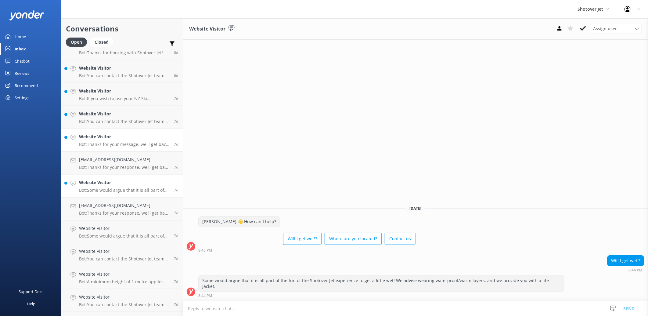
click at [113, 138] on h4 "Website Visitor" at bounding box center [124, 136] width 90 height 7
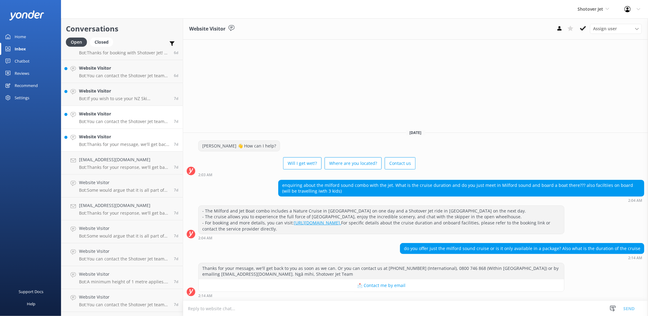
click at [123, 116] on h4 "Website Visitor" at bounding box center [124, 113] width 90 height 7
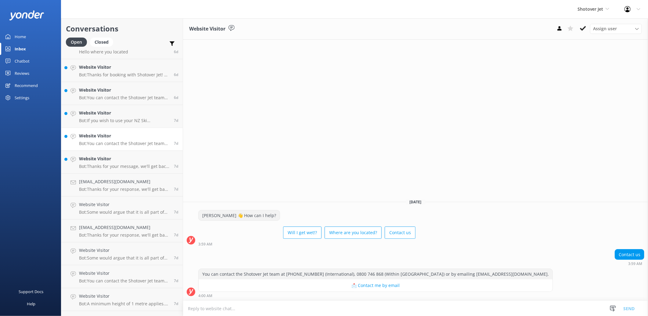
scroll to position [1809, 0]
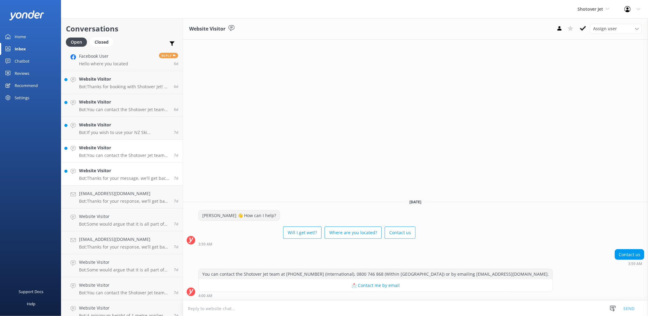
click at [125, 178] on p "Bot: Thanks for your message, we'll get back to you as soon as we can. Or you c…" at bounding box center [124, 177] width 90 height 5
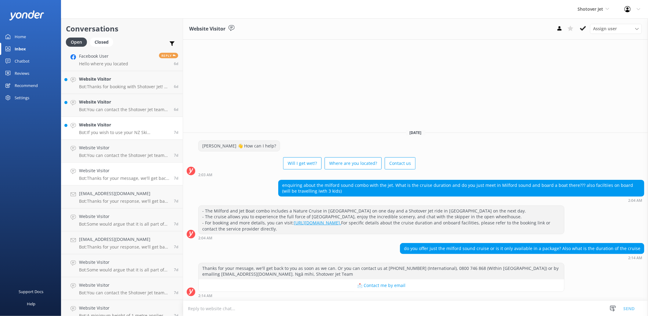
click at [110, 123] on h4 "Website Visitor" at bounding box center [124, 124] width 90 height 7
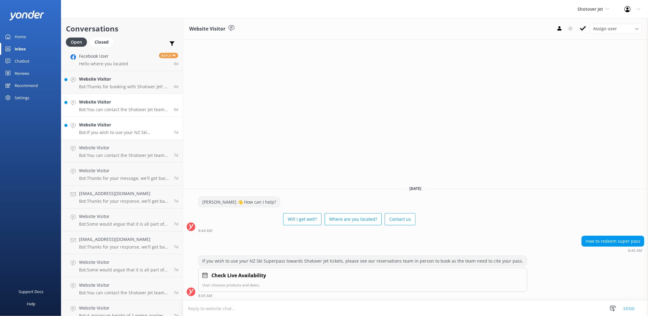
click at [117, 105] on div "Website Visitor Bot: You can contact the Shotover Jet team by emailing [EMAIL_A…" at bounding box center [124, 104] width 90 height 13
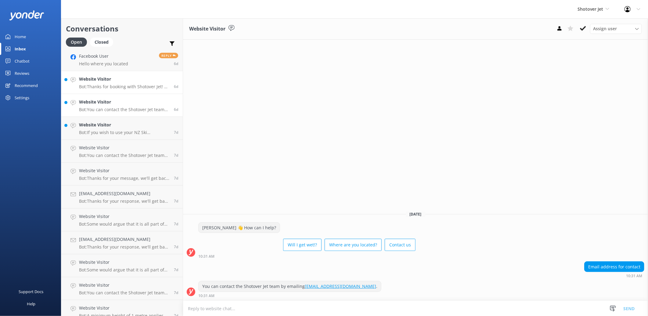
click at [116, 83] on div "Website Visitor Bot: Thanks for booking with Shotover [PERSON_NAME]! To reconfi…" at bounding box center [124, 82] width 90 height 13
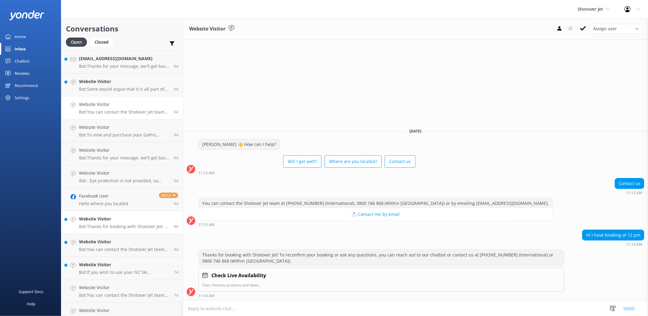
scroll to position [1639, 0]
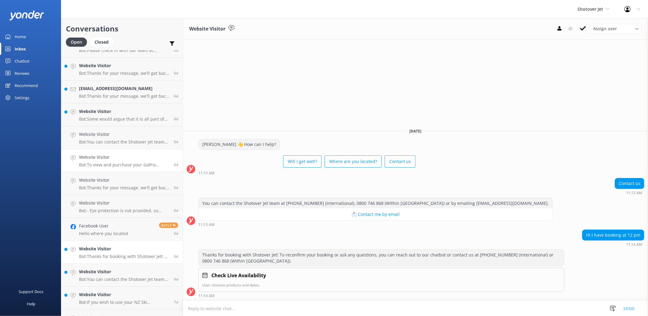
click at [126, 150] on link "Website Visitor Bot: To view and purchase your GoPro photos and videos from you…" at bounding box center [121, 160] width 121 height 23
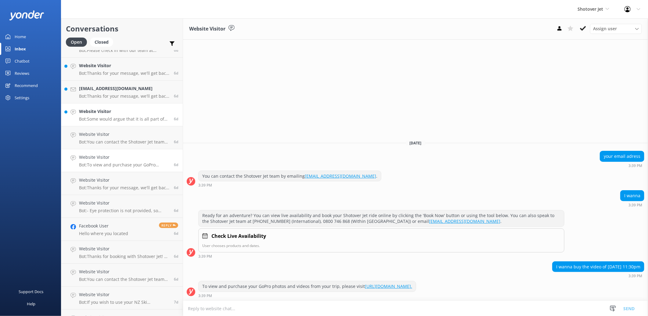
click at [107, 111] on h4 "Website Visitor" at bounding box center [124, 111] width 90 height 7
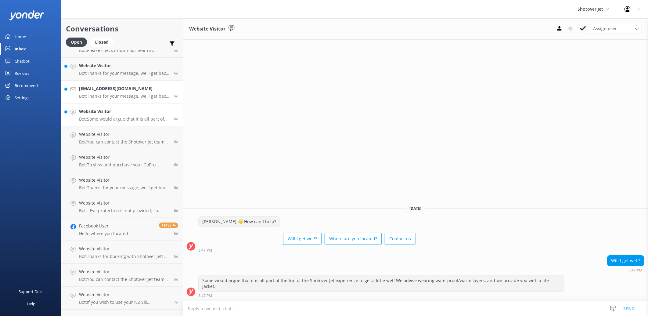
click at [111, 88] on h4 "[EMAIL_ADDRESS][DOMAIN_NAME]" at bounding box center [124, 88] width 90 height 7
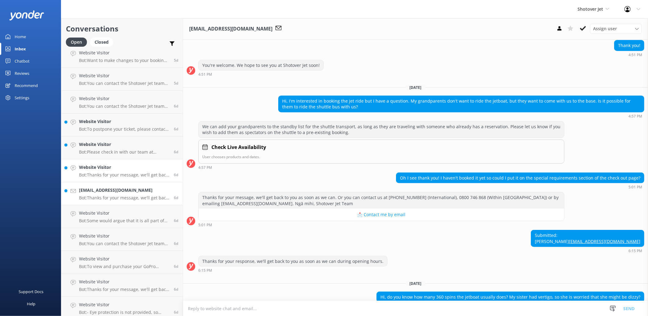
scroll to position [161, 0]
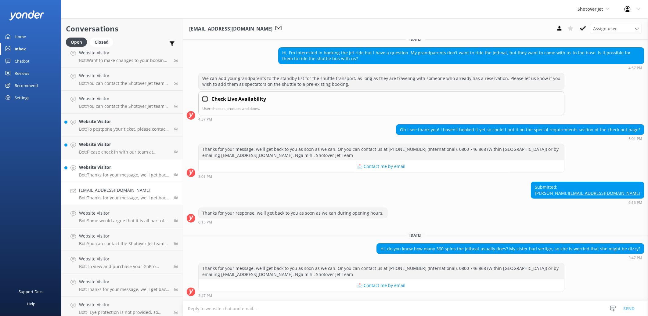
click at [111, 171] on div "Website Visitor Bot: Thanks for your message, we'll get back to you as soon as …" at bounding box center [124, 170] width 90 height 13
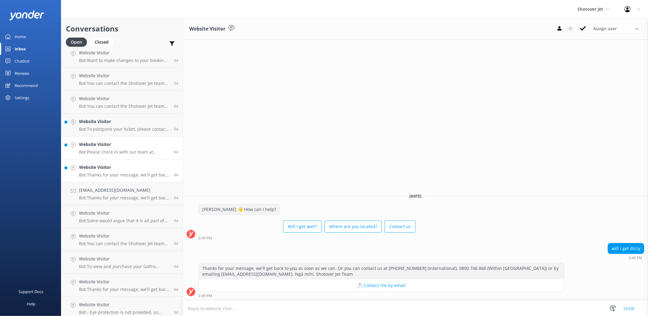
click at [112, 148] on div "Website Visitor Bot: Please check in with our team at [STREET_ADDRESS], the [GE…" at bounding box center [124, 147] width 90 height 13
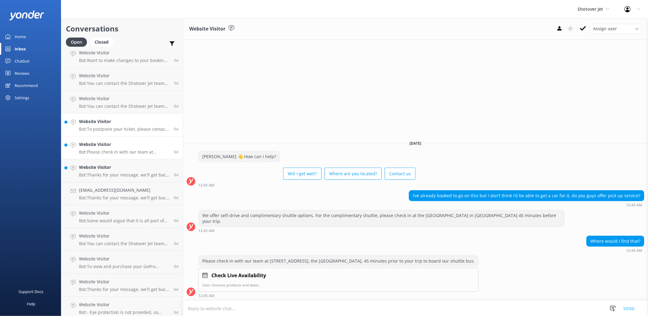
click at [112, 125] on div "Website Visitor Bot: To postpone your ticket, please contact us at [PHONE_NUMBE…" at bounding box center [124, 124] width 90 height 13
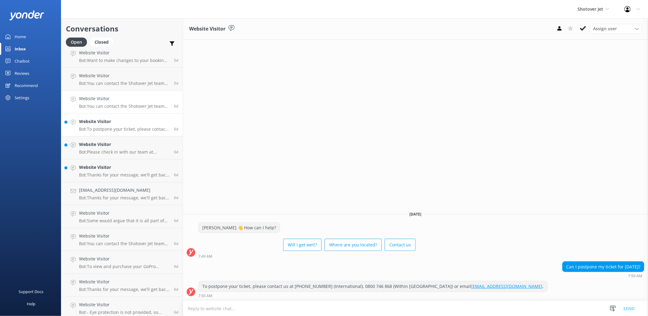
click at [112, 96] on h4 "Website Visitor" at bounding box center [124, 98] width 90 height 7
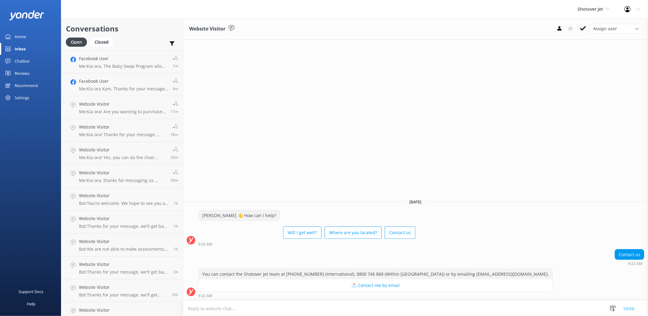
click at [22, 51] on div "Inbox" at bounding box center [20, 49] width 11 height 12
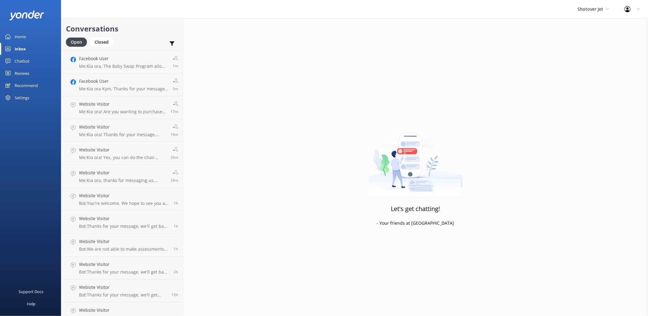
click at [20, 60] on div "Chatbot" at bounding box center [22, 61] width 15 height 12
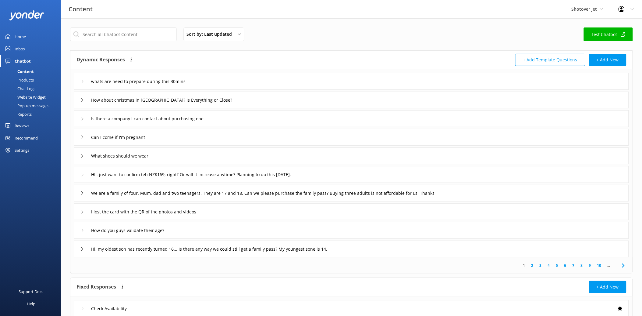
click at [19, 124] on div "Reviews" at bounding box center [22, 126] width 15 height 12
